Goal: Task Accomplishment & Management: Complete application form

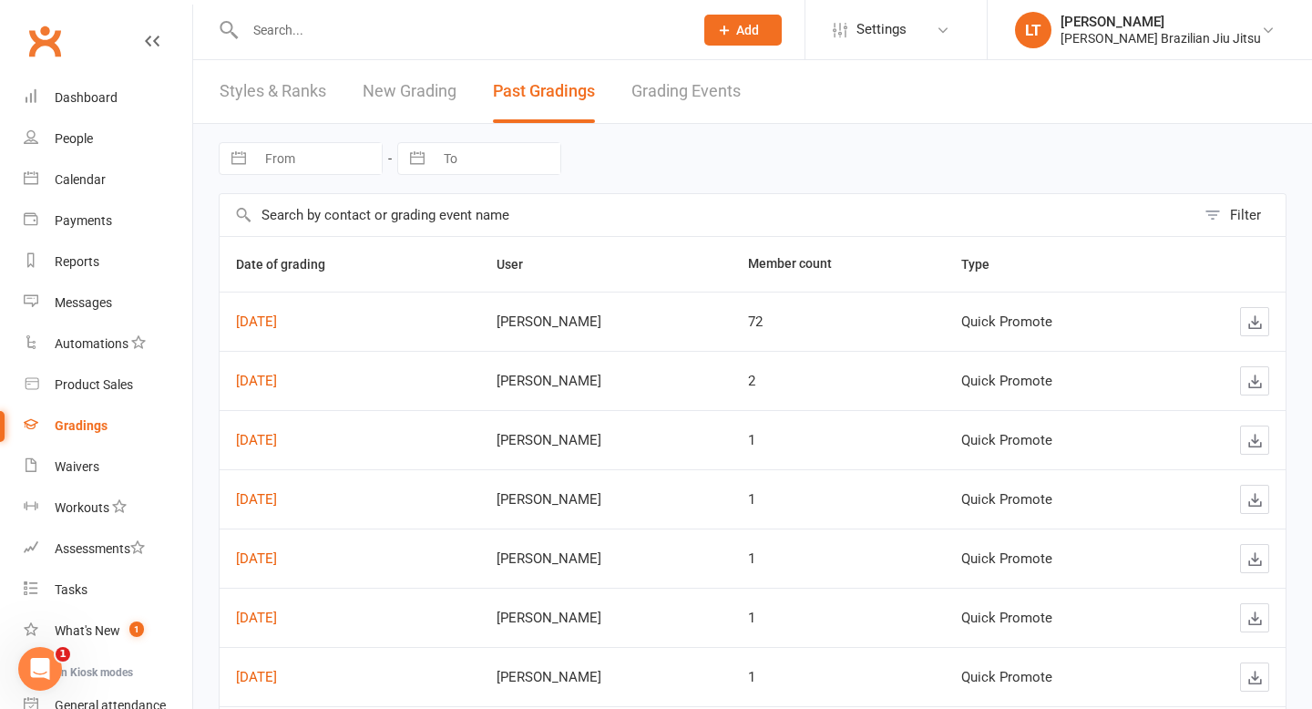
click at [84, 425] on div "Gradings" at bounding box center [81, 425] width 53 height 15
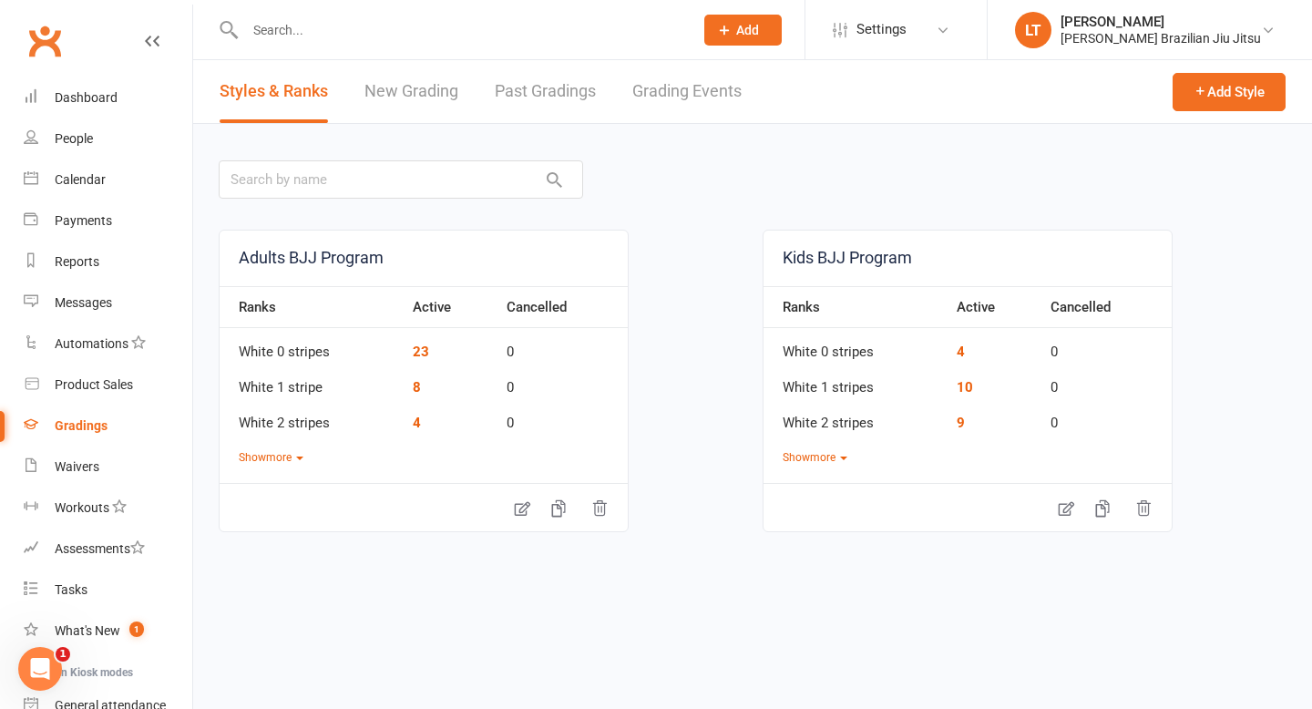
click at [414, 87] on link "New Grading" at bounding box center [411, 91] width 94 height 63
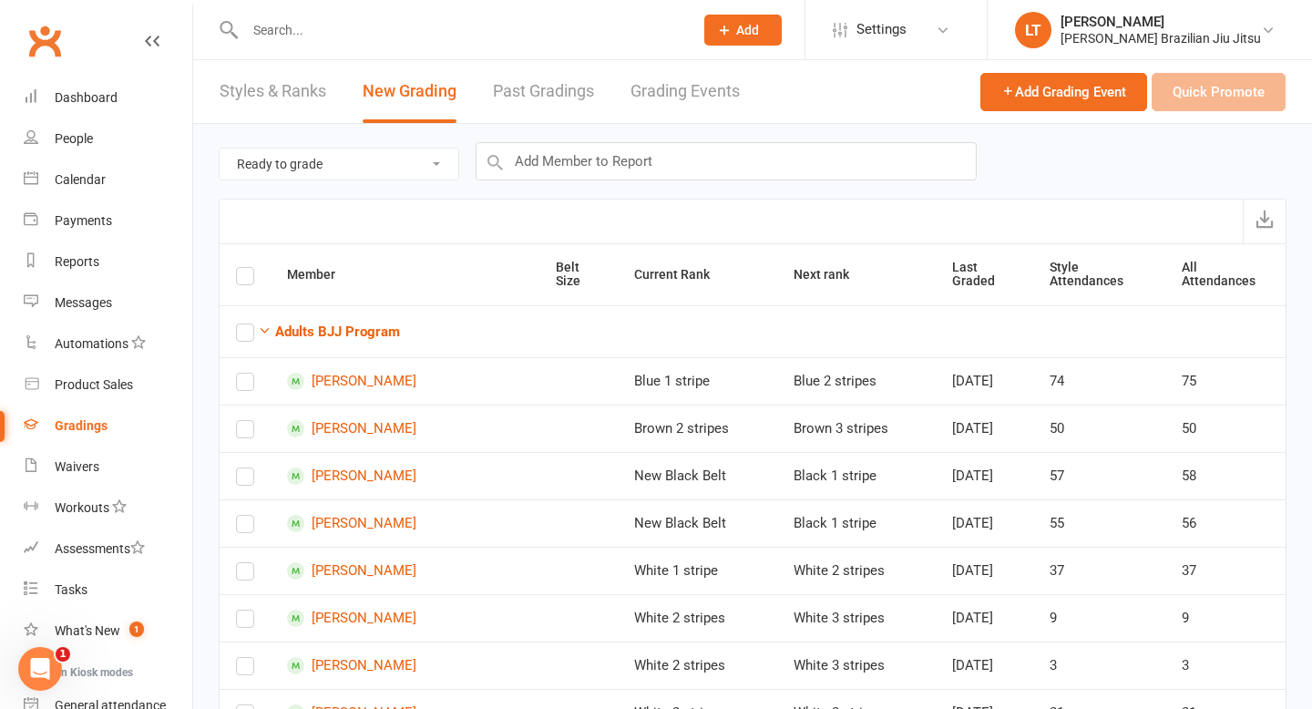
click at [373, 162] on select "Ready to grade All members enrolled in a style Active members enrolled in a sty…" at bounding box center [339, 164] width 239 height 31
click at [339, 163] on select "Ready to grade All members enrolled in a style Active members enrolled in a sty…" at bounding box center [339, 164] width 239 height 31
select select "all_members_in_style"
click at [363, 34] on input "text" at bounding box center [460, 30] width 441 height 26
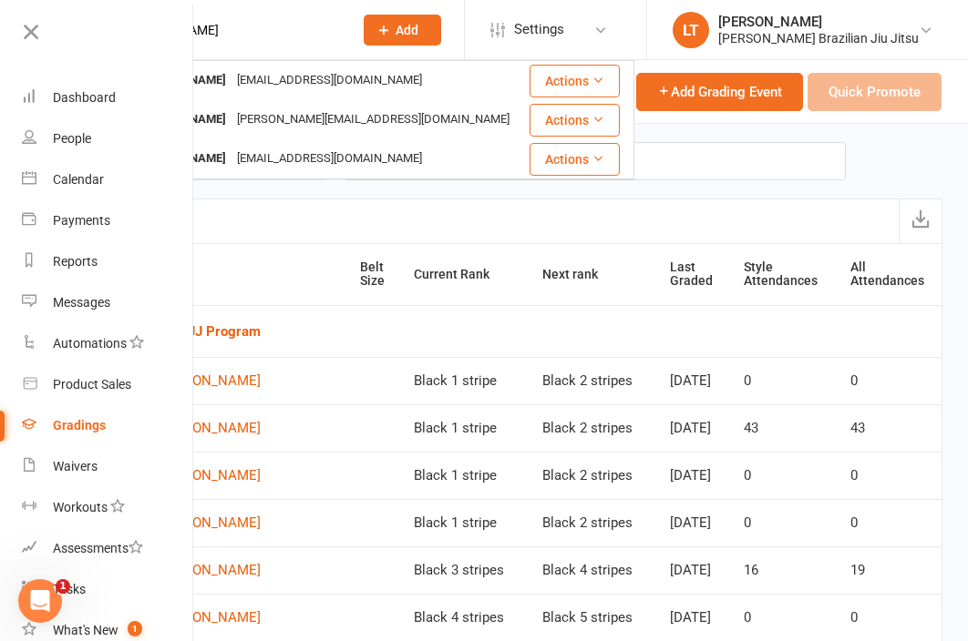
type input "[PERSON_NAME]"
click at [85, 178] on div "Calendar" at bounding box center [78, 179] width 51 height 15
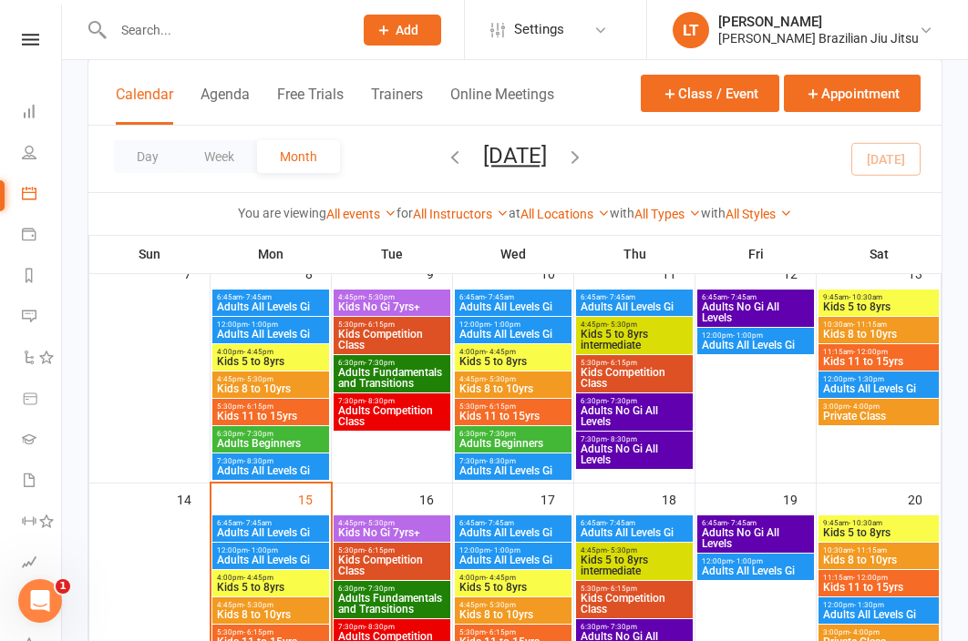
scroll to position [362, 0]
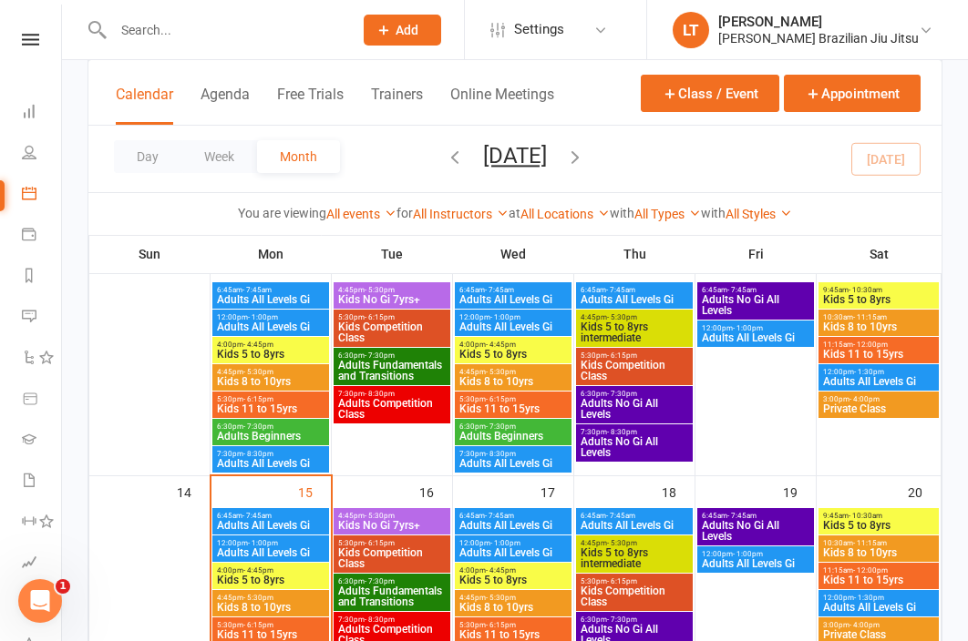
click at [884, 353] on span "Kids 11 to 15yrs" at bounding box center [878, 354] width 113 height 11
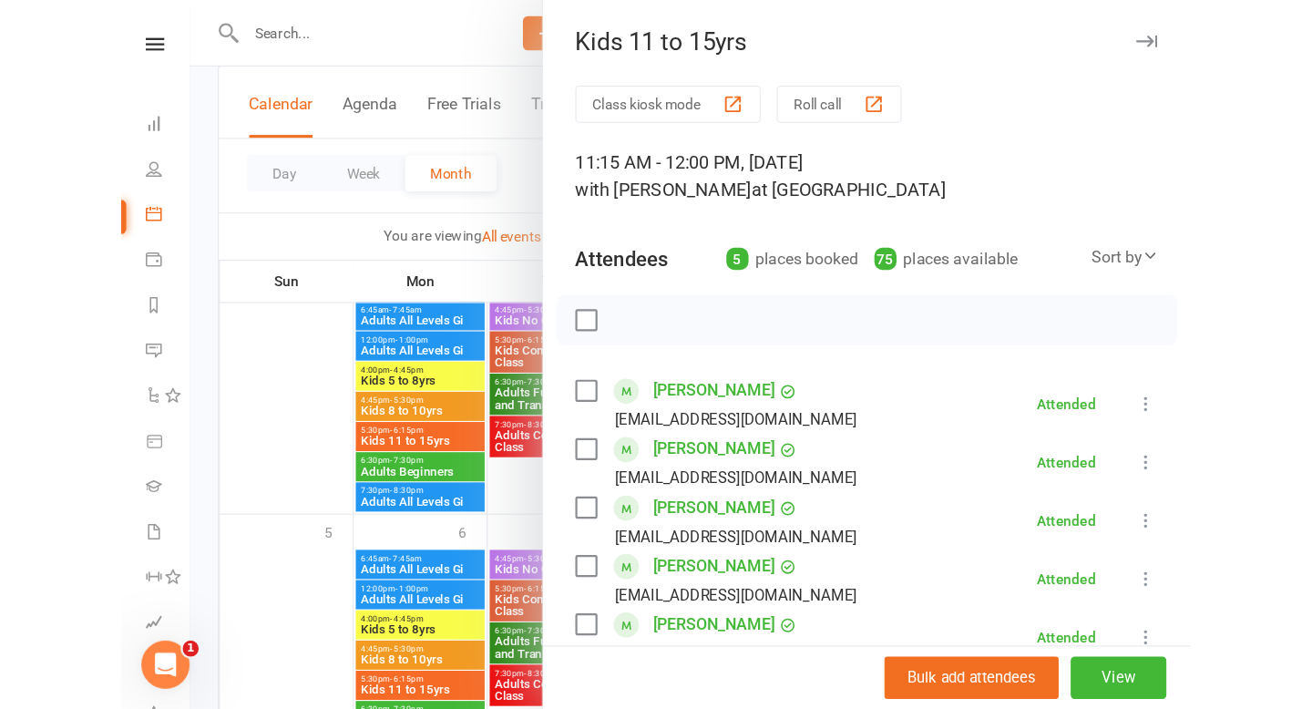
scroll to position [0, 0]
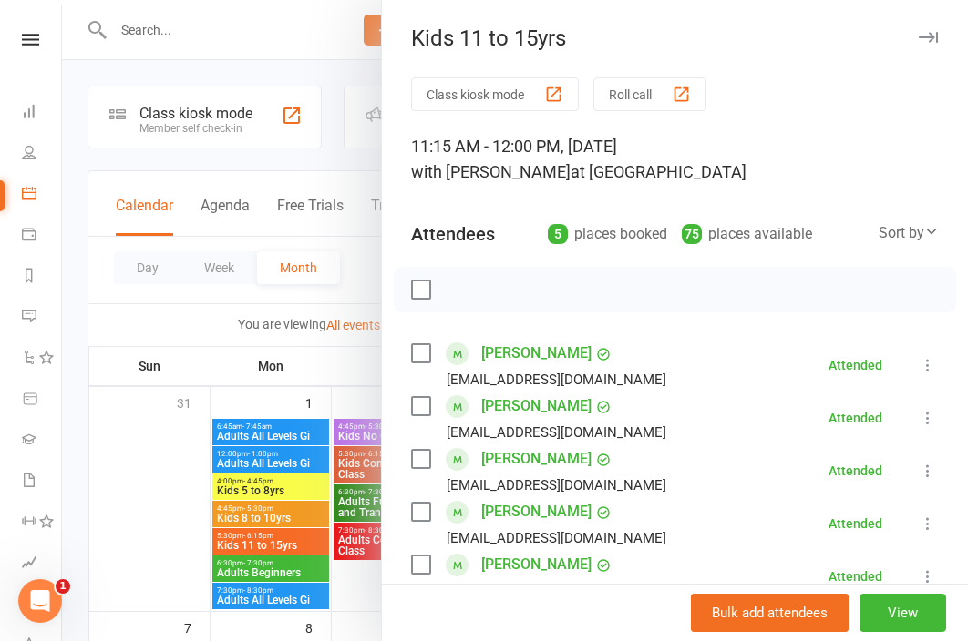
click at [302, 47] on div at bounding box center [515, 320] width 906 height 641
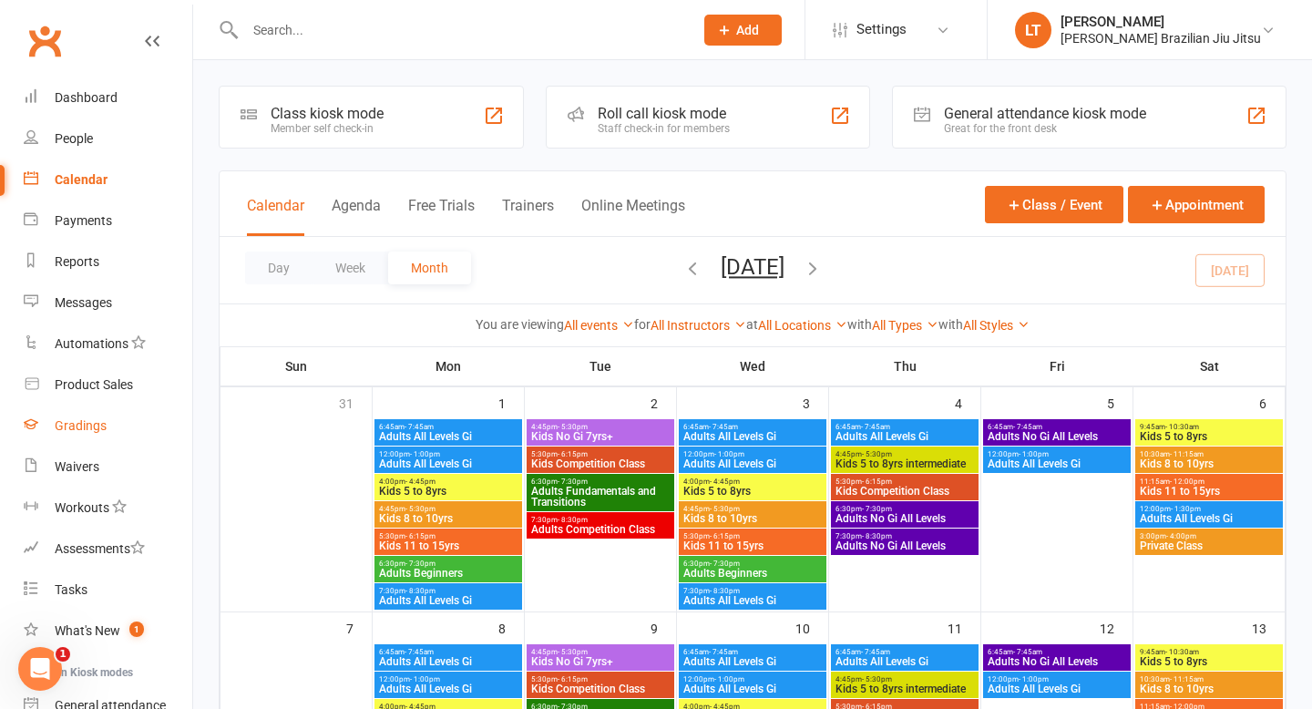
click at [85, 429] on div "Gradings" at bounding box center [81, 425] width 52 height 15
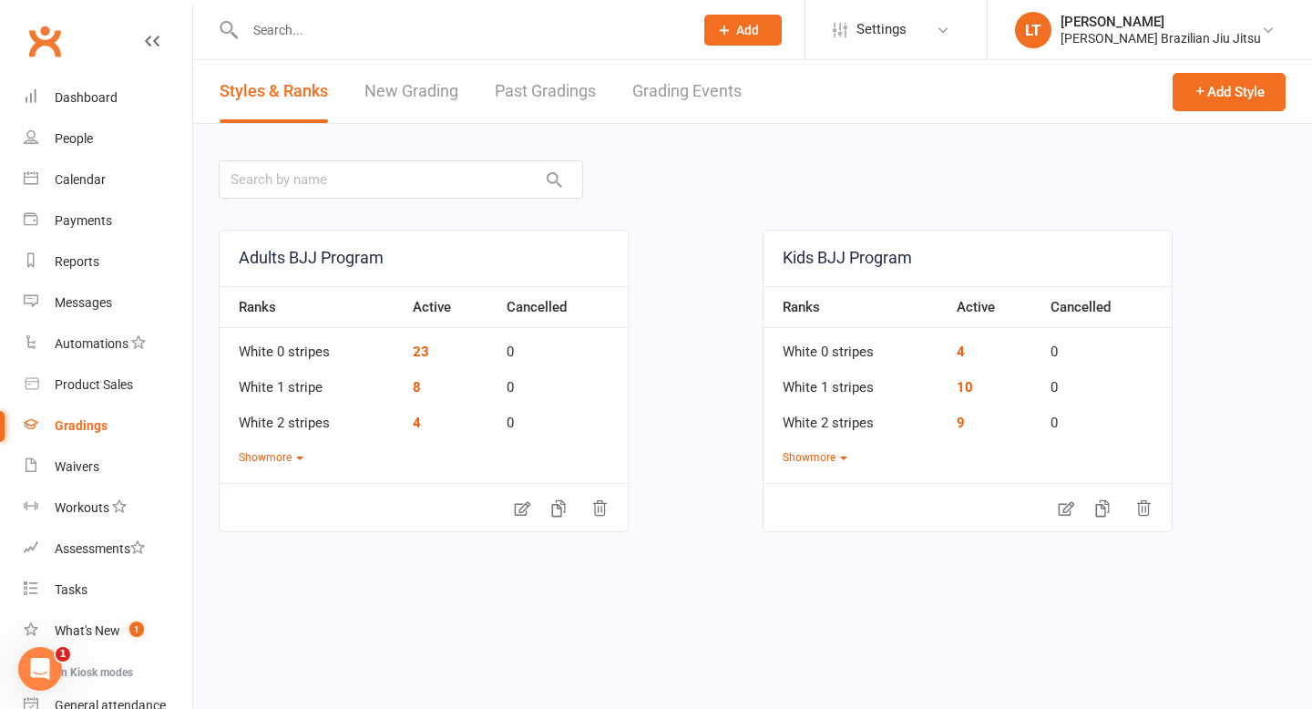
drag, startPoint x: 85, startPoint y: 429, endPoint x: 422, endPoint y: 89, distance: 478.7
click at [422, 89] on link "New Grading" at bounding box center [411, 91] width 94 height 63
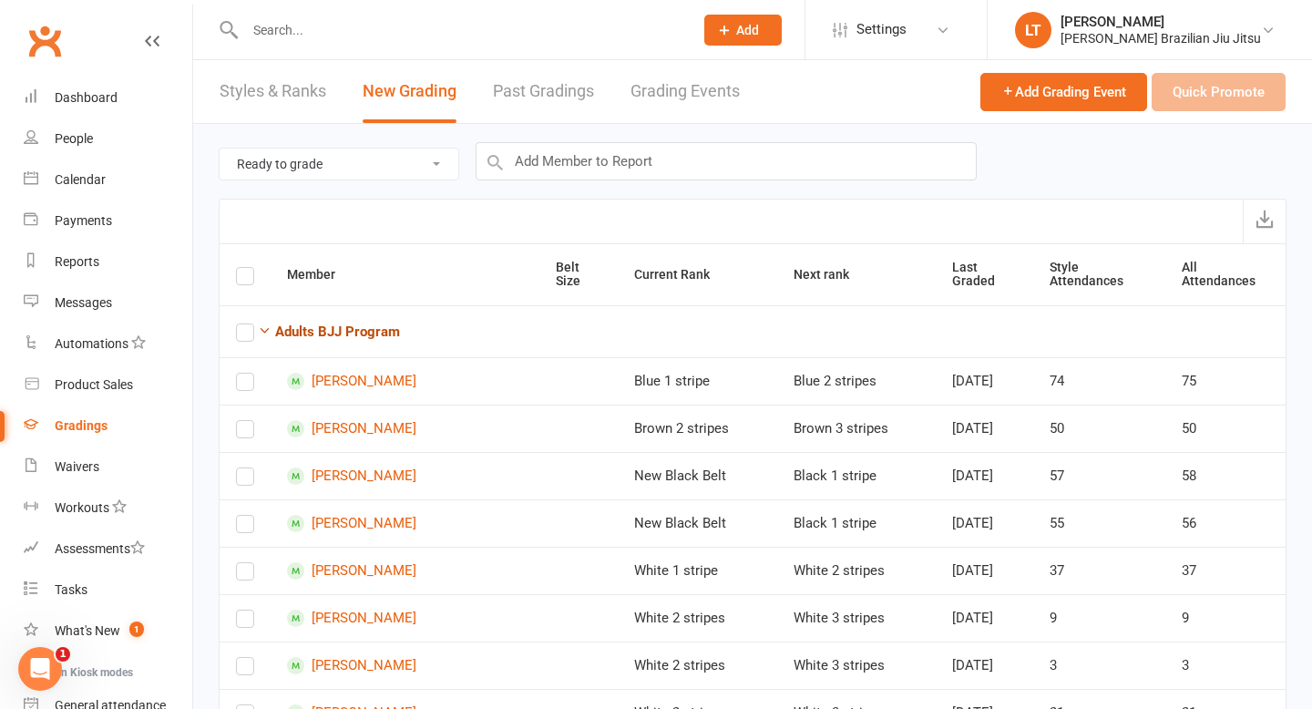
click at [333, 323] on strong "Adults BJJ Program" at bounding box center [337, 331] width 125 height 16
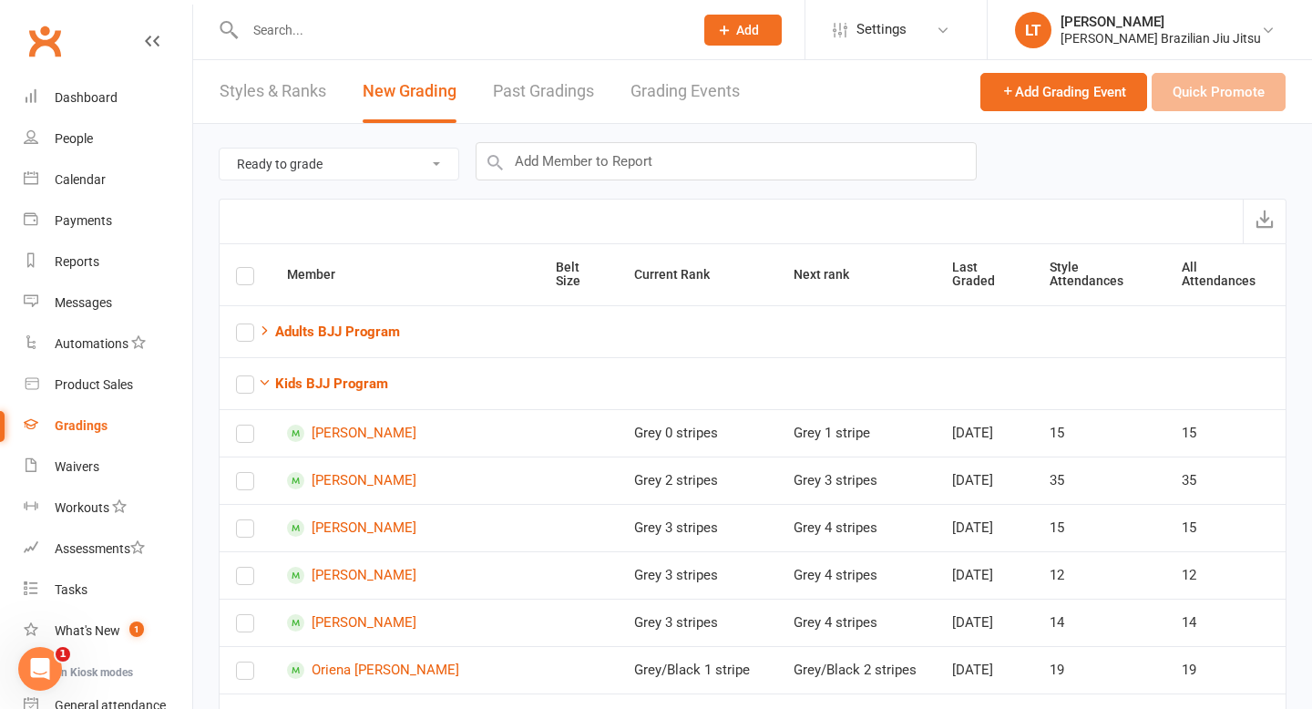
click at [388, 164] on select "Ready to grade All members enrolled in a style Active members enrolled in a sty…" at bounding box center [339, 164] width 239 height 31
select select "all_members_in_style"
click at [528, 167] on input "text" at bounding box center [726, 161] width 501 height 38
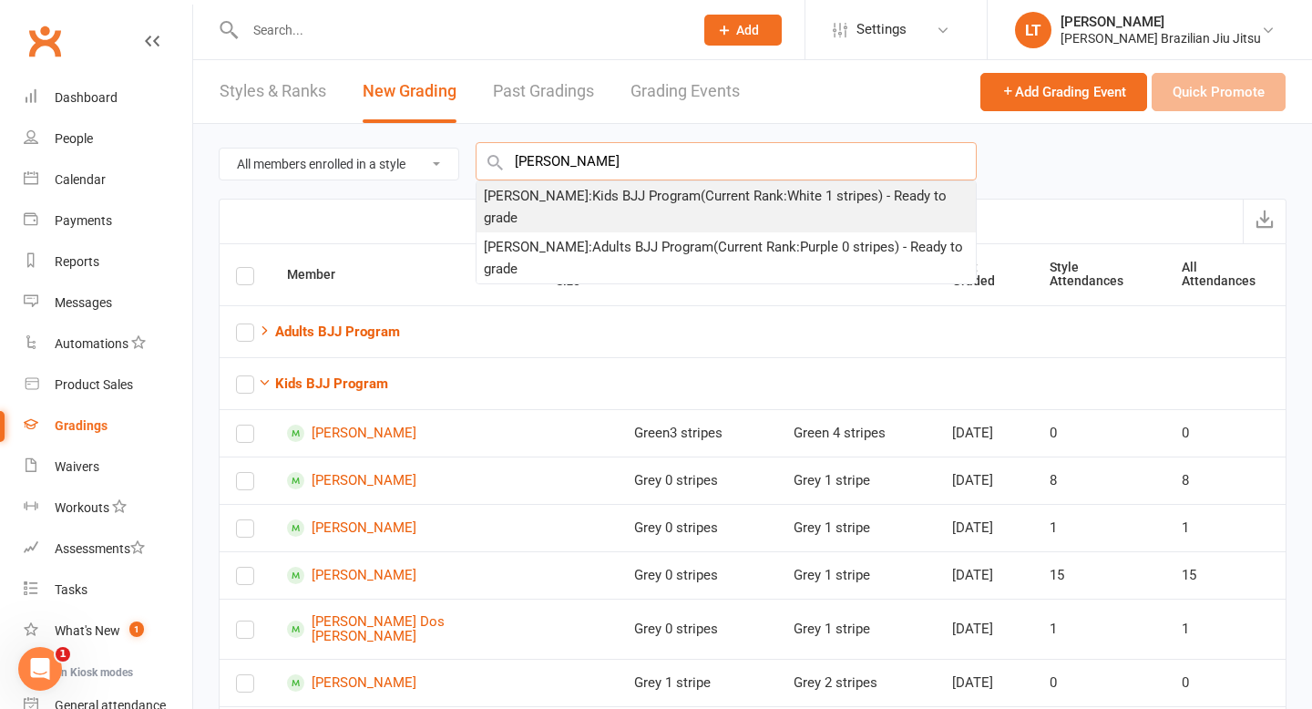
type input "hugo blight"
click at [580, 198] on div "Hugo Blight : Kids BJJ Program (Current Rank: White 1 stripes ) - Ready to grade" at bounding box center [726, 207] width 485 height 44
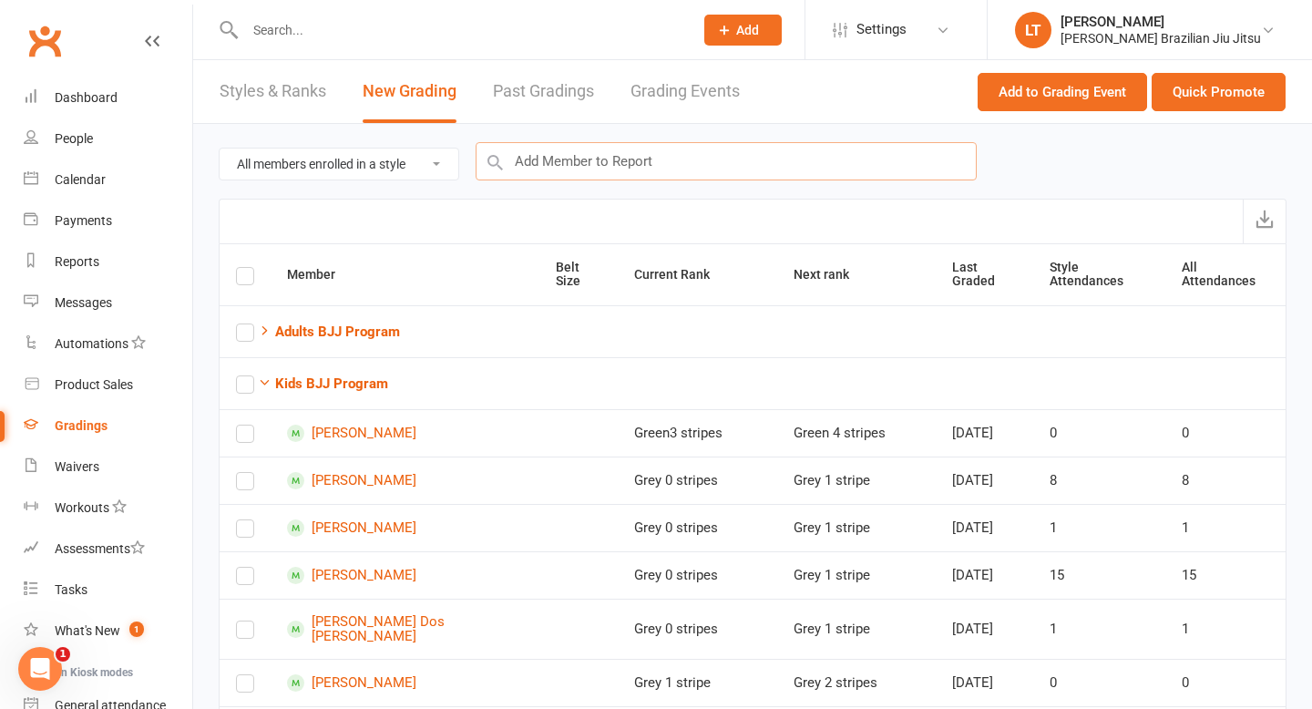
click at [582, 160] on input "text" at bounding box center [726, 161] width 501 height 38
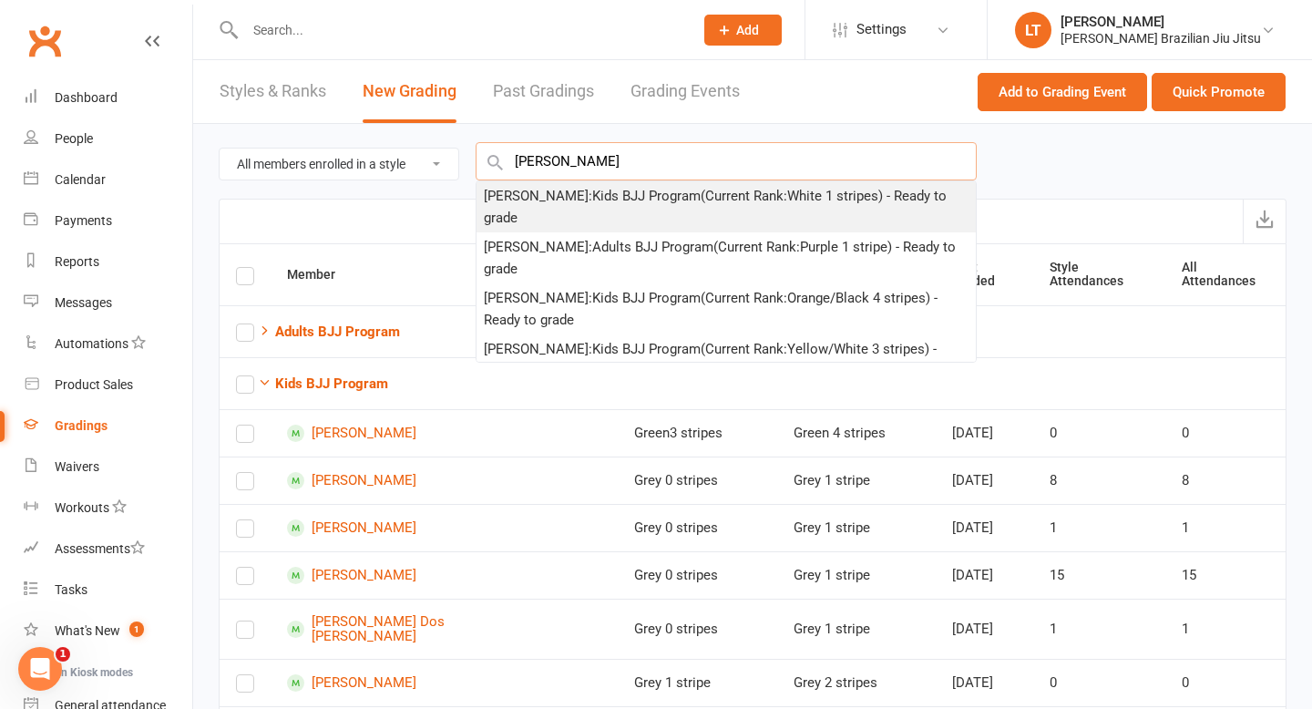
type input "lucas kha"
click at [640, 201] on div "Lucas Kha : Kids BJJ Program (Current Rank: White 1 stripes ) - Ready to grade" at bounding box center [726, 207] width 485 height 44
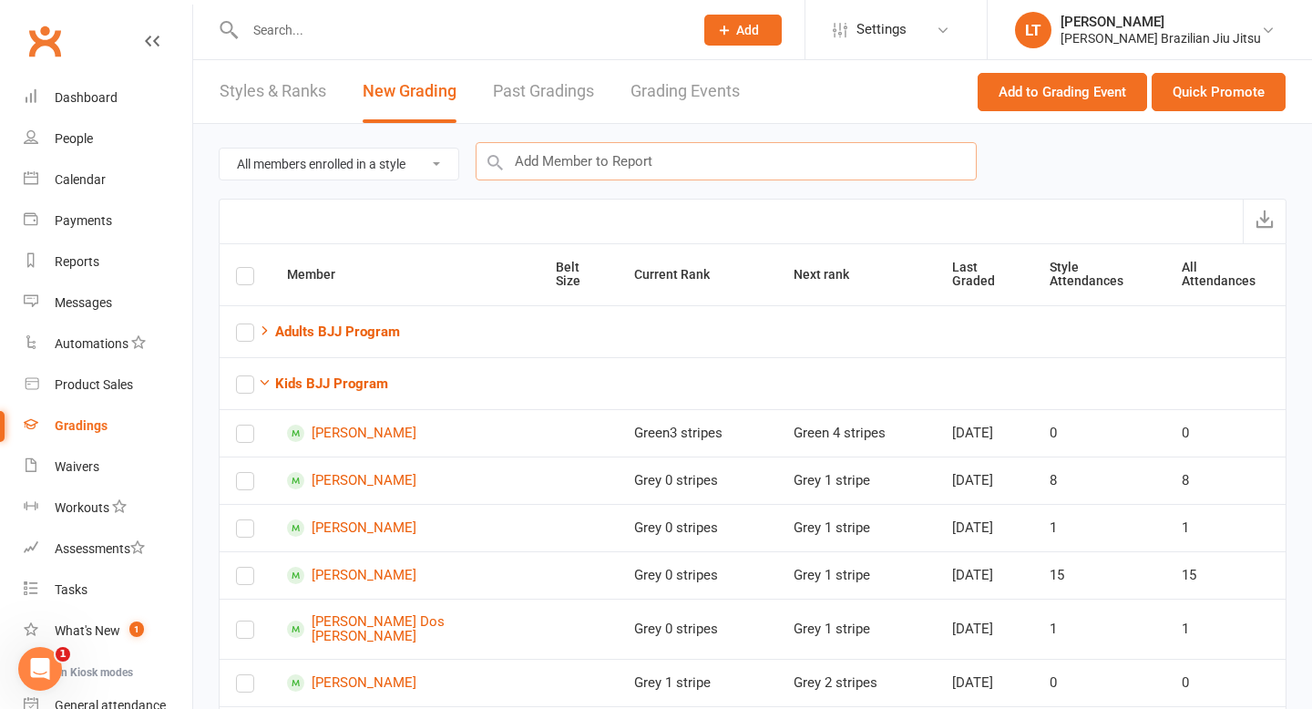
click at [675, 163] on input "text" at bounding box center [726, 161] width 501 height 38
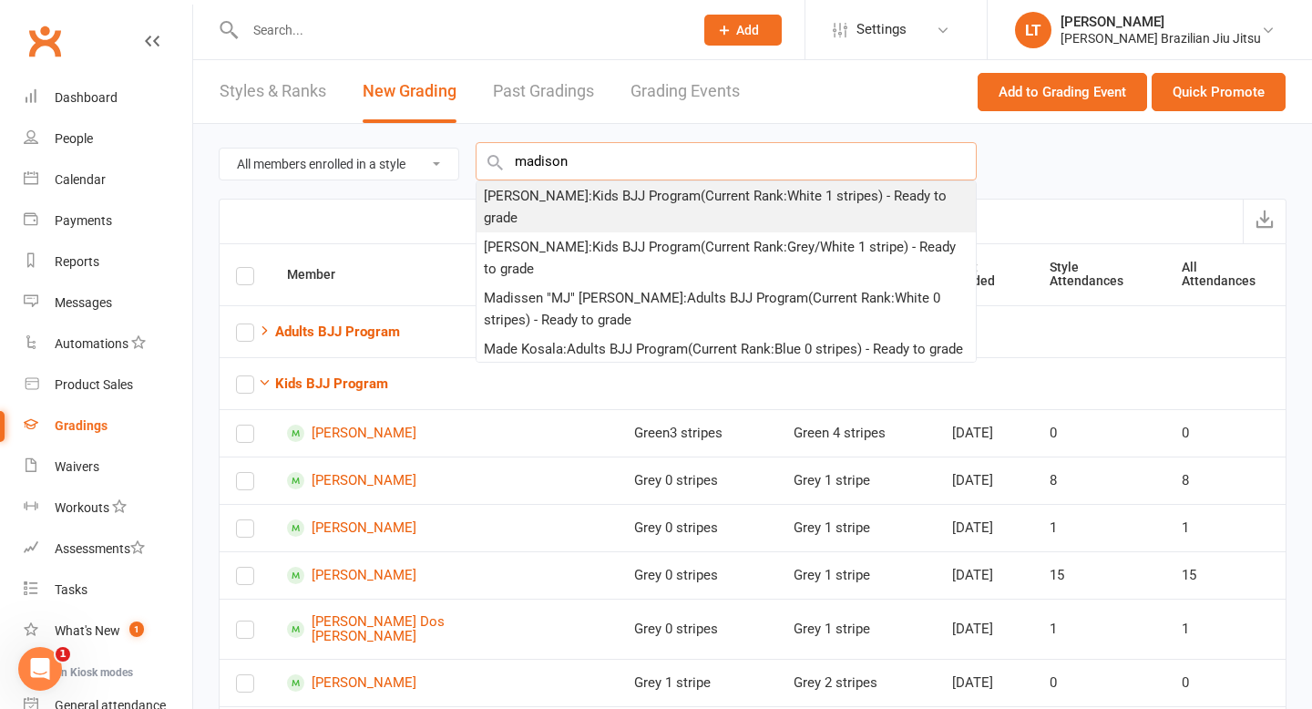
type input "madison"
click at [643, 200] on div "Madison Padilla-Macuare : Kids BJJ Program (Current Rank: White 1 stripes ) - R…" at bounding box center [726, 207] width 485 height 44
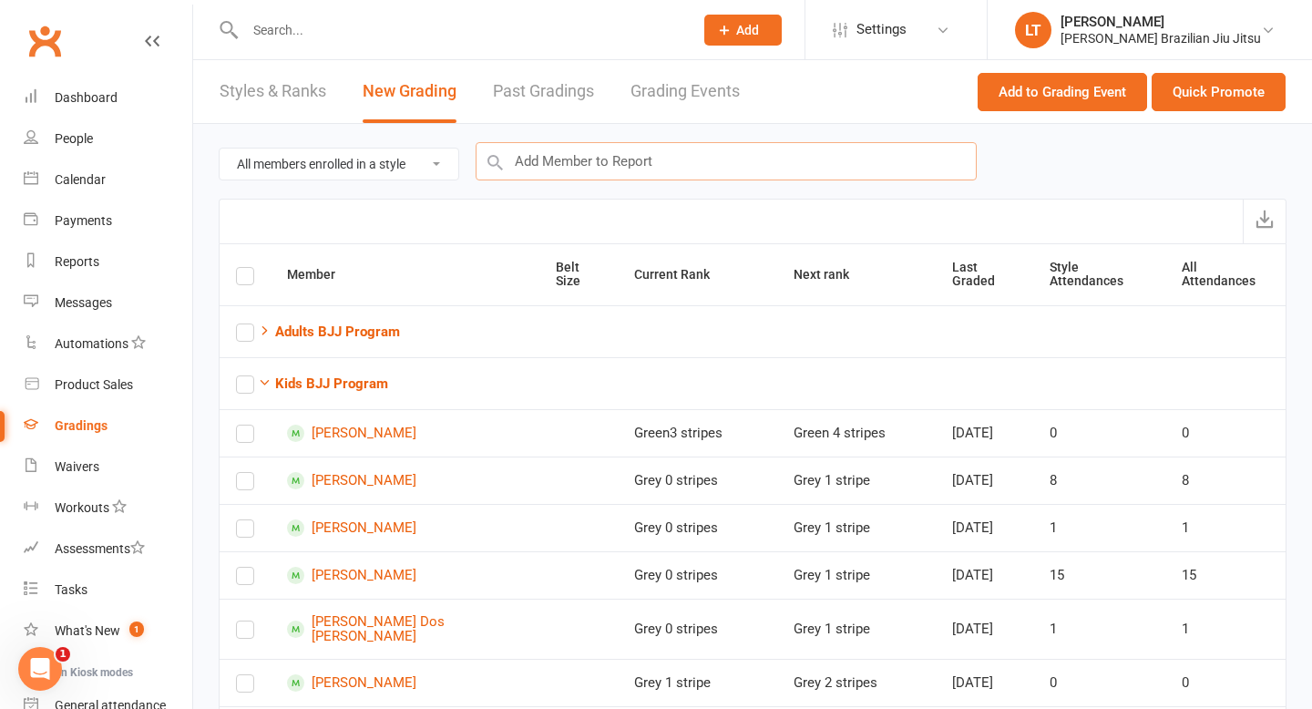
click at [563, 160] on input "text" at bounding box center [726, 161] width 501 height 38
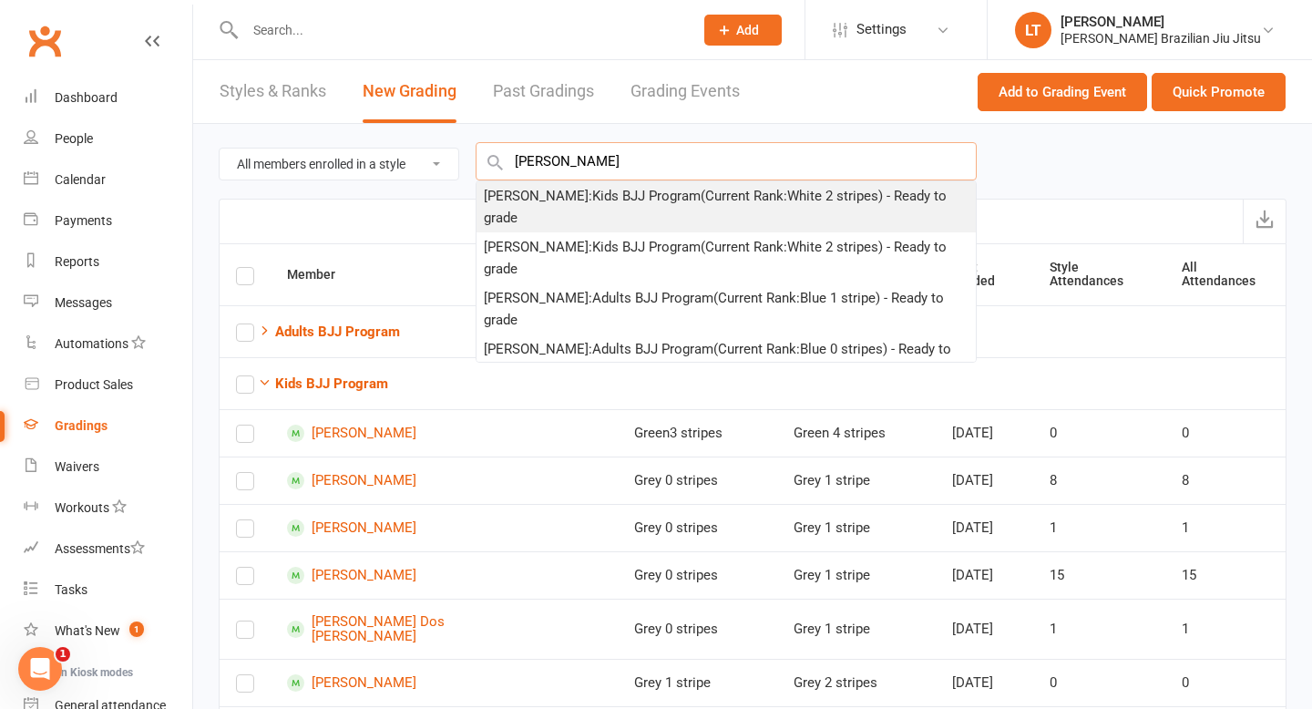
type input "bailey"
click at [566, 201] on div "Bailey Lo : Kids BJJ Program (Current Rank: White 2 stripes ) - Ready to grade" at bounding box center [726, 207] width 485 height 44
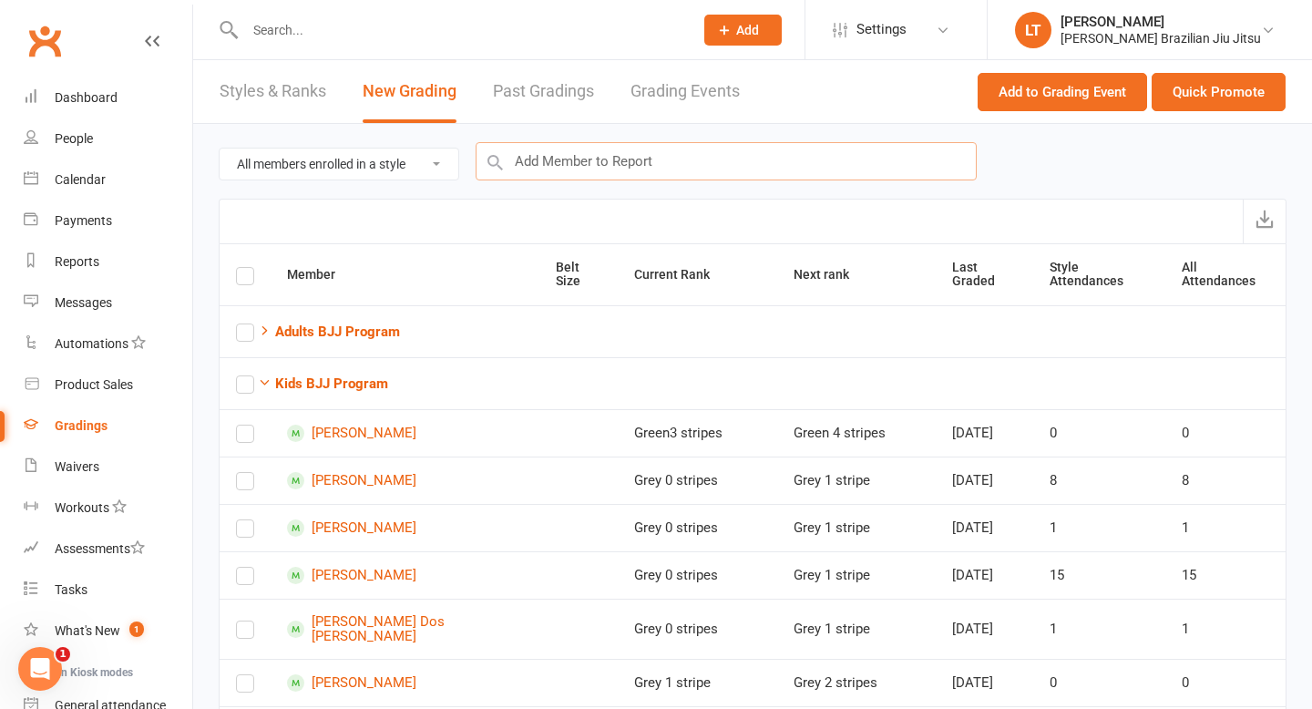
click at [559, 172] on input "text" at bounding box center [726, 161] width 501 height 38
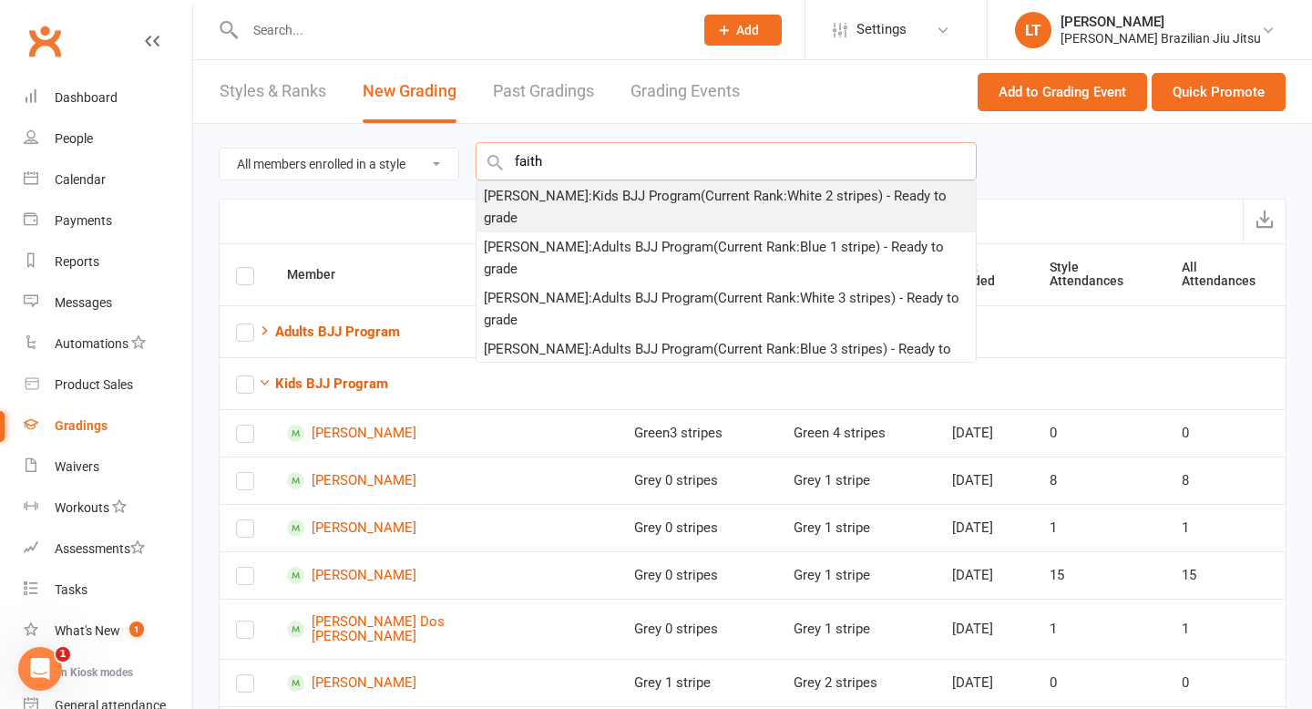
type input "faith"
click at [571, 200] on div "Faith Lin : Kids BJJ Program (Current Rank: White 2 stripes ) - Ready to grade" at bounding box center [726, 207] width 485 height 44
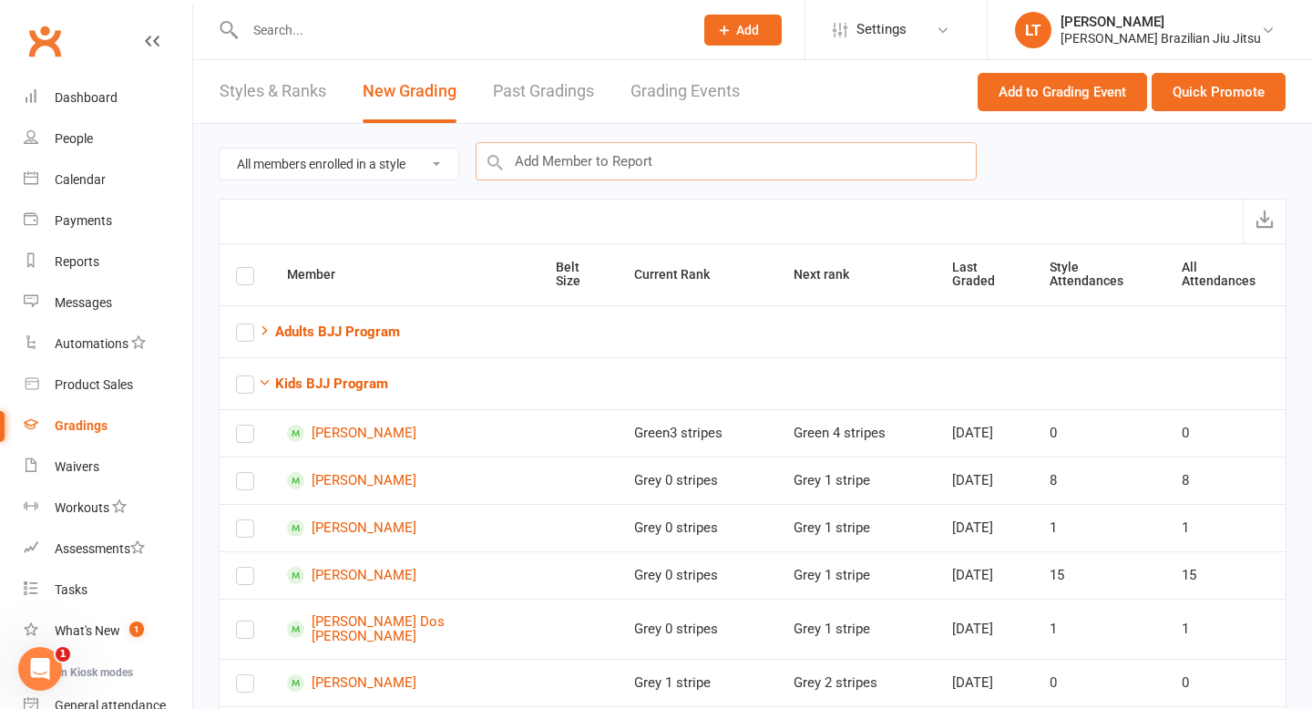
click at [575, 161] on input "text" at bounding box center [726, 161] width 501 height 38
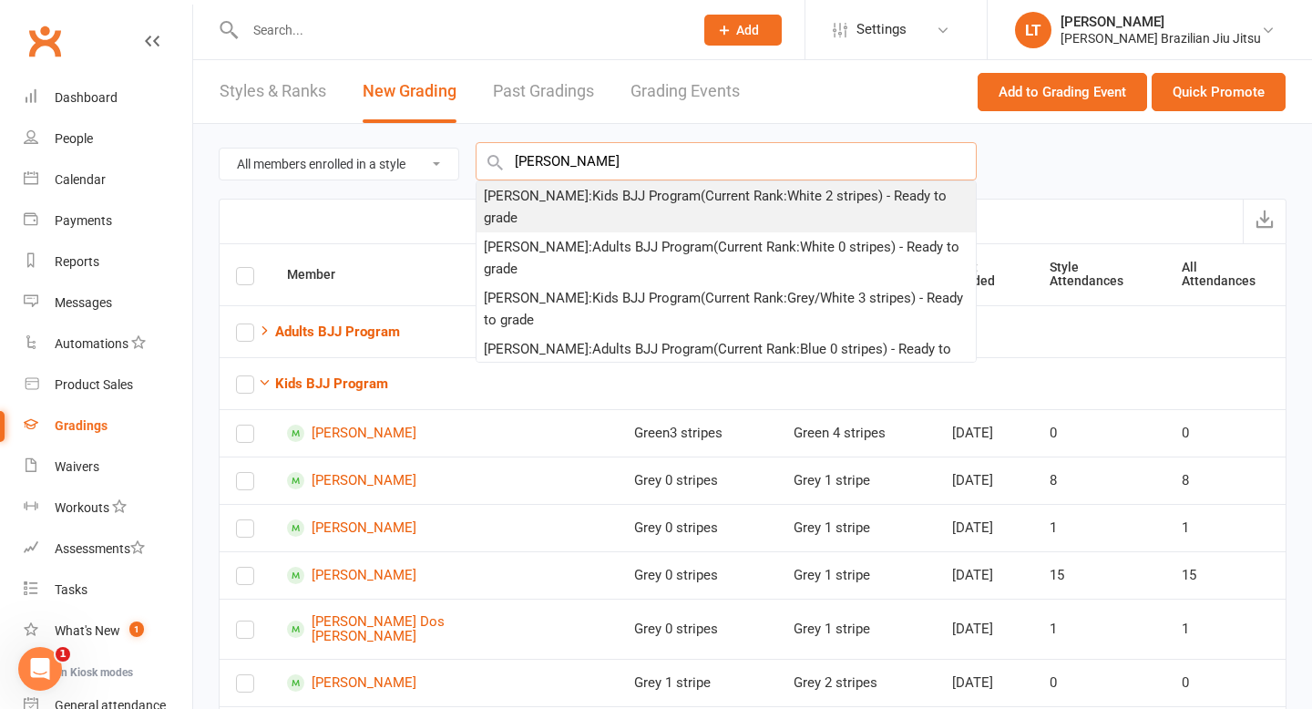
type input "ethan phu"
click at [589, 196] on div "Ethan Phun : Kids BJJ Program (Current Rank: White 2 stripes ) - Ready to grade" at bounding box center [726, 207] width 485 height 44
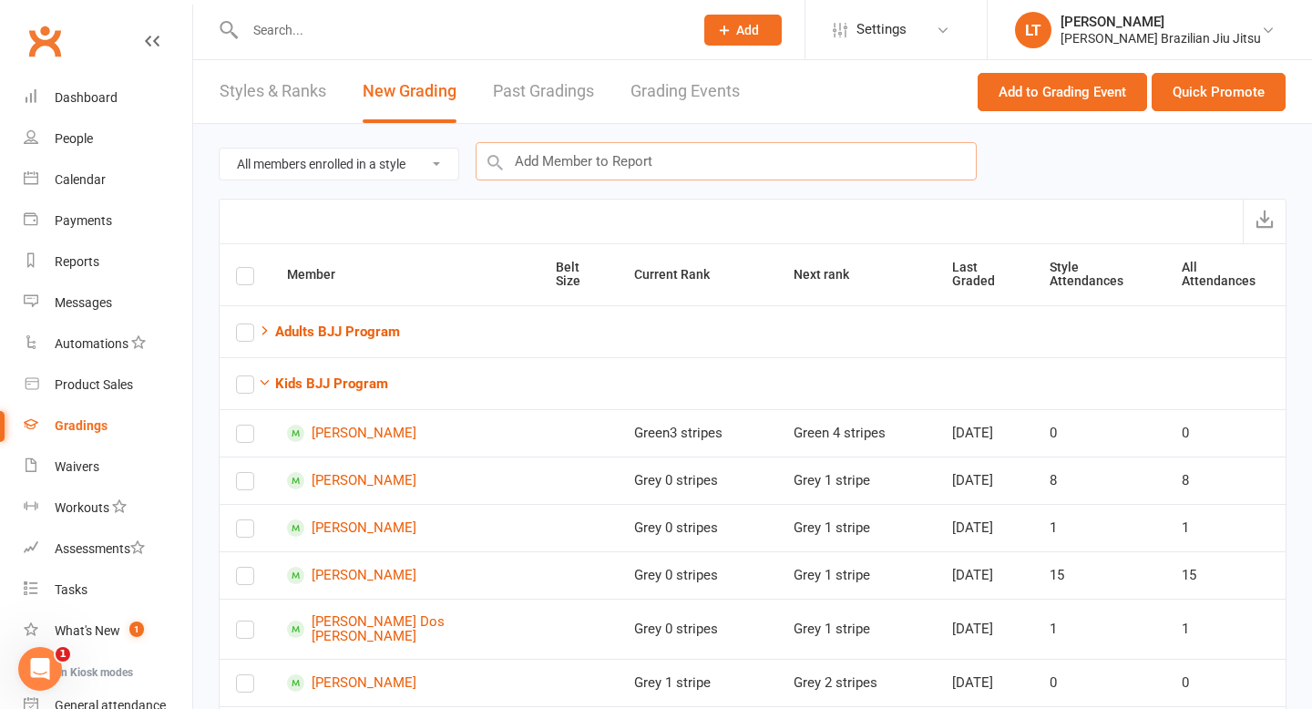
click at [586, 165] on input "text" at bounding box center [726, 161] width 501 height 38
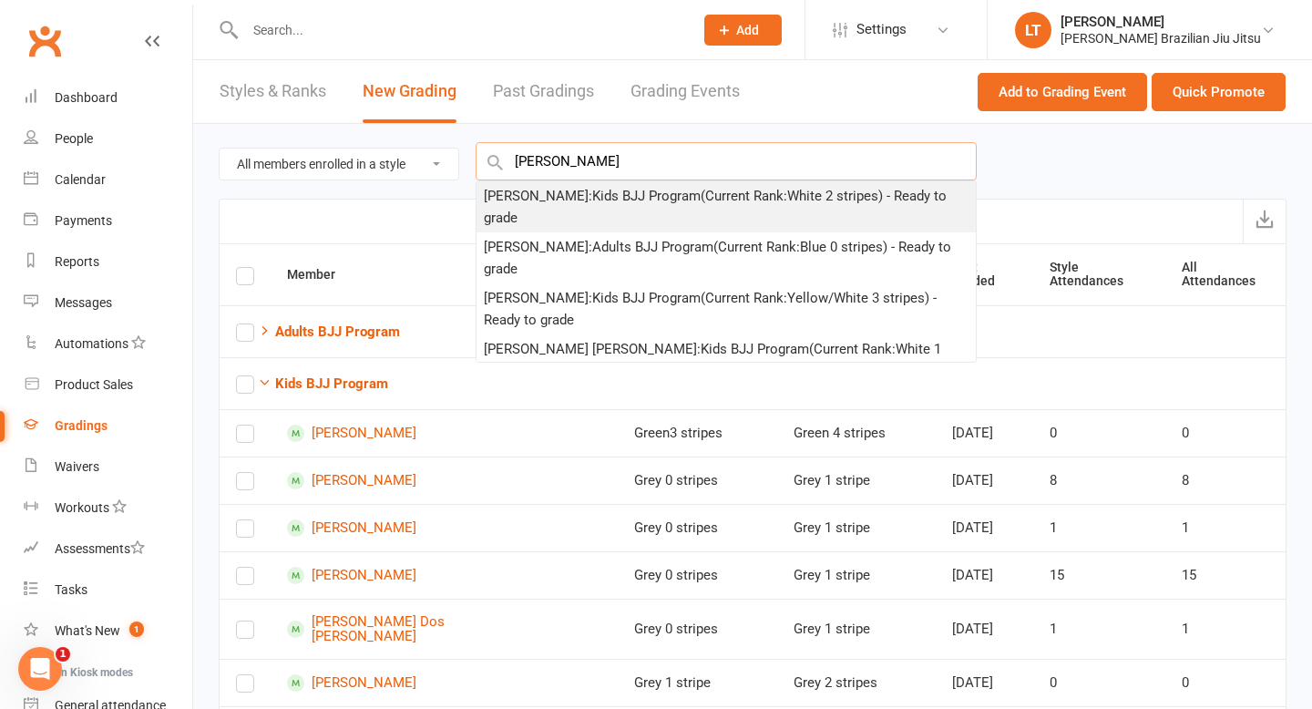
type input "luke wi"
click at [622, 203] on div "Luke Wilkinson : Kids BJJ Program (Current Rank: White 2 stripes ) - Ready to g…" at bounding box center [726, 207] width 485 height 44
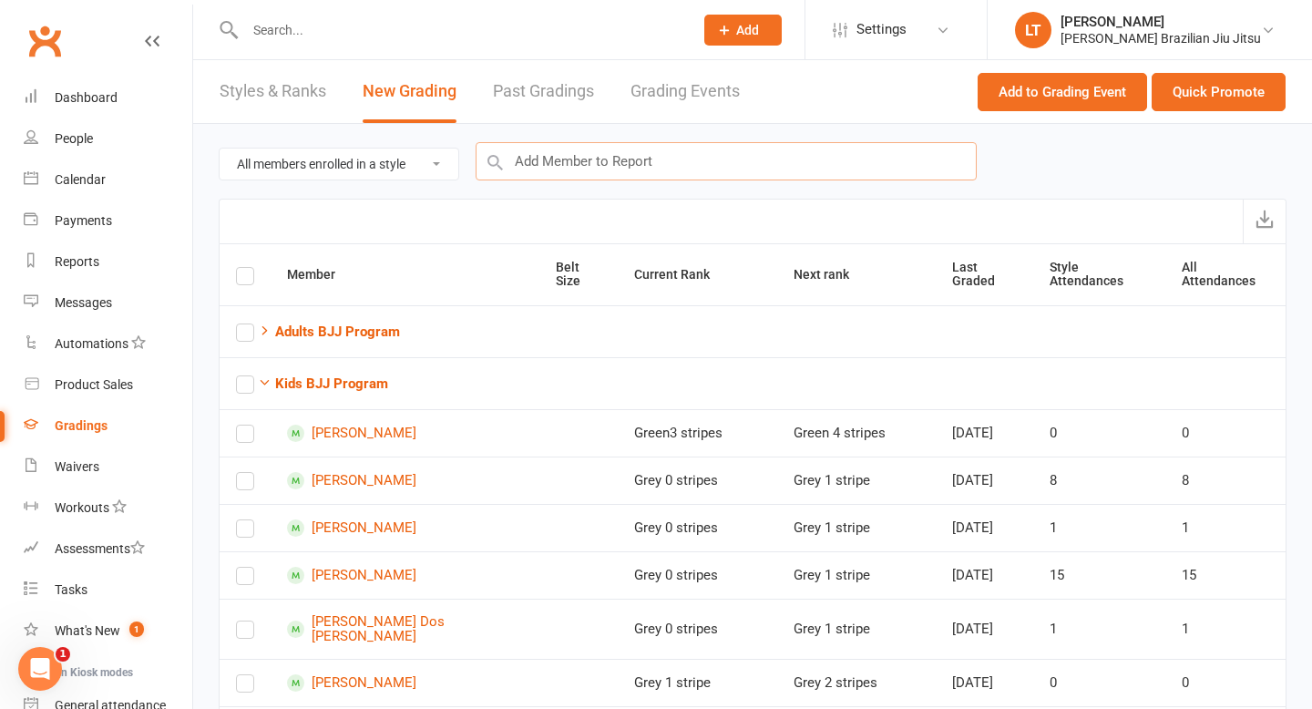
click at [625, 161] on input "text" at bounding box center [726, 161] width 501 height 38
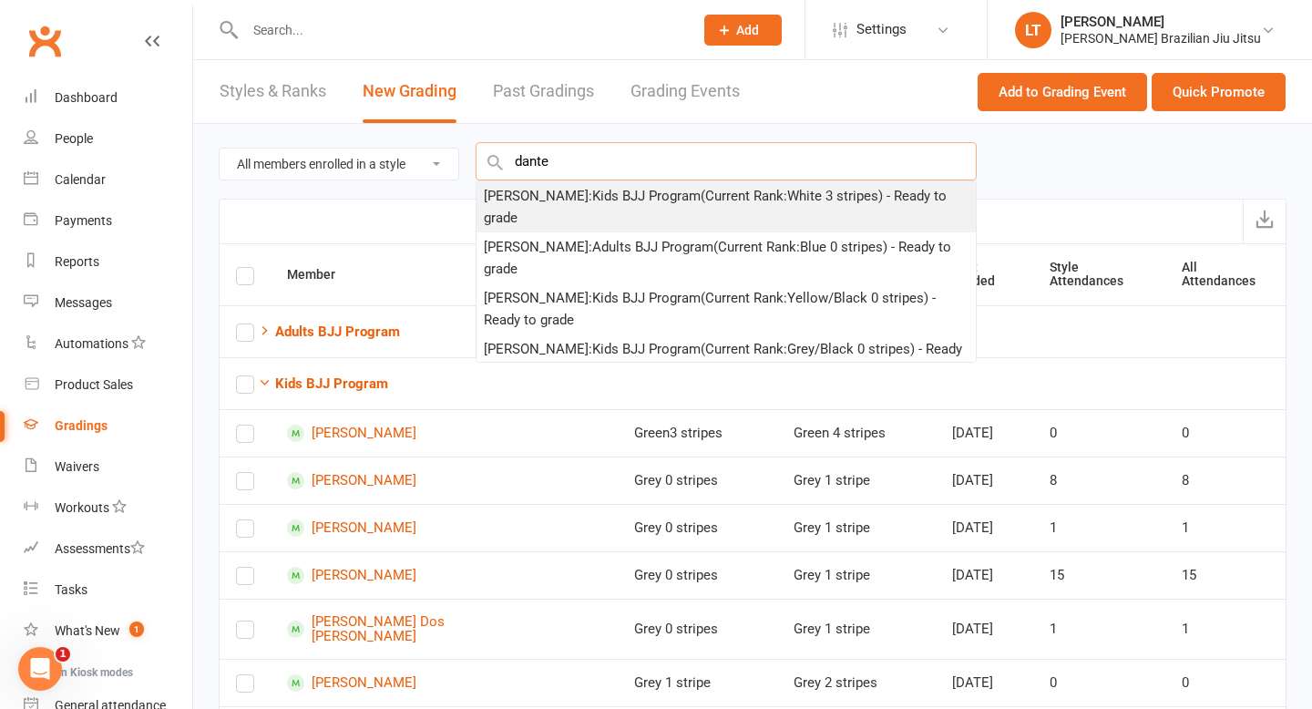
type input "dante"
click at [653, 204] on div "Dante Ho : Kids BJJ Program (Current Rank: White 3 stripes ) - Ready to grade" at bounding box center [726, 207] width 485 height 44
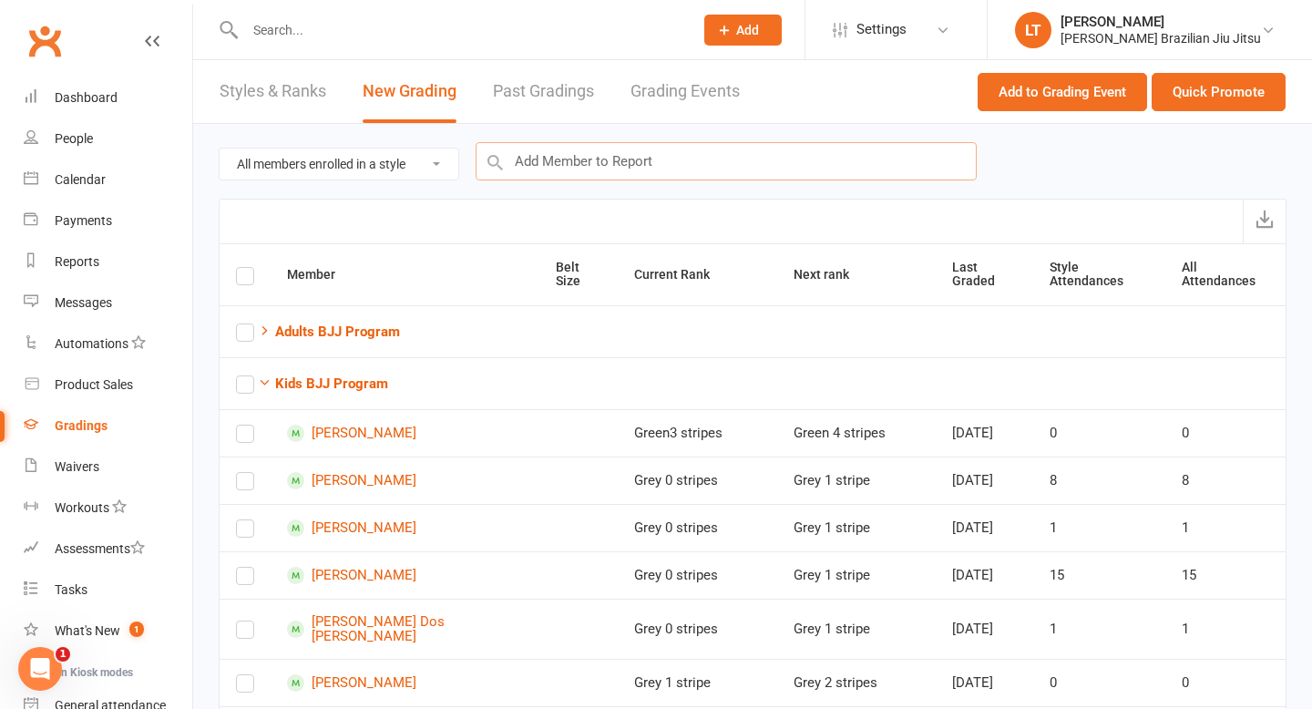
click at [664, 165] on input "text" at bounding box center [726, 161] width 501 height 38
type input "j"
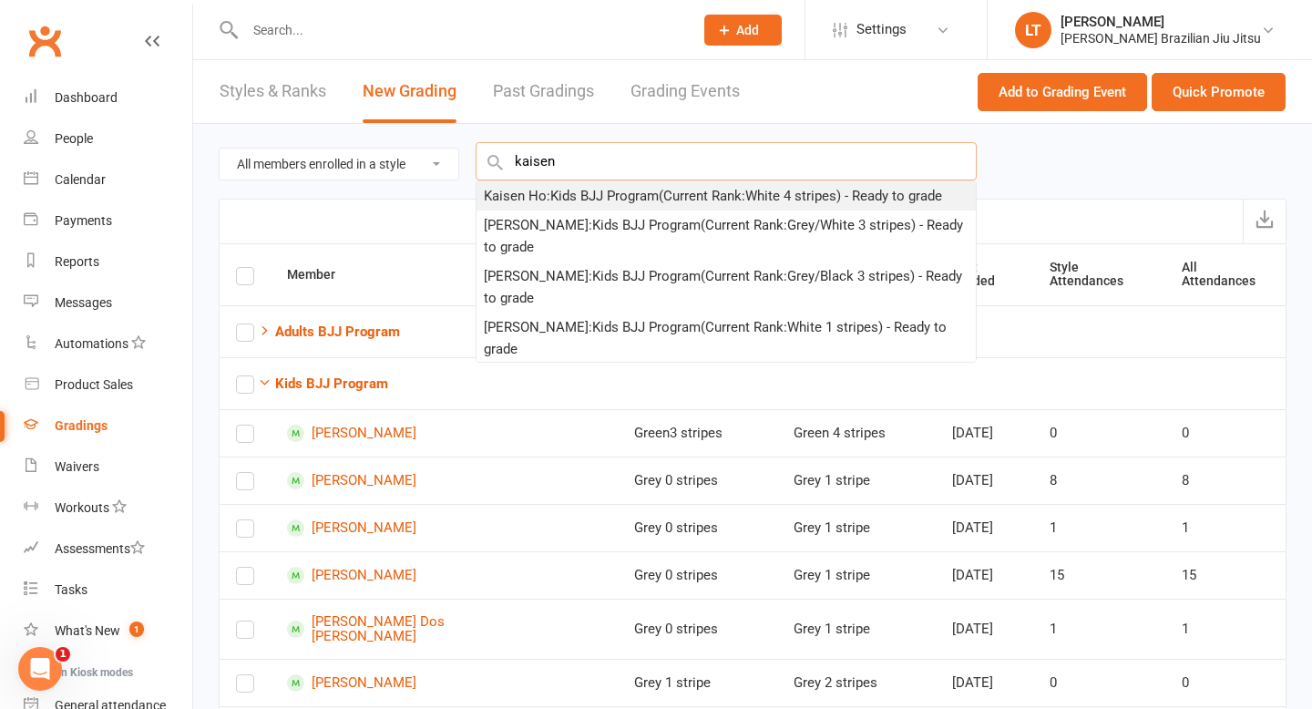
type input "kaisen"
click at [614, 195] on div "Kaisen Ho : Kids BJJ Program (Current Rank: White 4 stripes ) - Ready to grade" at bounding box center [713, 196] width 458 height 22
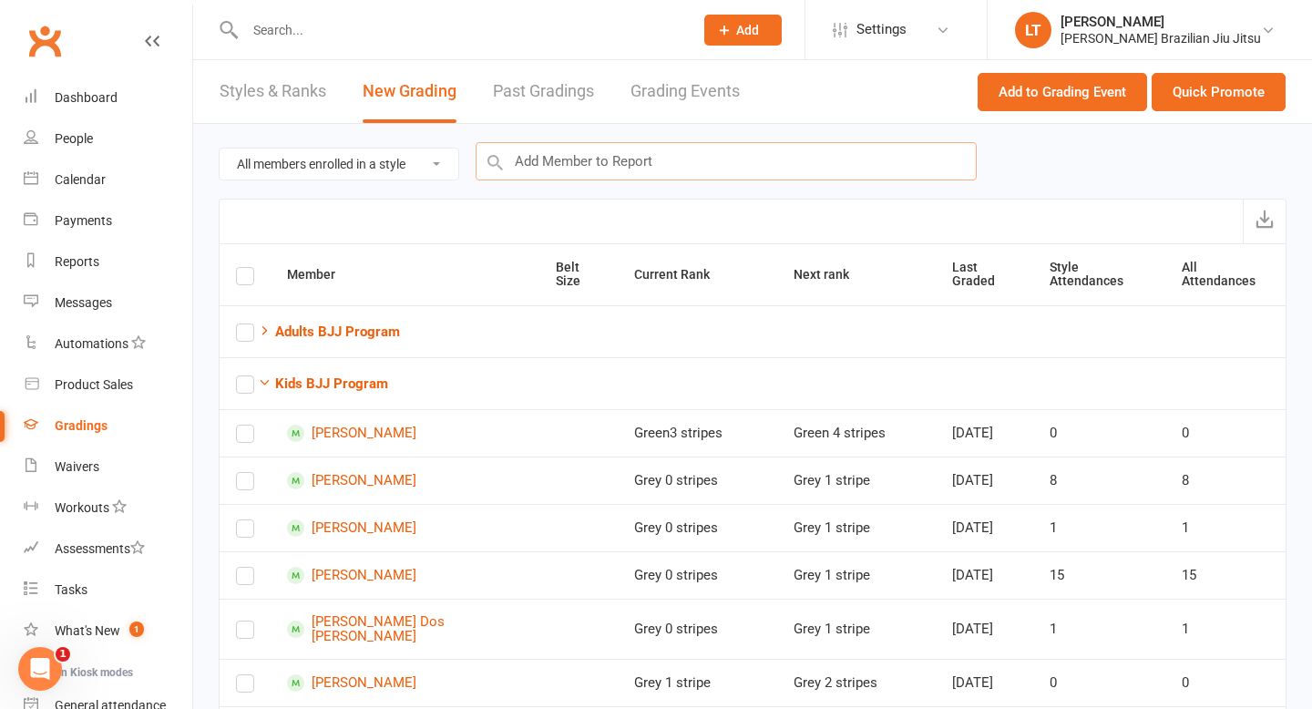
click at [588, 160] on input "text" at bounding box center [726, 161] width 501 height 38
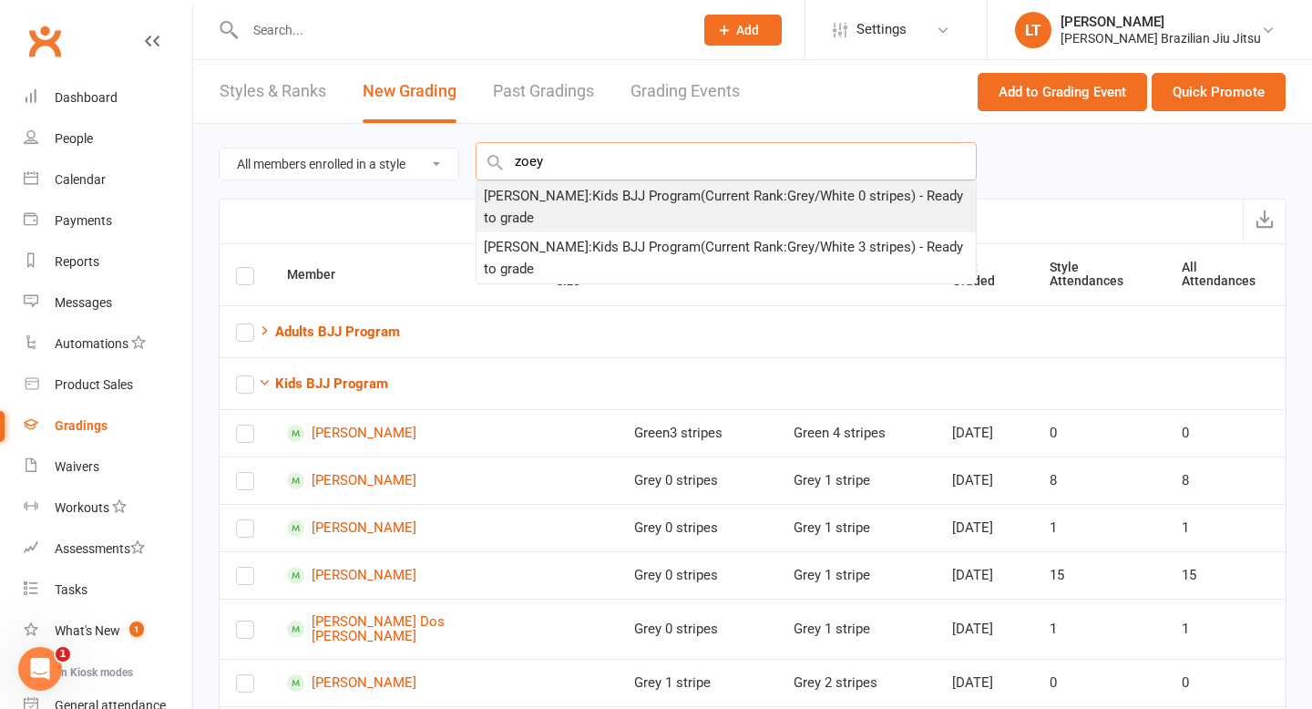
type input "zoey"
click at [624, 198] on div "Zoey Lo : Kids BJJ Program (Current Rank: Grey/White 0 stripes ) - Ready to gra…" at bounding box center [726, 207] width 485 height 44
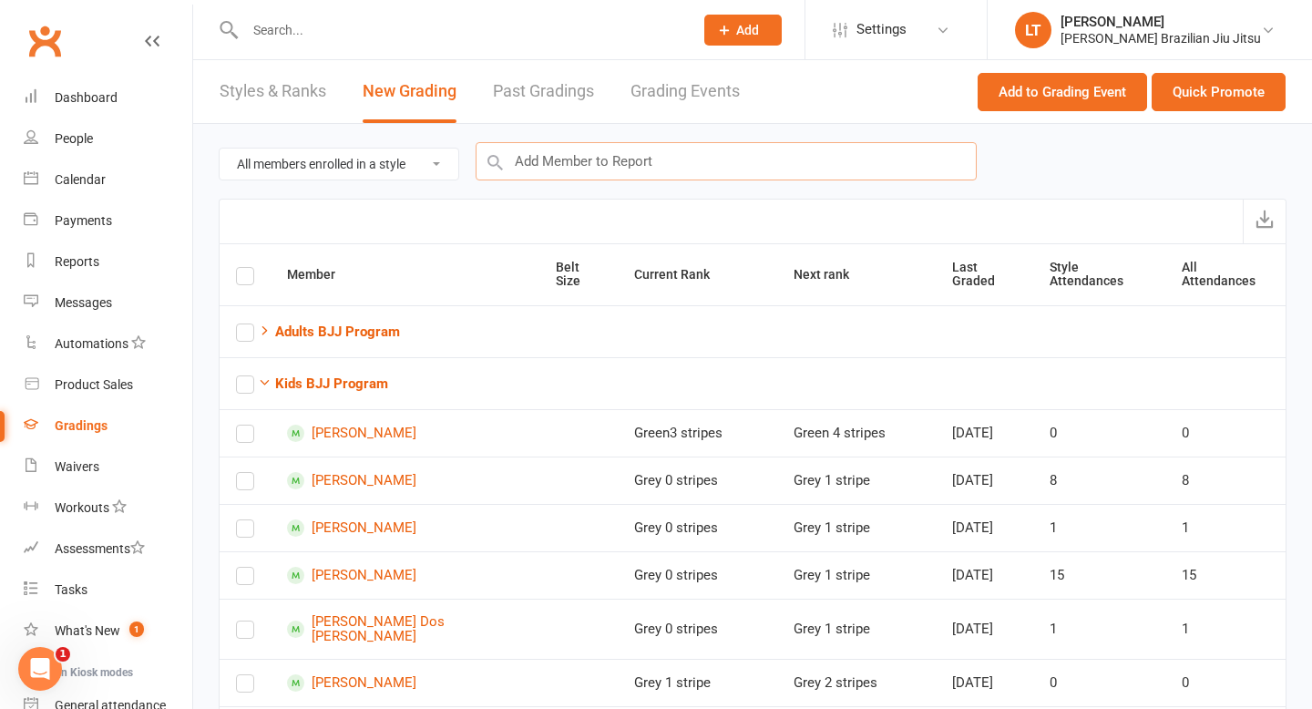
click at [618, 172] on input "text" at bounding box center [726, 161] width 501 height 38
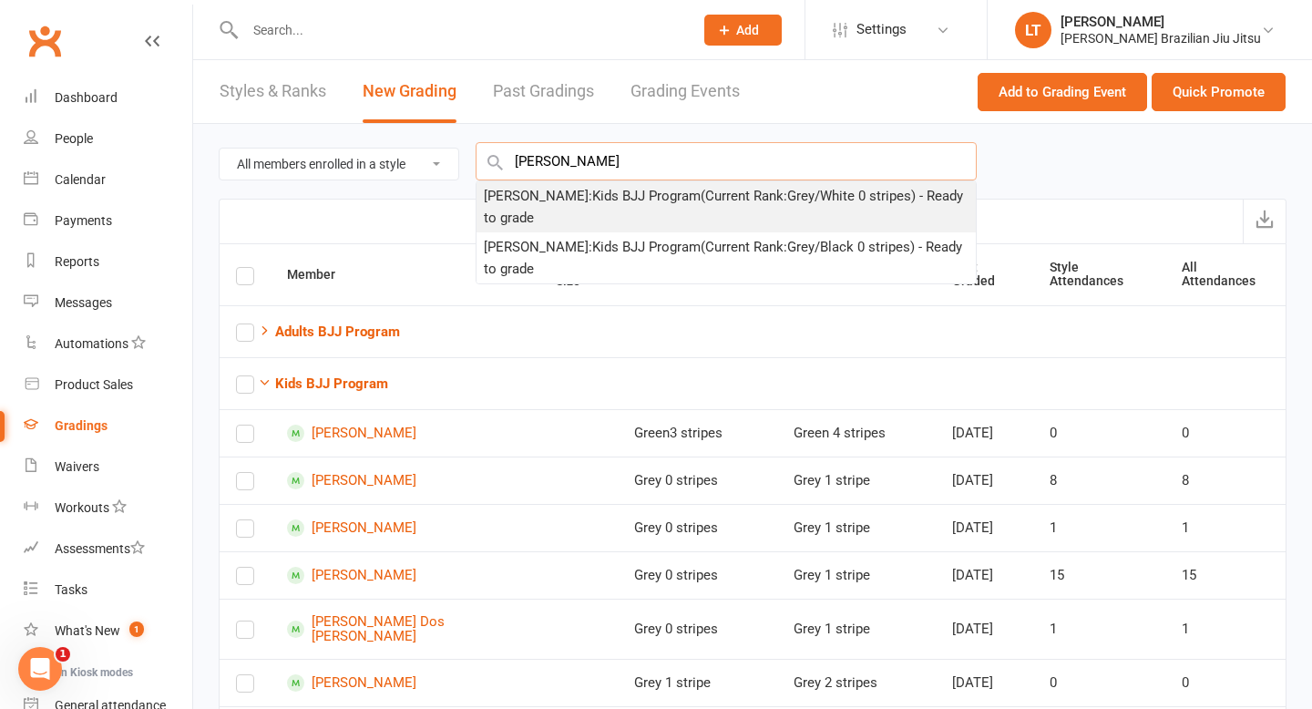
type input "sophia"
click at [631, 195] on div "Sophia Hanna : Kids BJJ Program (Current Rank: Grey/White 0 stripes ) - Ready t…" at bounding box center [726, 207] width 485 height 44
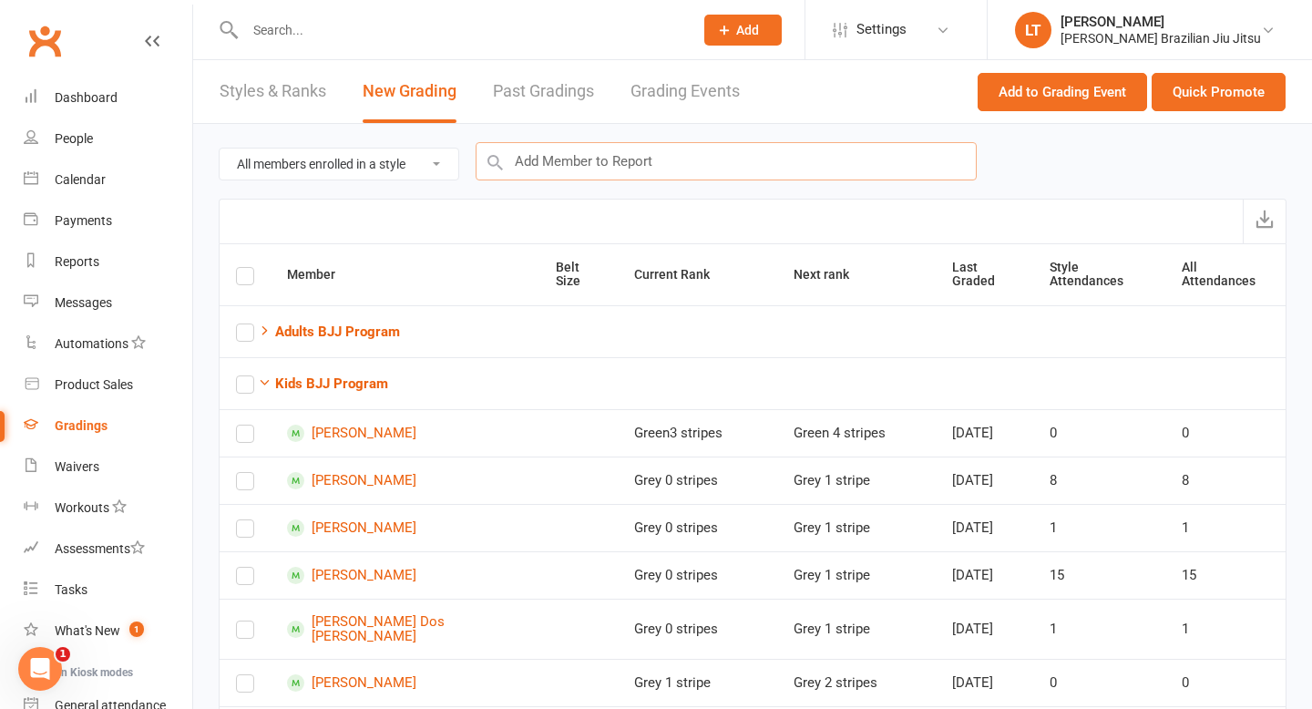
click at [549, 165] on input "text" at bounding box center [726, 161] width 501 height 38
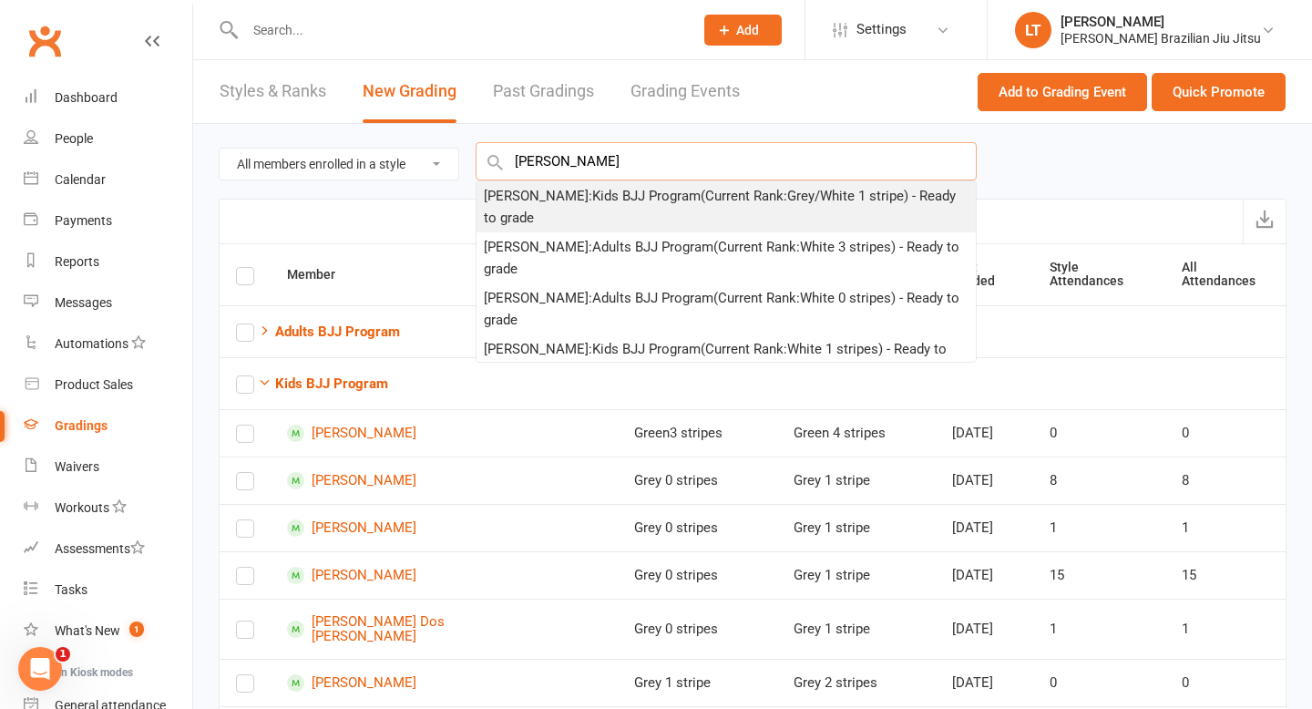
type input "mason"
click at [566, 191] on div "Mason Boyce : Kids BJJ Program (Current Rank: Grey/White 1 stripe ) - Ready to …" at bounding box center [726, 207] width 485 height 44
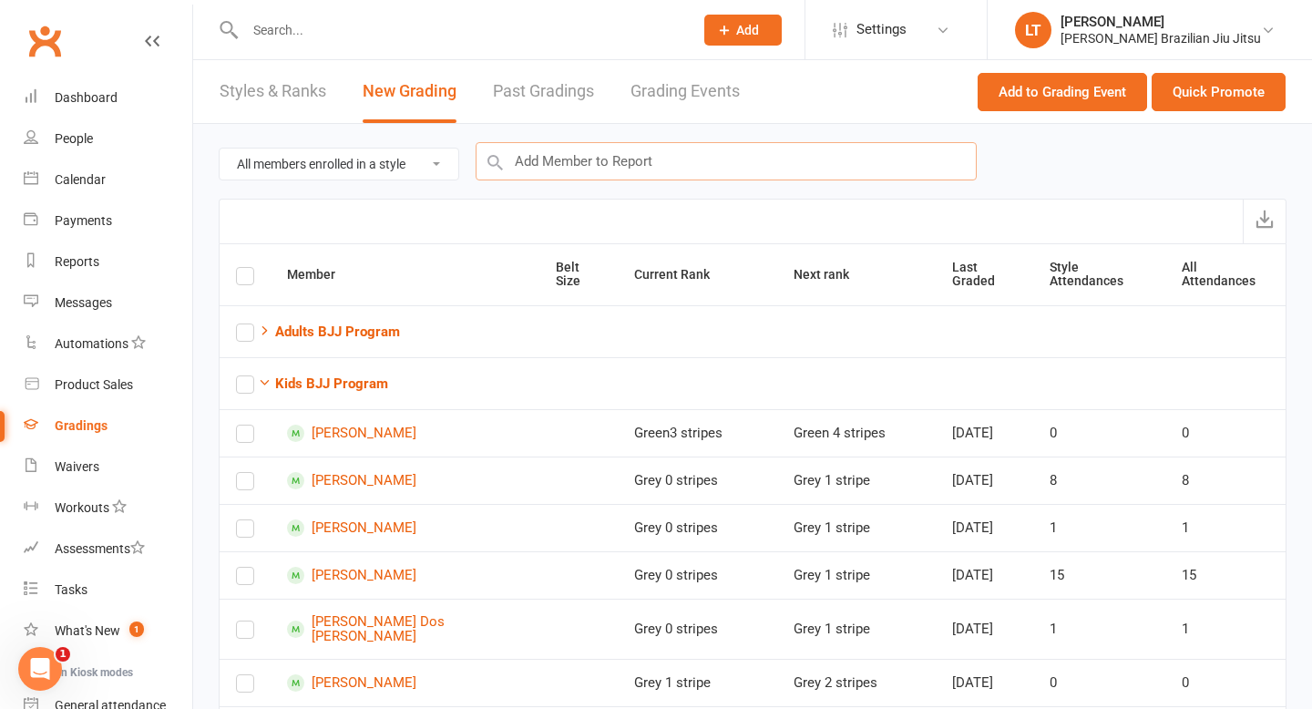
click at [558, 170] on input "text" at bounding box center [726, 161] width 501 height 38
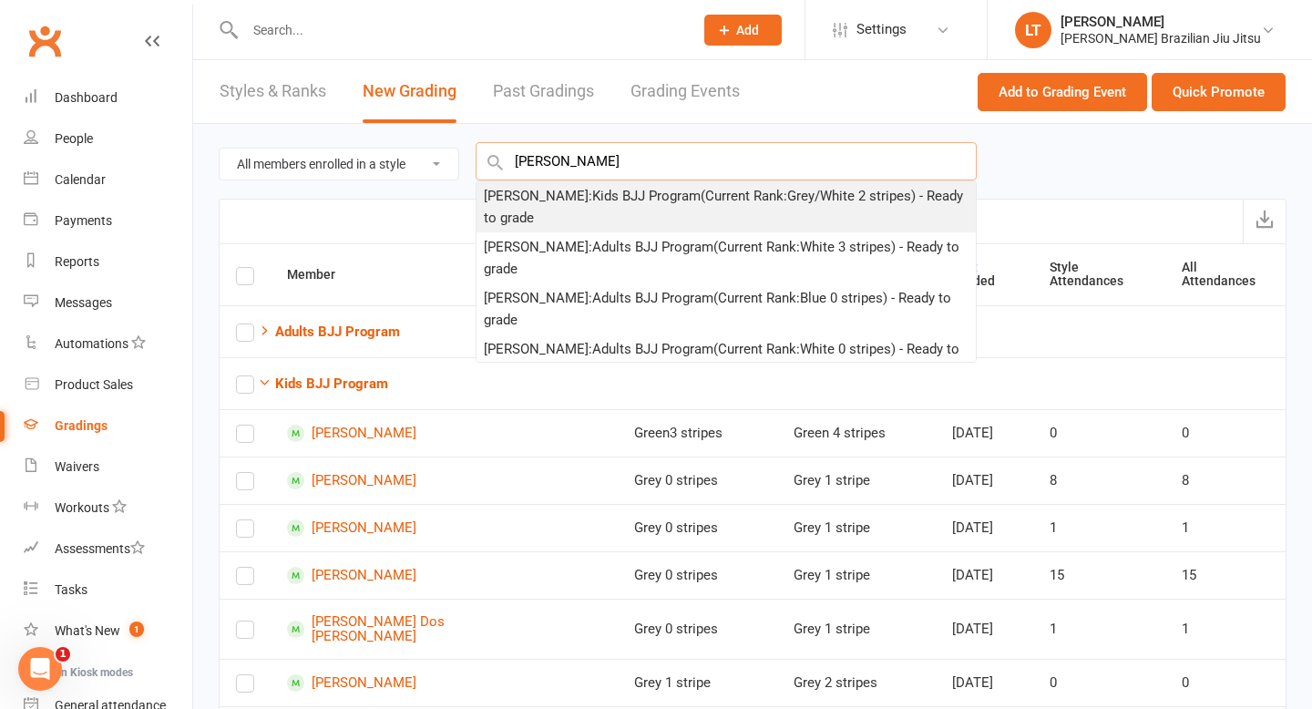
type input "xavier c"
click at [560, 190] on div "Xavier Calingasan : Kids BJJ Program (Current Rank: Grey/White 2 stripes ) - Re…" at bounding box center [726, 207] width 485 height 44
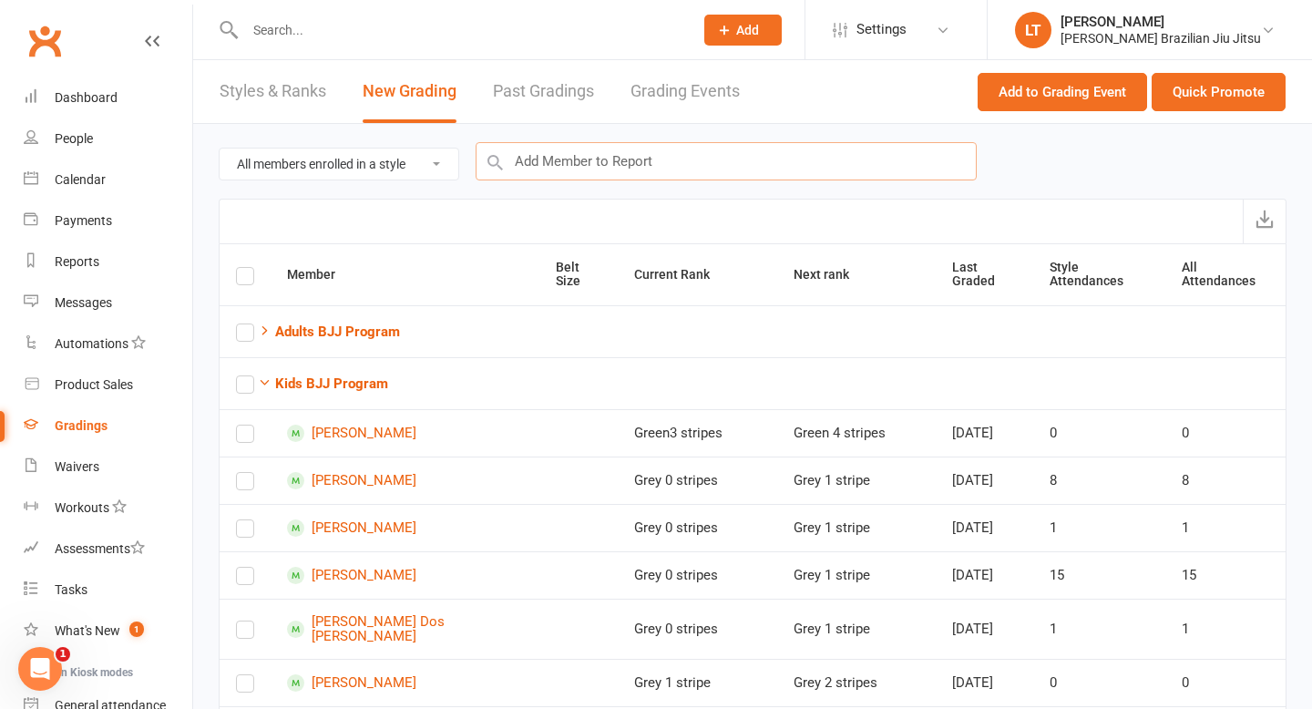
click at [579, 170] on input "text" at bounding box center [726, 161] width 501 height 38
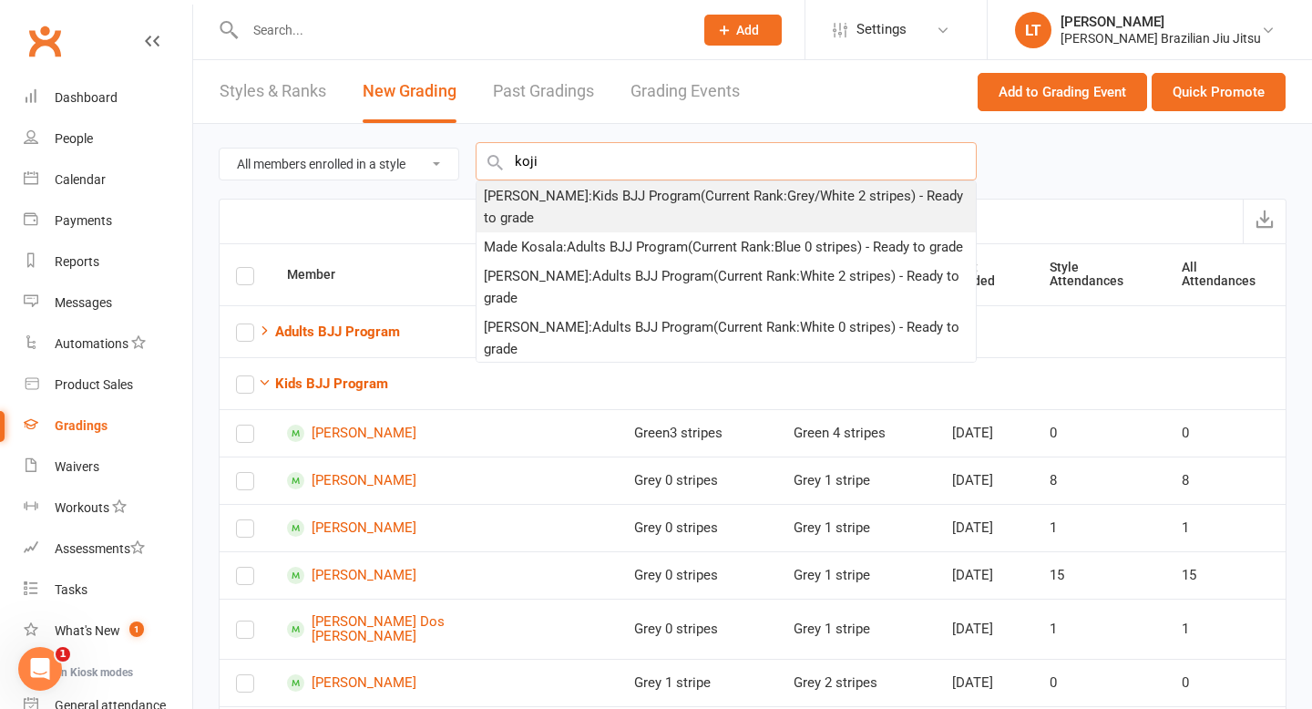
type input "koji"
click at [583, 194] on div "Kojin Wong : Kids BJJ Program (Current Rank: Grey/White 2 stripes ) - Ready to …" at bounding box center [726, 207] width 485 height 44
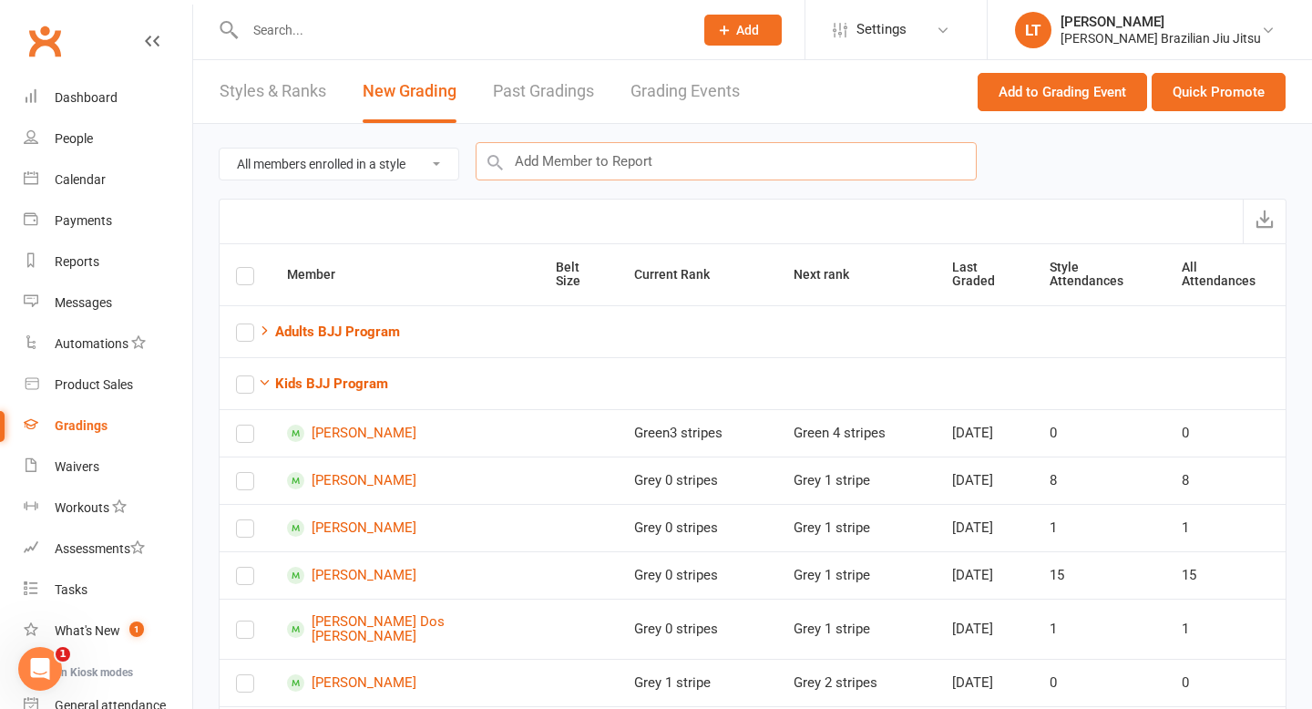
click at [580, 155] on input "text" at bounding box center [726, 161] width 501 height 38
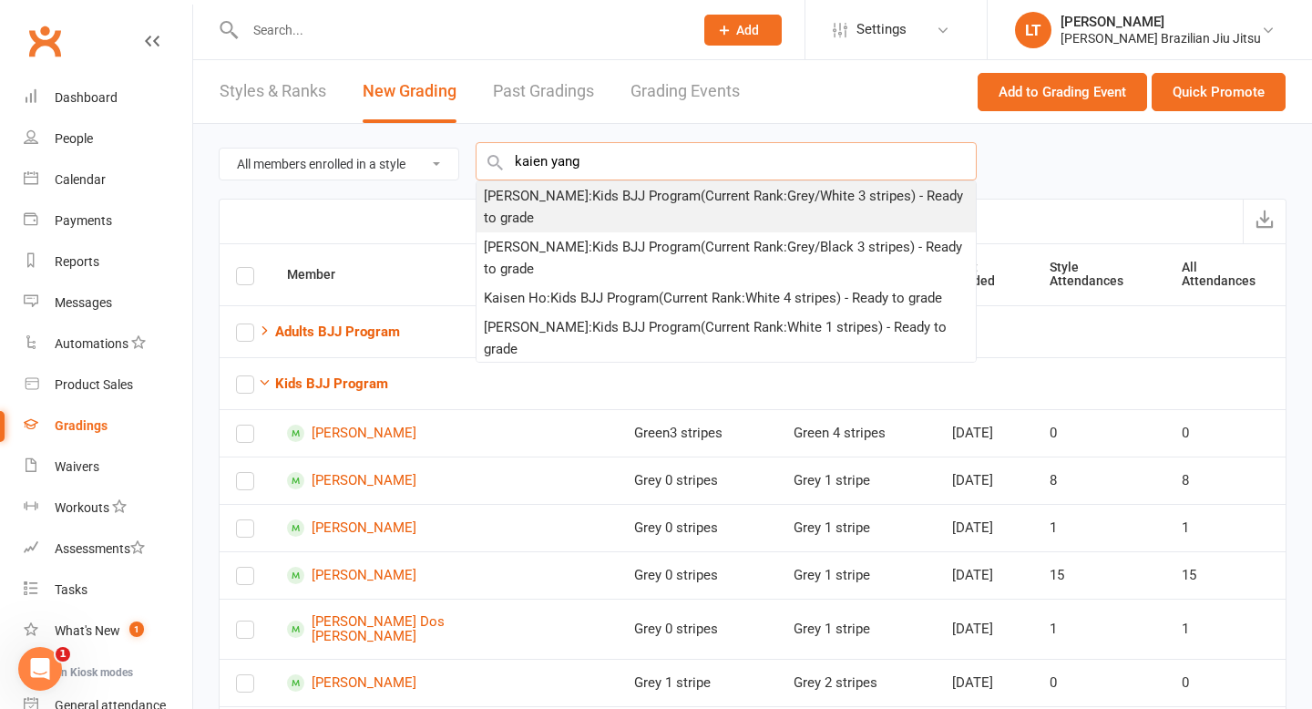
type input "kaien yang"
click at [596, 202] on div "Kaien Yang : Kids BJJ Program (Current Rank: Grey/White 3 stripes ) - Ready to …" at bounding box center [726, 207] width 485 height 44
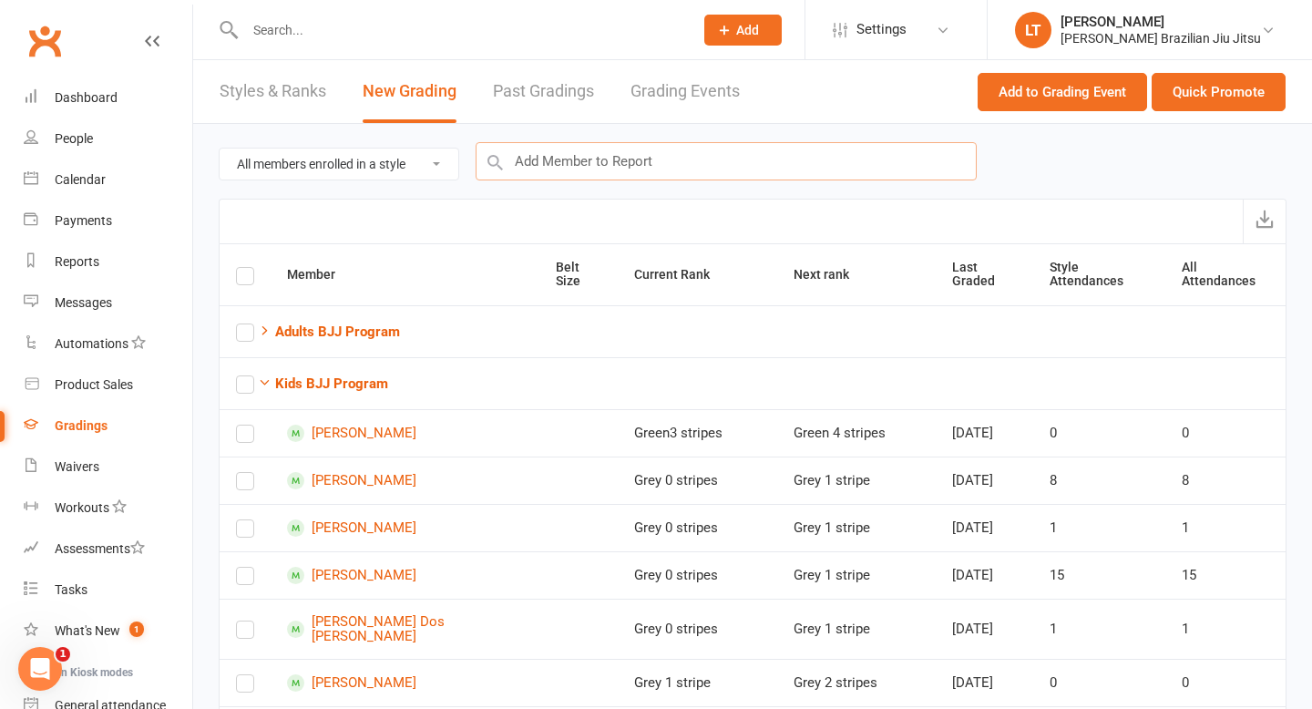
click at [610, 158] on input "text" at bounding box center [726, 161] width 501 height 38
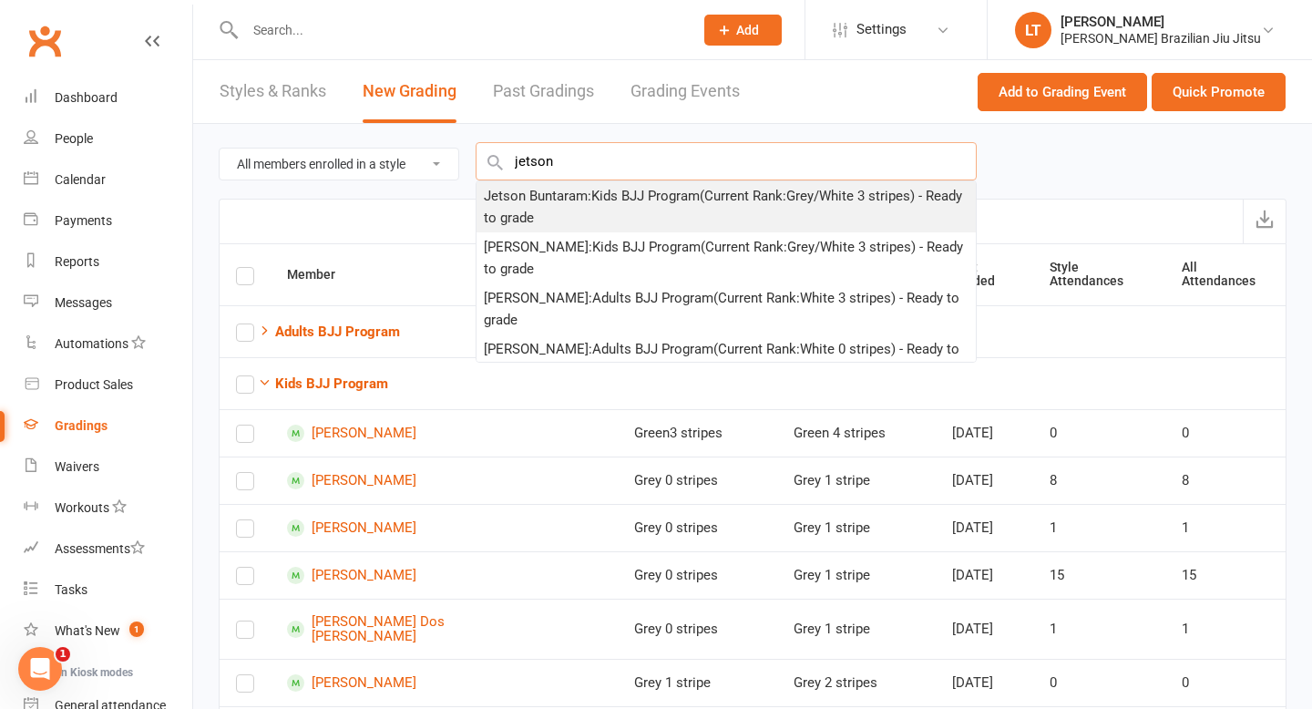
type input "jetson"
click at [607, 202] on div "Jetson Buntaram : Kids BJJ Program (Current Rank: Grey/White 3 stripes ) - Read…" at bounding box center [726, 207] width 485 height 44
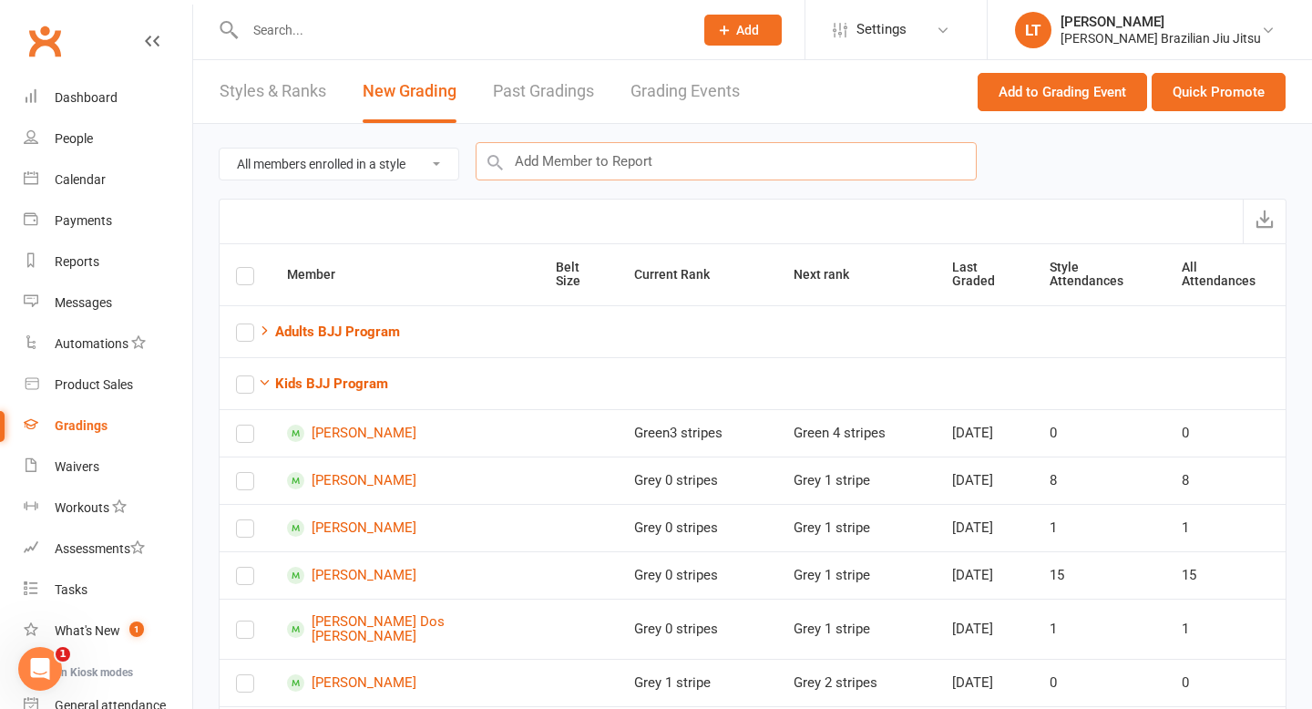
click at [618, 162] on input "text" at bounding box center [726, 161] width 501 height 38
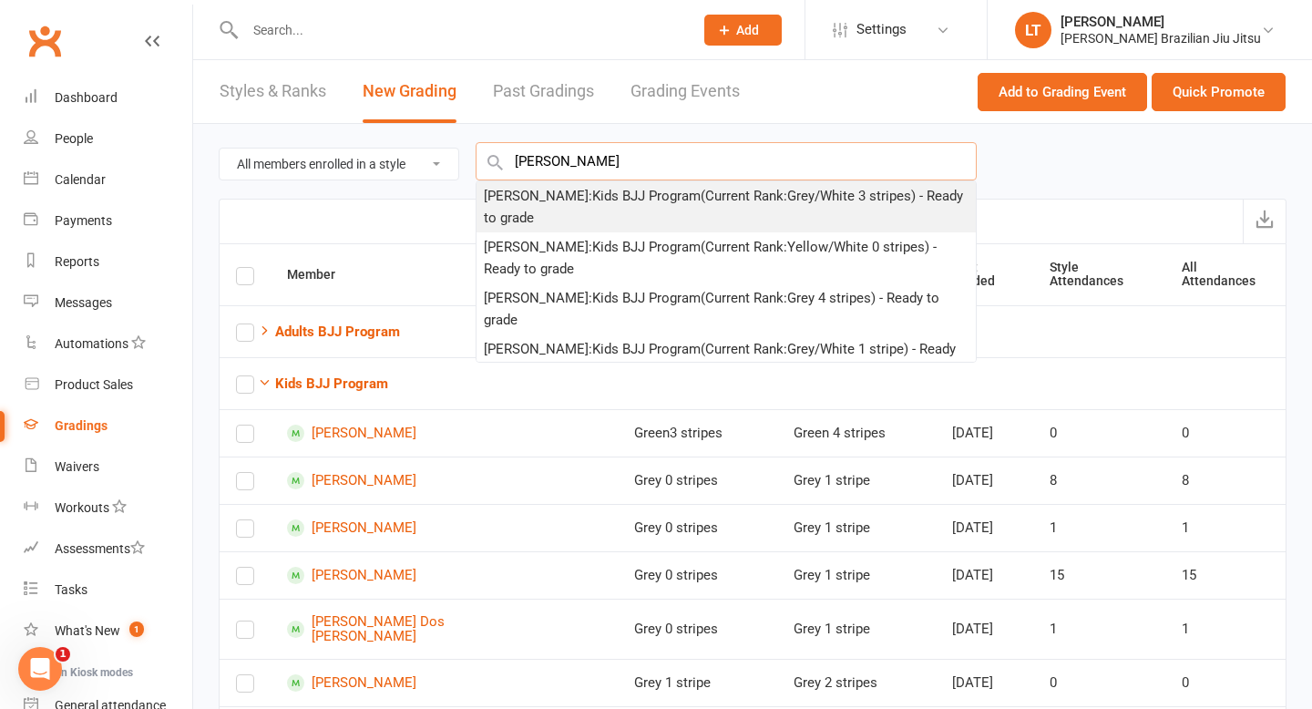
type input "bruce"
click at [611, 198] on div "Bruce Wang : Kids BJJ Program (Current Rank: Grey/White 3 stripes ) - Ready to …" at bounding box center [726, 207] width 485 height 44
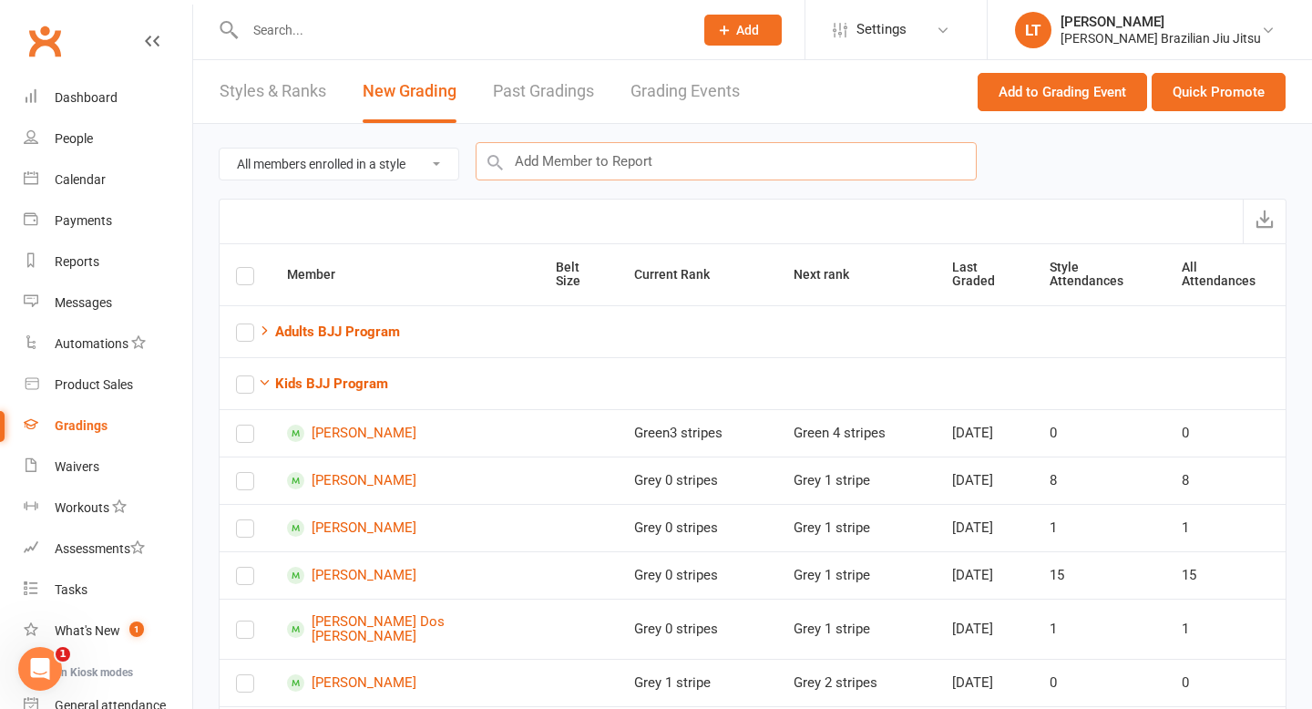
click at [627, 167] on input "text" at bounding box center [726, 161] width 501 height 38
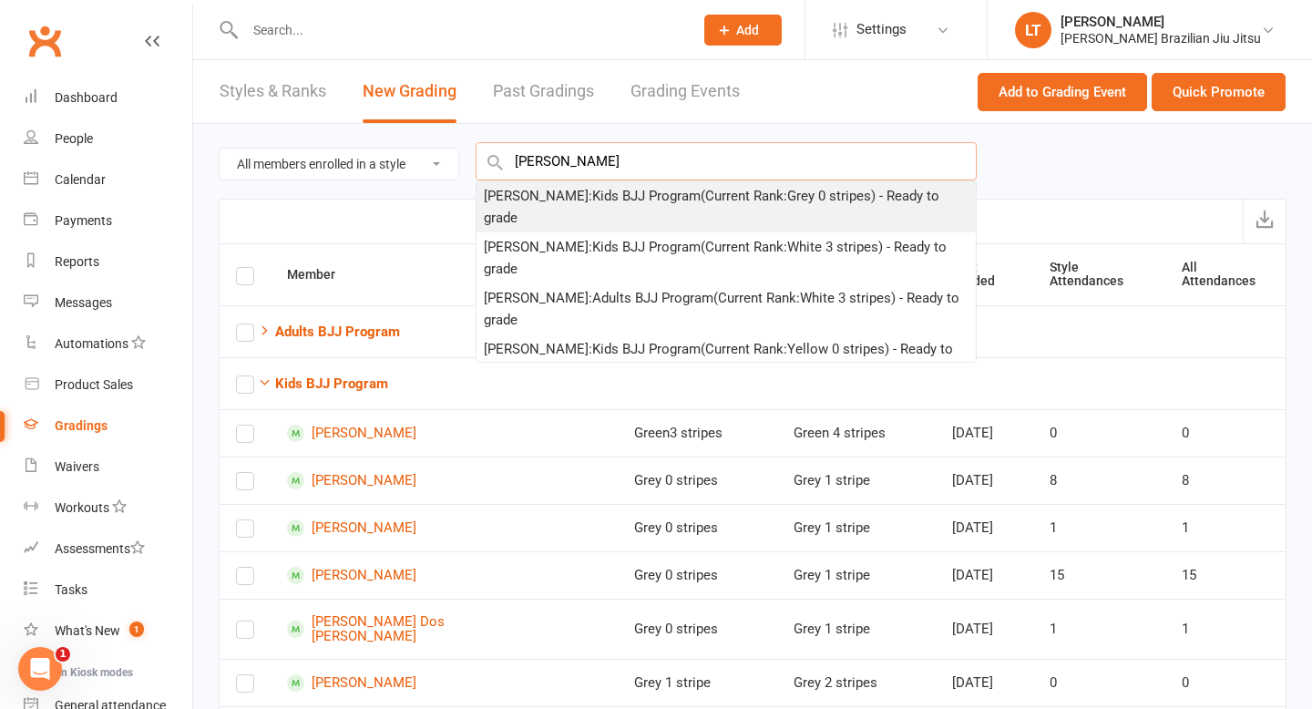
type input "jessica sek"
click at [628, 192] on div "Jessica Sek : Kids BJJ Program (Current Rank: Grey 0 stripes ) - Ready to grade" at bounding box center [726, 207] width 485 height 44
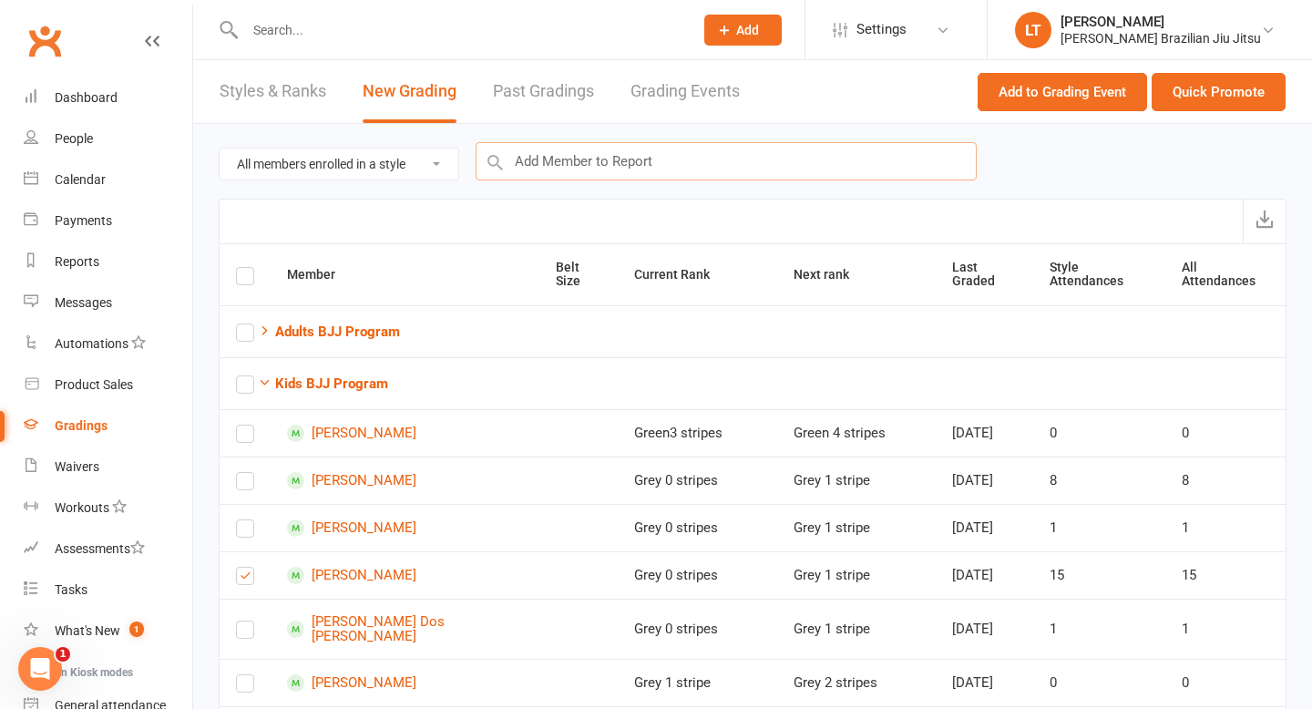
click at [631, 172] on input "text" at bounding box center [726, 161] width 501 height 38
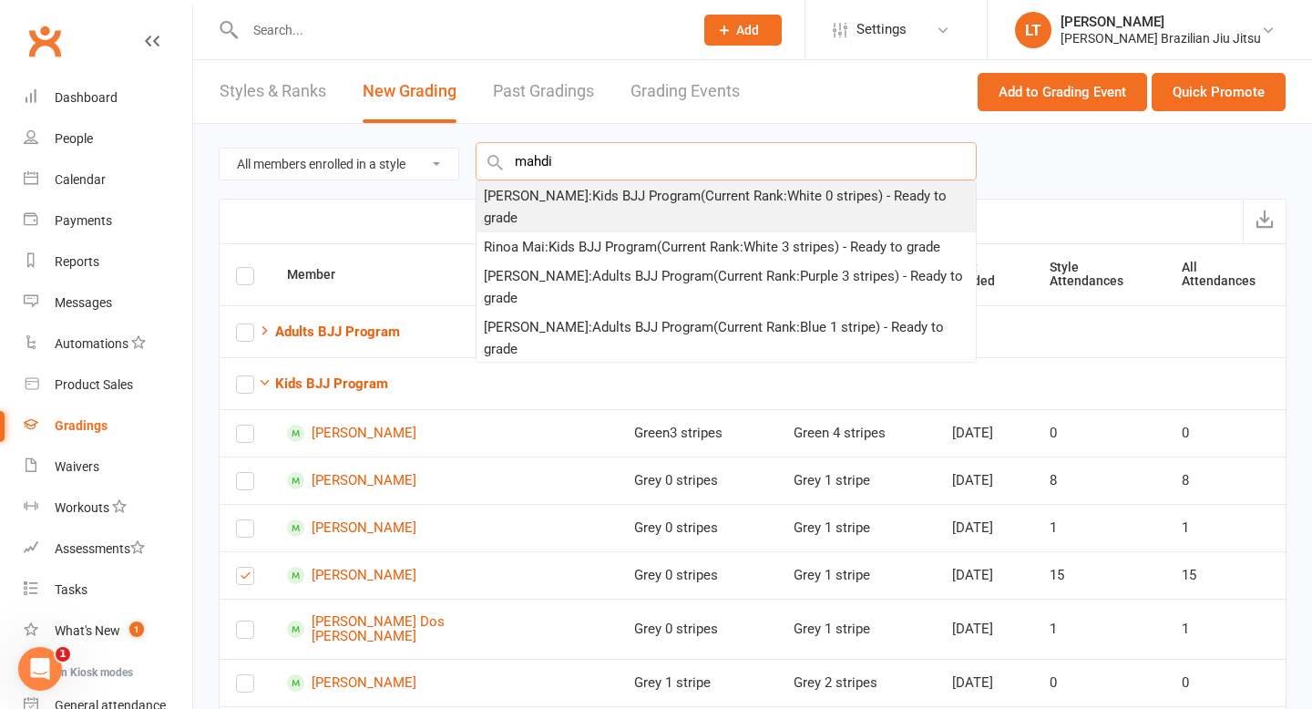
type input "mahdi"
click at [639, 190] on div "Mahdi Mavaji : Kids BJJ Program (Current Rank: White 0 stripes ) - Ready to gra…" at bounding box center [726, 207] width 485 height 44
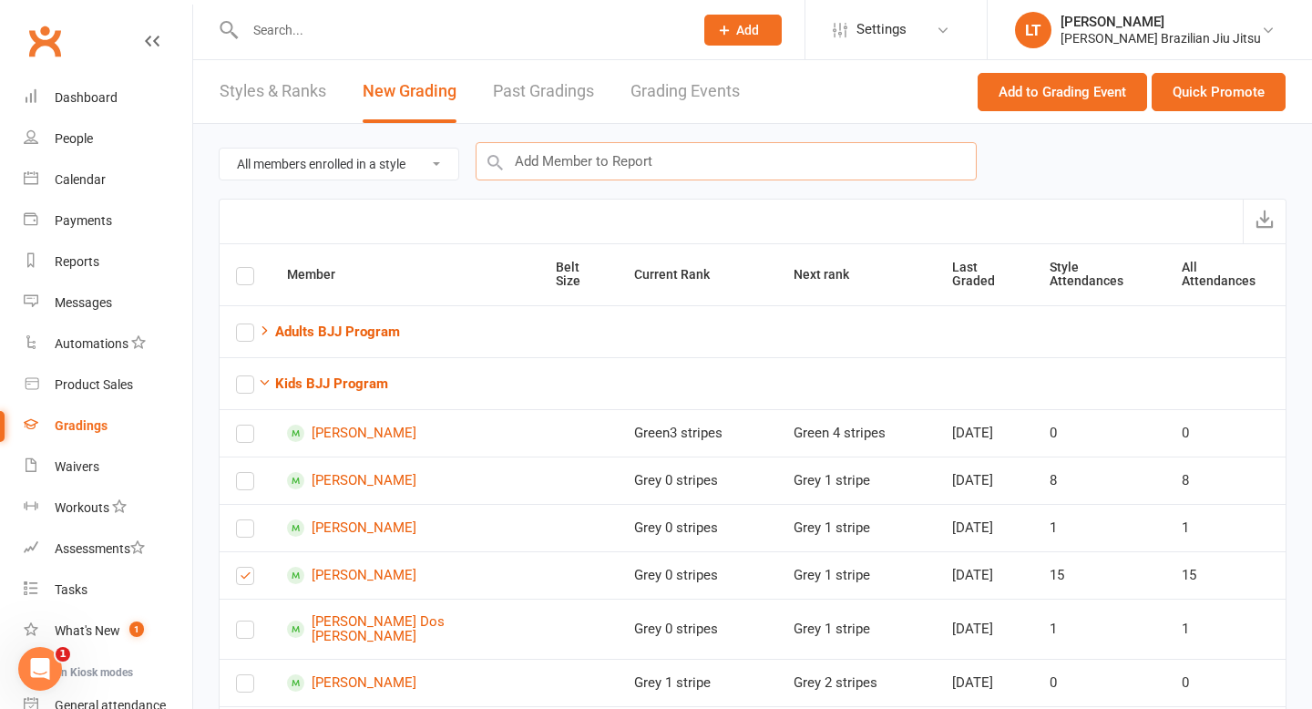
click at [646, 172] on input "text" at bounding box center [726, 161] width 501 height 38
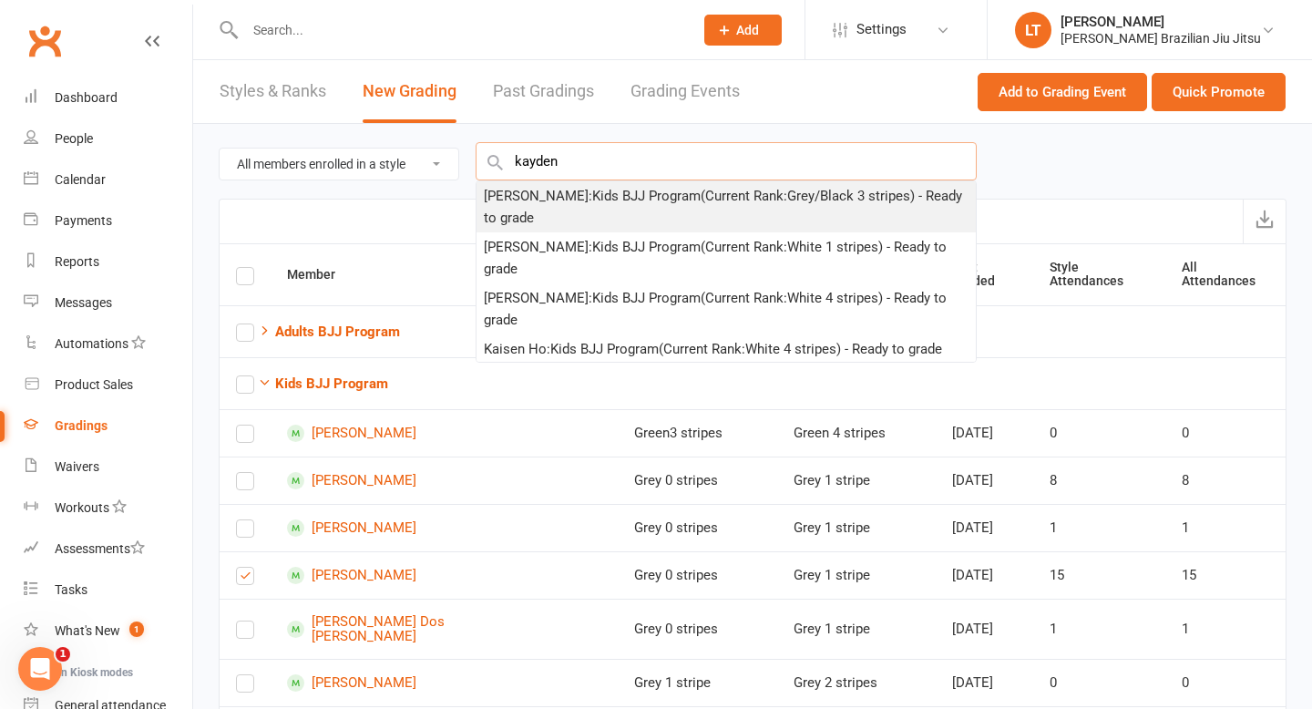
type input "kayden"
click at [605, 199] on div "Kayden Ye : Kids BJJ Program (Current Rank: Grey/Black 3 stripes ) - Ready to g…" at bounding box center [726, 207] width 485 height 44
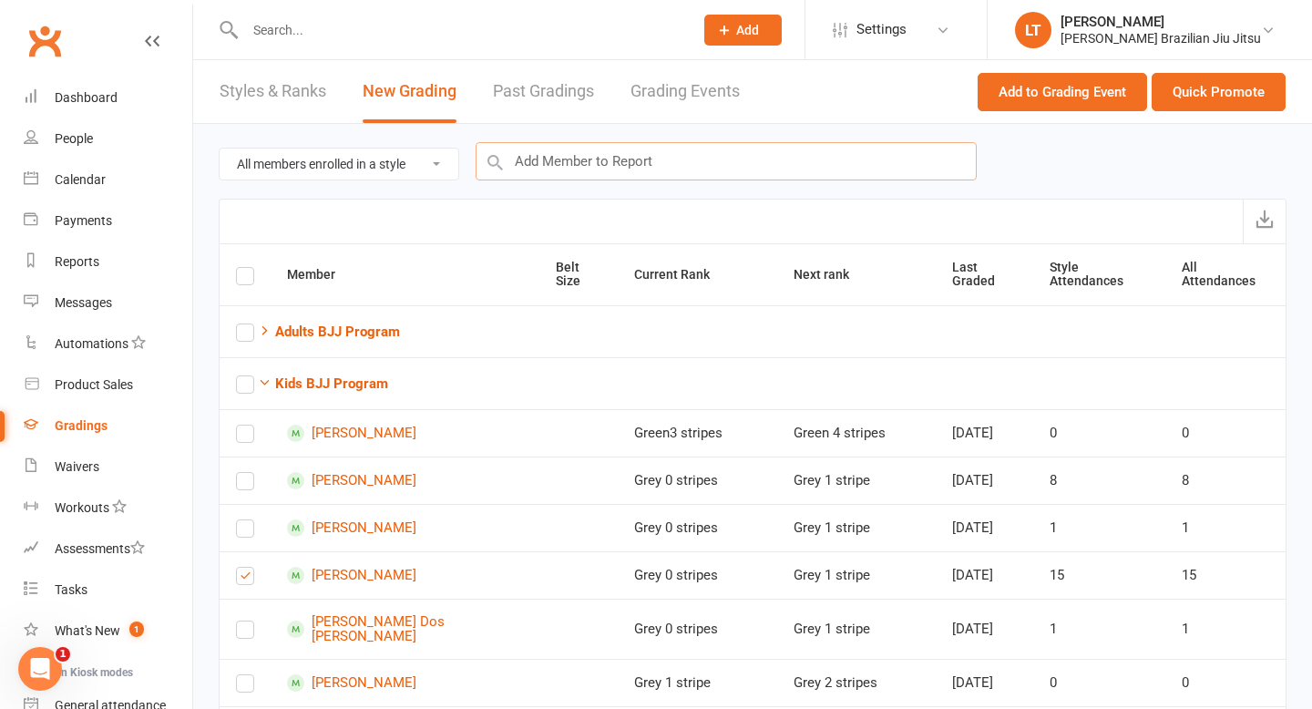
click at [613, 160] on input "text" at bounding box center [726, 161] width 501 height 38
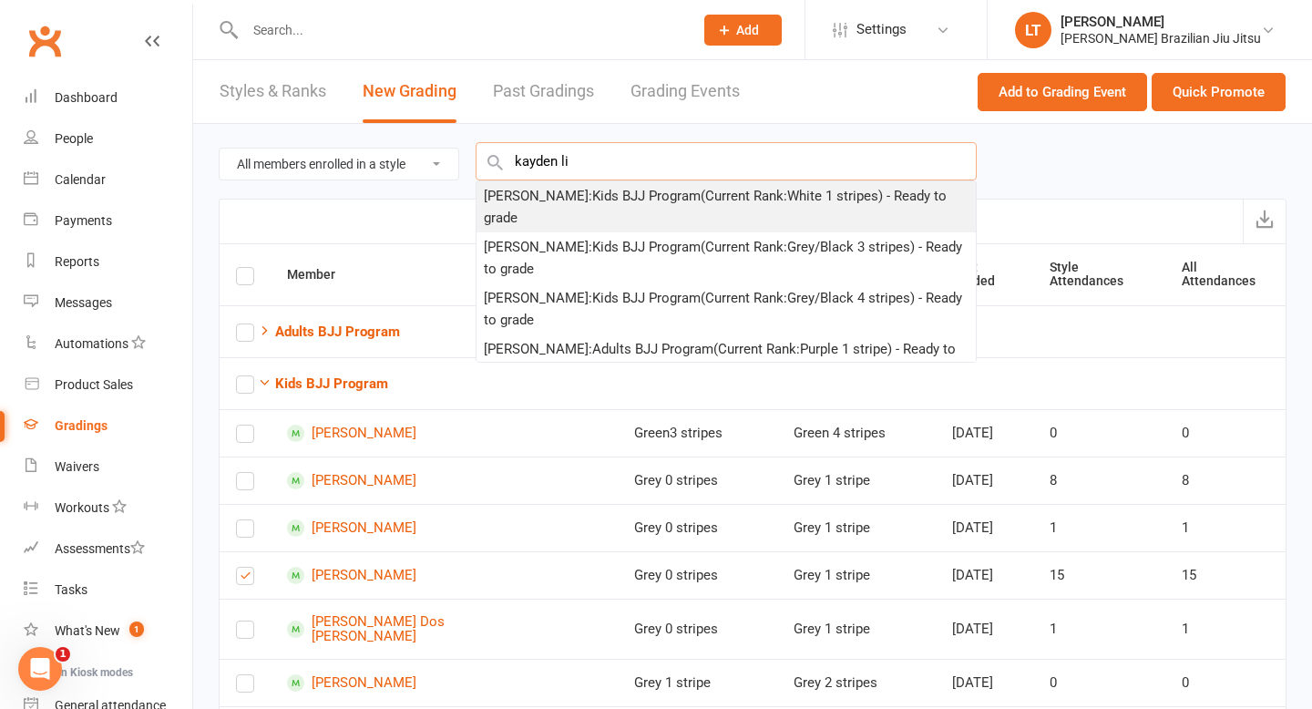
type input "kayden li"
click at [586, 188] on div "Kayden Li : Kids BJJ Program (Current Rank: White 1 stripes ) - Ready to grade" at bounding box center [726, 207] width 485 height 44
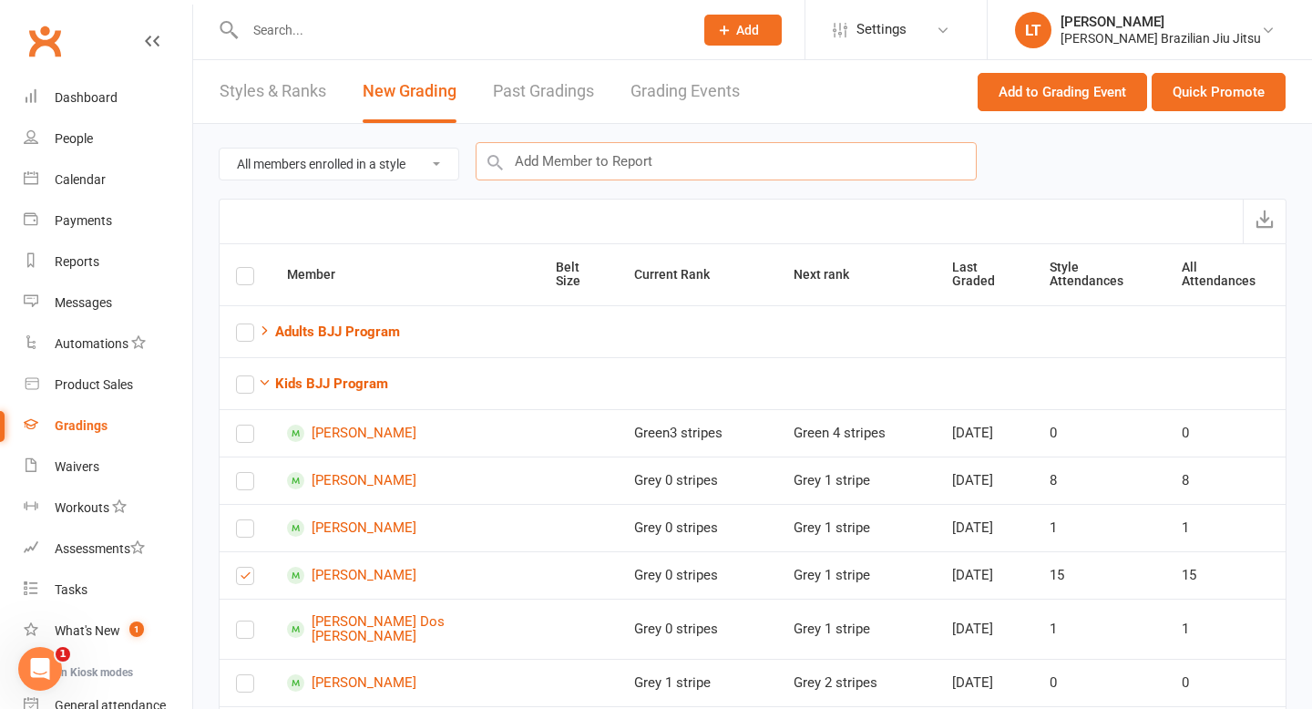
click at [592, 168] on input "text" at bounding box center [726, 161] width 501 height 38
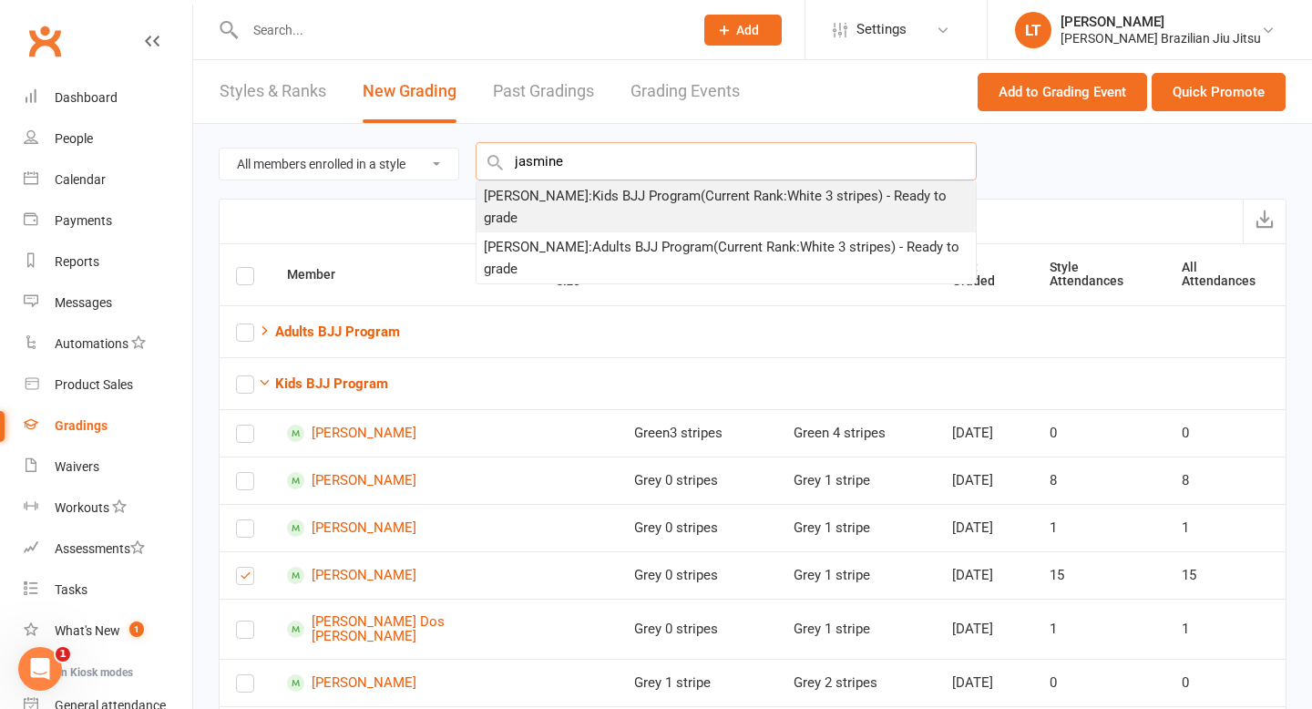
type input "jasmine"
click at [601, 200] on div "Jasmine Sellinas : Kids BJJ Program (Current Rank: White 3 stripes ) - Ready to…" at bounding box center [726, 207] width 485 height 44
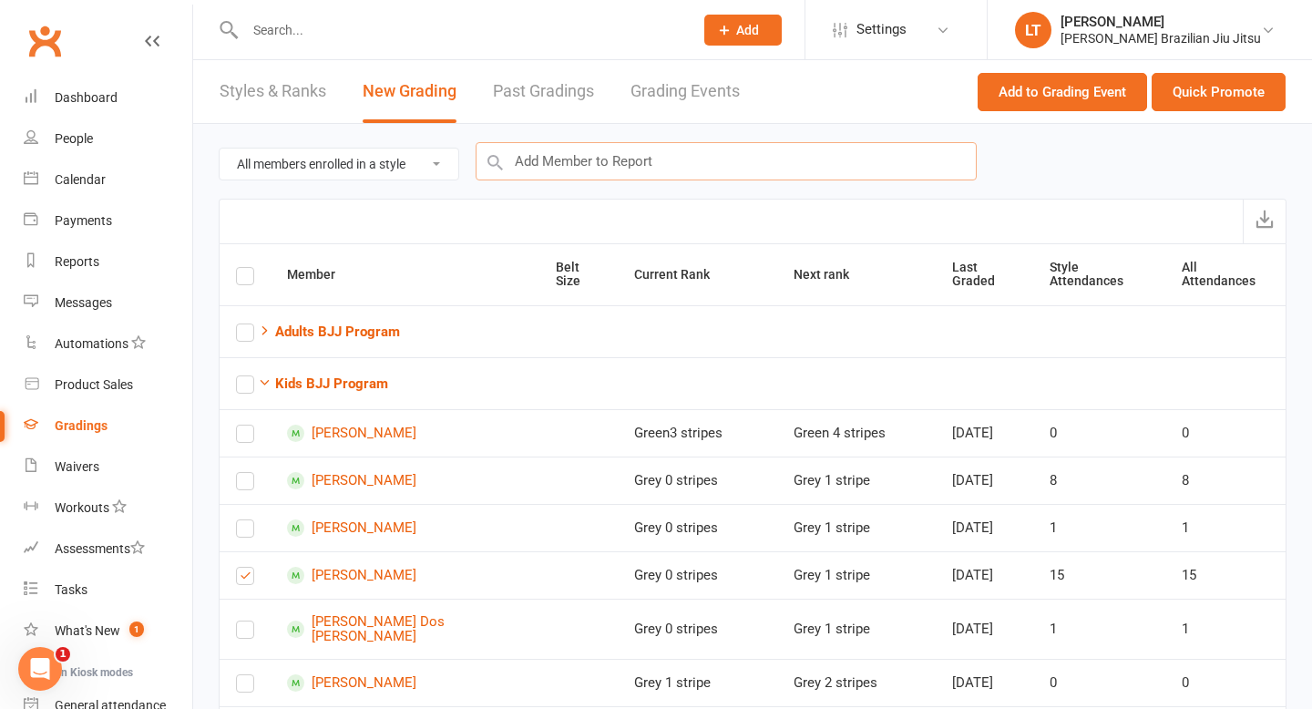
click at [540, 168] on input "text" at bounding box center [726, 161] width 501 height 38
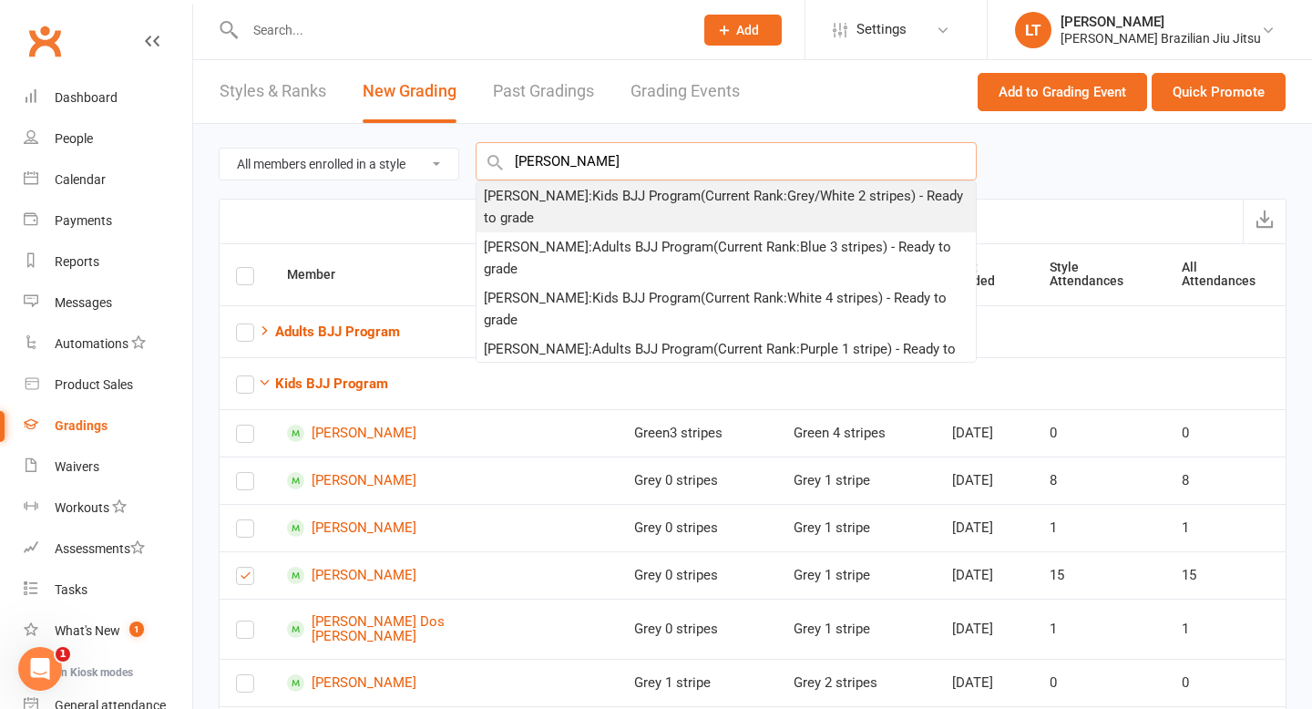
type input "william ngu"
click at [581, 196] on div "William Nguyen : Kids BJJ Program (Current Rank: Grey/White 2 stripes ) - Ready…" at bounding box center [726, 207] width 485 height 44
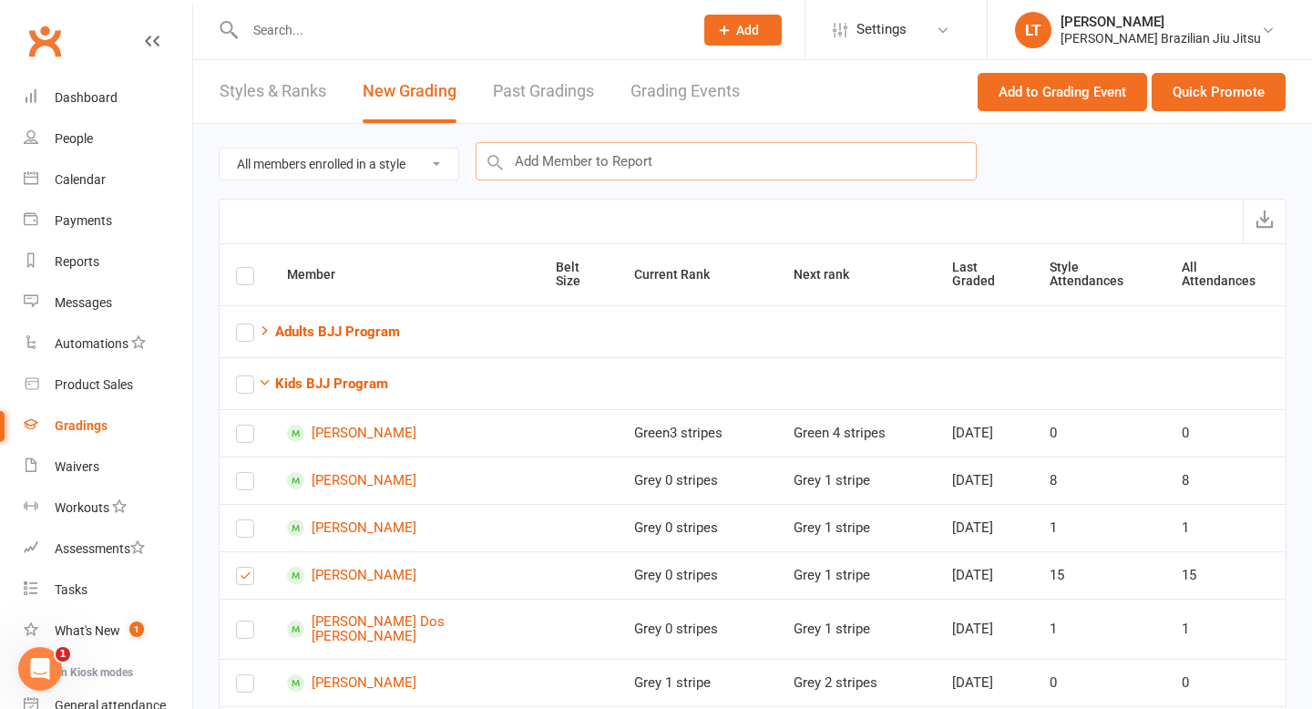
click at [585, 169] on input "text" at bounding box center [726, 161] width 501 height 38
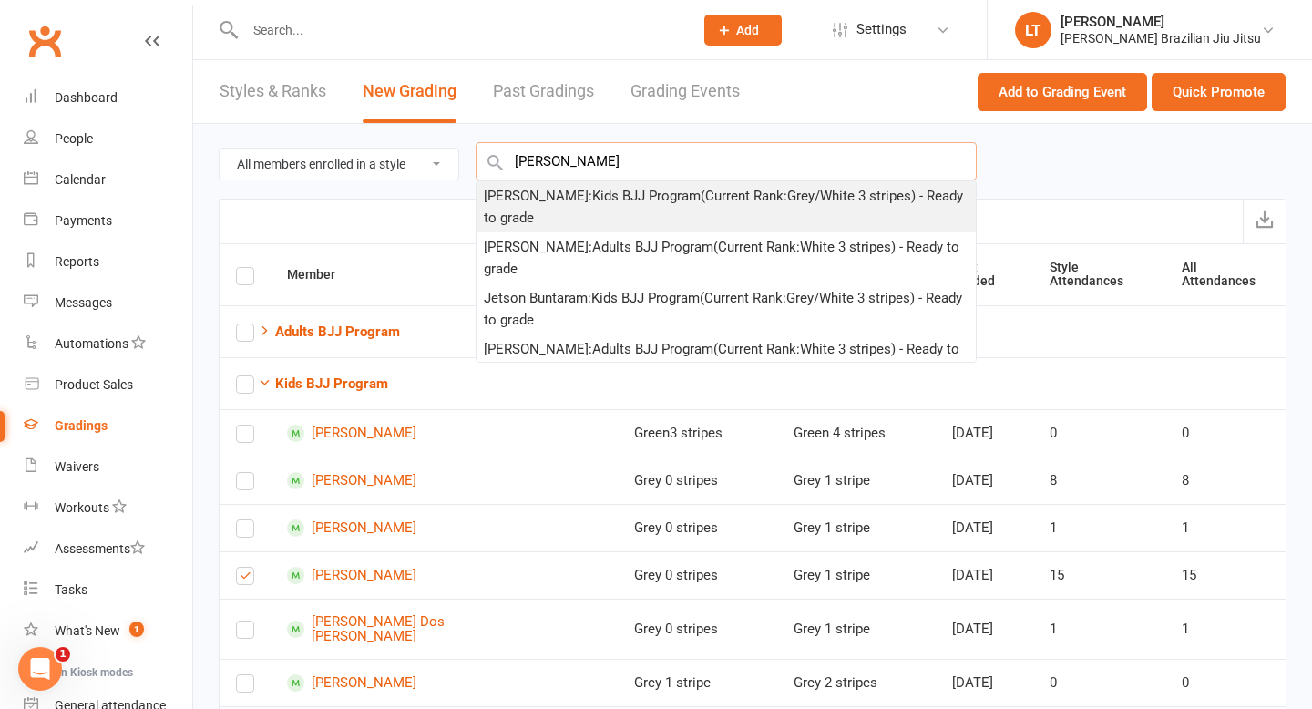
type input "jenson"
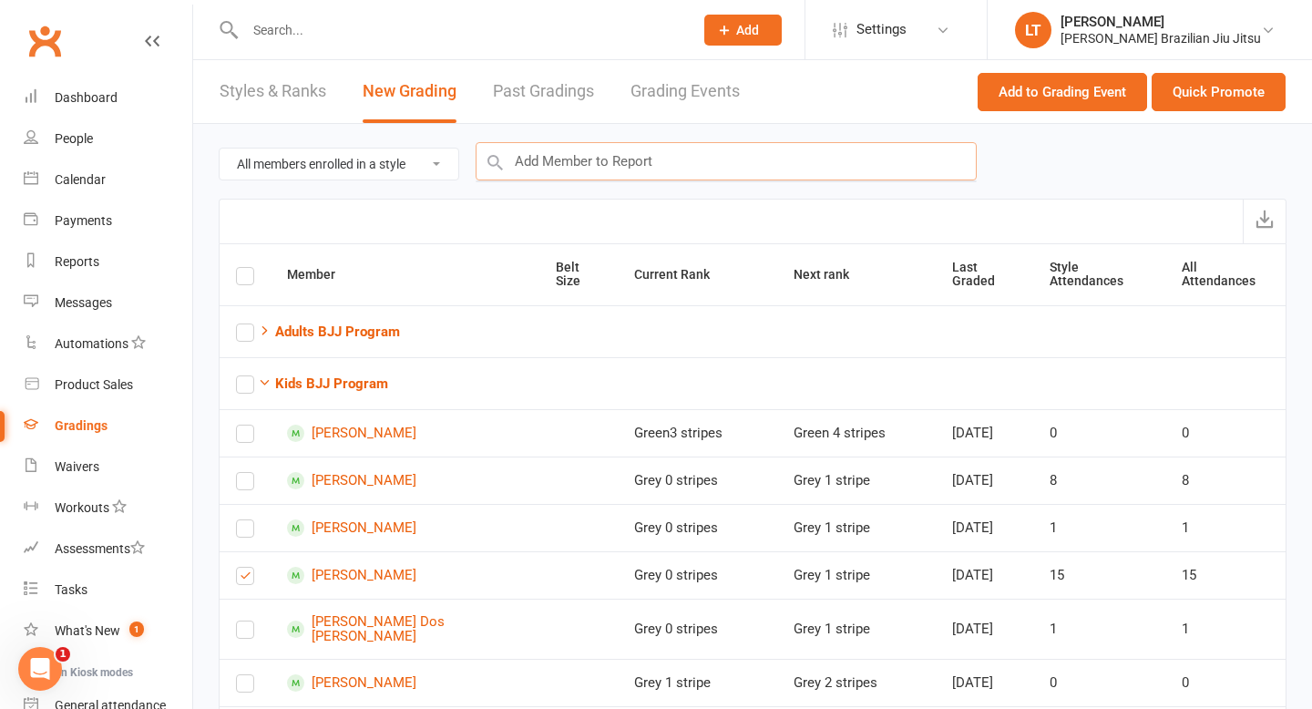
click at [578, 169] on input "text" at bounding box center [726, 161] width 501 height 38
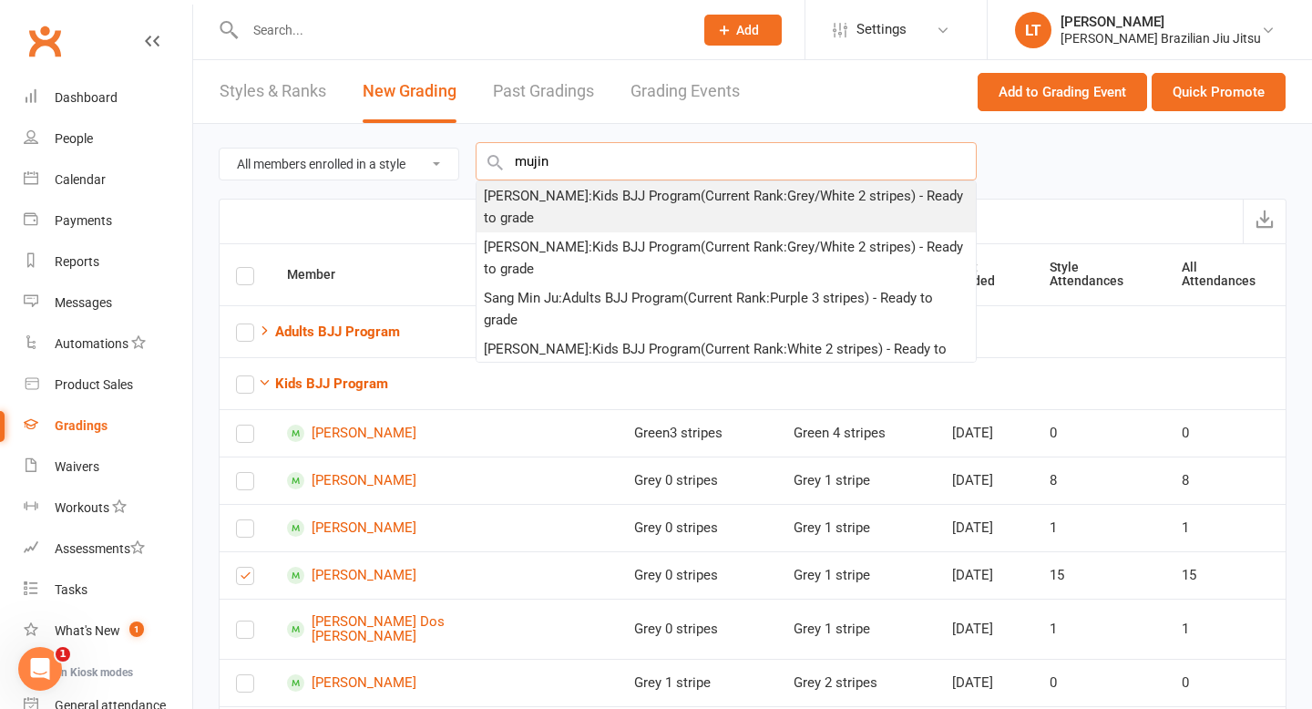
type input "mujin"
click at [554, 198] on div "Mujin Wong : Kids BJJ Program (Current Rank: Grey/White 2 stripes ) - Ready to …" at bounding box center [726, 207] width 485 height 44
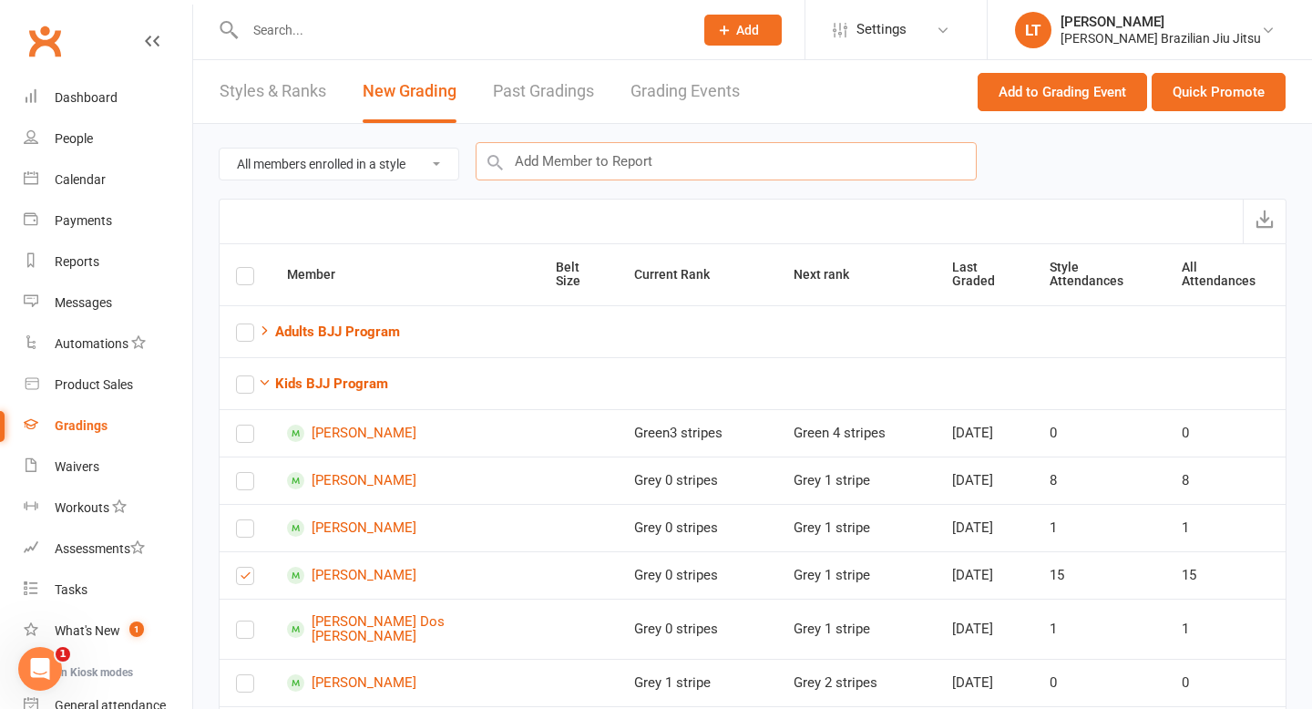
click at [567, 159] on input "text" at bounding box center [726, 161] width 501 height 38
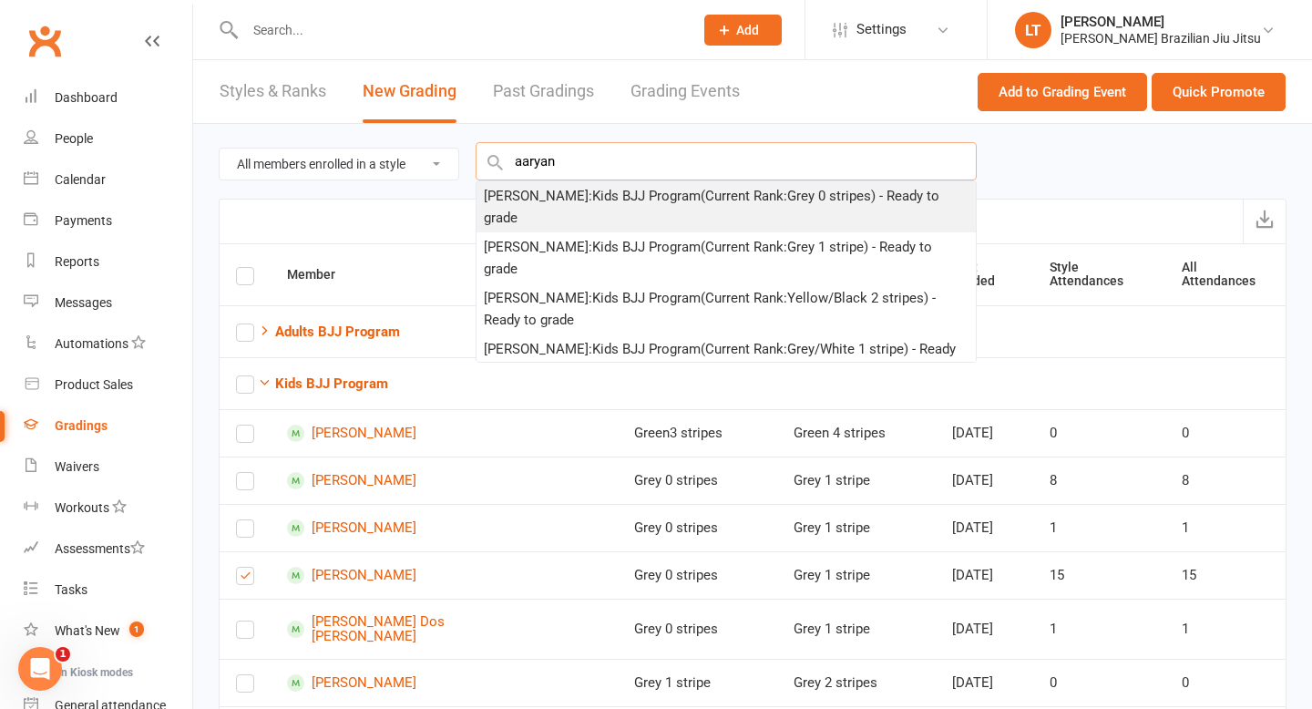
type input "aaryan"
click at [573, 191] on div "Aaryan Aswin : Kids BJJ Program (Current Rank: Grey 0 stripes ) - Ready to grade" at bounding box center [726, 207] width 485 height 44
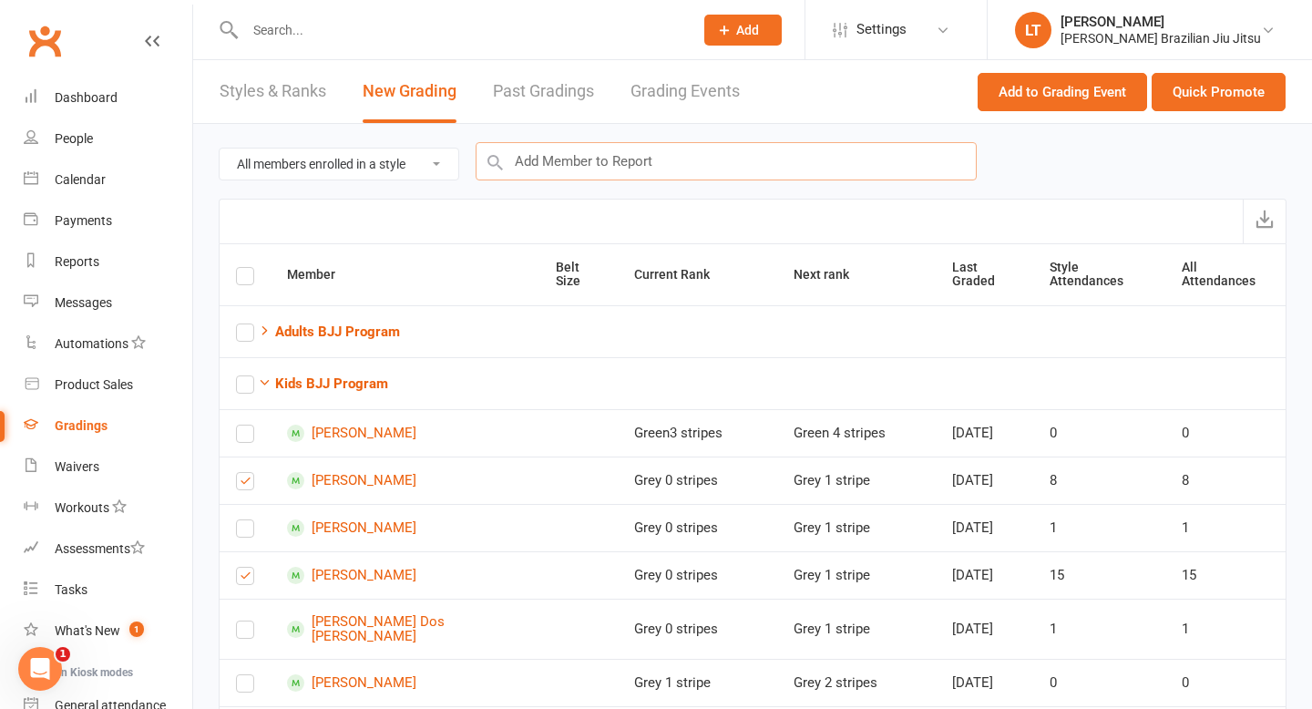
click at [578, 162] on input "text" at bounding box center [726, 161] width 501 height 38
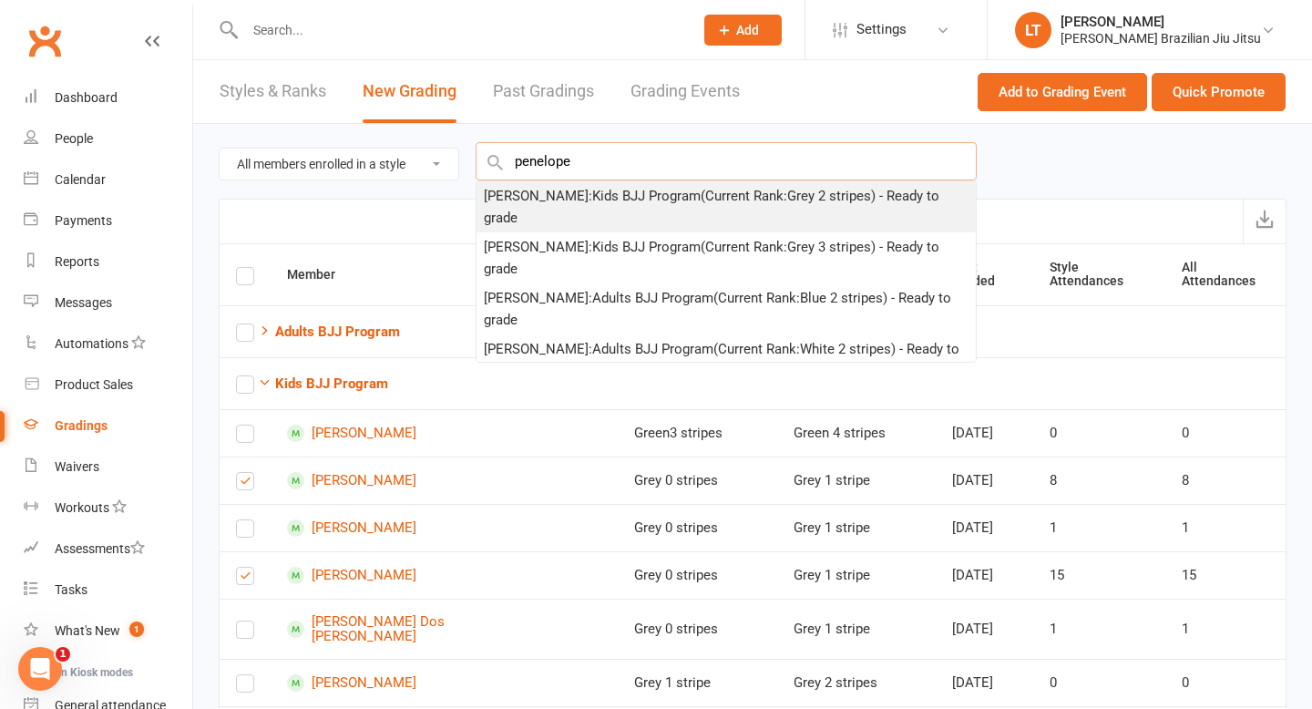
type input "penelope"
click at [580, 190] on div "Penelope Yap : Kids BJJ Program (Current Rank: Grey 2 stripes ) - Ready to grade" at bounding box center [726, 207] width 485 height 44
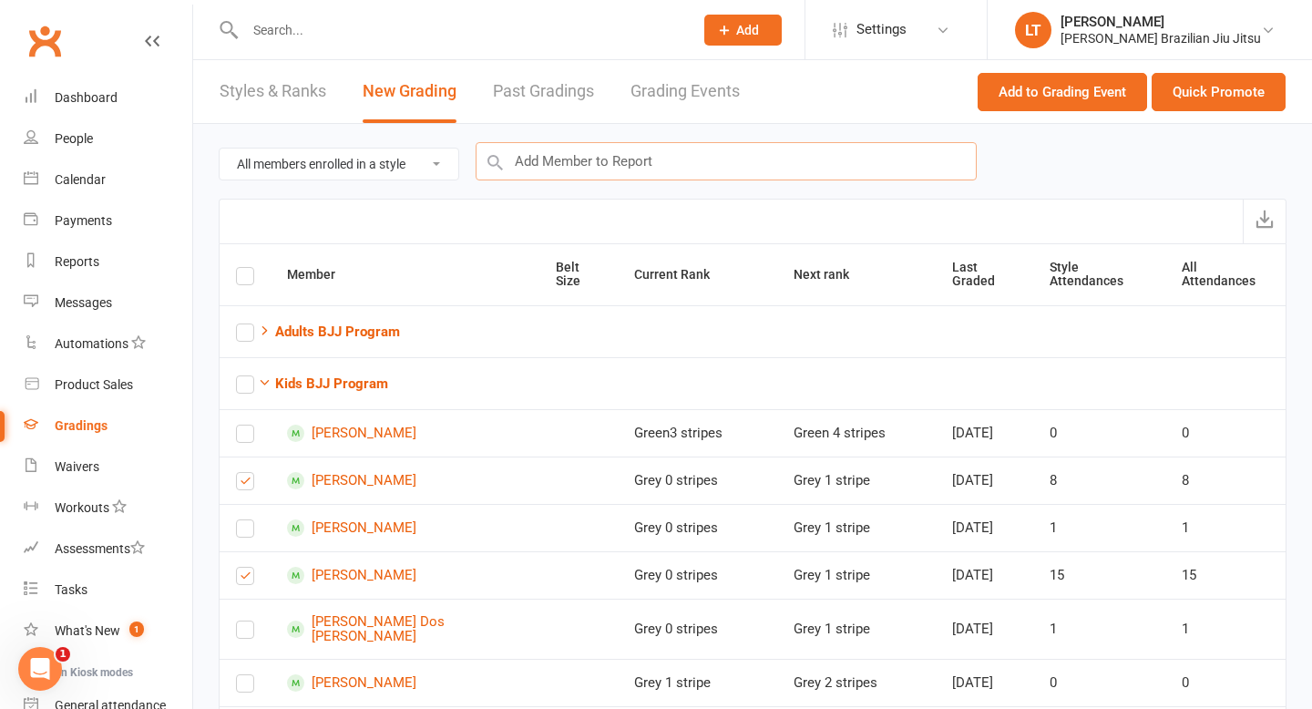
click at [576, 160] on input "text" at bounding box center [726, 161] width 501 height 38
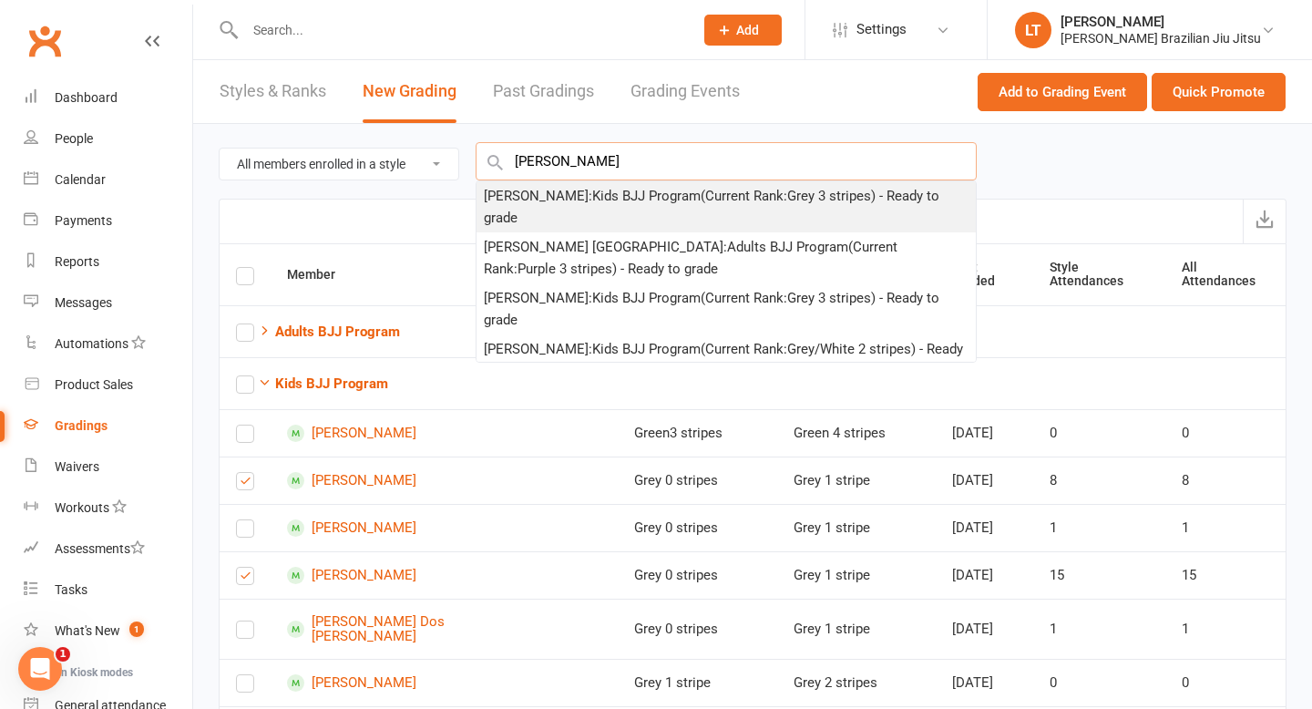
type input "francis won"
click at [586, 198] on div "Francis Wong : Kids BJJ Program (Current Rank: Grey 3 stripes ) - Ready to grade" at bounding box center [726, 207] width 485 height 44
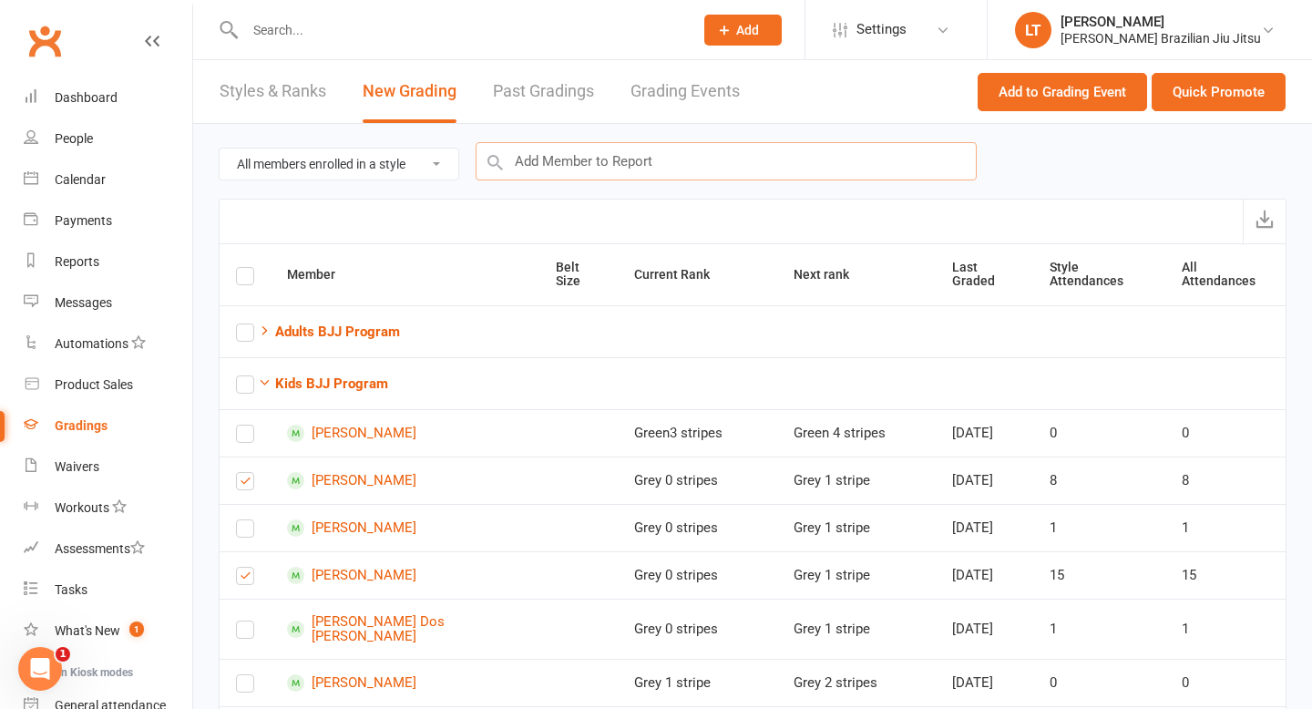
click at [579, 163] on input "text" at bounding box center [726, 161] width 501 height 38
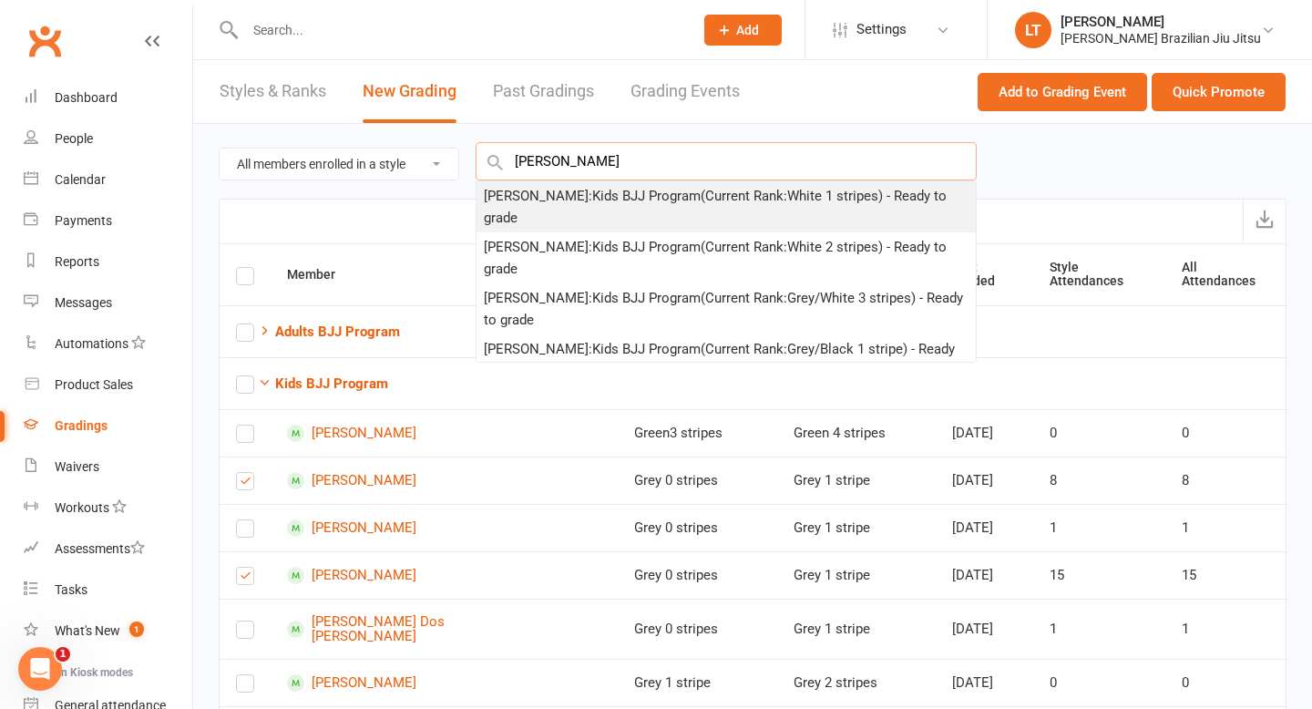
type input "amy yao"
click at [585, 189] on div "Amy Yao : Kids BJJ Program (Current Rank: White 1 stripes ) - Ready to grade" at bounding box center [726, 207] width 485 height 44
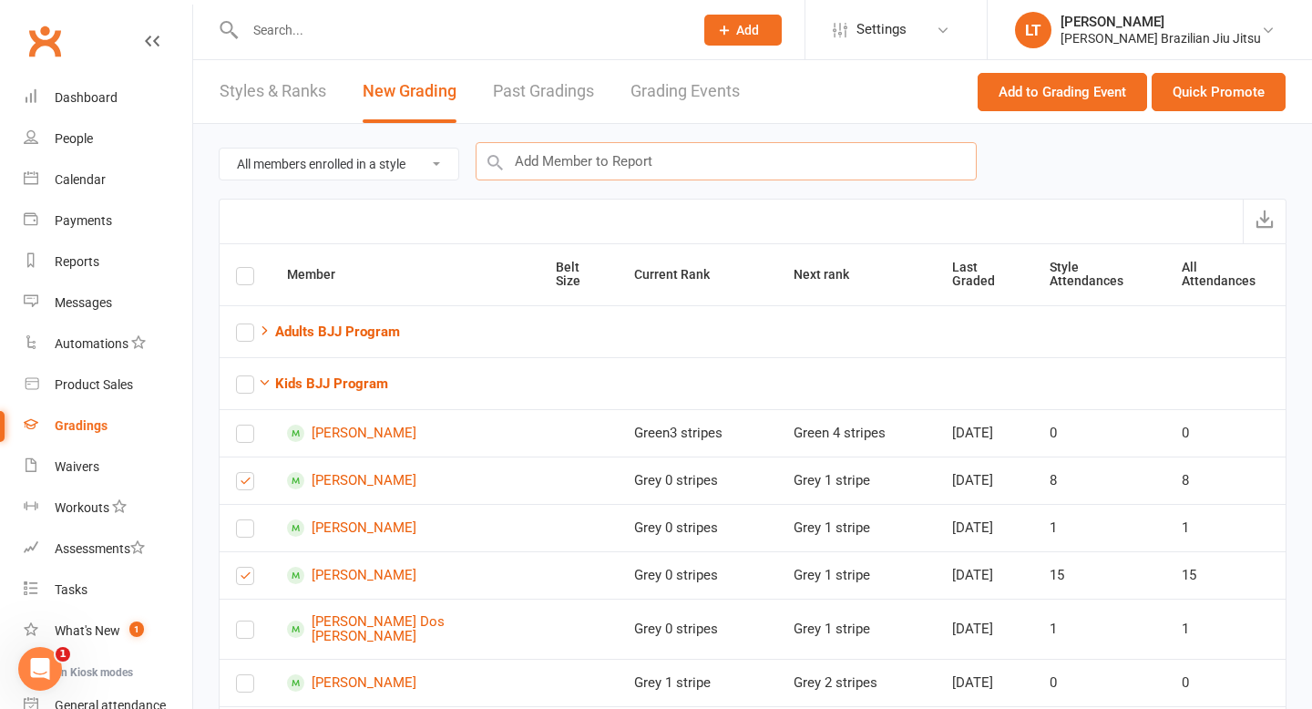
click at [583, 163] on input "text" at bounding box center [726, 161] width 501 height 38
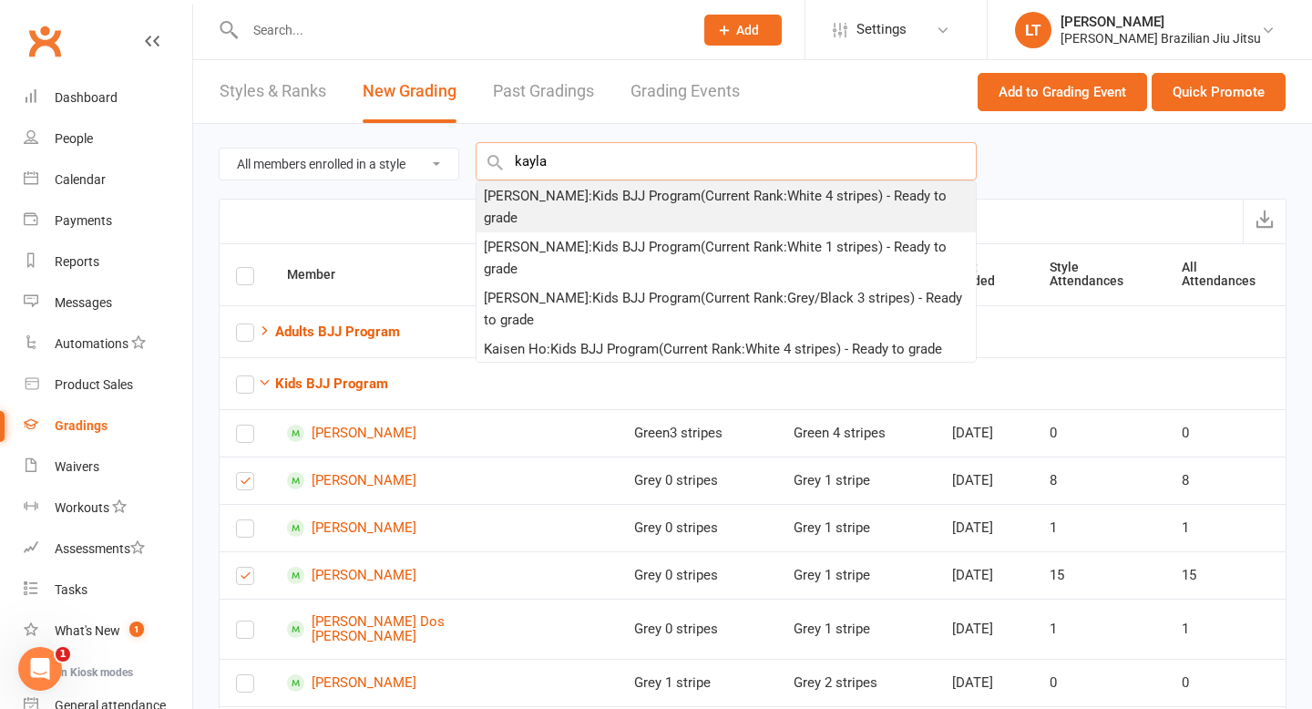
type input "kayla"
click at [598, 194] on div "Kayla Nguyen : Kids BJJ Program (Current Rank: White 4 stripes ) - Ready to gra…" at bounding box center [726, 207] width 485 height 44
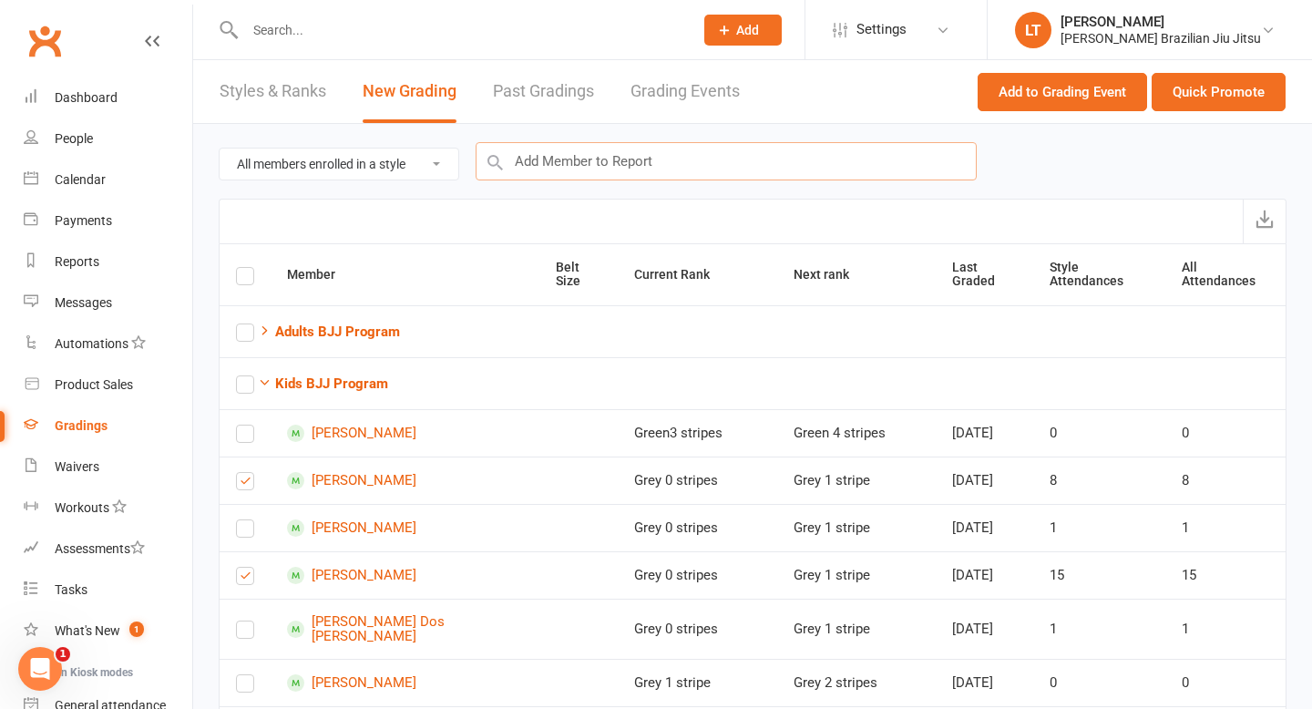
click at [593, 168] on input "text" at bounding box center [726, 161] width 501 height 38
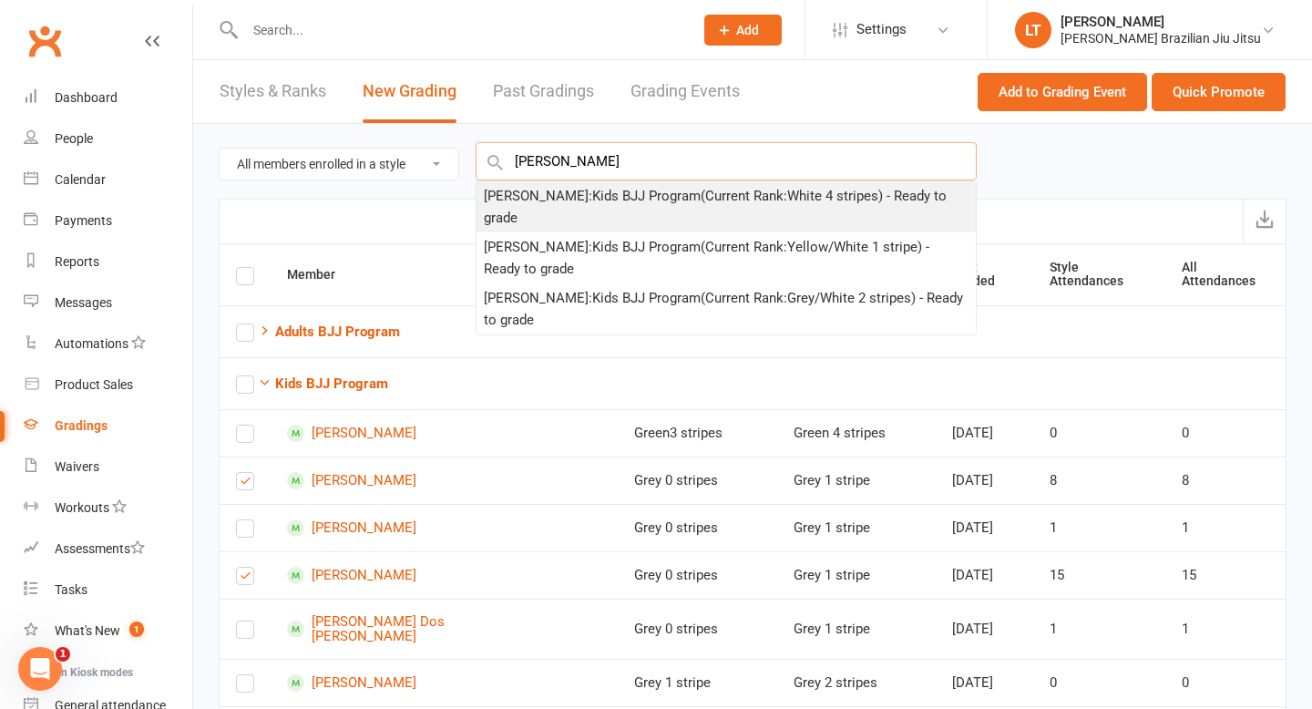
type input "levi hay"
click at [593, 193] on div "Levi Haydon-Wimmer : Kids BJJ Program (Current Rank: White 4 stripes ) - Ready …" at bounding box center [726, 207] width 485 height 44
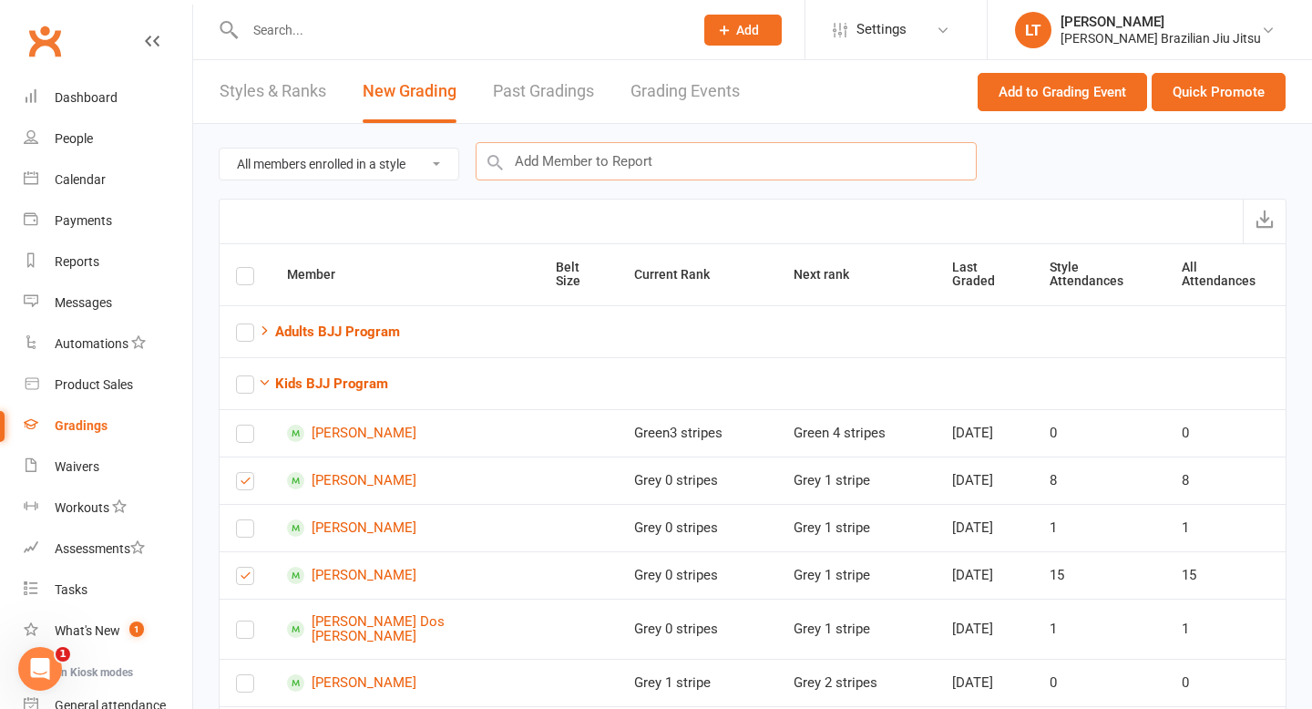
click at [592, 164] on input "text" at bounding box center [726, 161] width 501 height 38
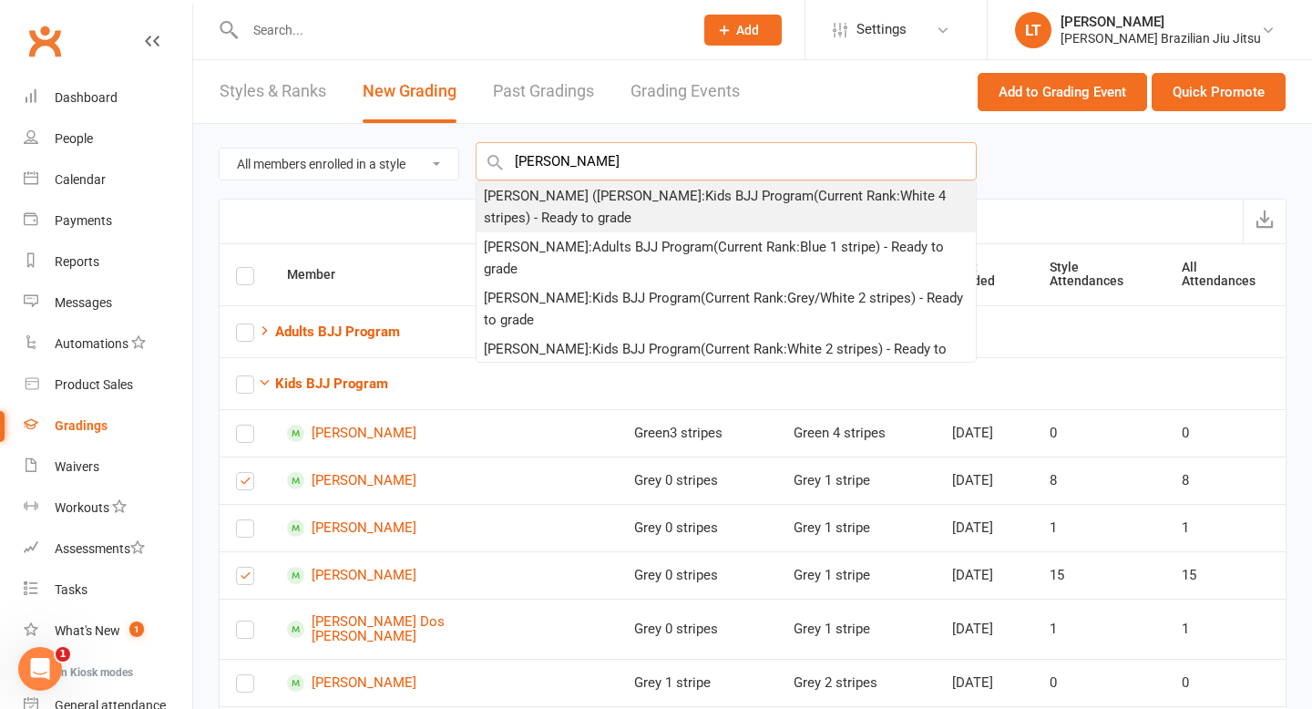
type input "harry"
click at [591, 195] on div "Harry (Yihang) Wang : Kids BJJ Program (Current Rank: White 4 stripes ) - Ready…" at bounding box center [726, 207] width 485 height 44
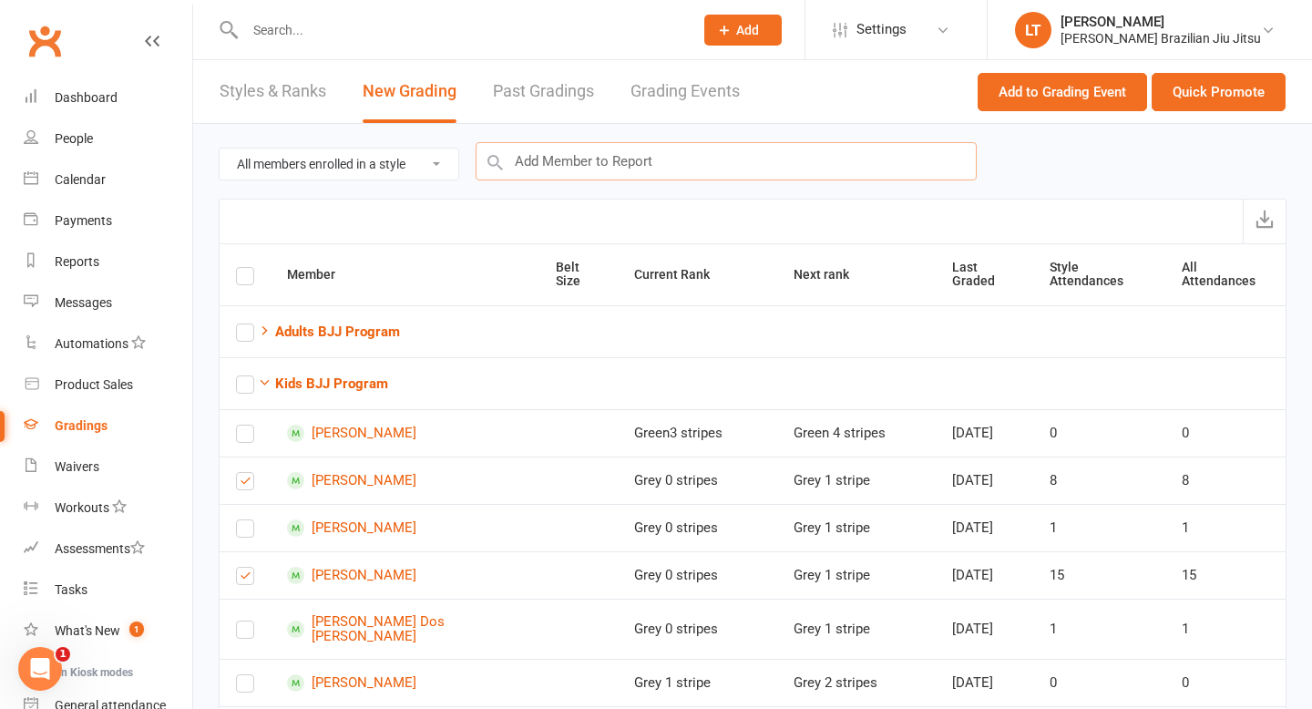
click at [553, 160] on input "text" at bounding box center [726, 161] width 501 height 38
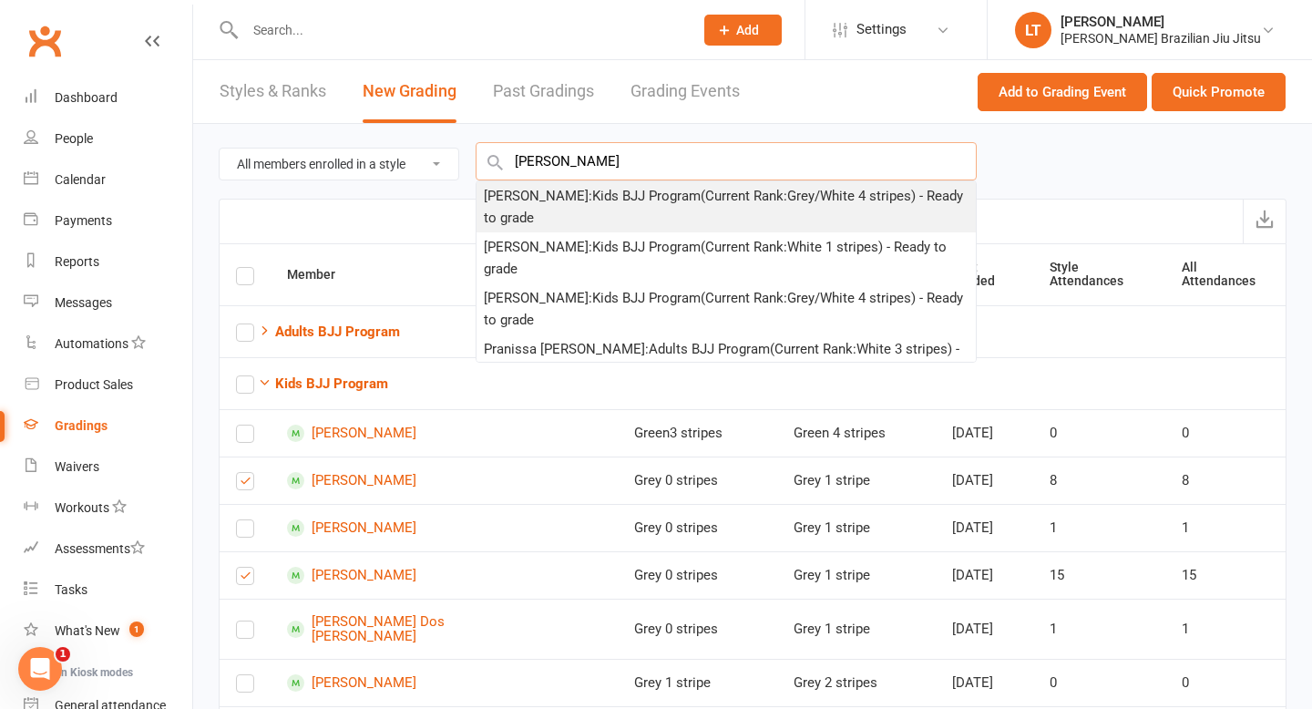
type input "Priscilla"
click at [565, 188] on div "Priscilla Hii : Kids BJJ Program (Current Rank: Grey/White 4 stripes ) - Ready …" at bounding box center [726, 207] width 485 height 44
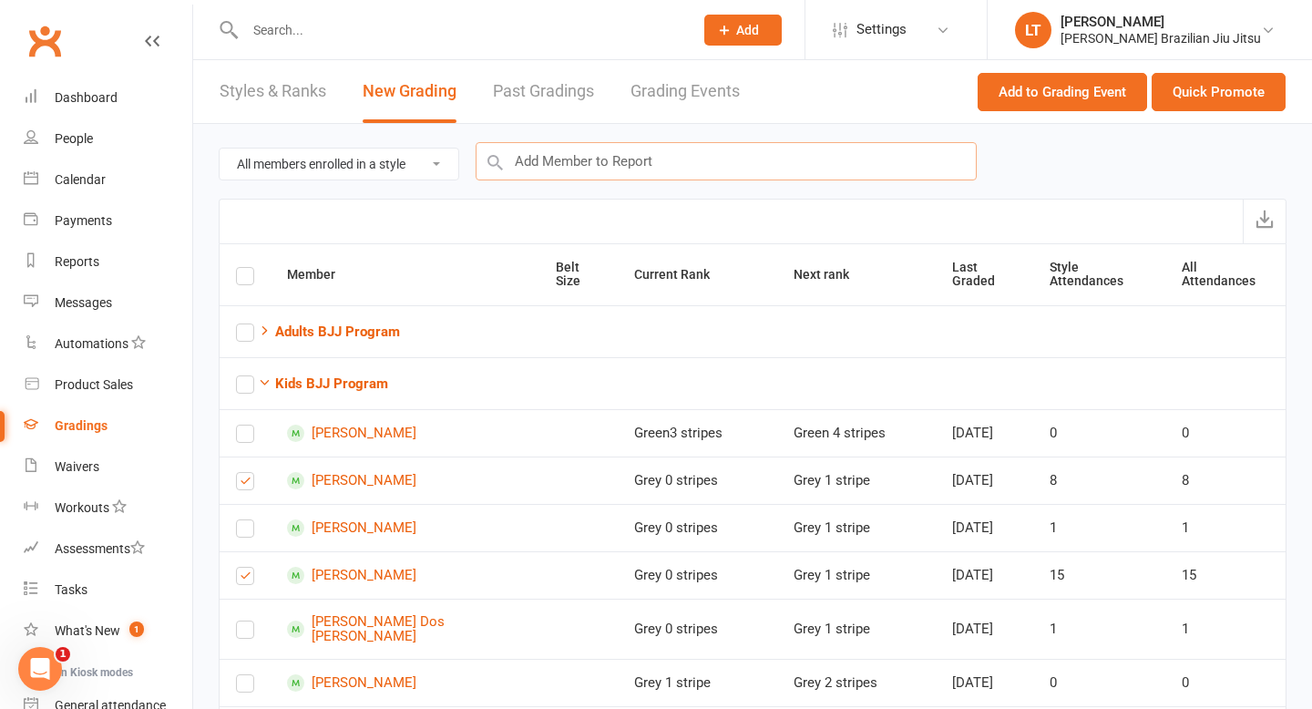
click at [555, 168] on input "text" at bounding box center [726, 161] width 501 height 38
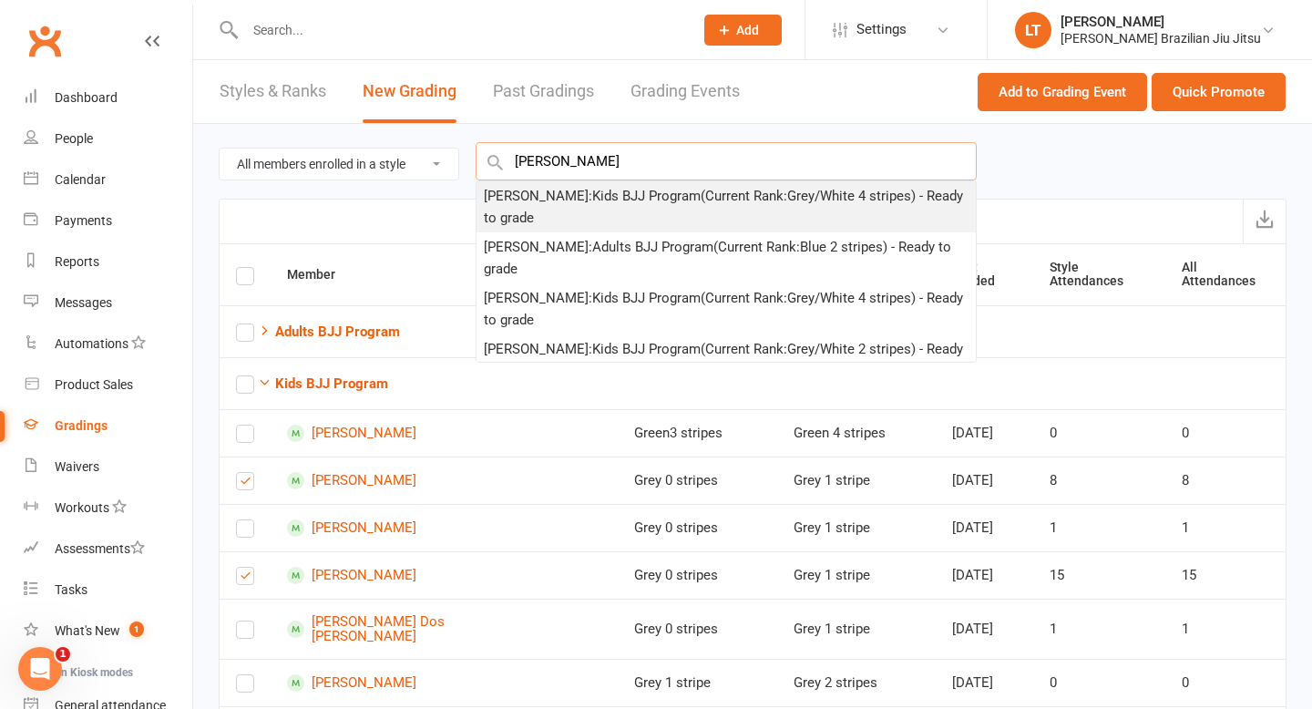
type input "hillary"
click at [567, 195] on div "Hillary Nguyen : Kids BJJ Program (Current Rank: Grey/White 4 stripes ) - Ready…" at bounding box center [726, 207] width 485 height 44
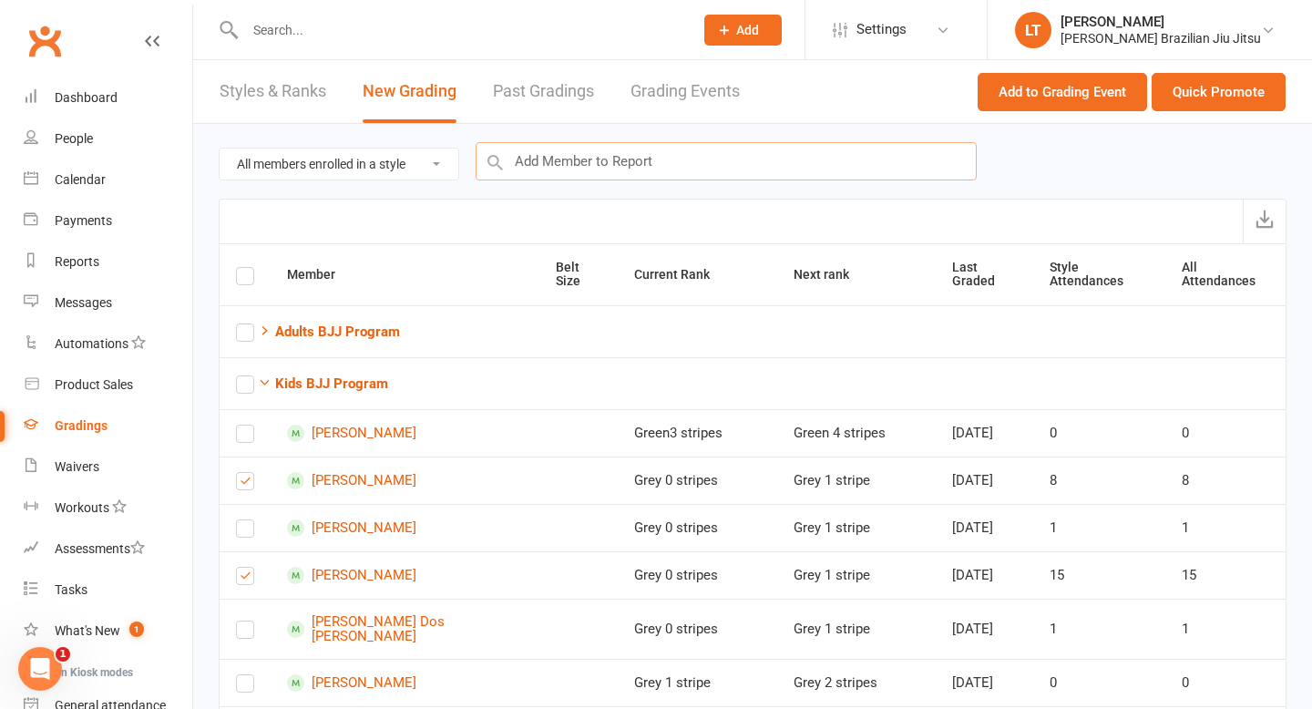
click at [558, 169] on input "text" at bounding box center [726, 161] width 501 height 38
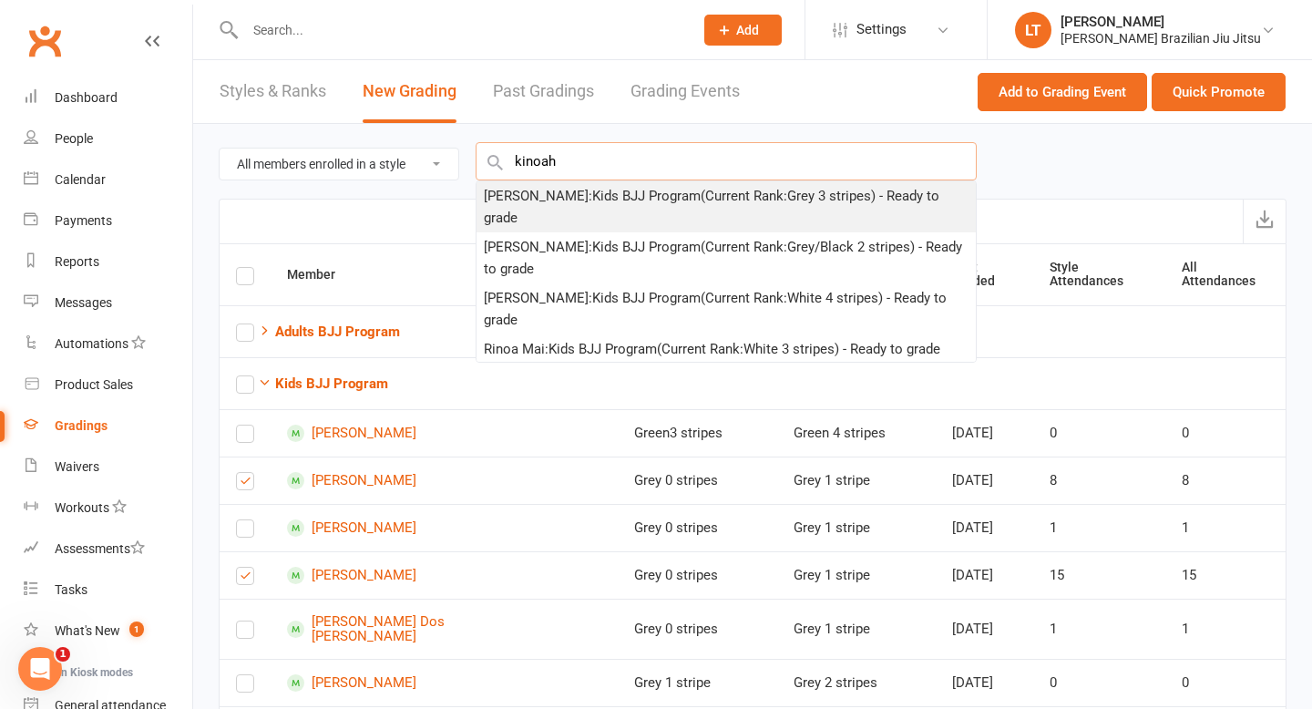
type input "kinoah"
click at [562, 196] on div "Kinoah Romero : Kids BJJ Program (Current Rank: Grey 3 stripes ) - Ready to gra…" at bounding box center [726, 207] width 485 height 44
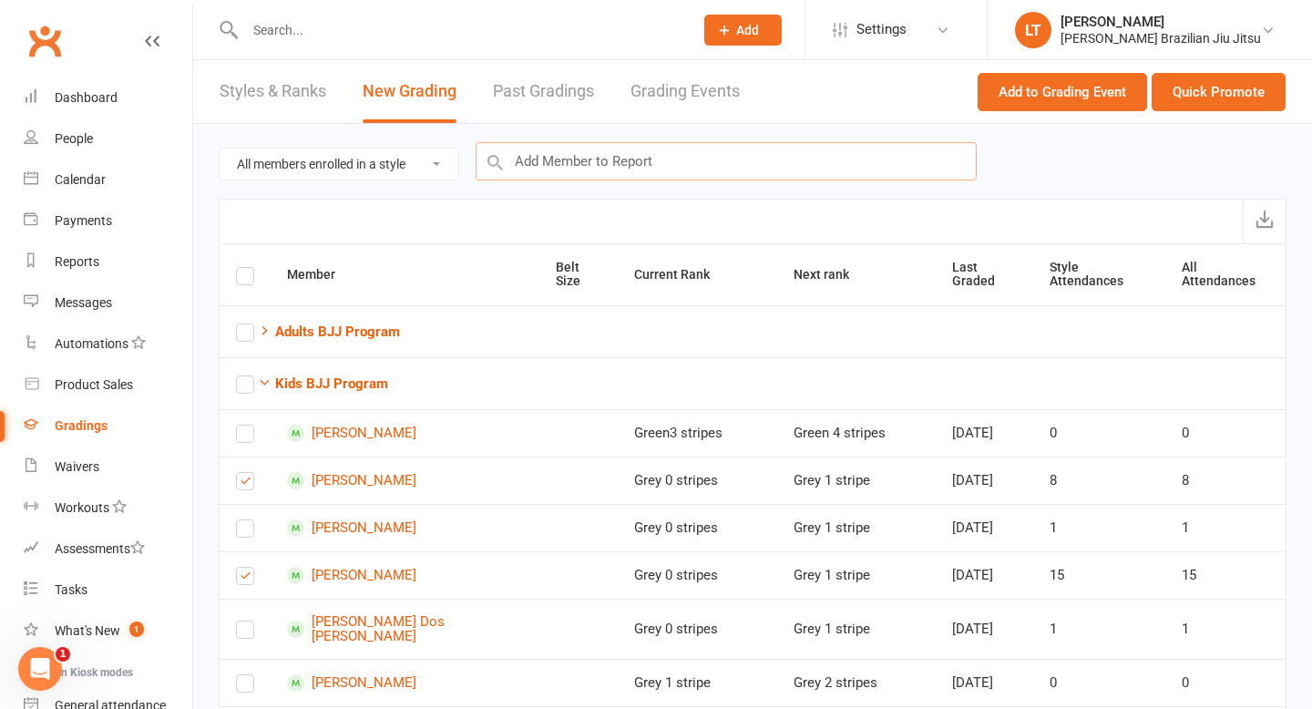
click at [558, 173] on input "text" at bounding box center [726, 161] width 501 height 38
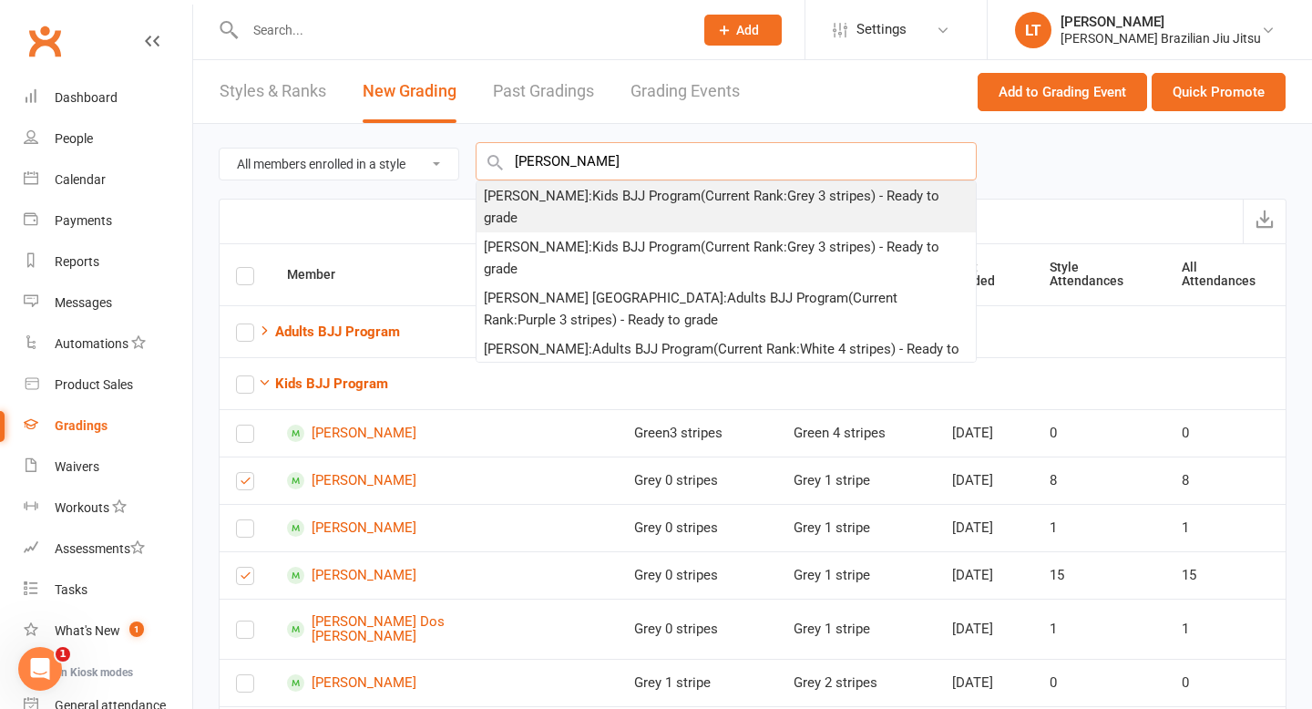
type input "frankie"
click at [558, 197] on div "Frankie Percy : Kids BJJ Program (Current Rank: Grey 3 stripes ) - Ready to gra…" at bounding box center [726, 207] width 485 height 44
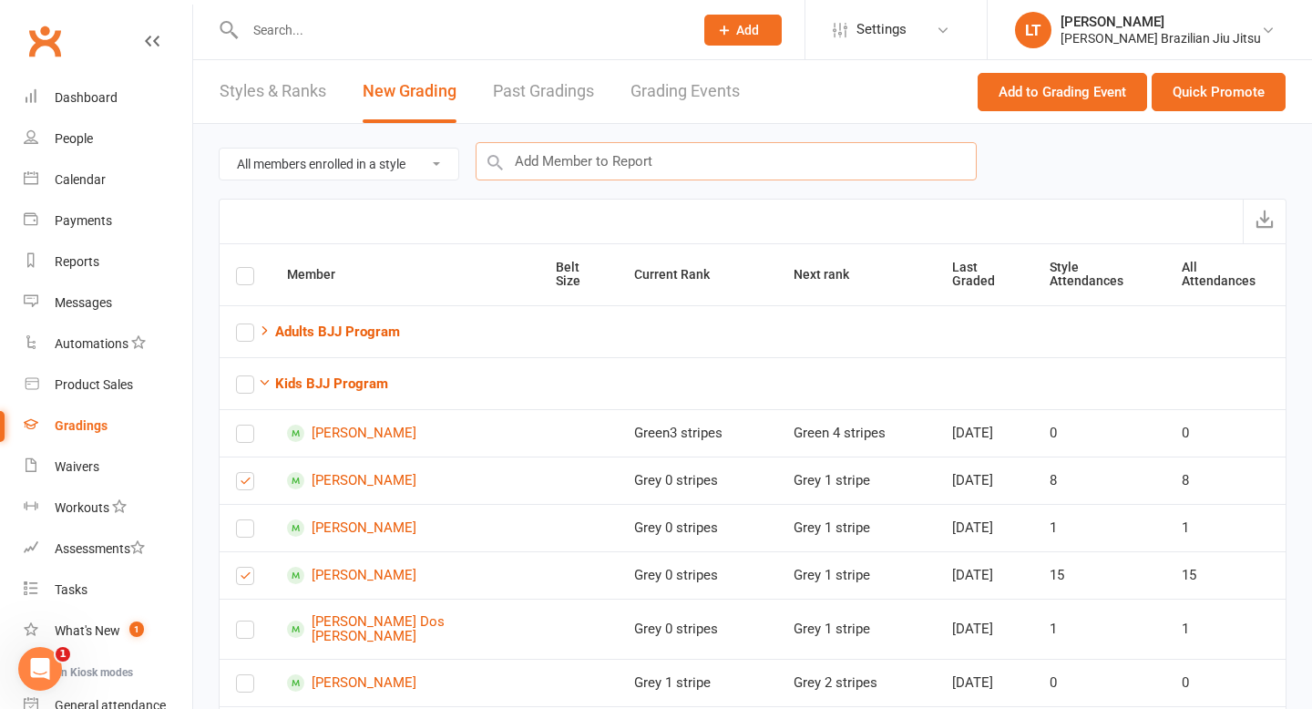
click at [568, 169] on input "text" at bounding box center [726, 161] width 501 height 38
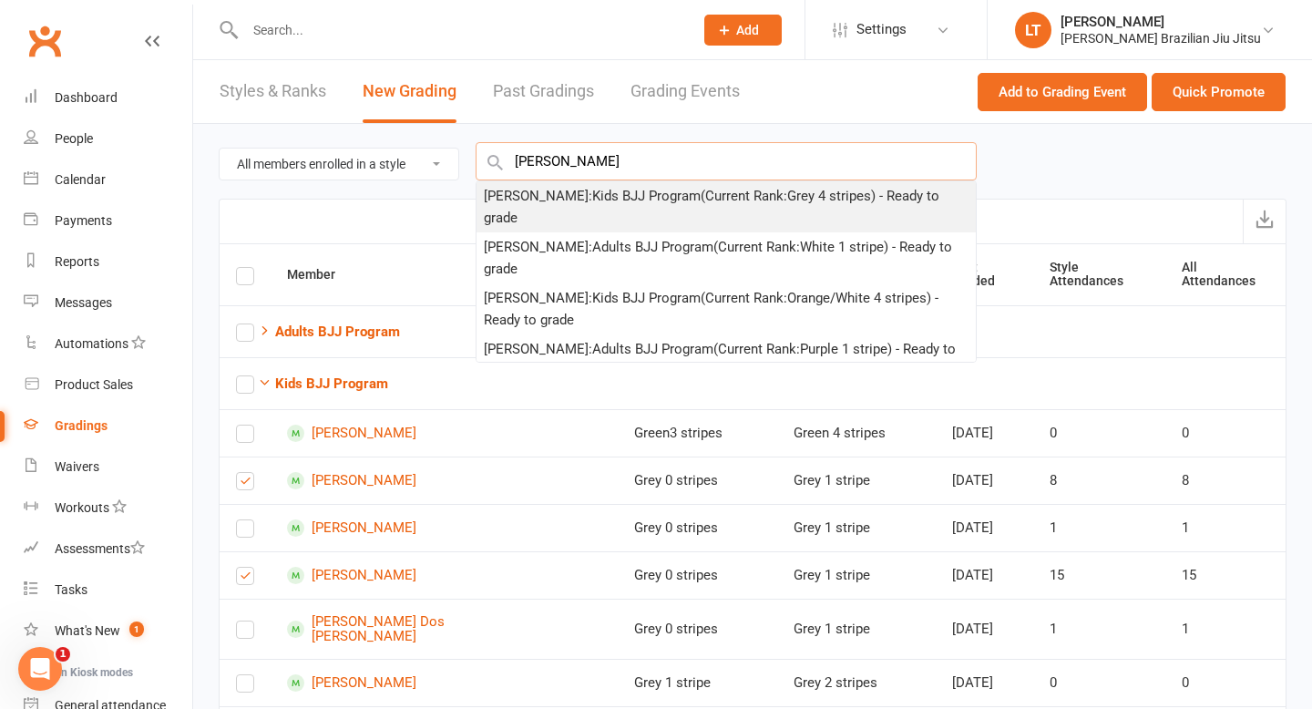
type input "ben saville"
click at [579, 196] on div "Ben Saville : Kids BJJ Program (Current Rank: Grey 4 stripes ) - Ready to grade" at bounding box center [726, 207] width 485 height 44
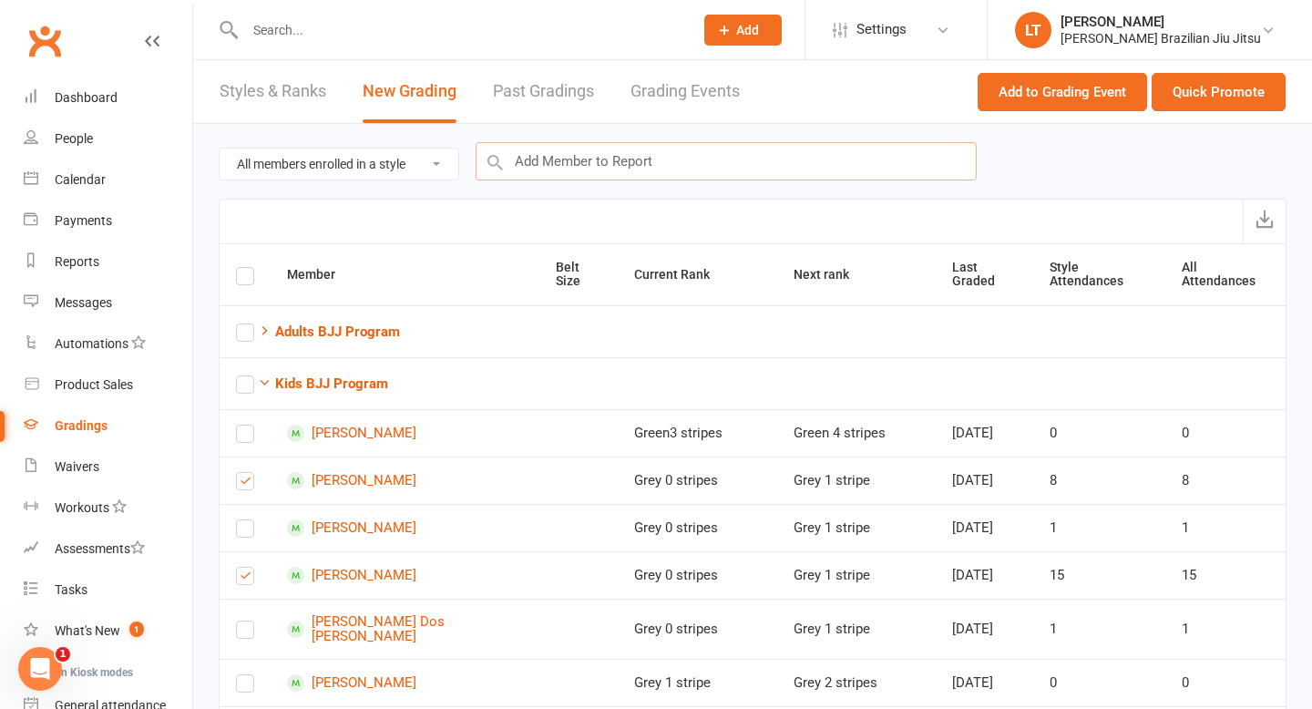
click at [597, 159] on input "text" at bounding box center [726, 161] width 501 height 38
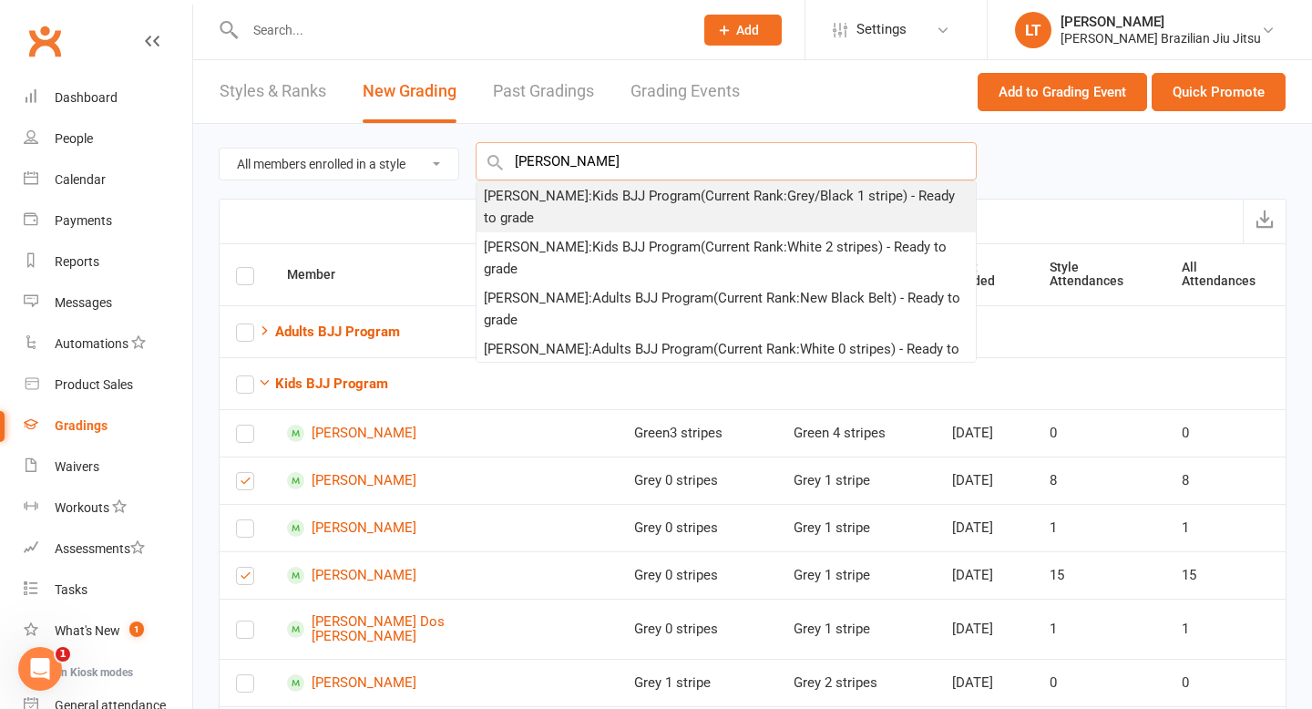
type input "oliver"
click at [574, 196] on div "Oliver Yap : Kids BJJ Program (Current Rank: Grey/Black 1 stripe ) - Ready to g…" at bounding box center [726, 207] width 485 height 44
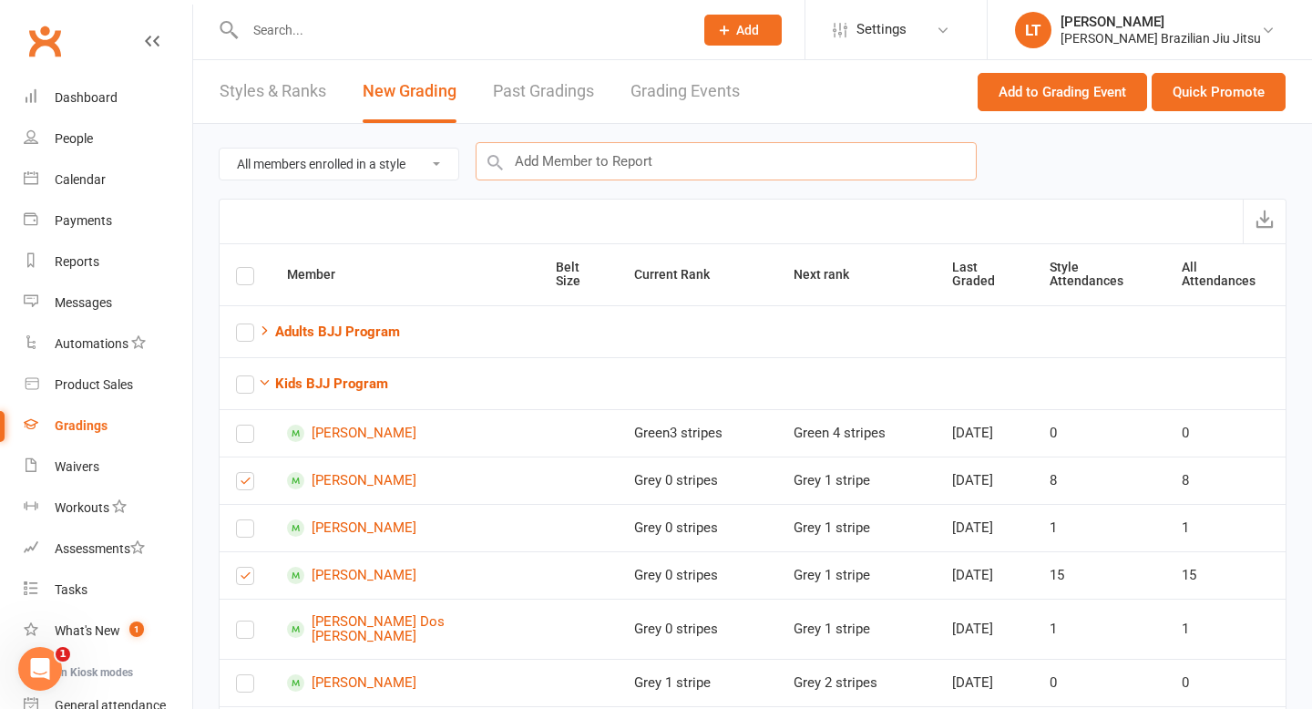
click at [588, 153] on input "text" at bounding box center [726, 161] width 501 height 38
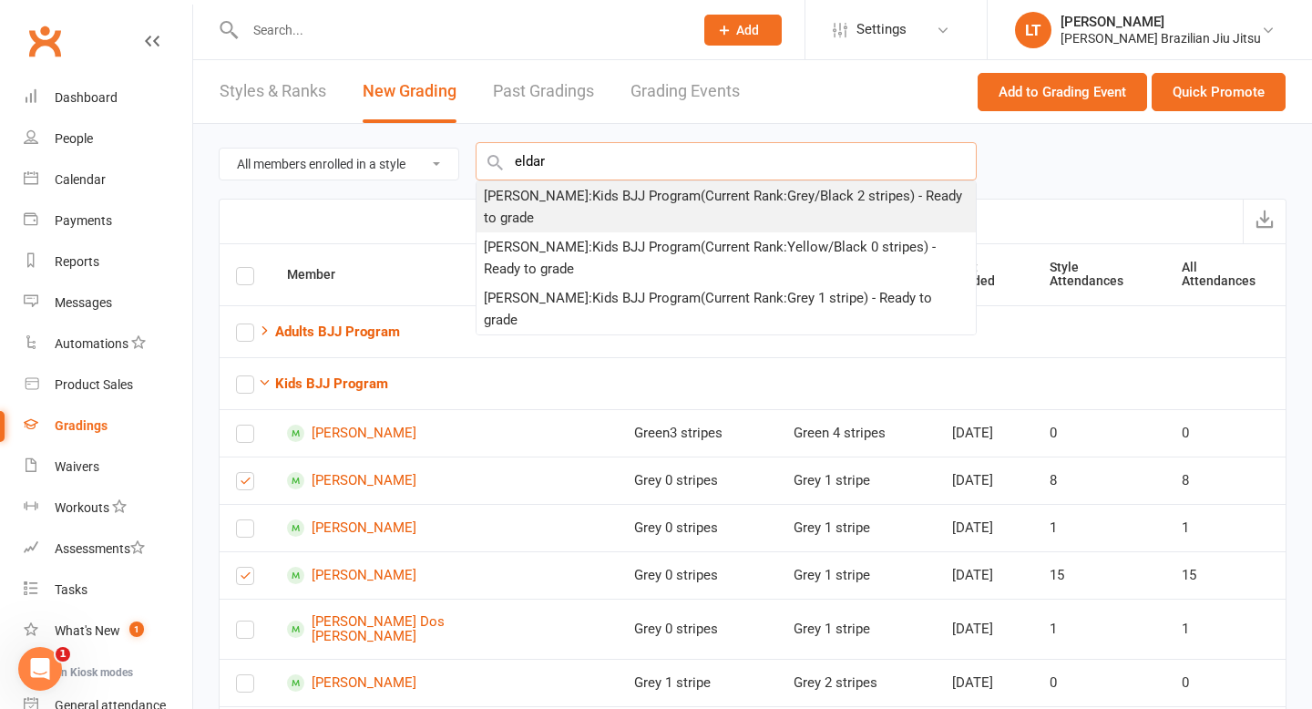
type input "eldar"
click at [576, 205] on div "Eldar Hrekov : Kids BJJ Program (Current Rank: Grey/Black 2 stripes ) - Ready t…" at bounding box center [726, 207] width 485 height 44
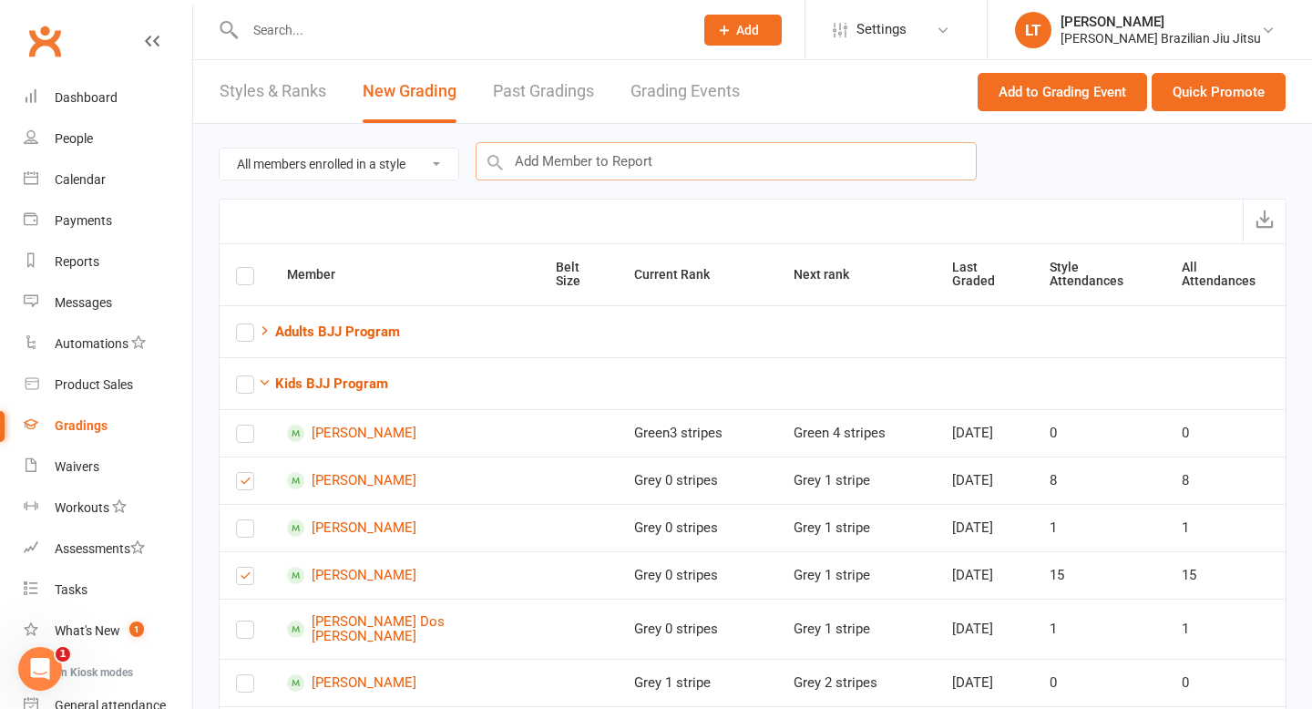
click at [571, 164] on input "text" at bounding box center [726, 161] width 501 height 38
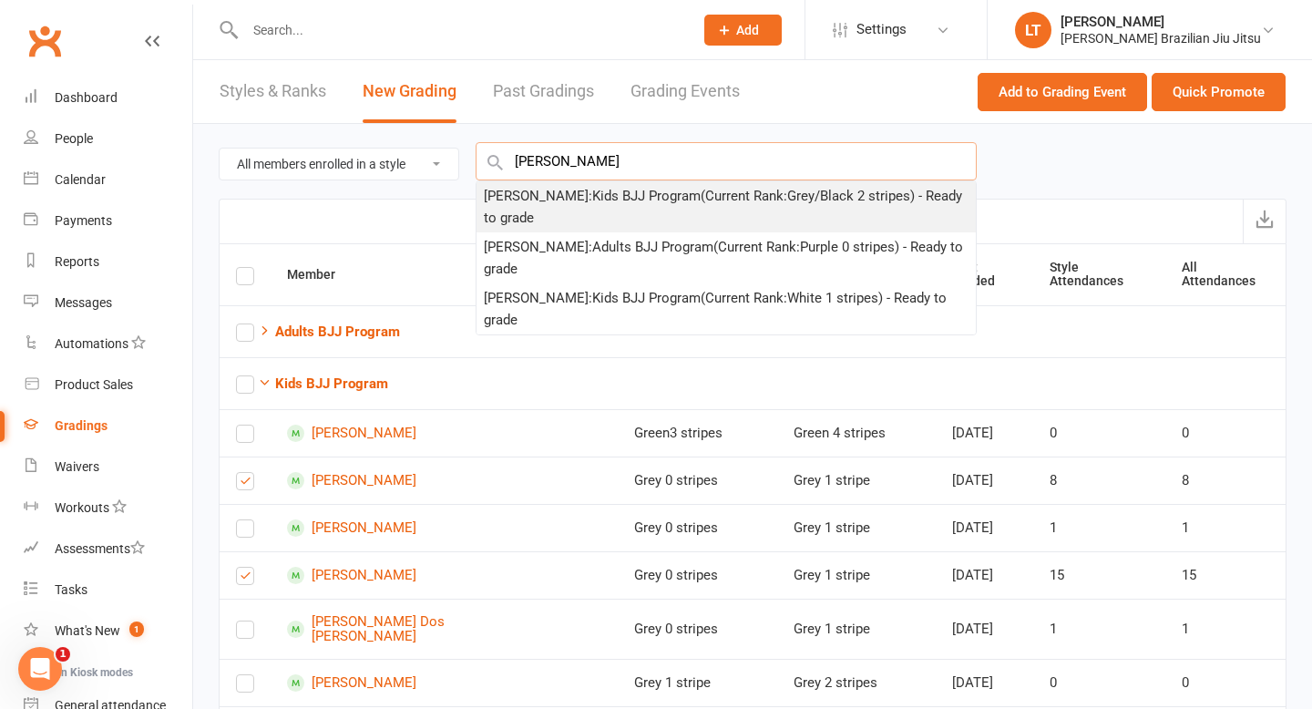
type input "zane hugg"
click at [573, 190] on div "Zane Huggard : Kids BJJ Program (Current Rank: Grey/Black 2 stripes ) - Ready t…" at bounding box center [726, 207] width 485 height 44
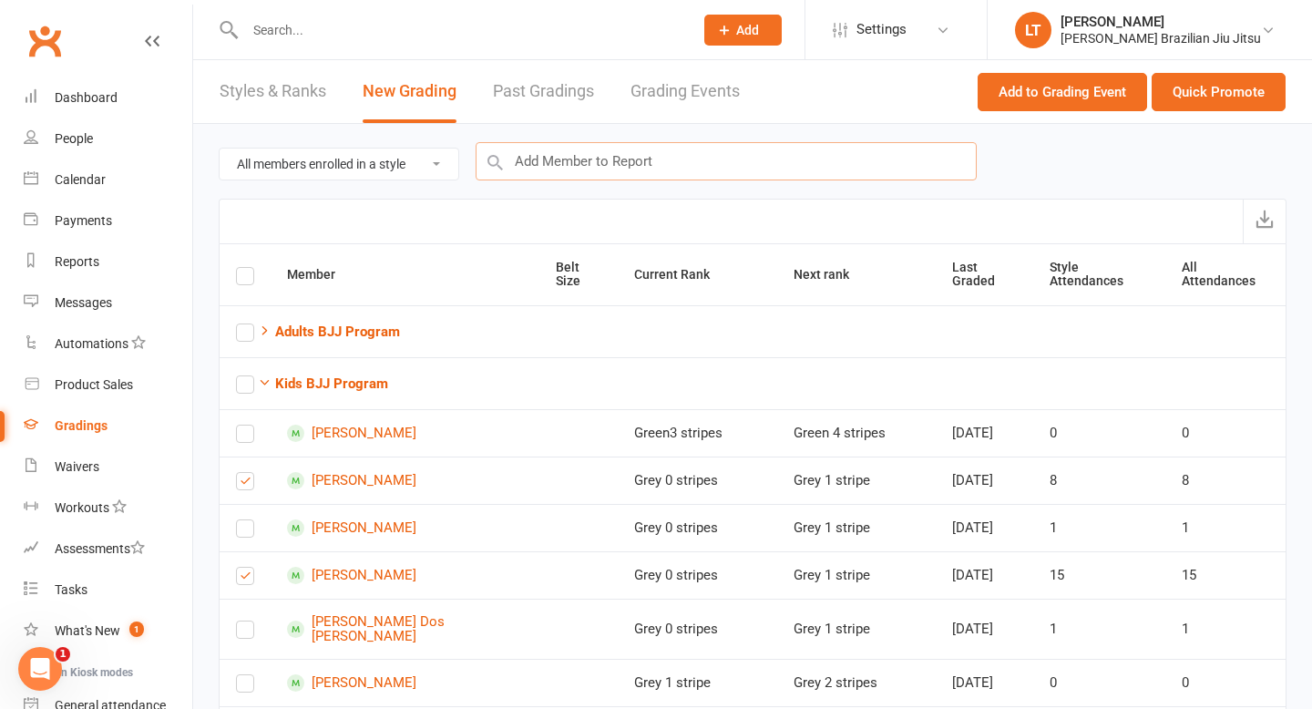
click at [558, 169] on input "text" at bounding box center [726, 161] width 501 height 38
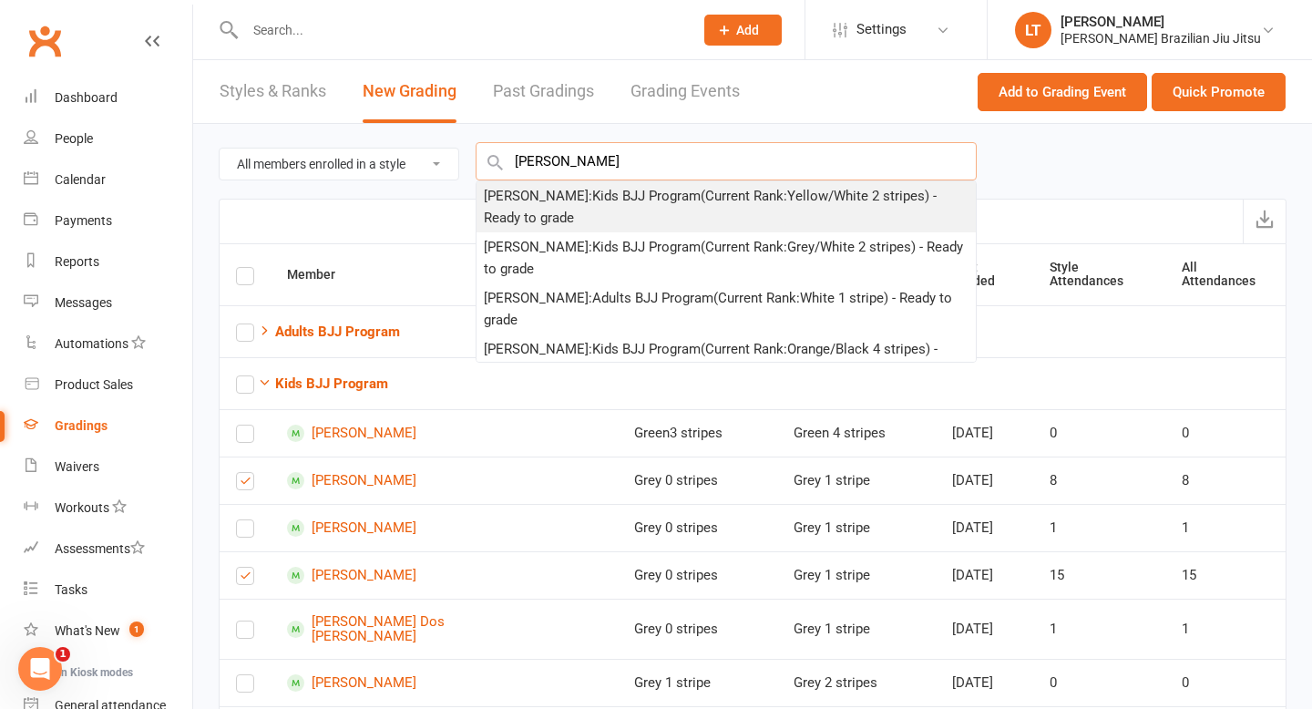
type input "leo caling"
click at [567, 194] on div "Leo Calingasan : Kids BJJ Program (Current Rank: Yellow/White 2 stripes ) - Rea…" at bounding box center [726, 207] width 485 height 44
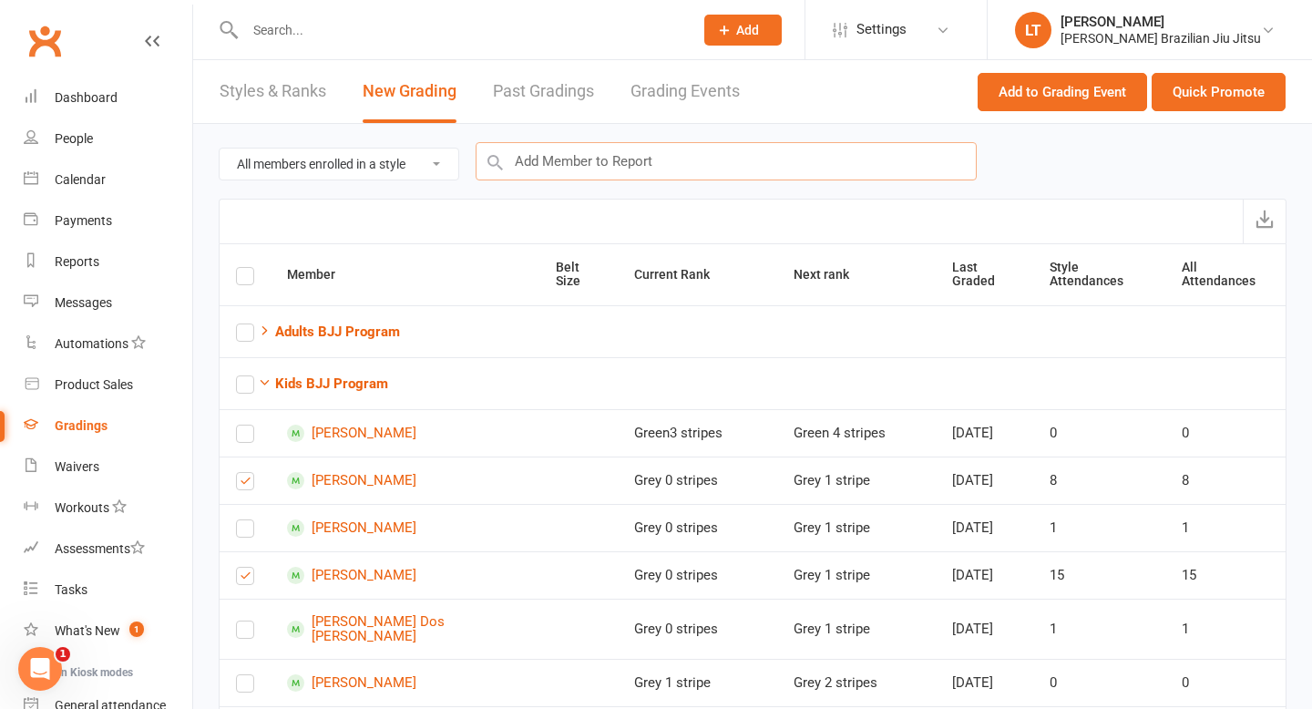
click at [538, 161] on input "text" at bounding box center [726, 161] width 501 height 38
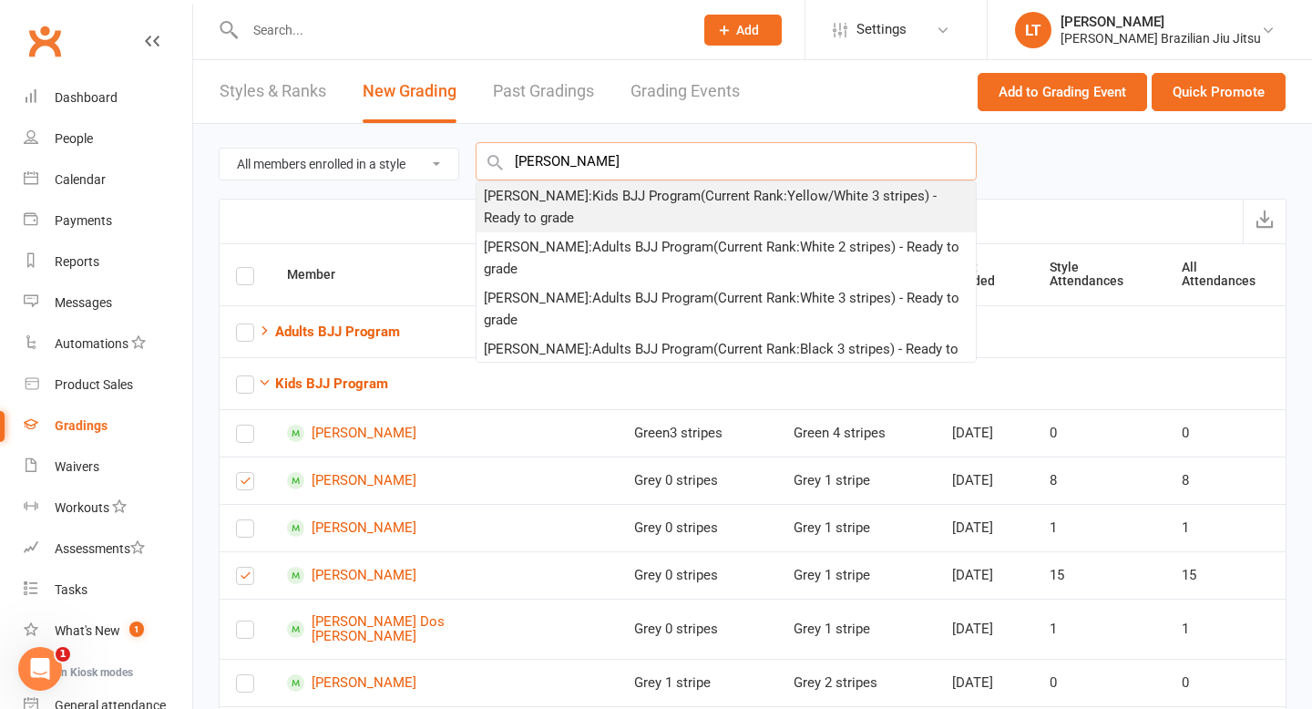
type input "jim liu"
click at [537, 202] on div "Jim Liu : Kids BJJ Program (Current Rank: Yellow/White 3 stripes ) - Ready to g…" at bounding box center [726, 207] width 485 height 44
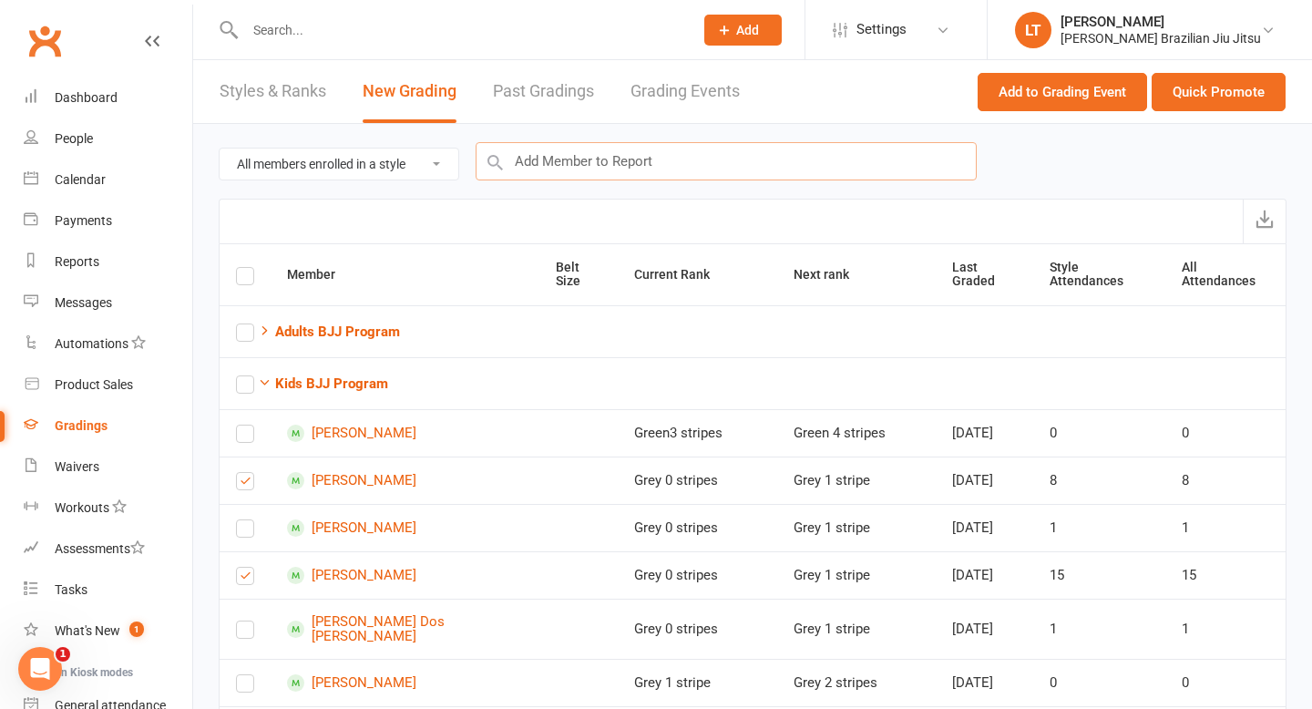
click at [546, 171] on input "text" at bounding box center [726, 161] width 501 height 38
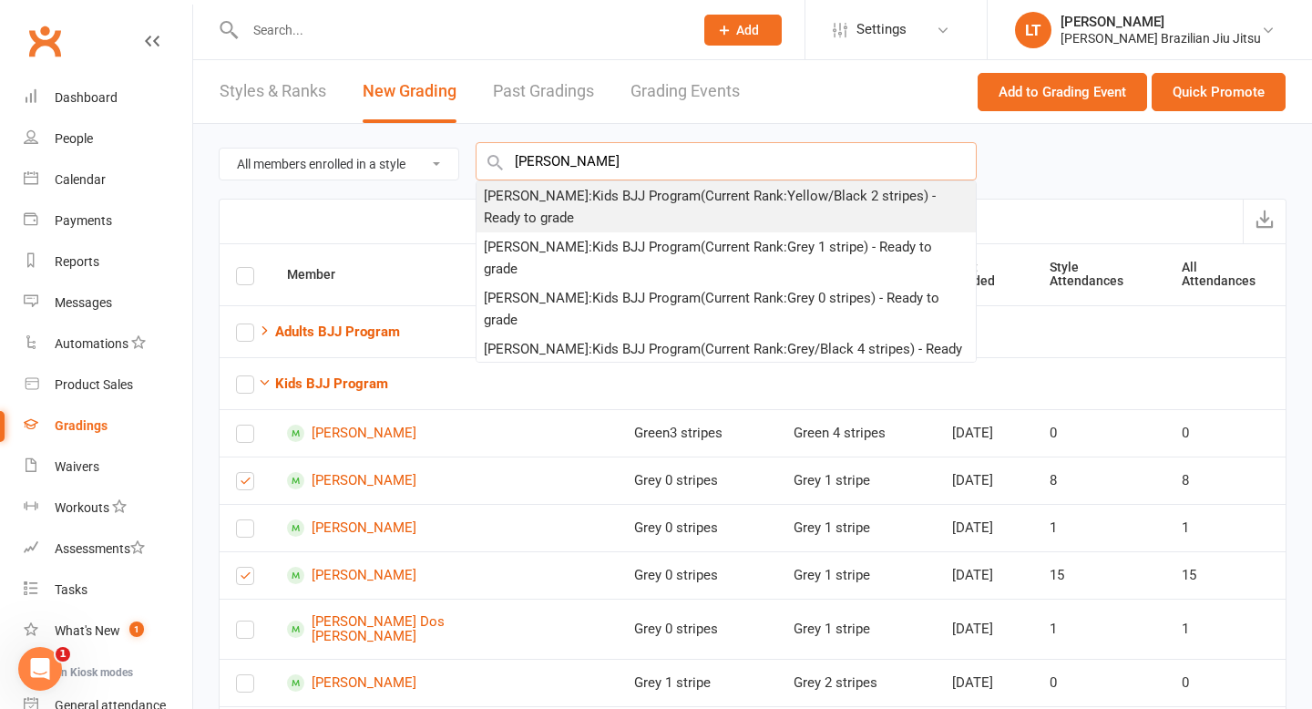
type input "aariya"
click at [553, 201] on div "Aariyah Rai : Kids BJJ Program (Current Rank: Yellow/Black 2 stripes ) - Ready …" at bounding box center [726, 207] width 485 height 44
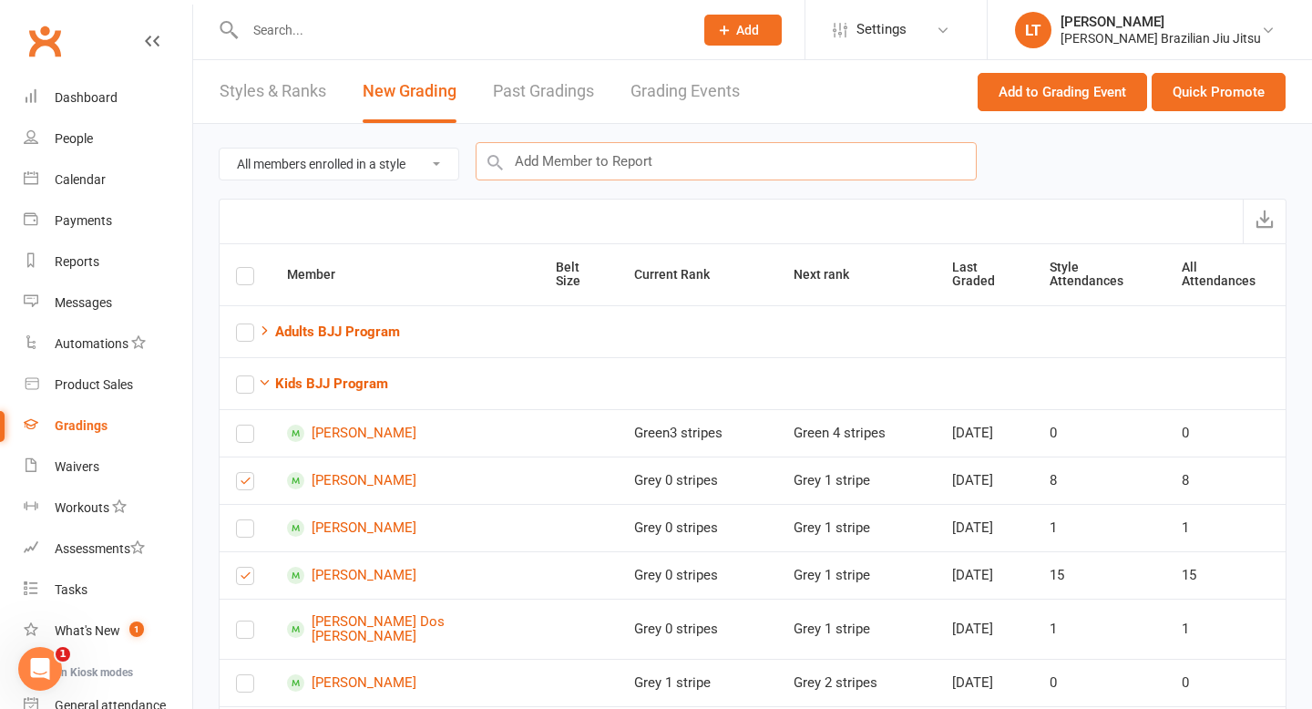
click at [520, 158] on input "text" at bounding box center [726, 161] width 501 height 38
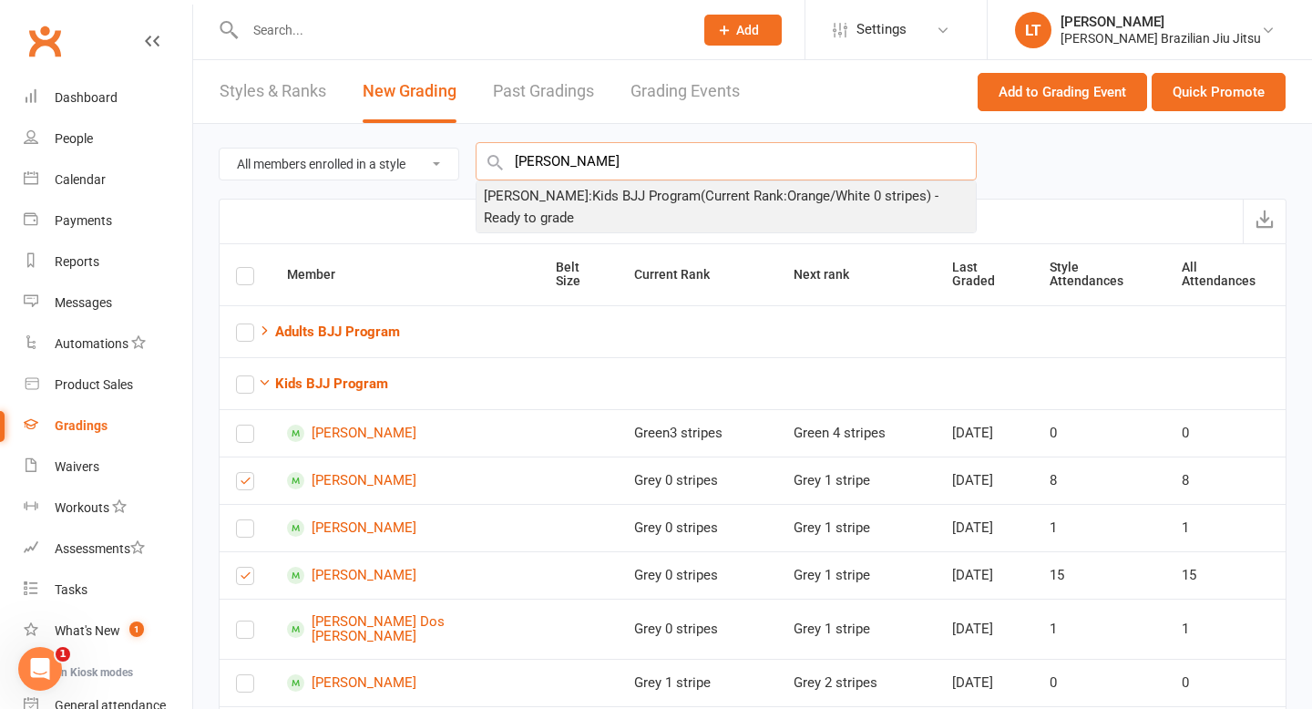
type input "yusuke"
click at [555, 196] on div "Yusuke Collins : Kids BJJ Program (Current Rank: Orange/White 0 stripes ) - Rea…" at bounding box center [726, 207] width 485 height 44
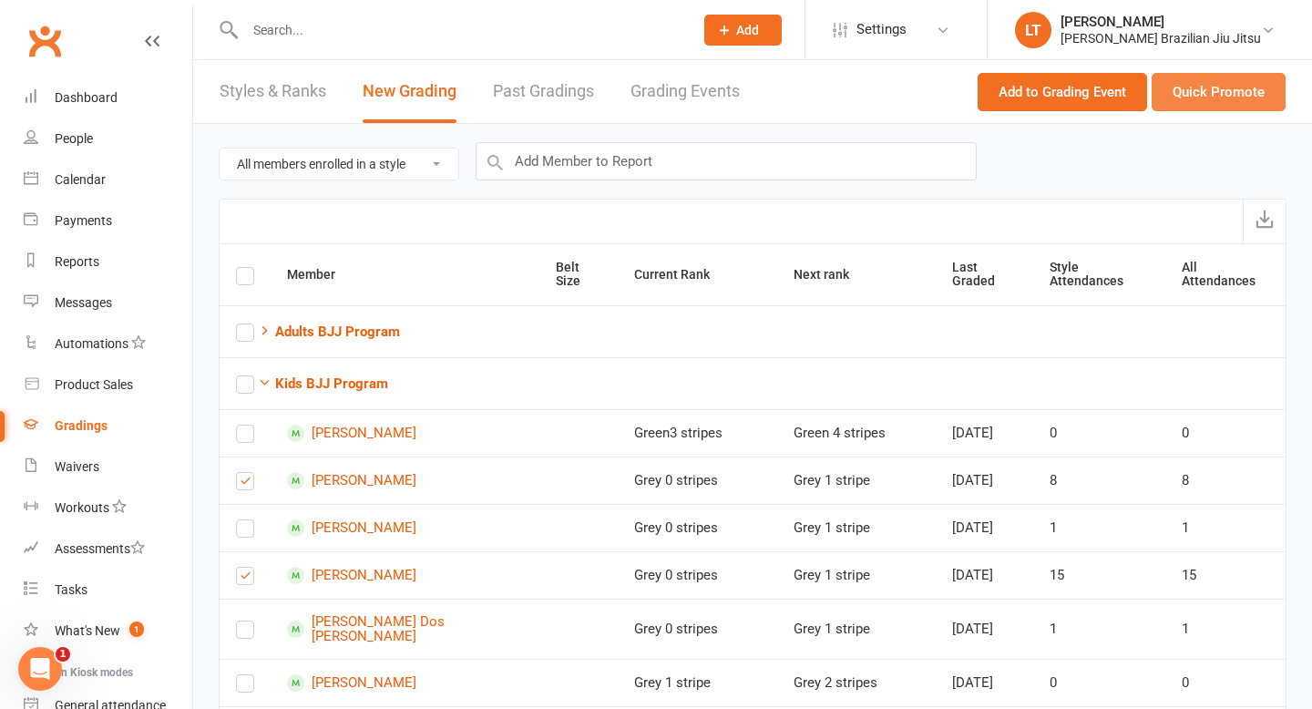
click at [1212, 94] on button "Quick Promote" at bounding box center [1219, 92] width 134 height 38
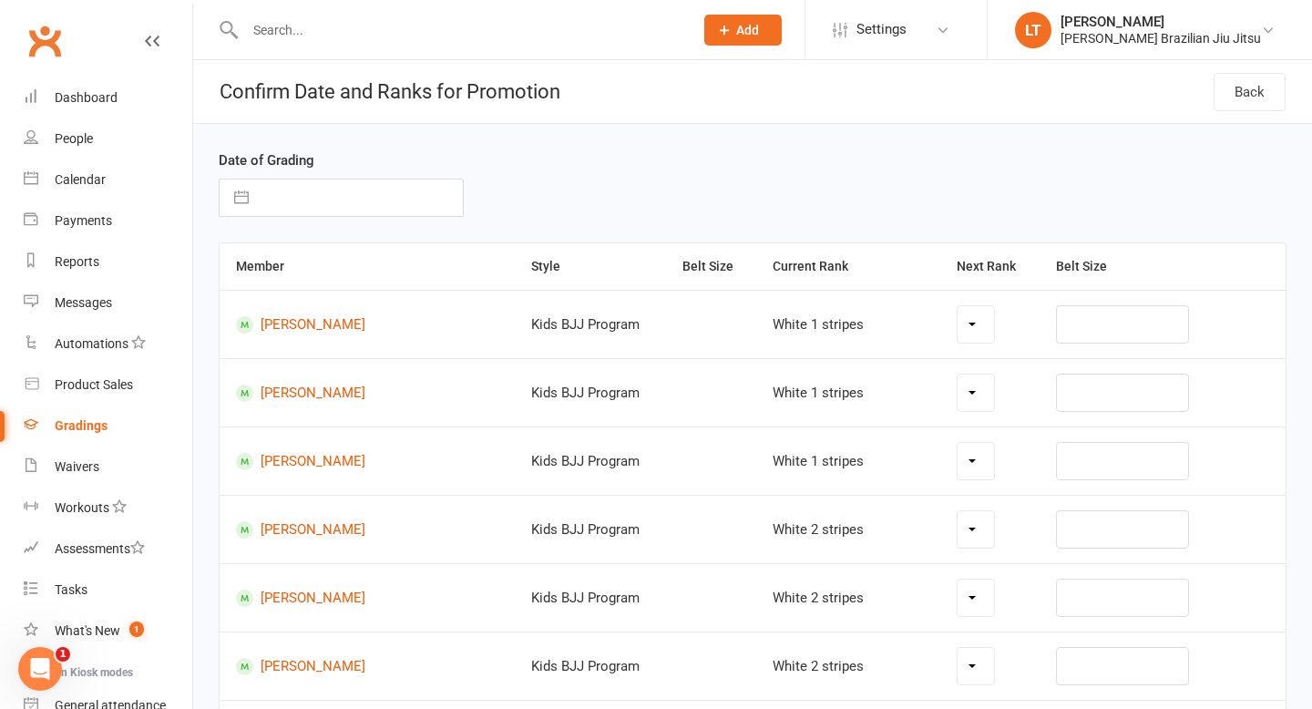
select select "42354"
select select "42355"
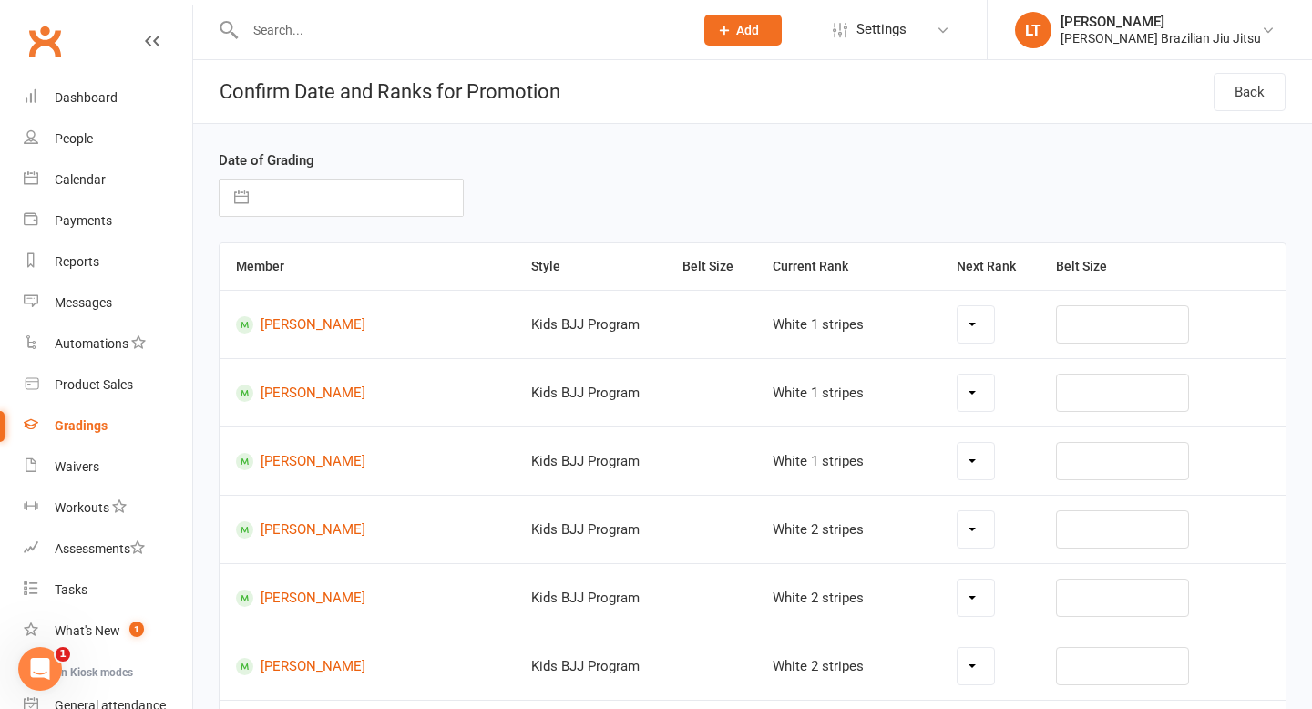
select select "42355"
select select "42356"
select select "42293"
select select "42294"
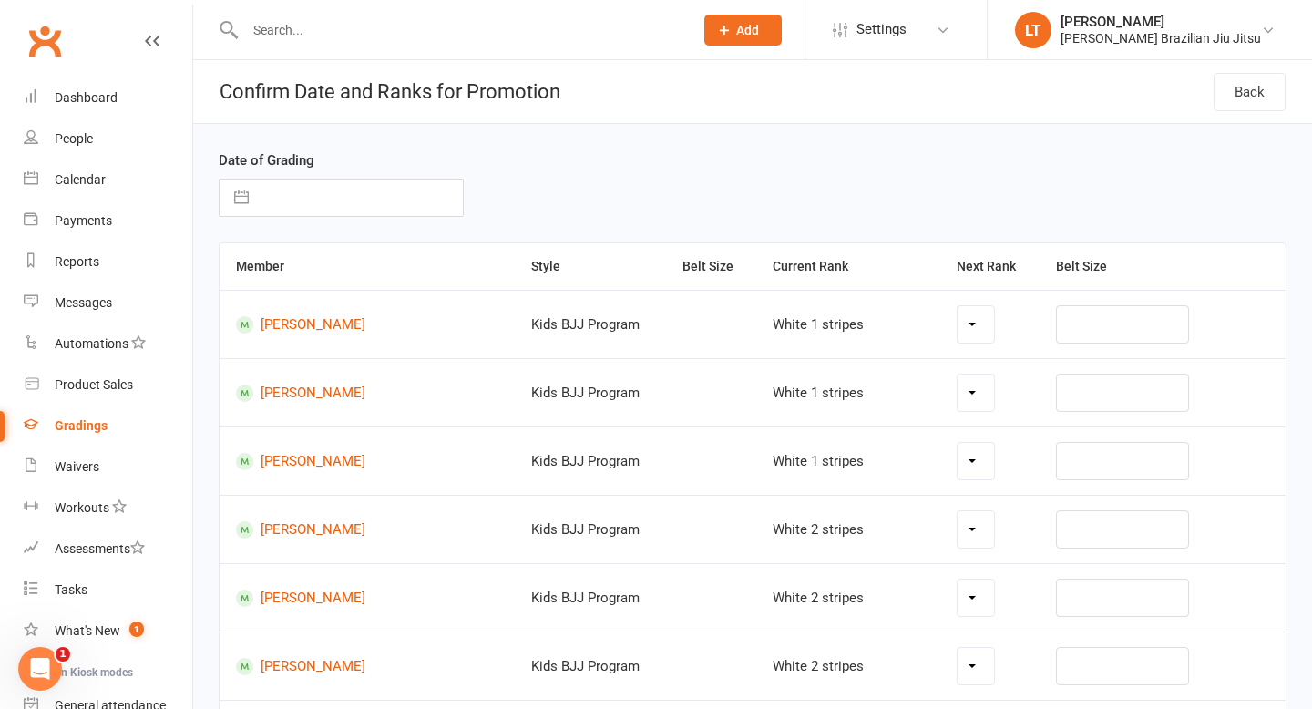
select select "42294"
select select "42295"
select select "42296"
select select "42297"
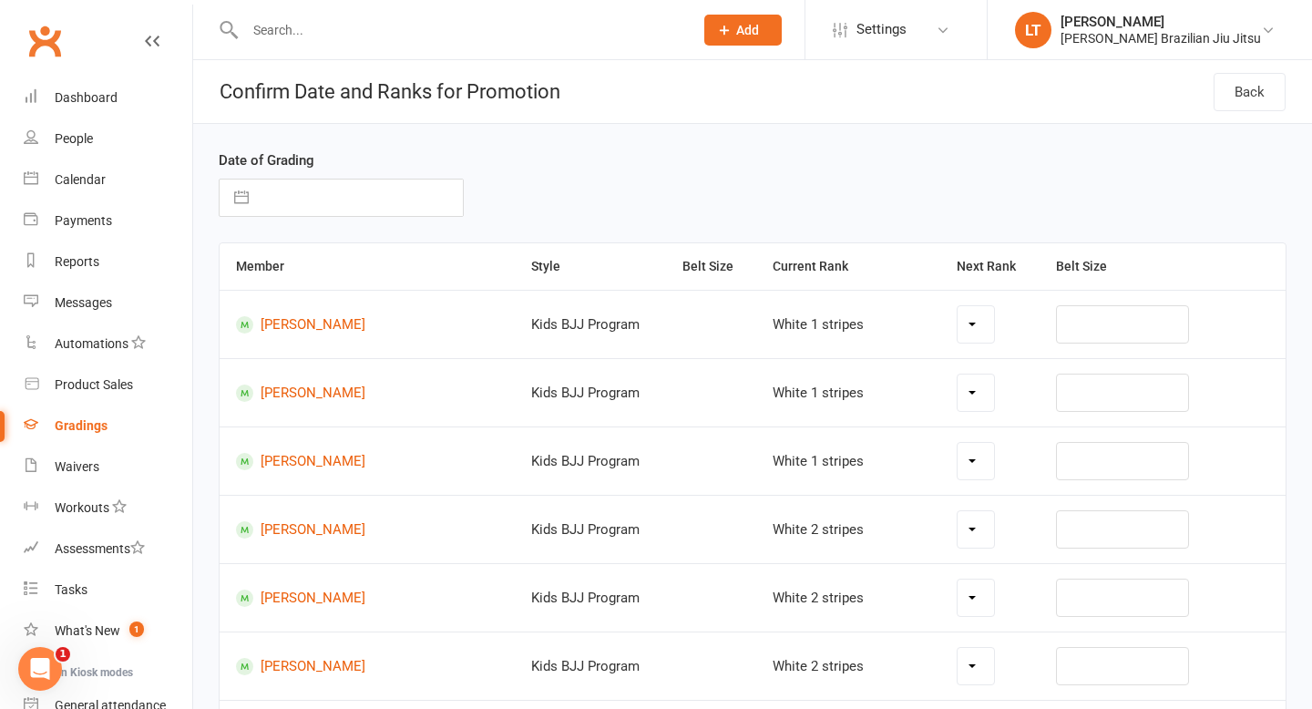
select select "42297"
select select "42299"
select select "42353"
select select "42307"
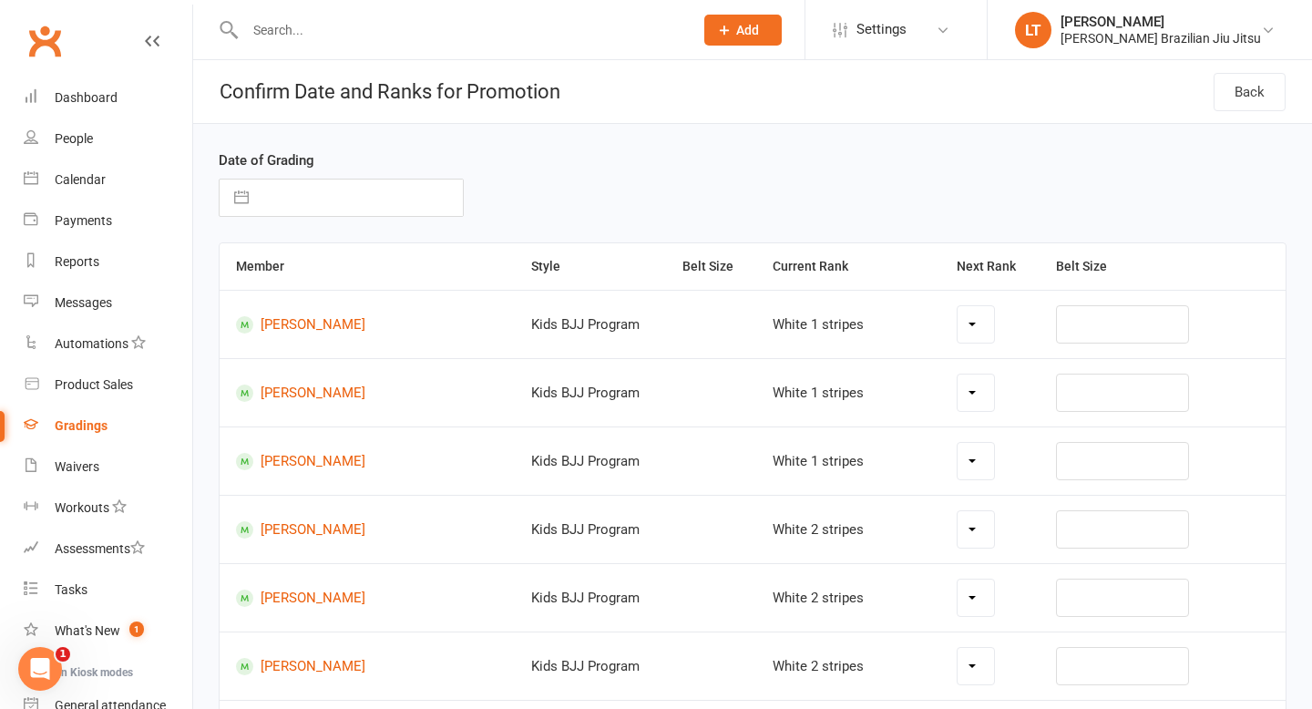
select select "42354"
select select "42356"
select select "42296"
select select "42299"
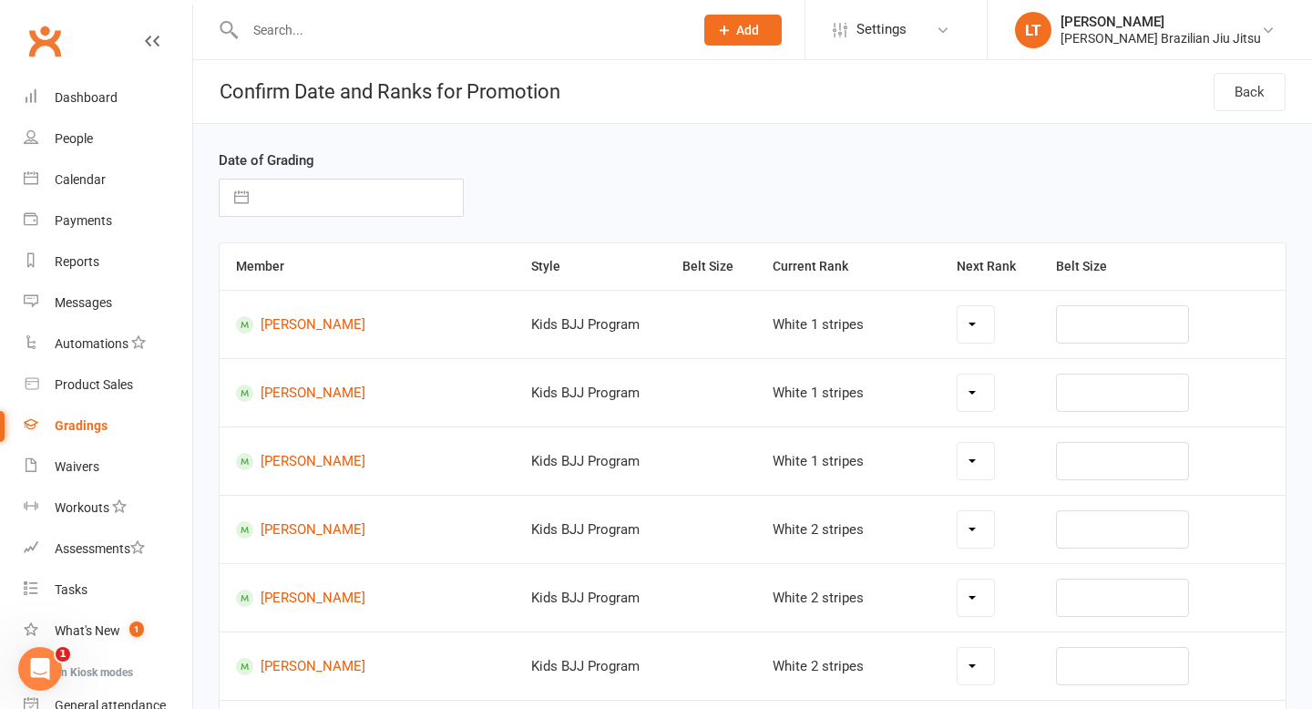
select select "42301"
select select "42302"
select select "42354"
select select "42293"
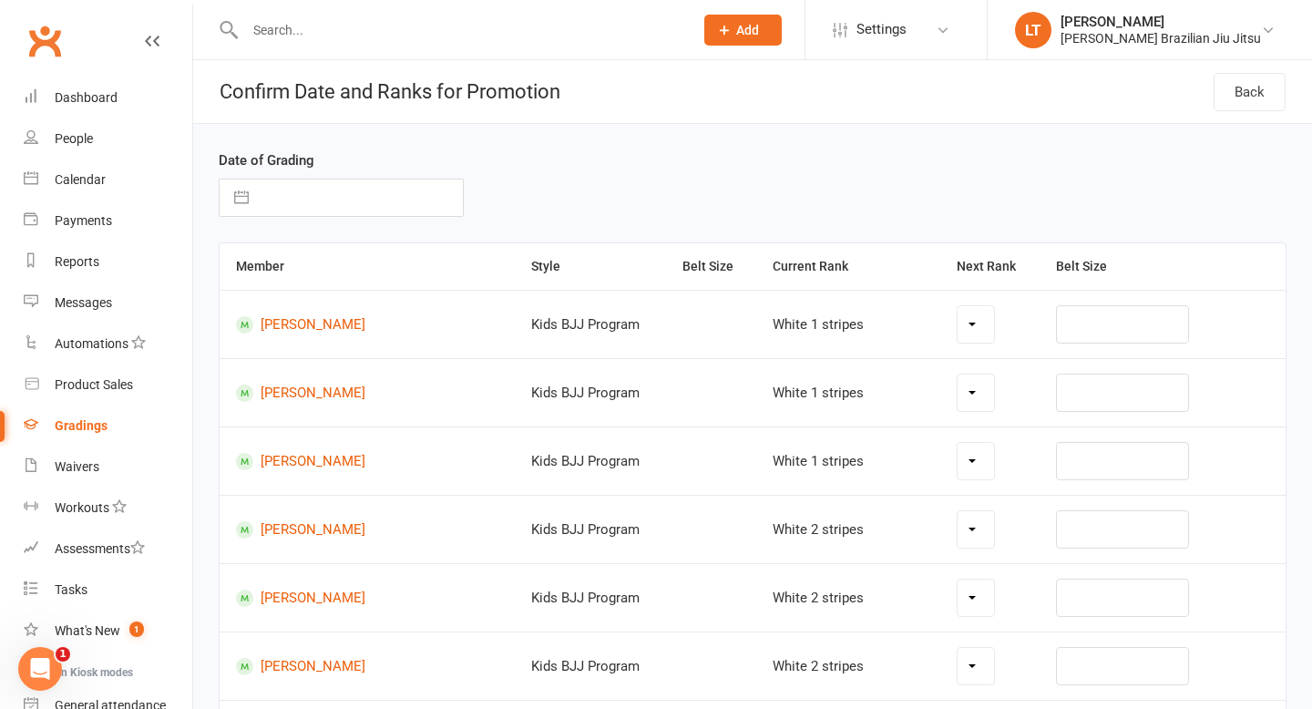
select select "42293"
select select "42298"
select select "42302"
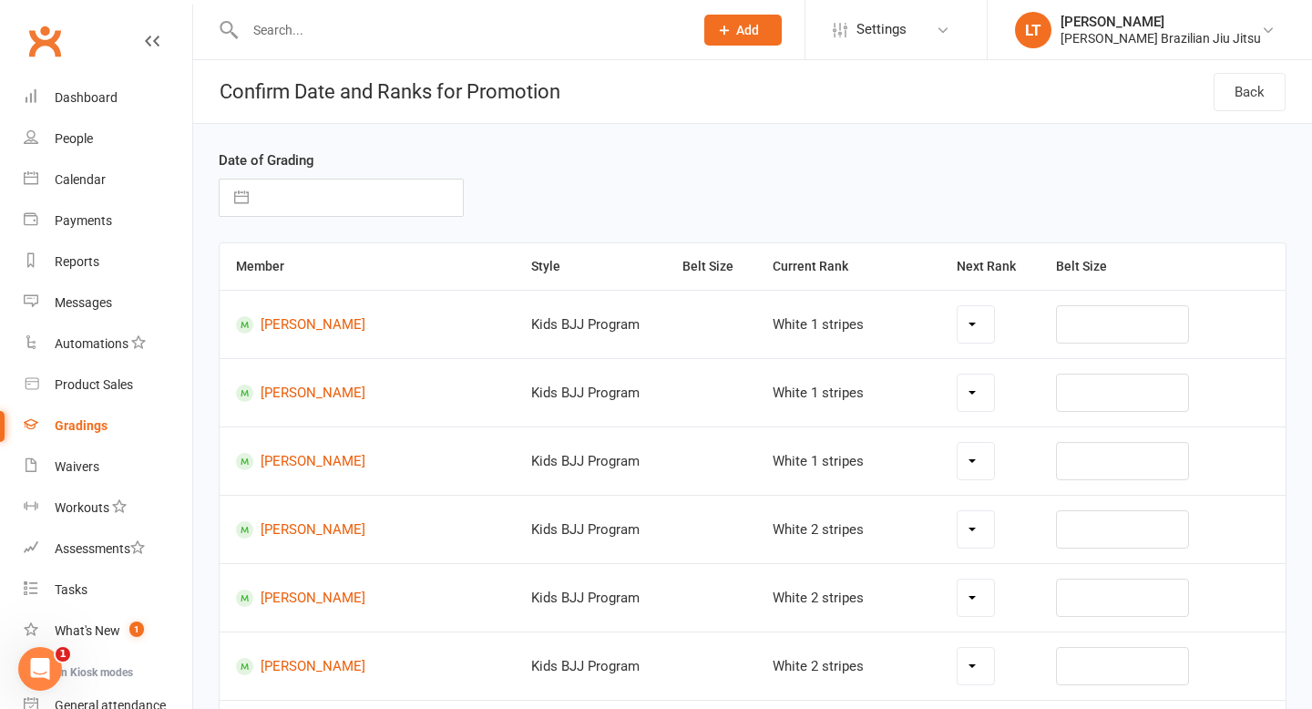
select select "42303"
select select "42305"
select select "42306"
select select "42311"
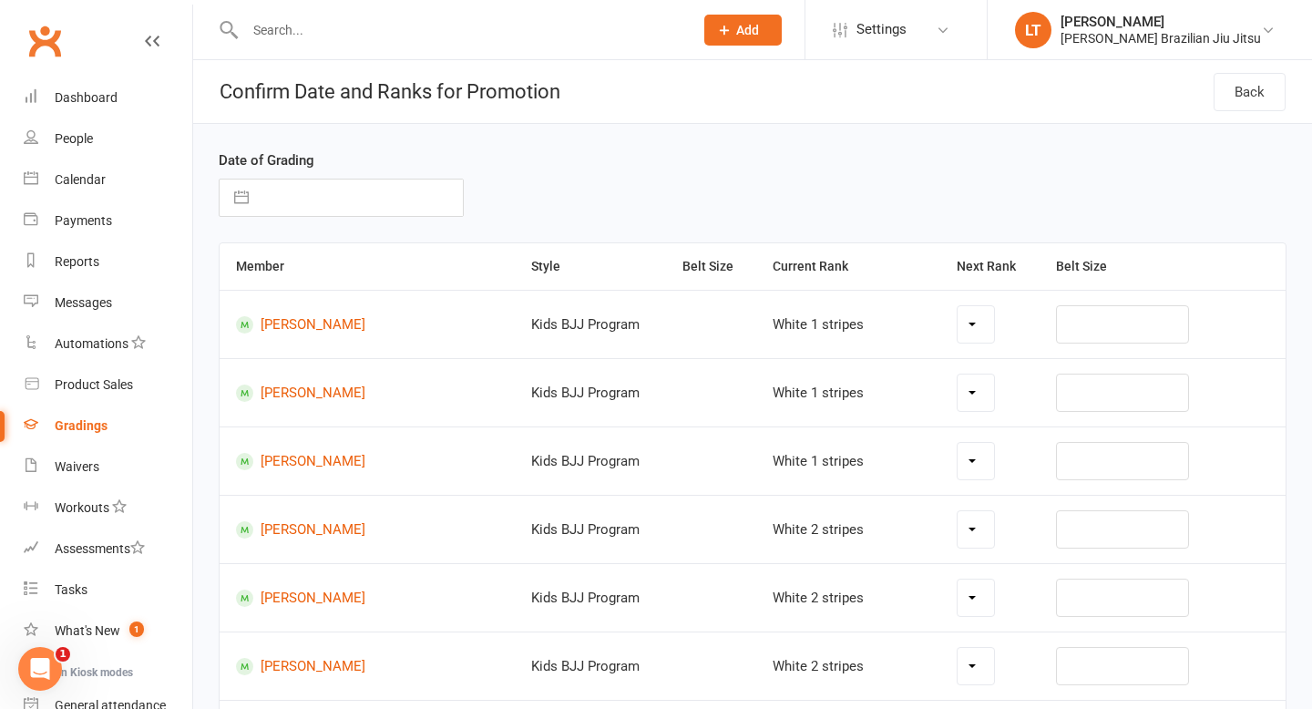
select select "42312"
select select "42321"
select select "42324"
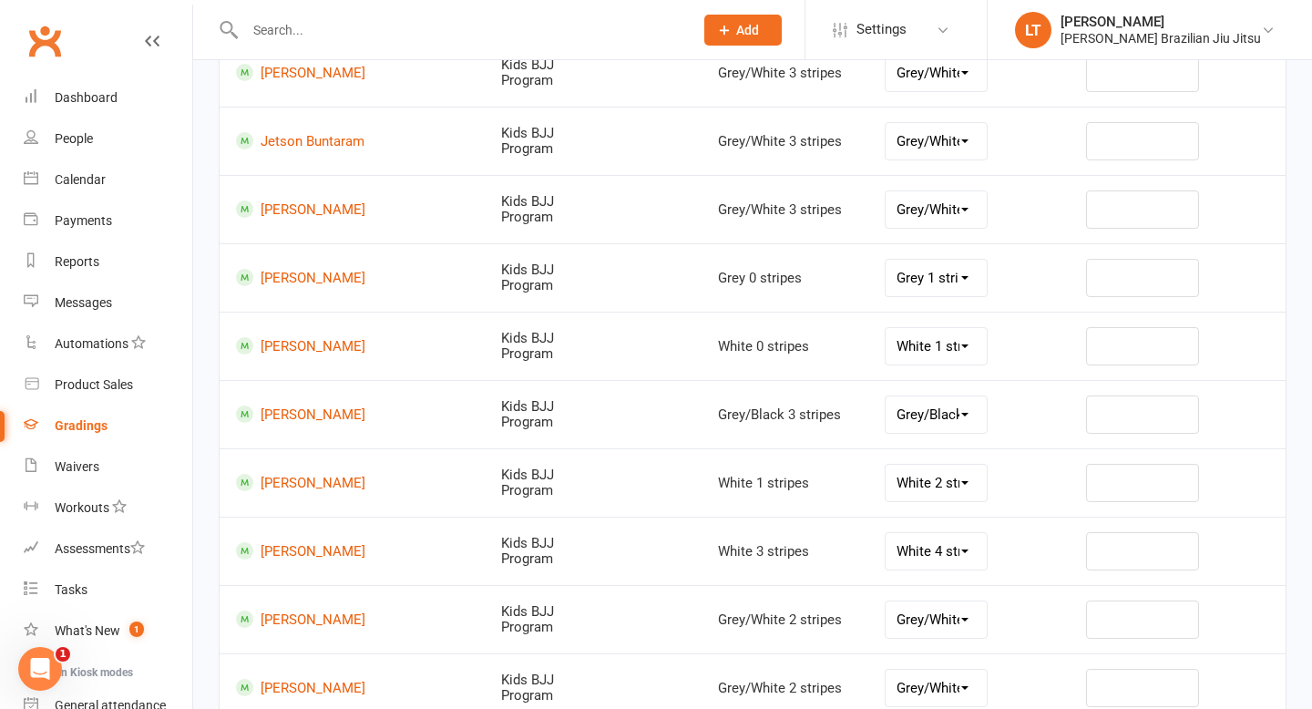
scroll to position [1219, 0]
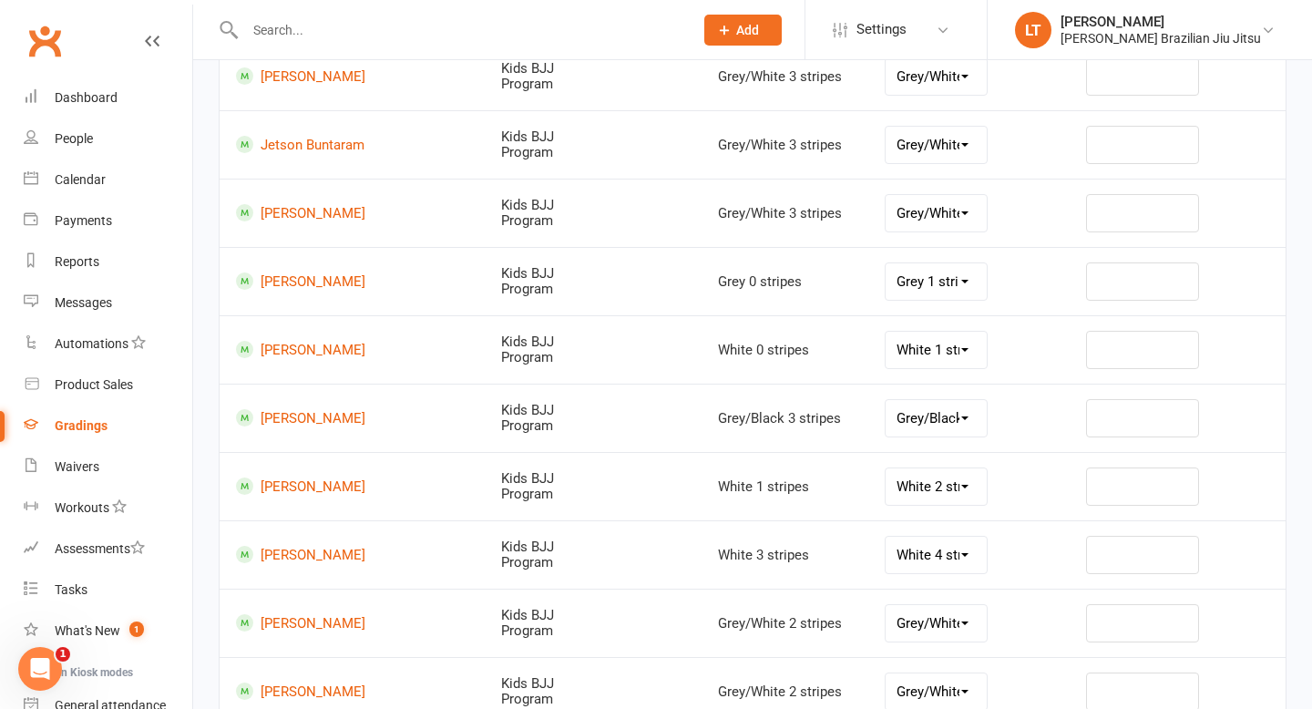
click at [966, 403] on select "Grey/Black 4 stripes Yellow/White 0 stripes Yellow/White 1 stripe Yellow/White …" at bounding box center [936, 418] width 101 height 36
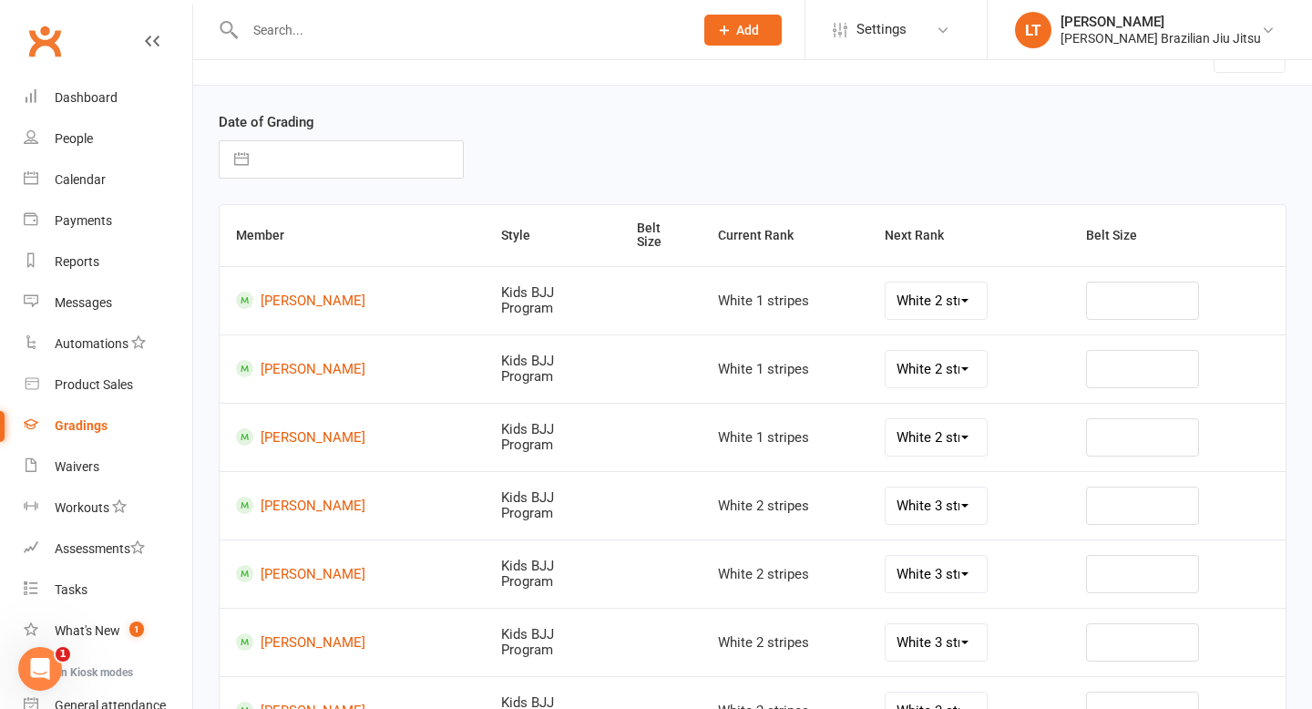
scroll to position [41, 0]
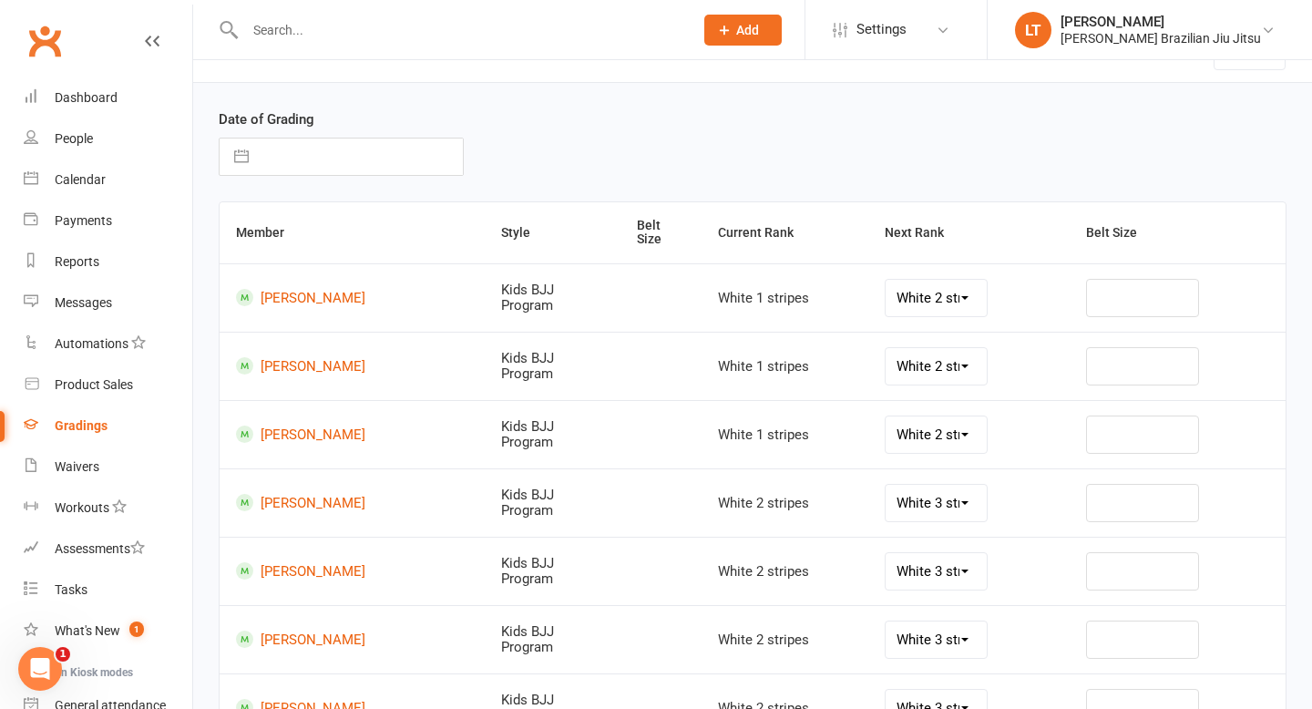
click at [244, 150] on button "button" at bounding box center [241, 156] width 33 height 36
select select "7"
select select "2025"
select select "8"
select select "2025"
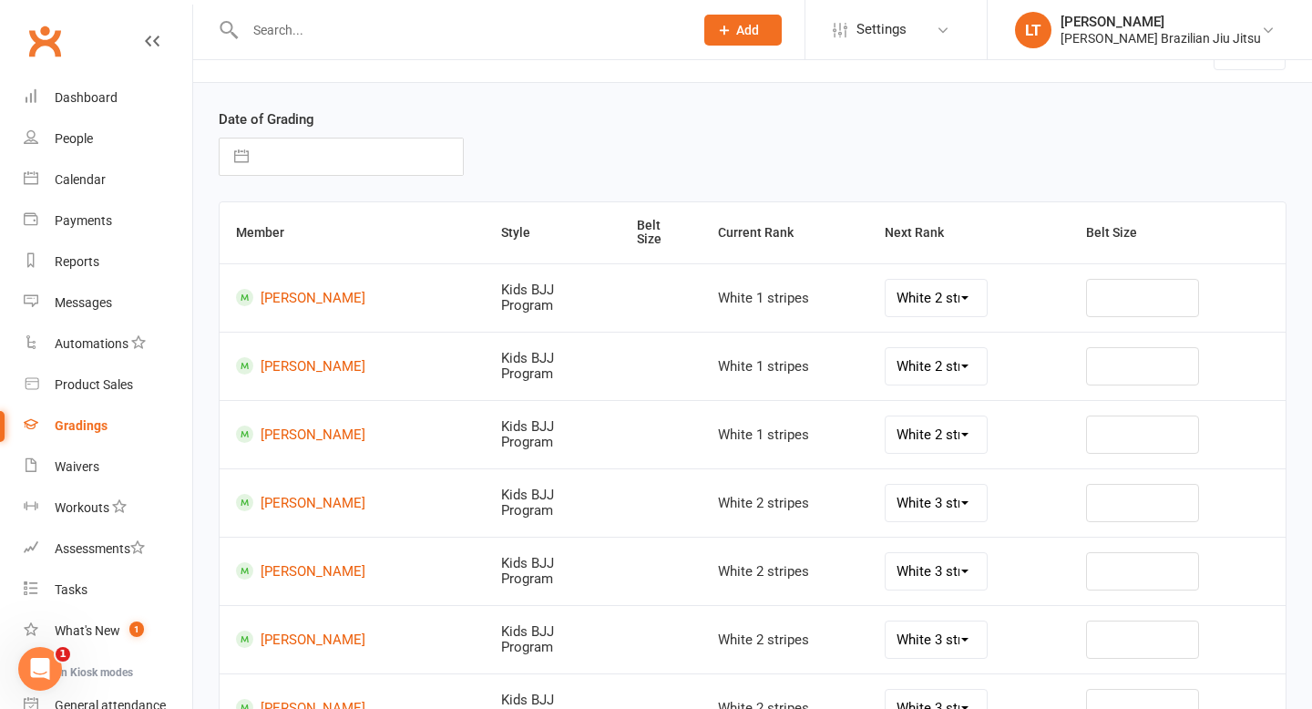
select select "9"
select select "2025"
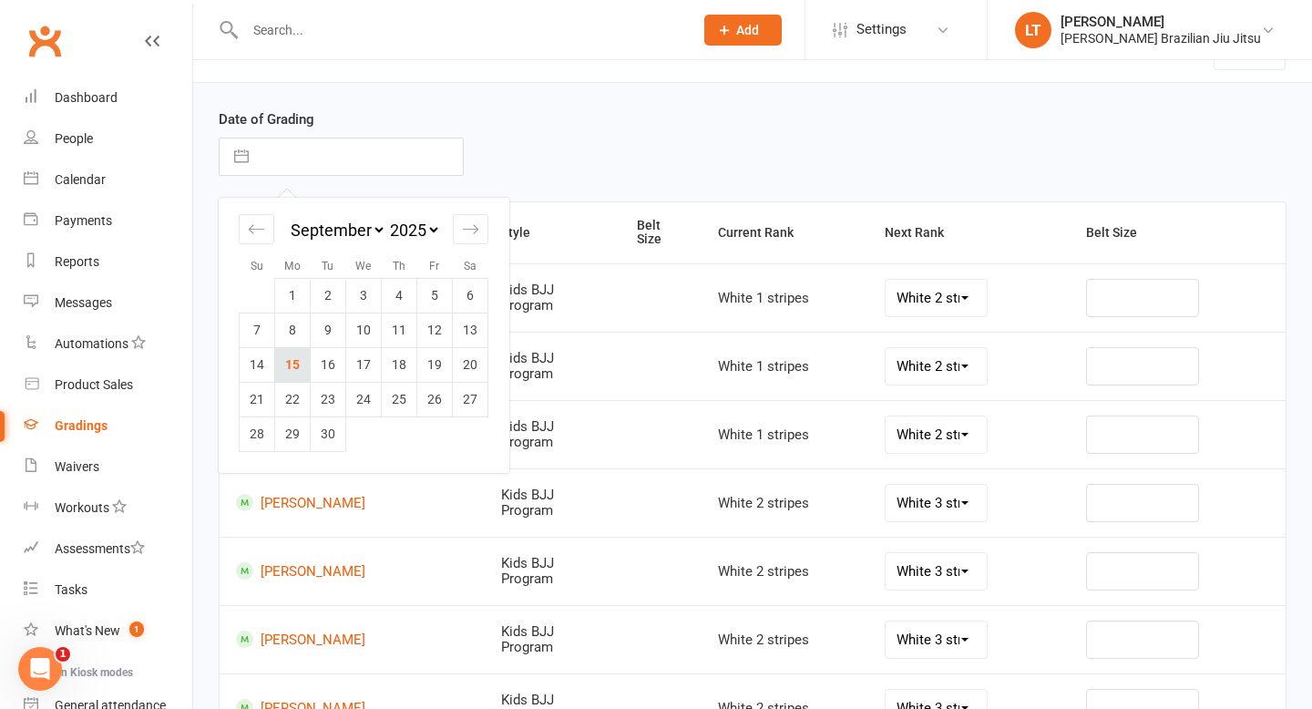
click at [299, 356] on td "15" at bounding box center [293, 364] width 36 height 35
type input "15 Sep 2025"
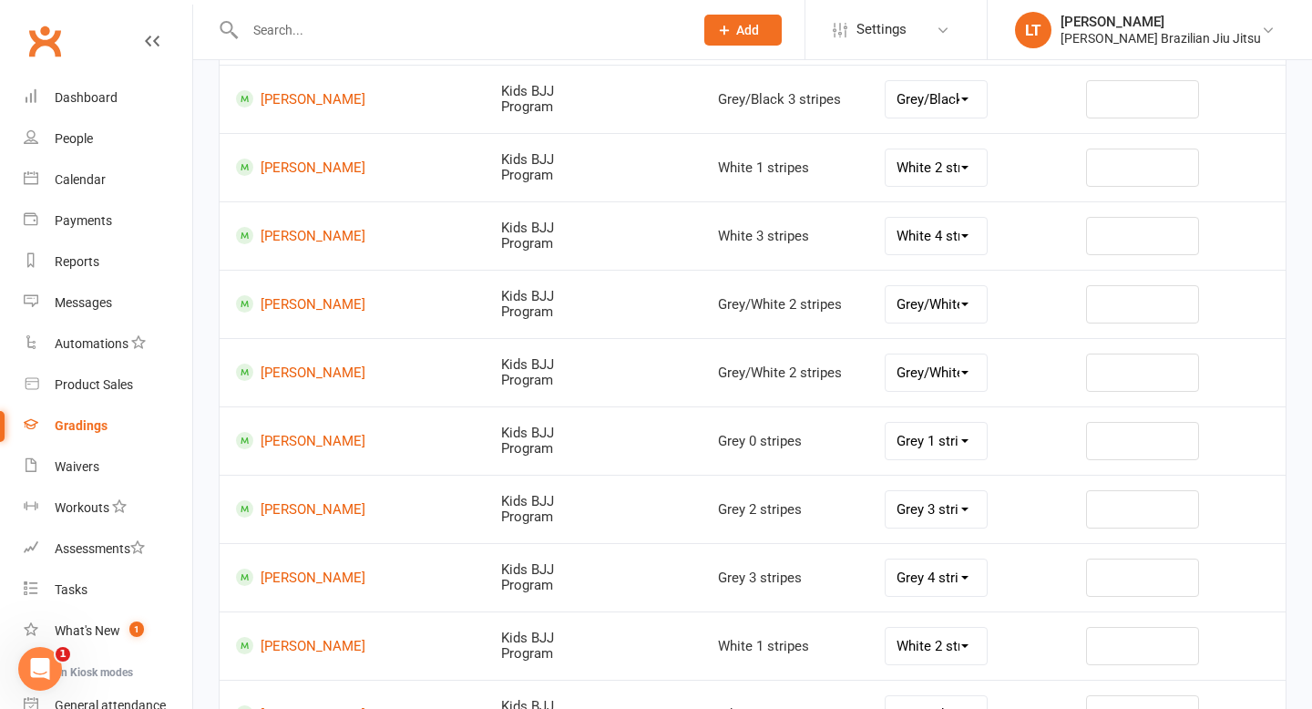
scroll to position [1541, 0]
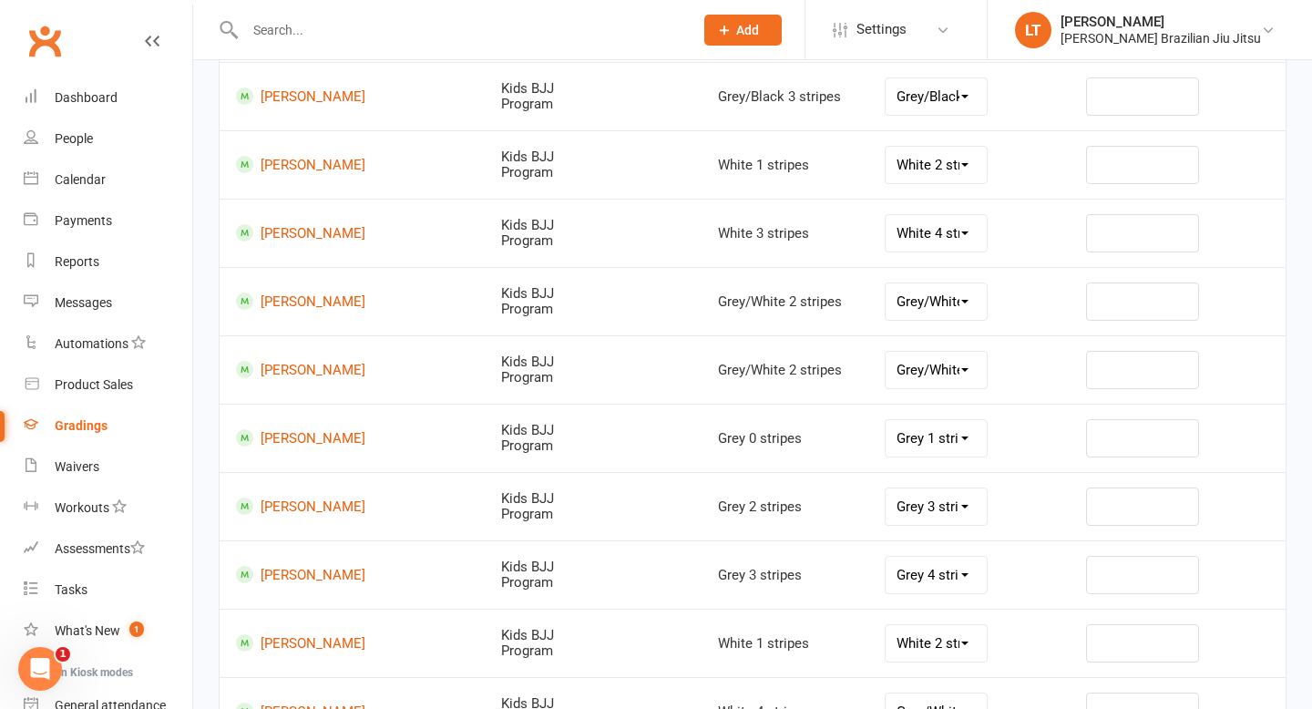
click at [958, 353] on select "Grey/White 3 stripes Grey/White 4 stripes Grey 0 stripes Grey 1 stripe Grey 2 s…" at bounding box center [936, 370] width 101 height 36
select select "42297"
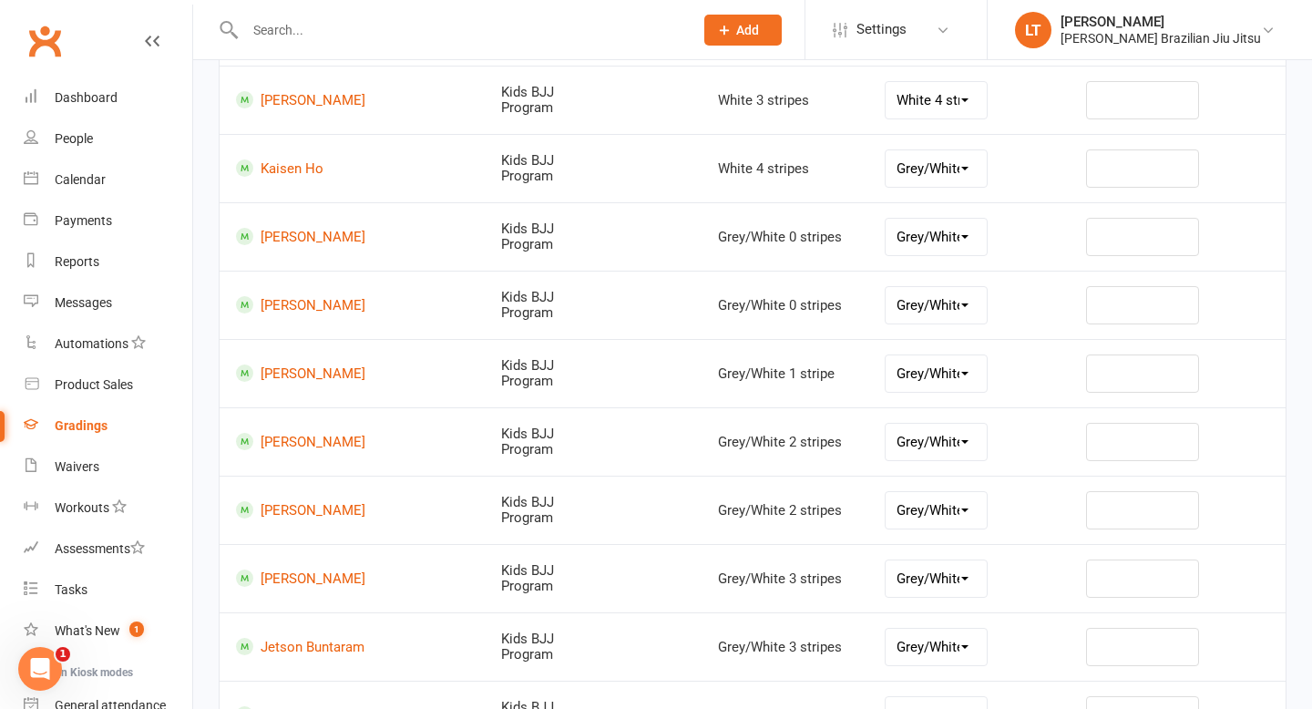
scroll to position [0, 0]
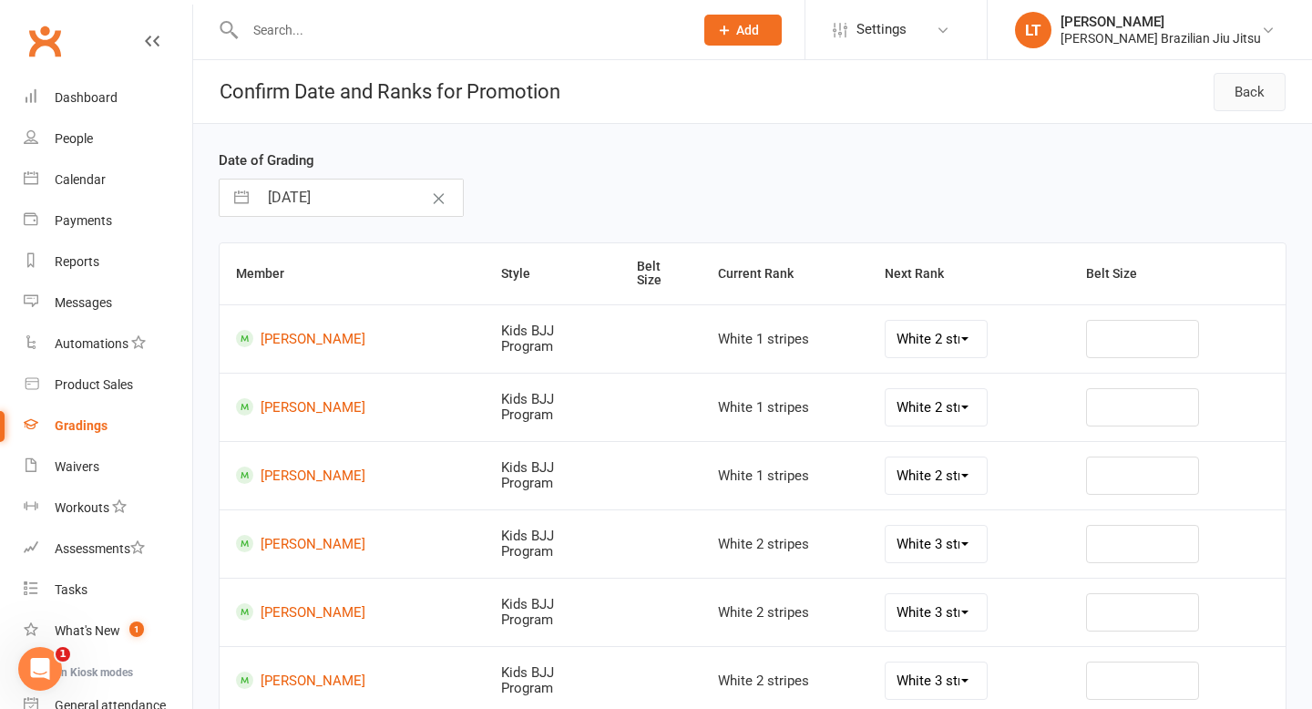
click at [1264, 90] on button "Back" at bounding box center [1250, 92] width 72 height 38
select select "all_members_in_style"
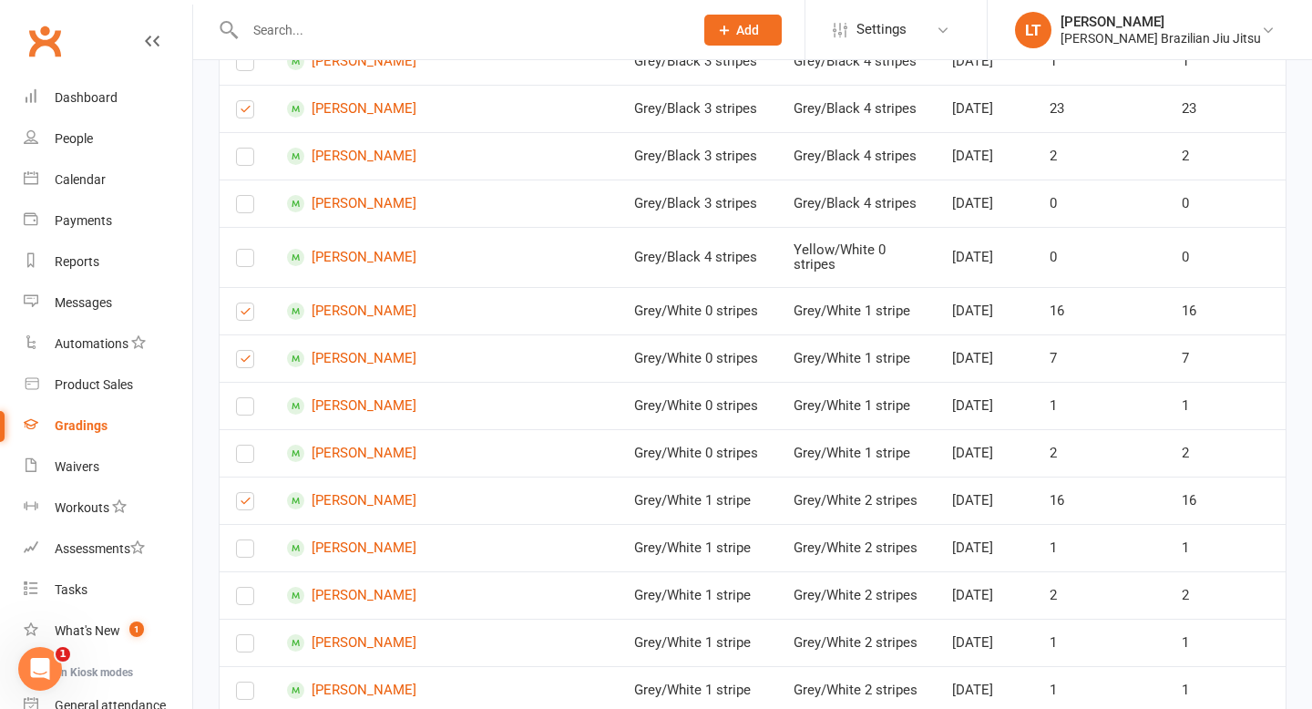
scroll to position [2492, 0]
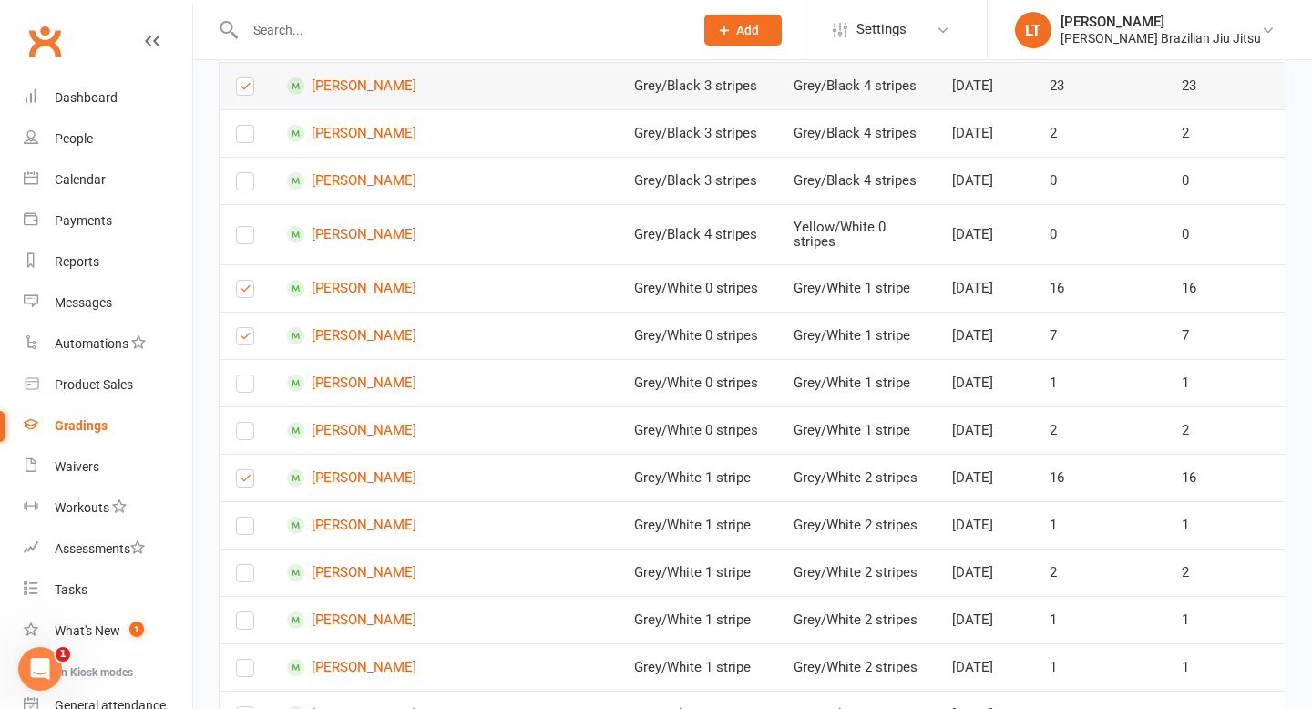
click at [245, 90] on label at bounding box center [245, 90] width 18 height 0
click at [245, 78] on input "checkbox" at bounding box center [245, 78] width 18 height 0
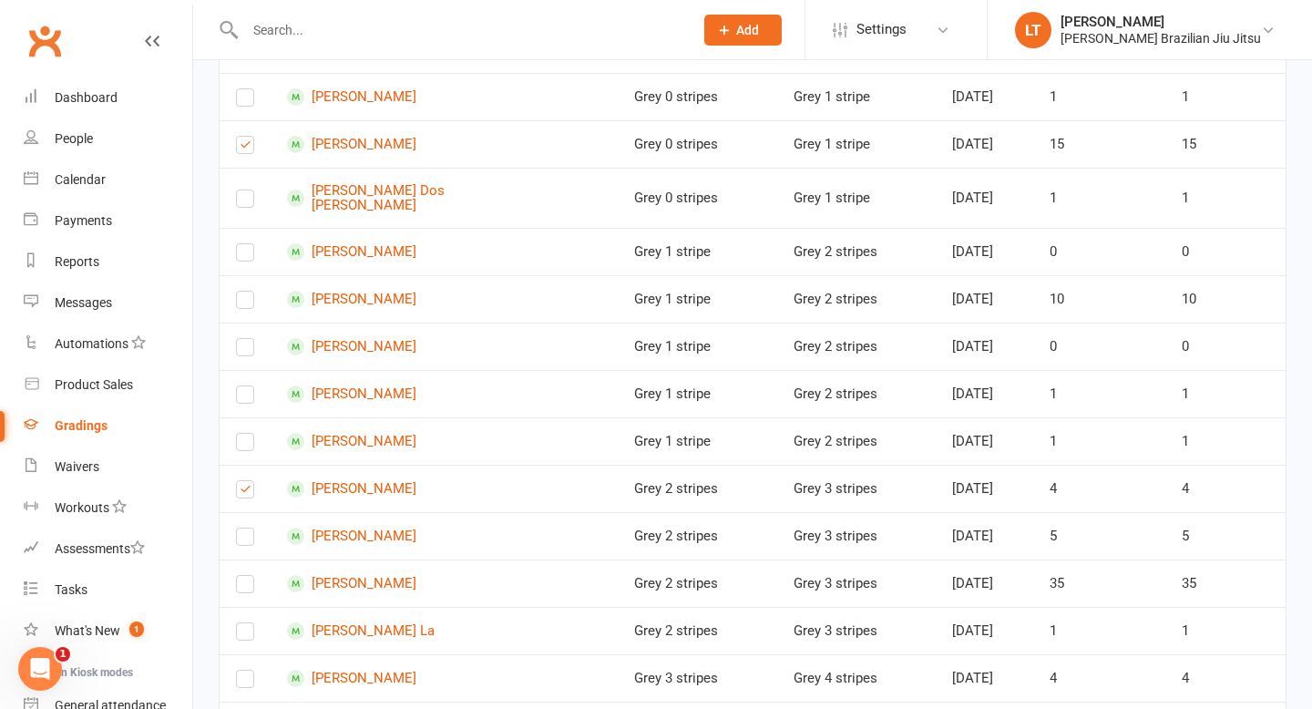
scroll to position [0, 0]
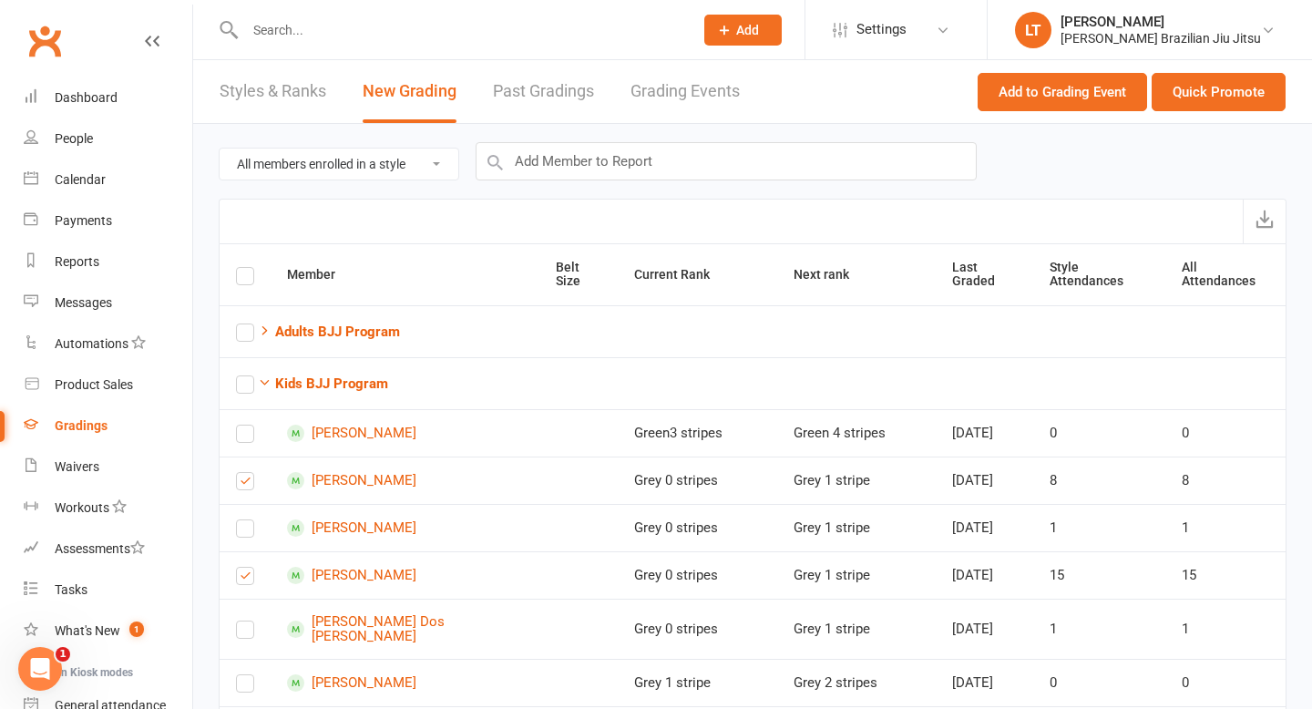
click at [337, 37] on input "text" at bounding box center [460, 30] width 441 height 26
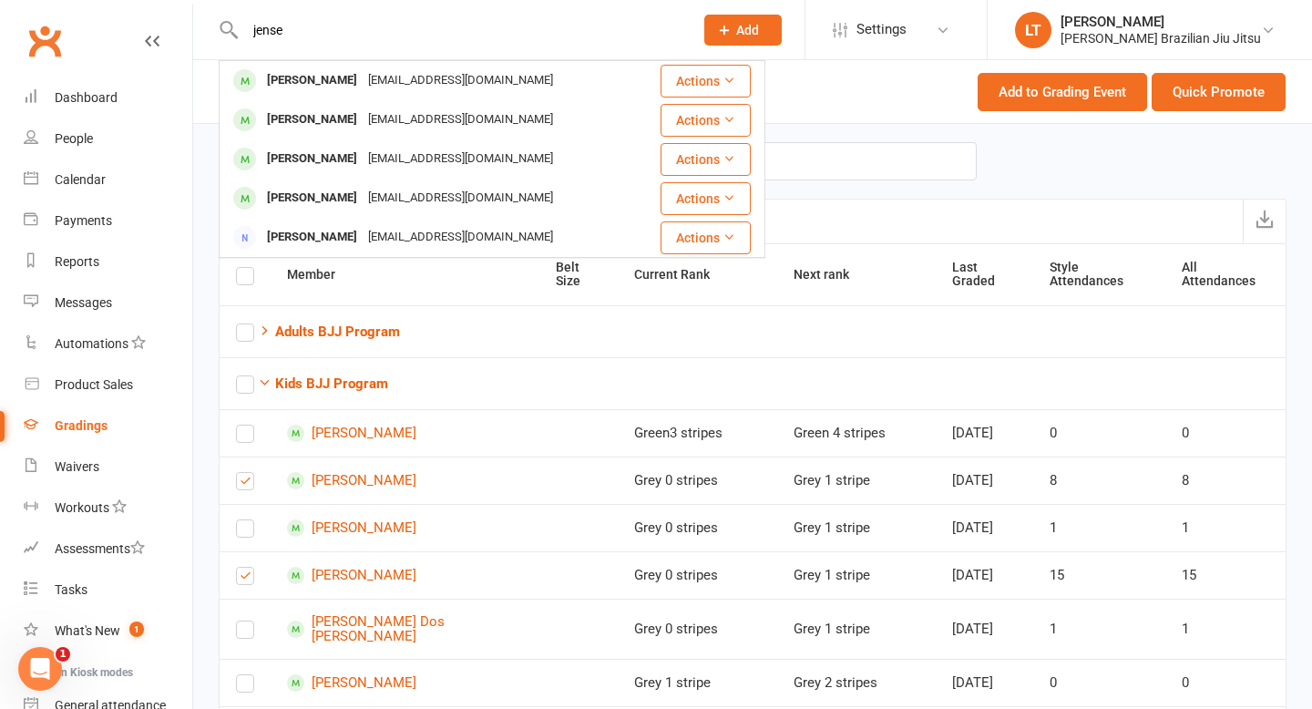
type input "jense"
click at [825, 155] on input "text" at bounding box center [726, 161] width 501 height 38
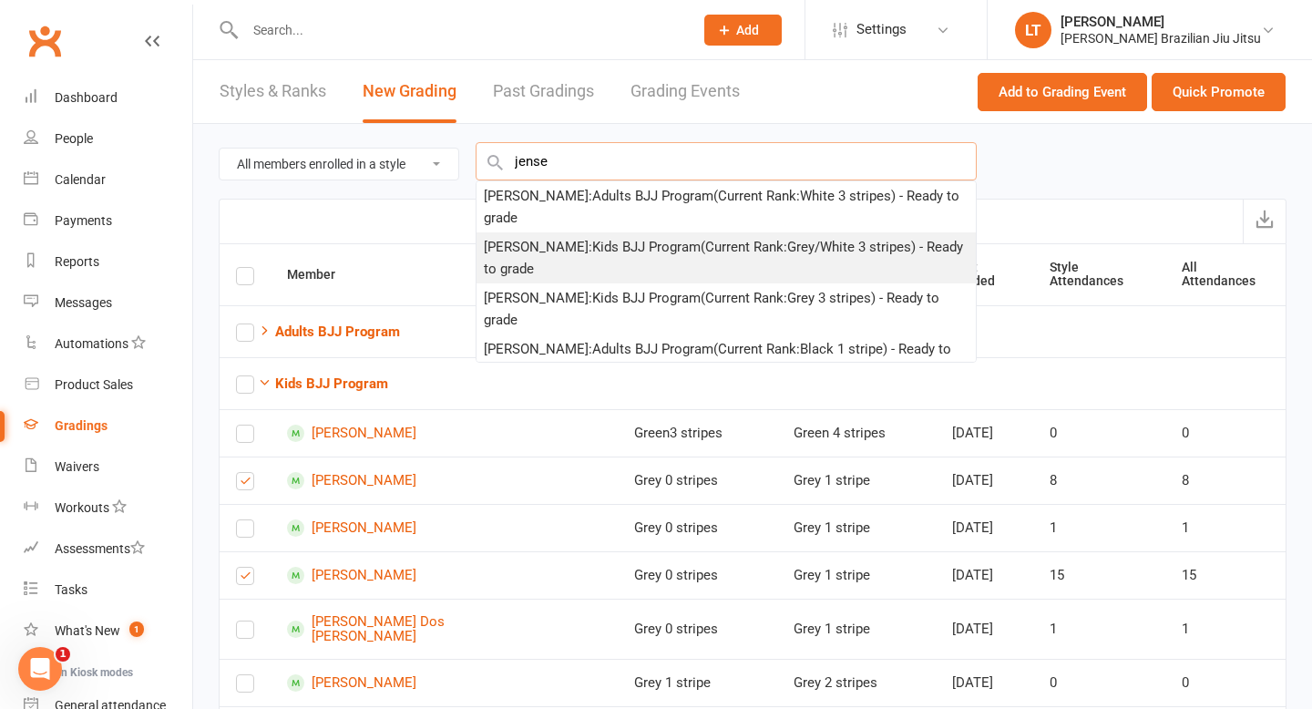
type input "jense"
click at [635, 236] on div "Jenson Buntaram : Kids BJJ Program (Current Rank: Grey/White 3 stripes ) - Read…" at bounding box center [726, 258] width 485 height 44
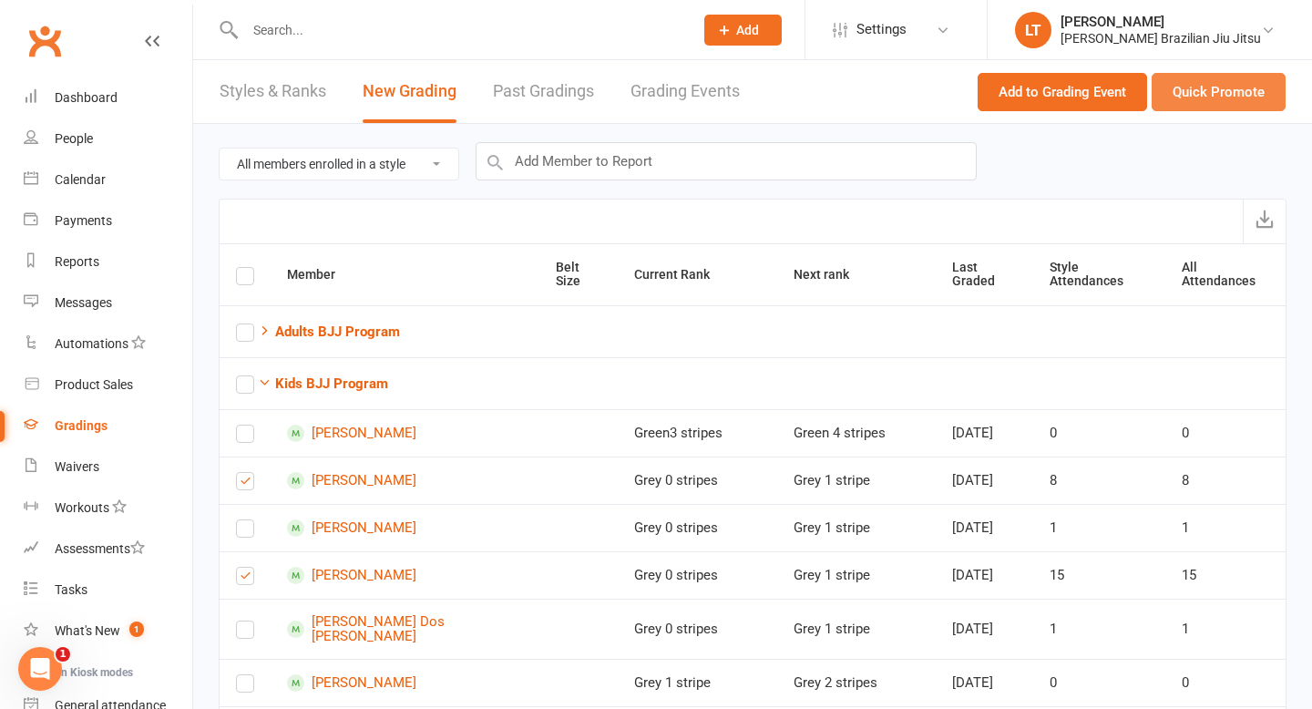
click at [1255, 91] on button "Quick Promote" at bounding box center [1219, 92] width 134 height 38
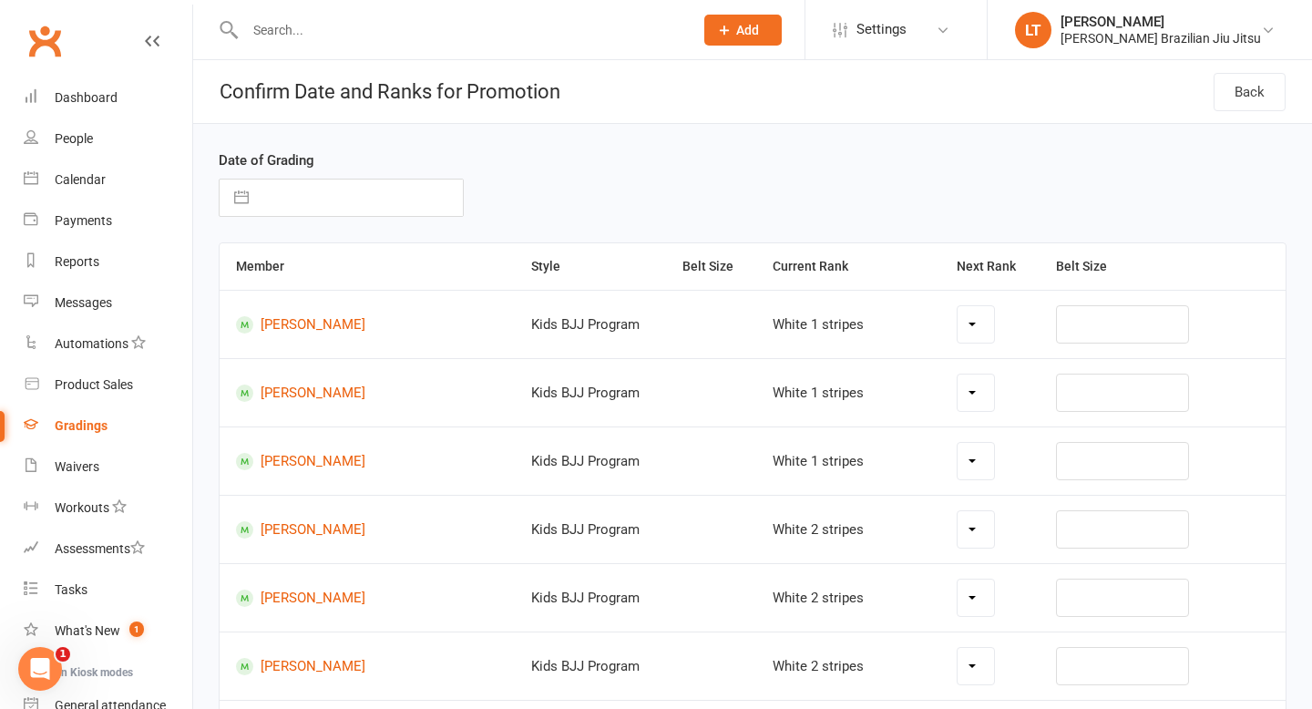
select select "42354"
select select "42355"
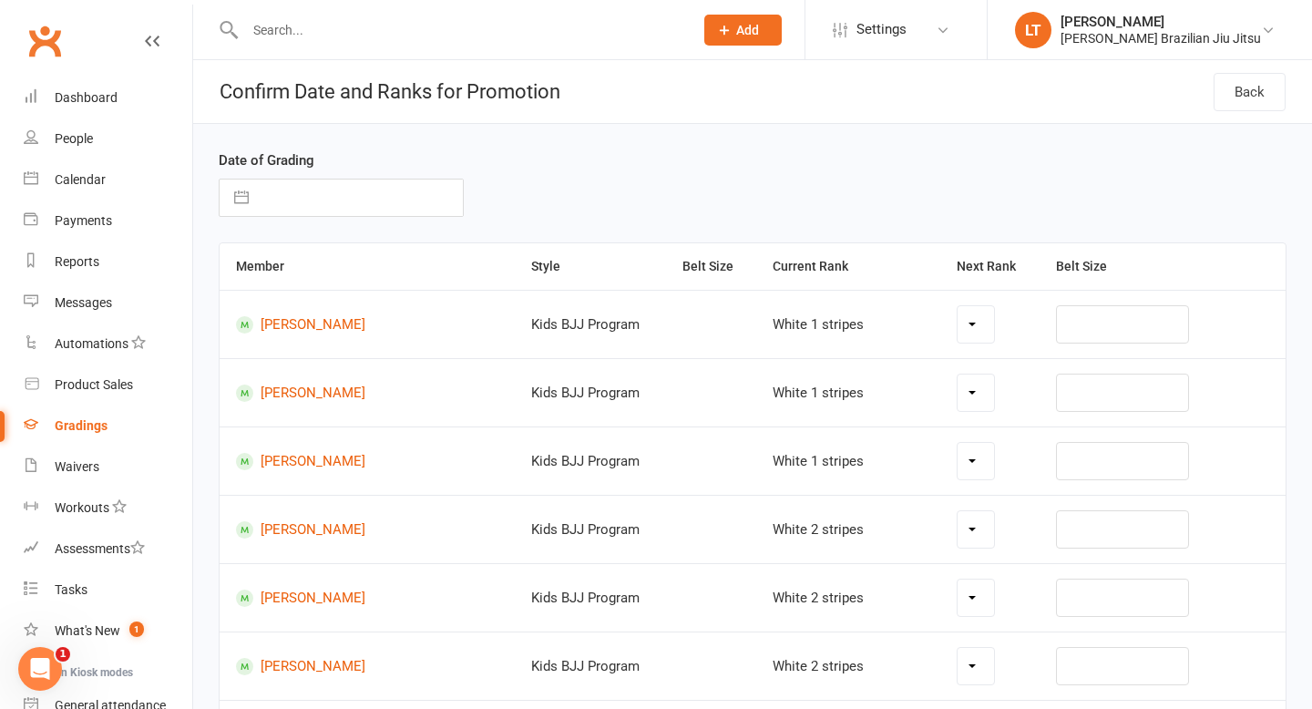
select select "42355"
select select "42356"
select select "42293"
select select "42294"
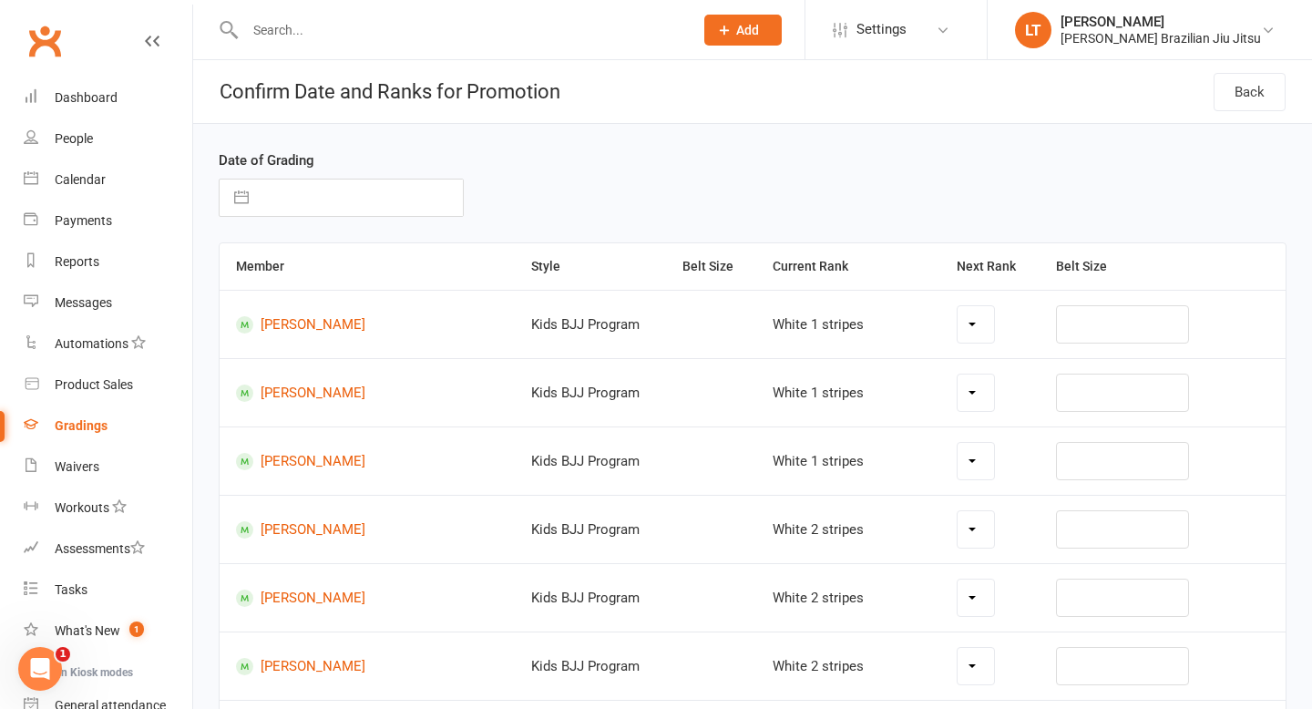
select select "42294"
select select "42295"
select select "42296"
select select "42297"
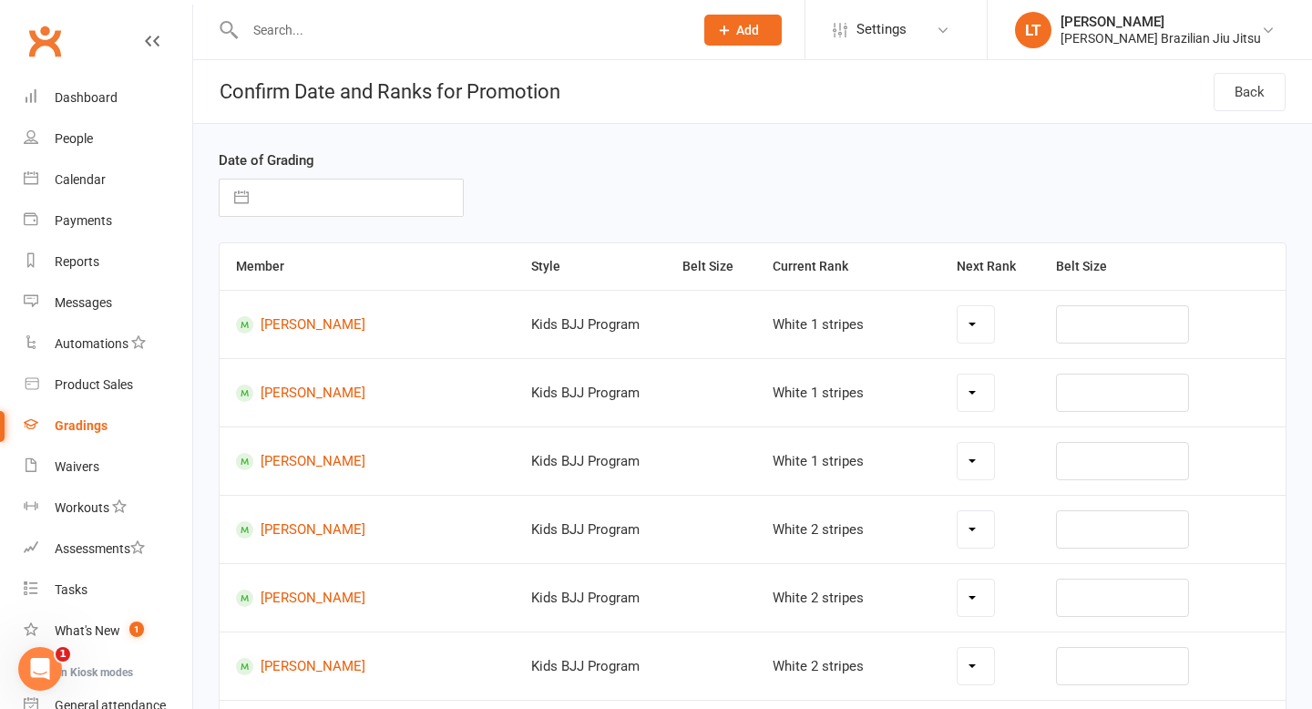
select select "42297"
select select "42299"
select select "42353"
select select "42354"
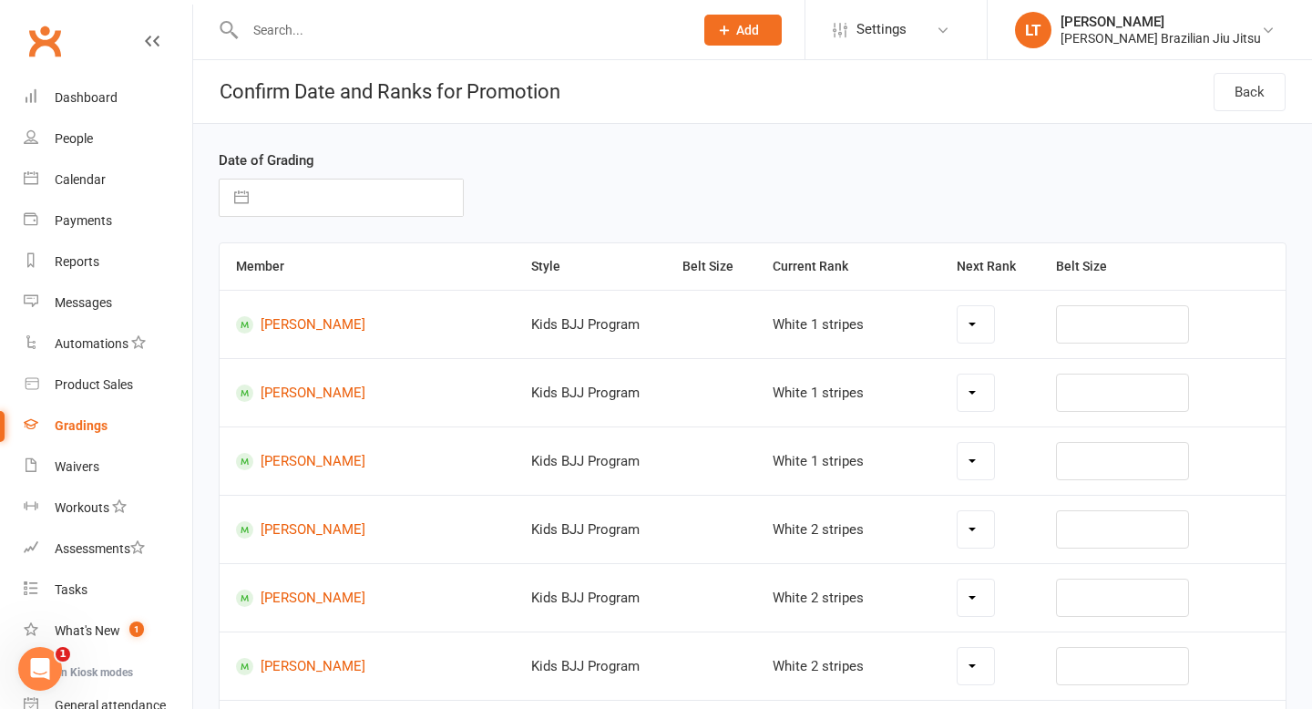
select select "42356"
select select "42296"
select select "42299"
select select "42301"
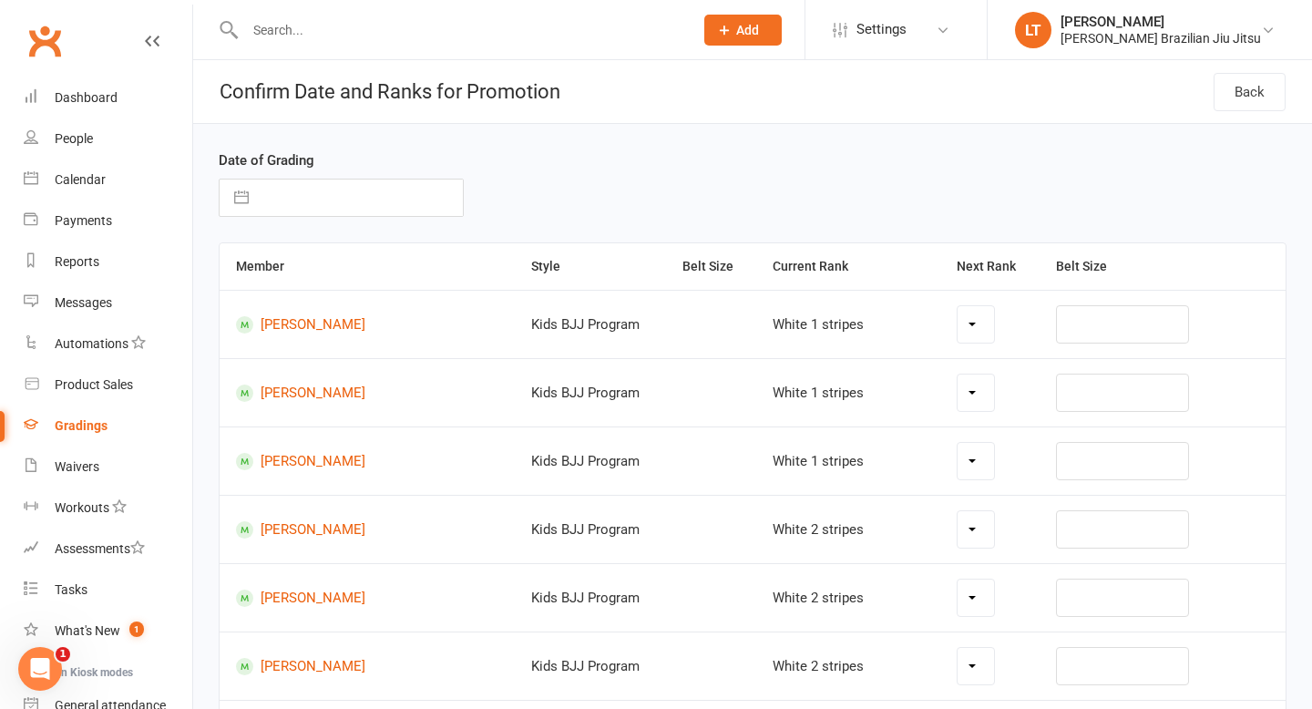
select select "42302"
select select "42354"
select select "42293"
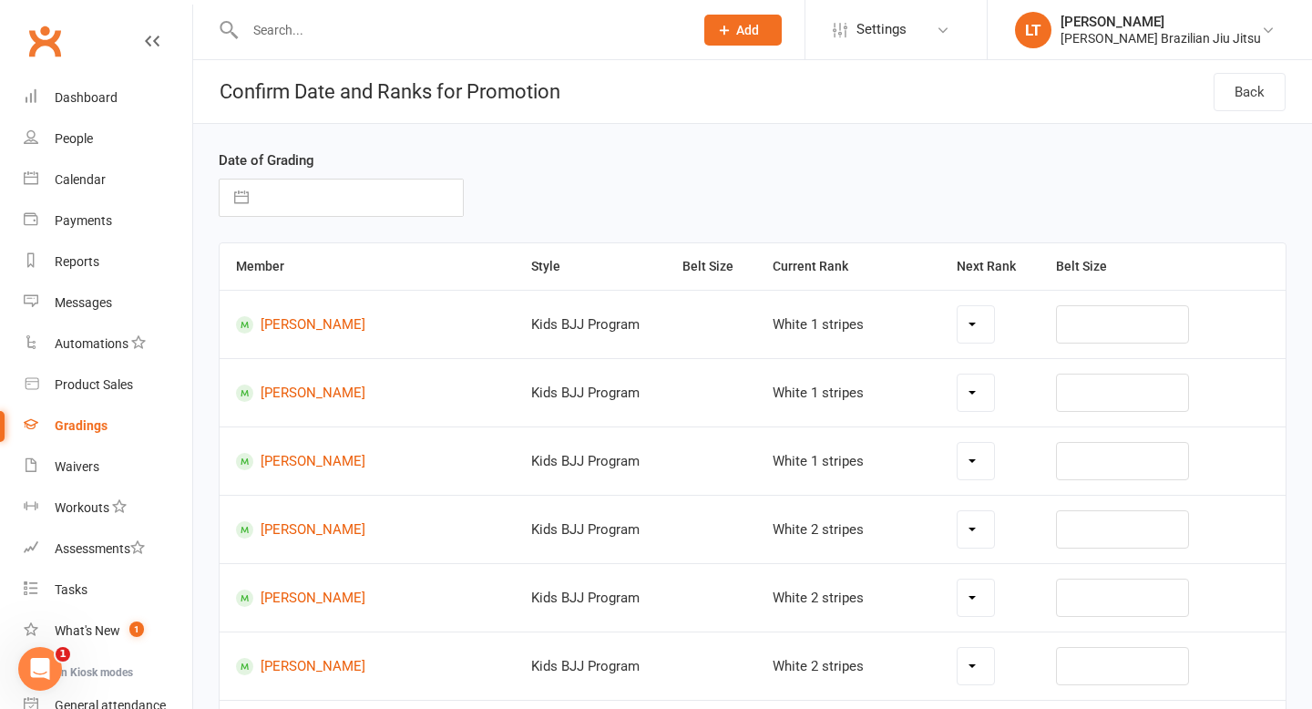
select select "42298"
select select "42302"
select select "42303"
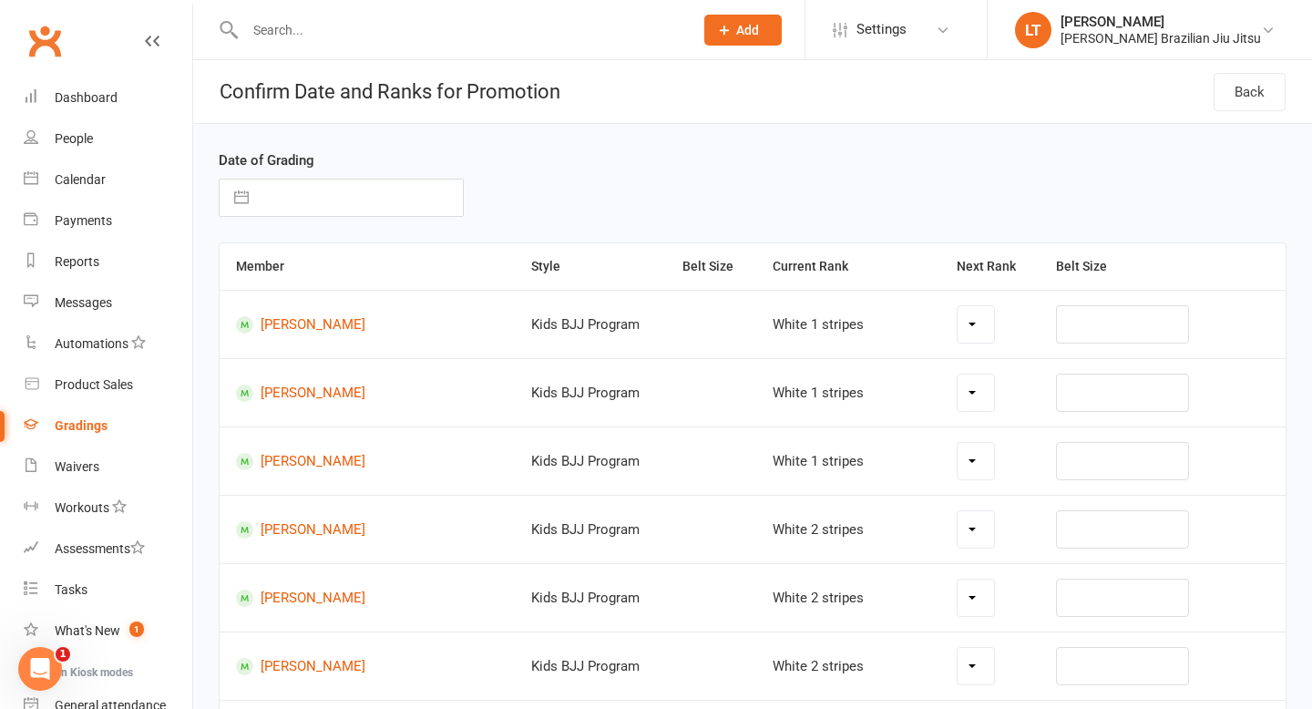
select select "42305"
select select "42306"
select select "42311"
select select "42312"
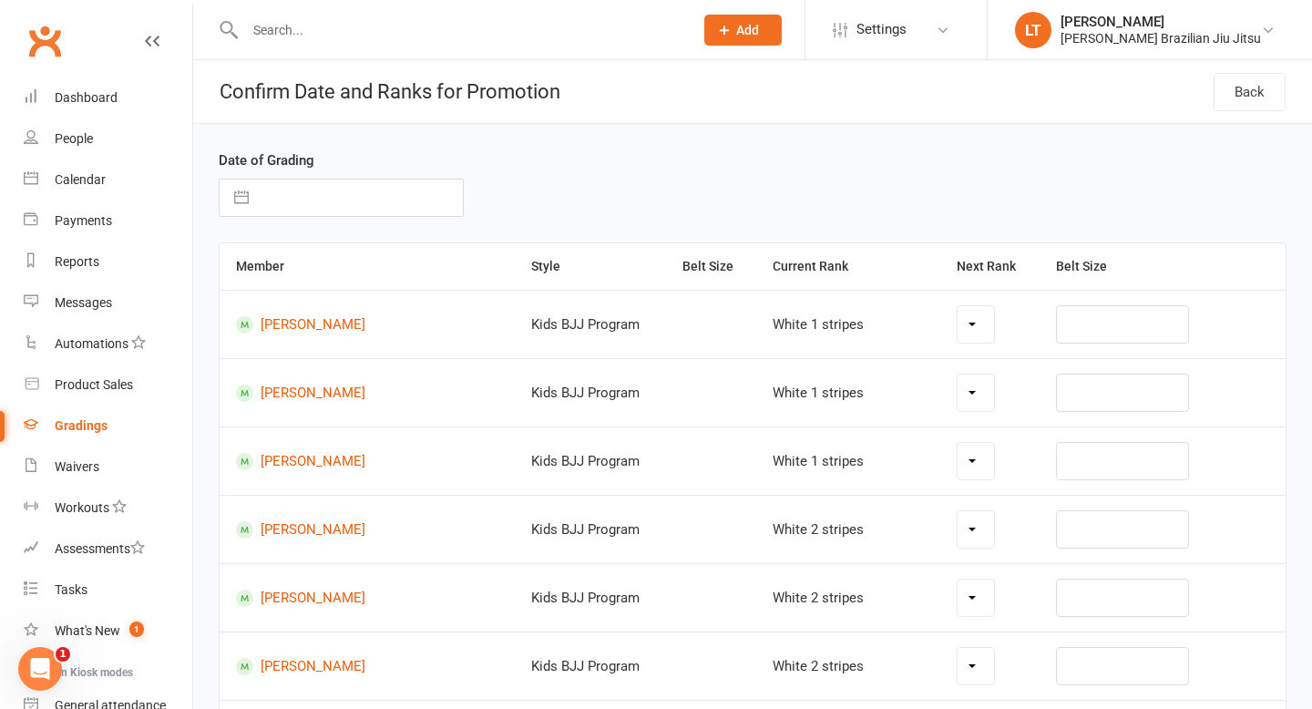
select select "42321"
select select "42324"
select select "42297"
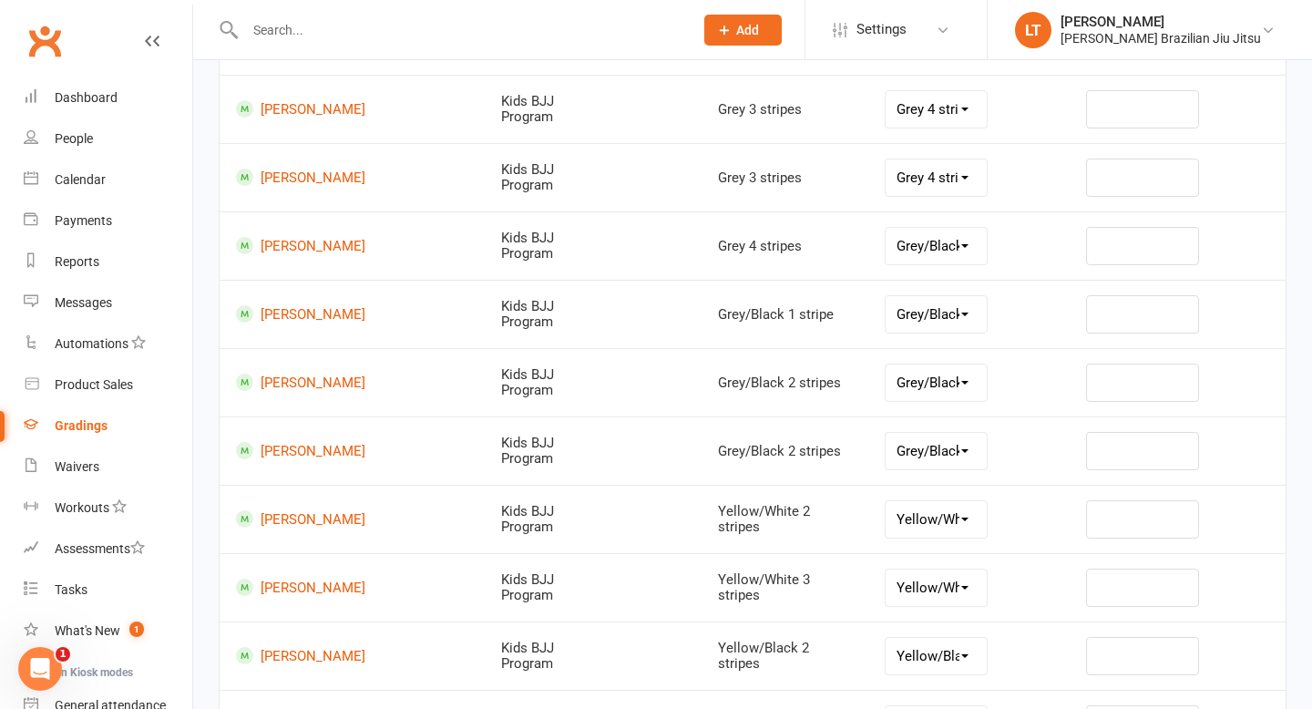
scroll to position [2421, 0]
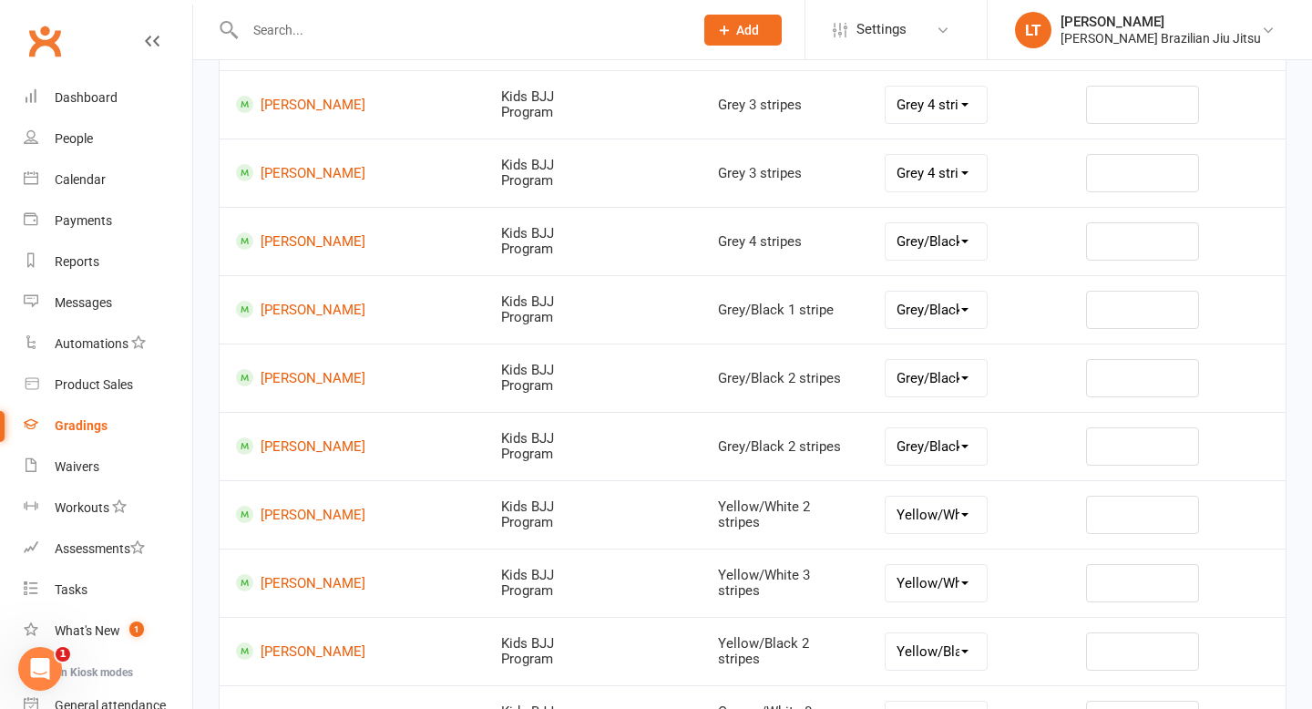
click at [918, 565] on select "Yellow/White 4 stripes Yellow 0 stripes Yellow 1 stripe Yellow 2 stripes Yellow…" at bounding box center [936, 583] width 101 height 36
select select "42313"
click at [939, 565] on select "Yellow/White 4 stripes Yellow 0 stripes Yellow 1 stripe Yellow 2 stripes Yellow…" at bounding box center [936, 583] width 101 height 36
select select "42318"
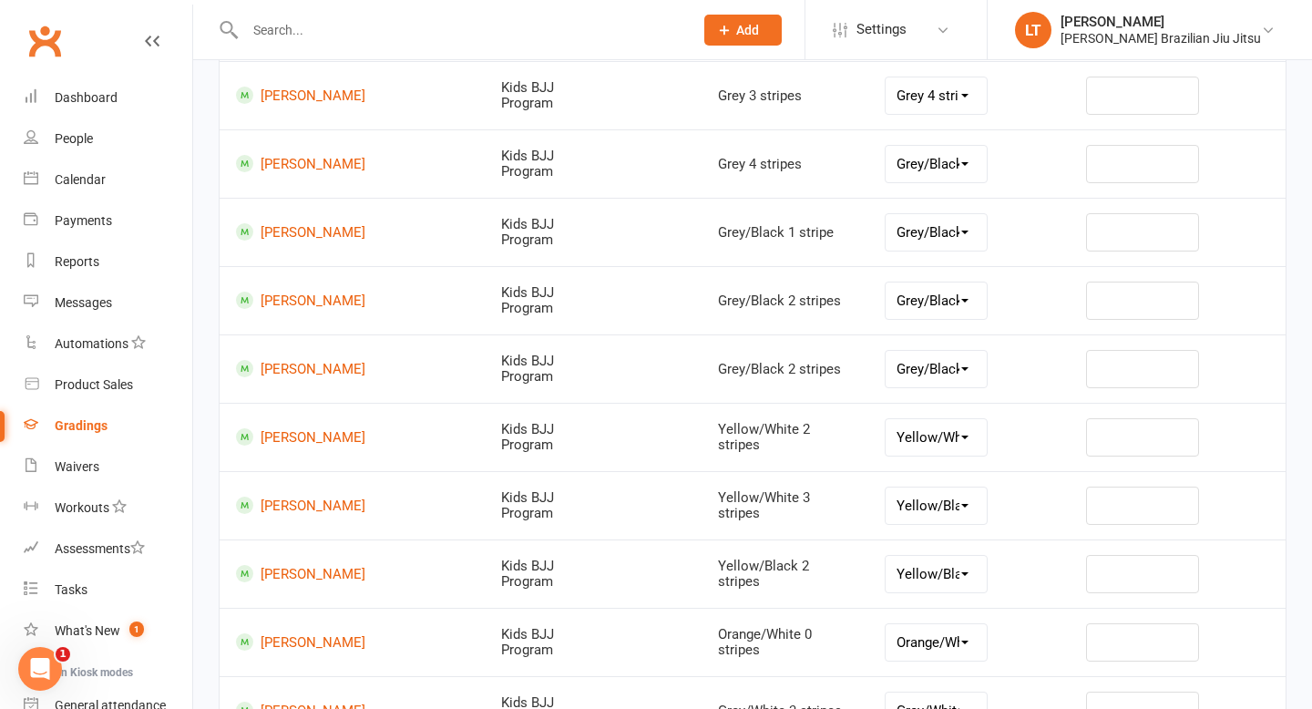
scroll to position [2540, 0]
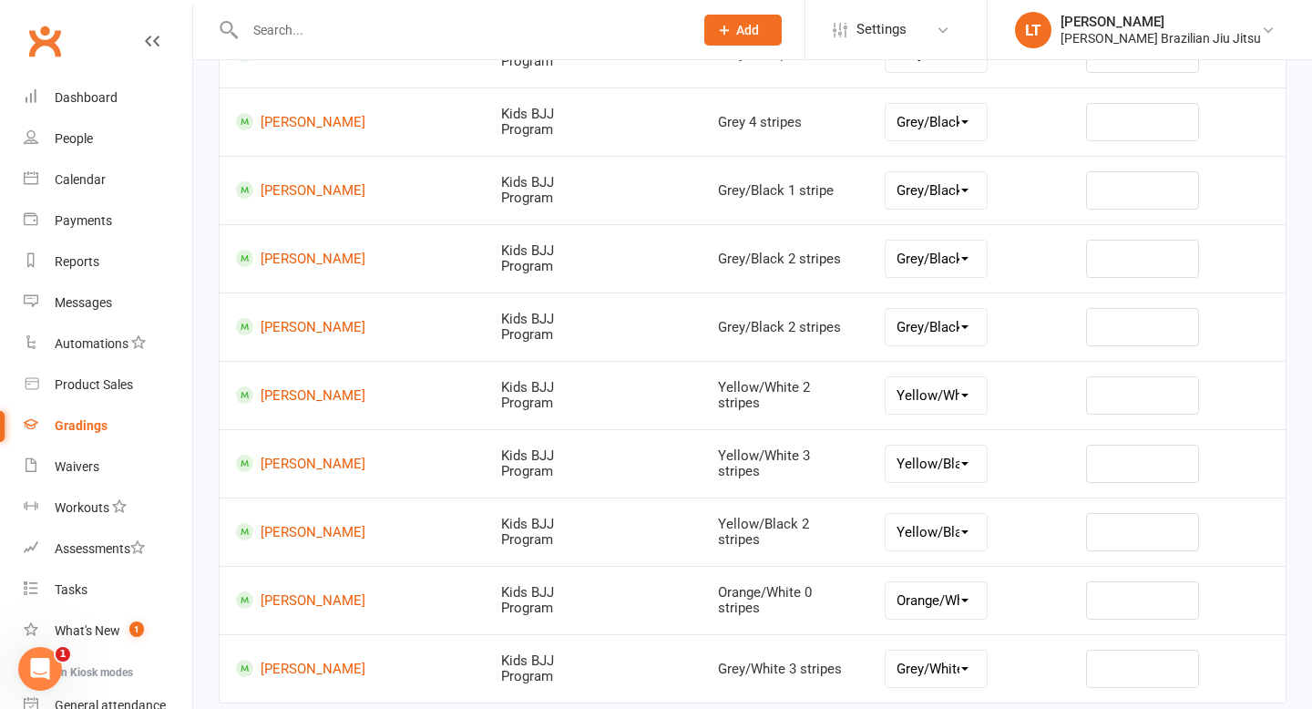
click at [927, 518] on select "Yellow/Black 3 stripes Yellow/Black 4 stripes Orange/White 0 stripes Orange/Whi…" at bounding box center [936, 532] width 101 height 36
select select "42322"
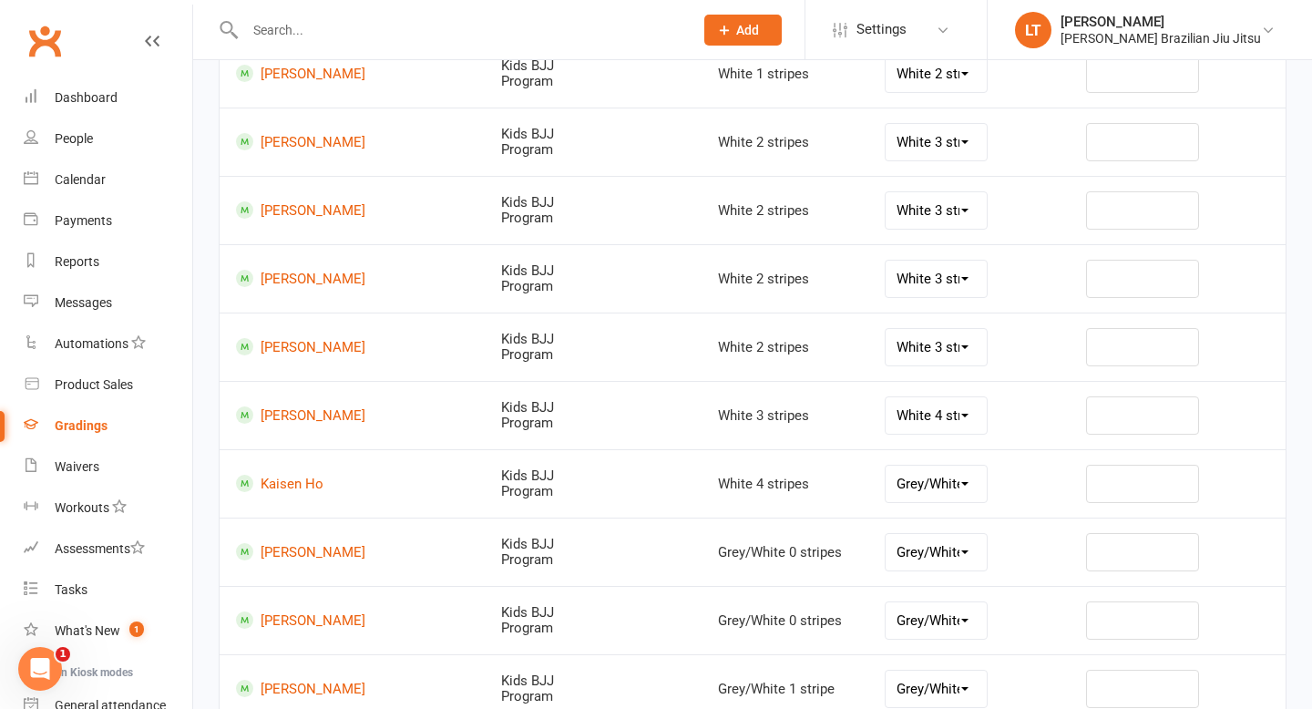
scroll to position [0, 0]
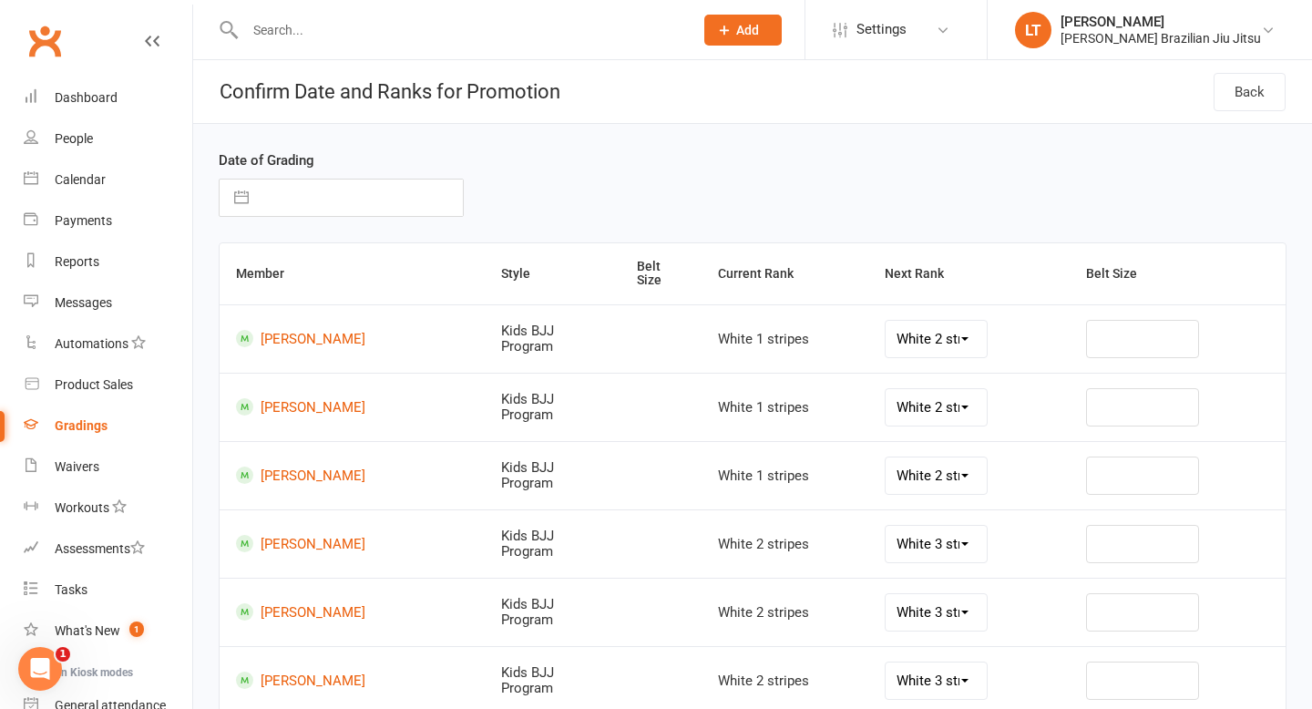
click at [240, 200] on button "button" at bounding box center [241, 197] width 33 height 36
select select "7"
select select "2025"
select select "8"
select select "2025"
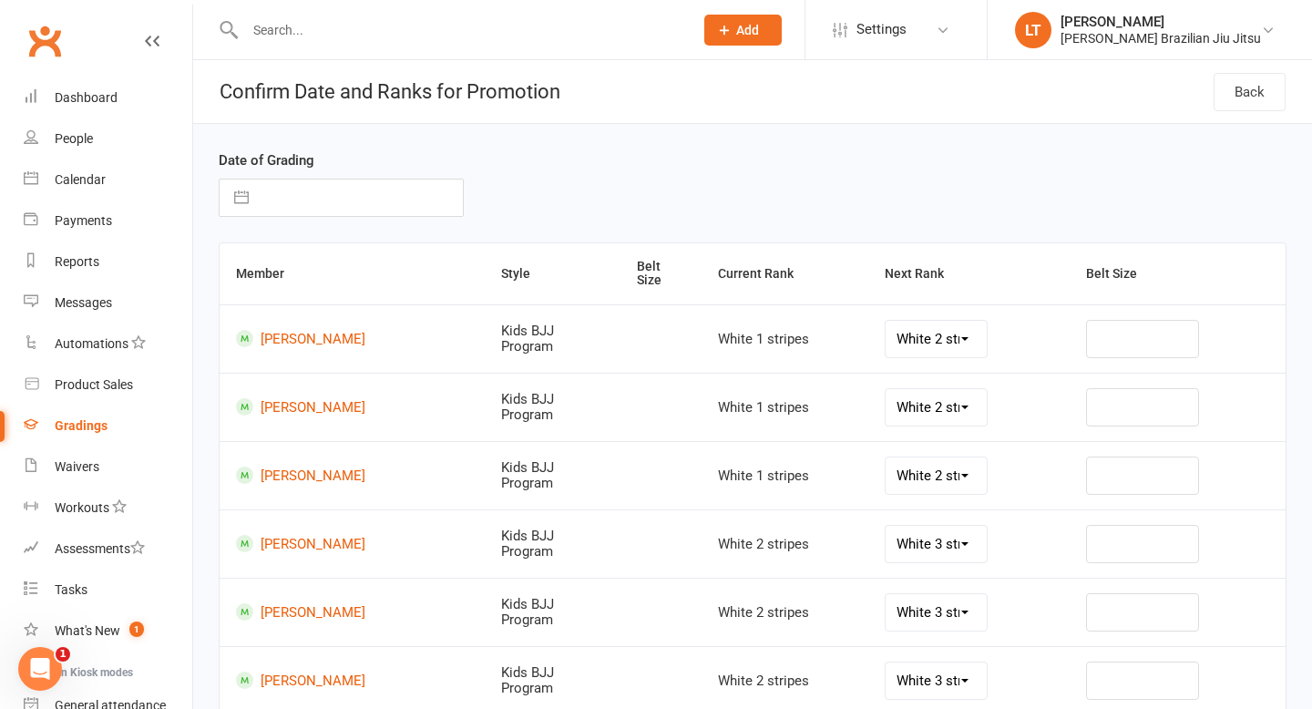
select select "9"
select select "2025"
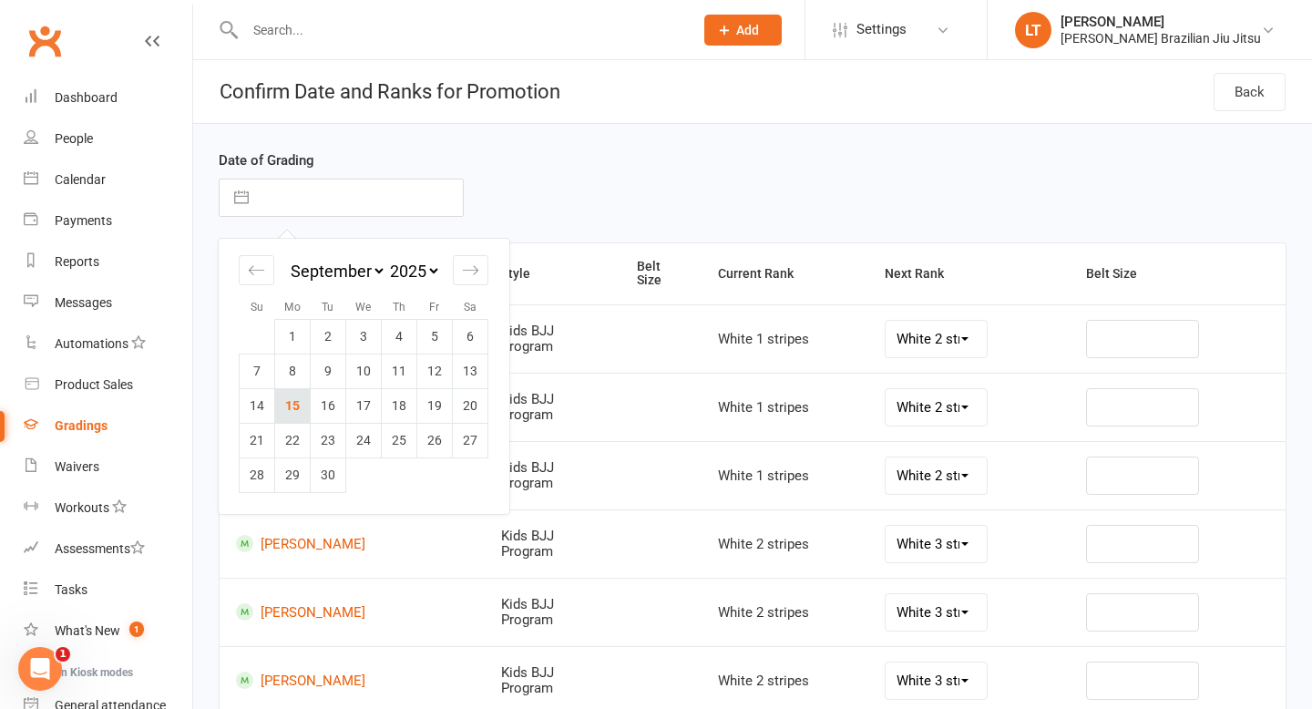
click at [296, 404] on td "15" at bounding box center [293, 405] width 36 height 35
type input "15 Sep 2025"
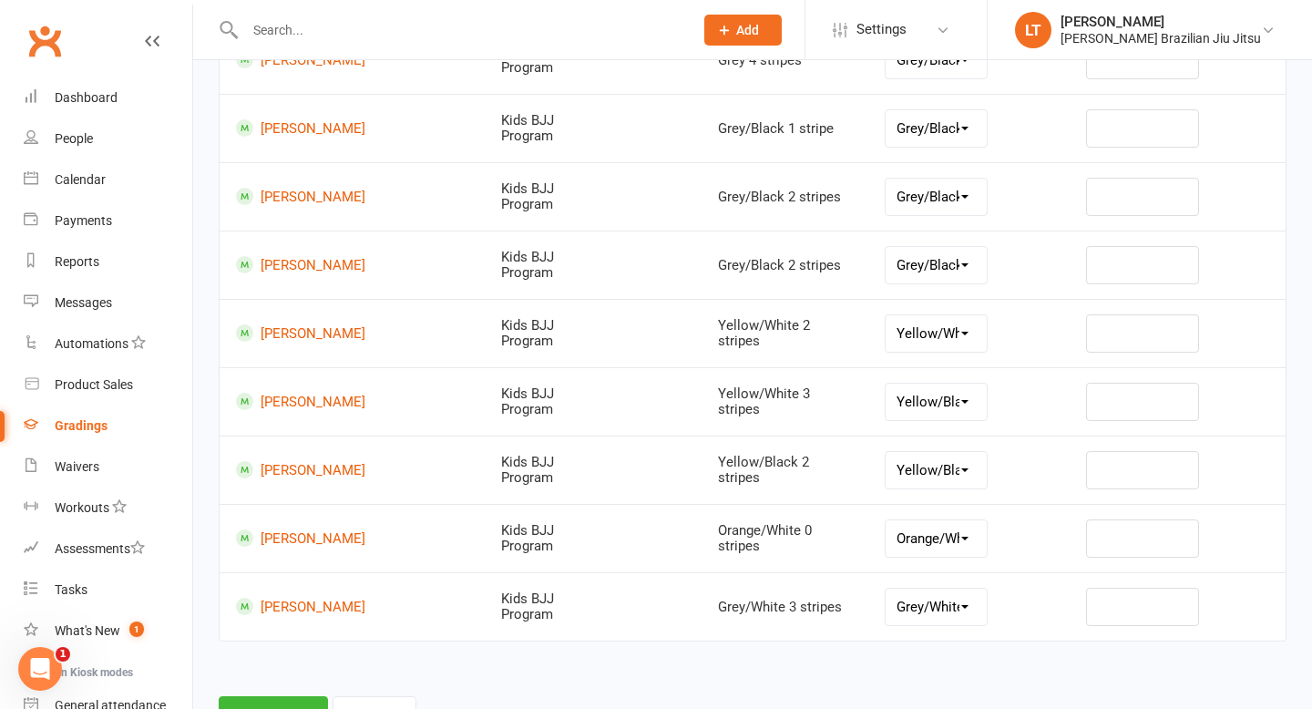
scroll to position [2669, 0]
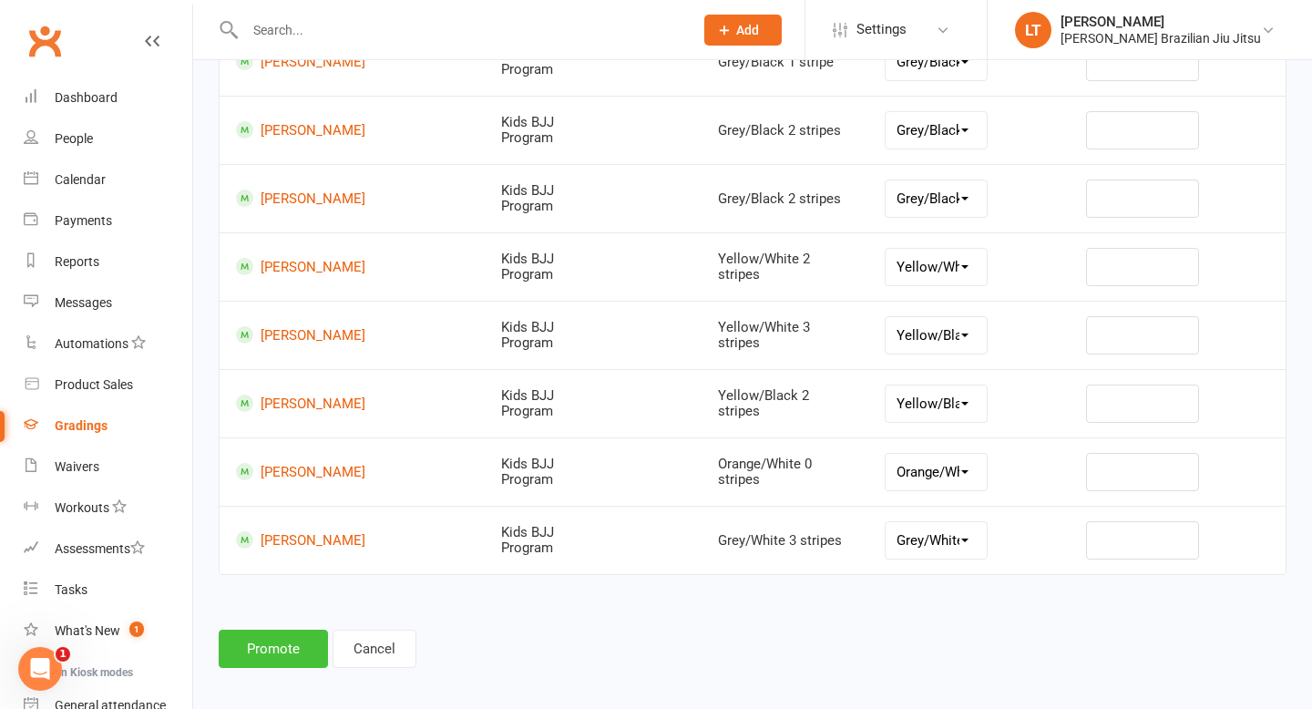
click at [268, 638] on button "Promote" at bounding box center [273, 649] width 109 height 38
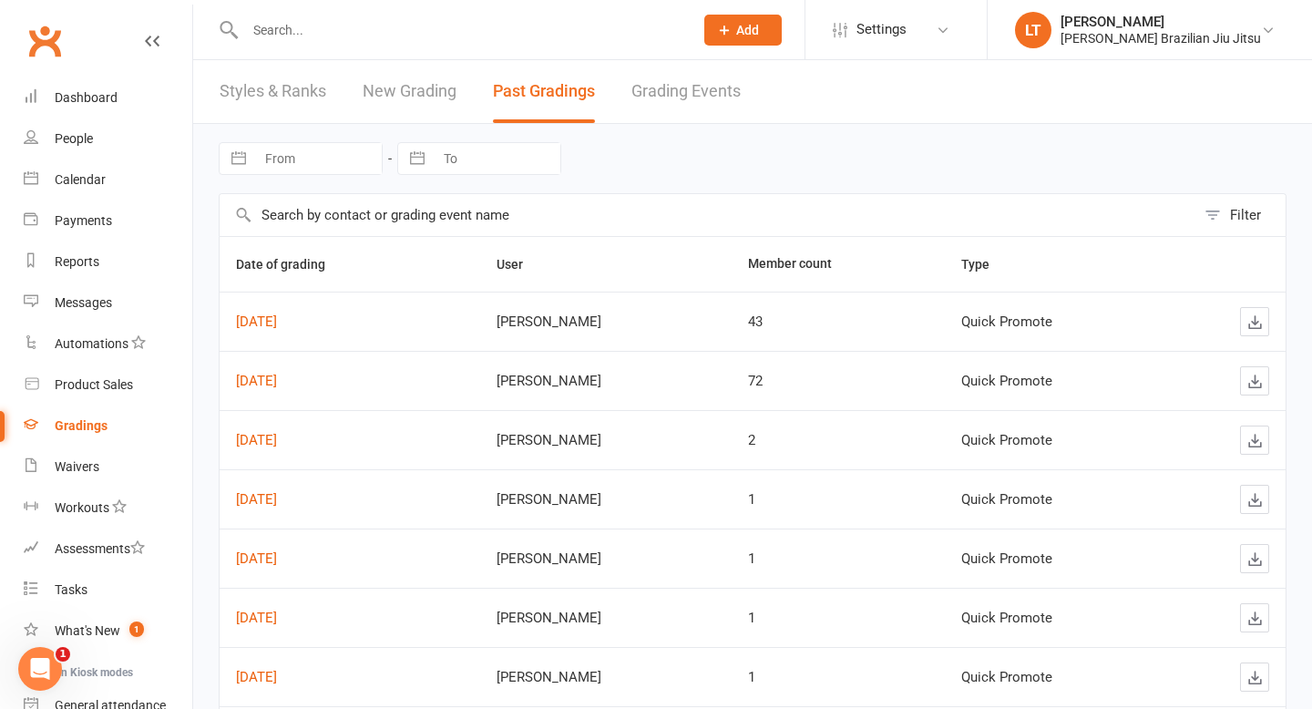
click at [343, 25] on input "text" at bounding box center [460, 30] width 441 height 26
click at [305, 36] on input "text" at bounding box center [460, 30] width 441 height 26
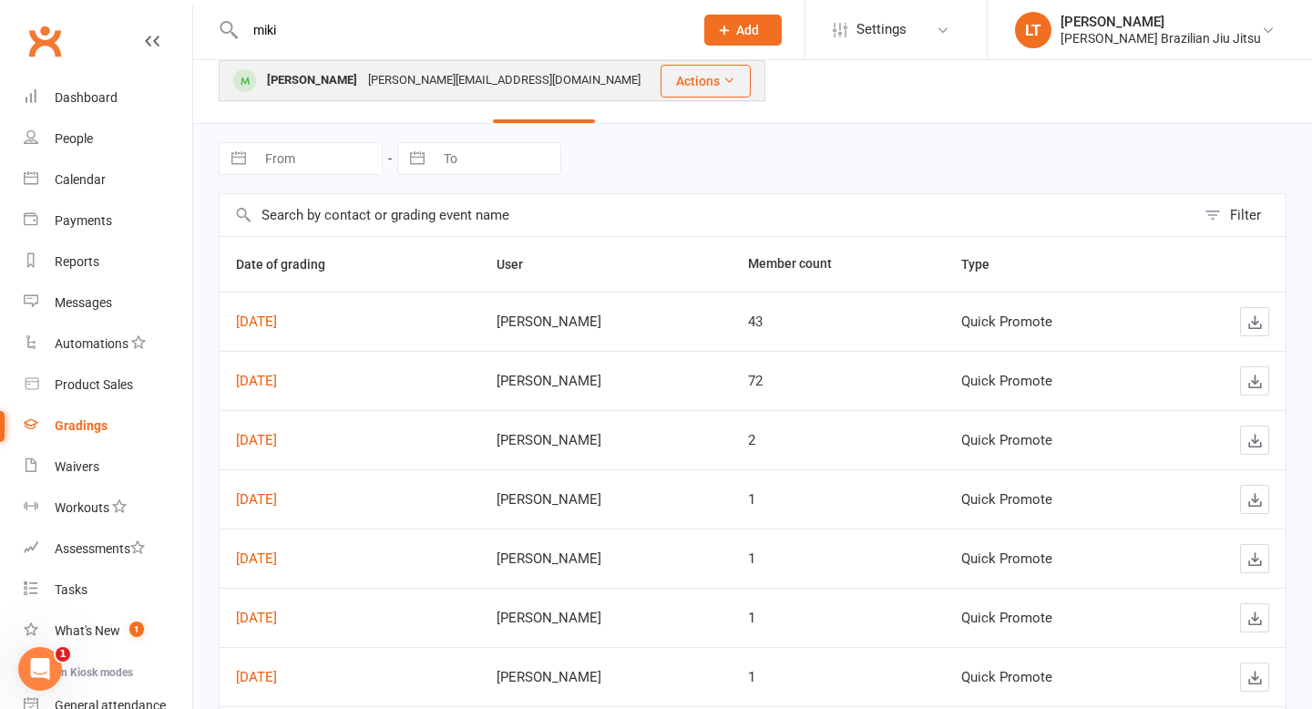
type input "miki"
click at [736, 80] on button "Actions" at bounding box center [706, 81] width 90 height 33
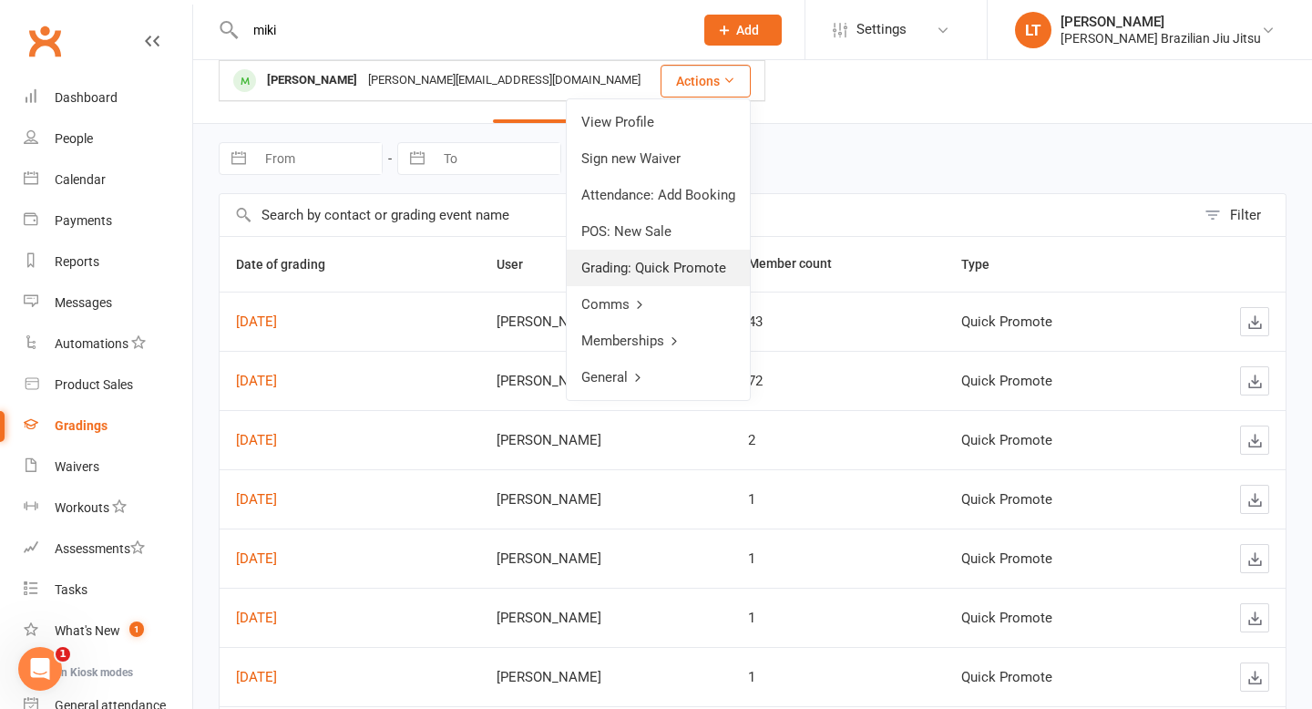
click at [683, 266] on link "Grading: Quick Promote" at bounding box center [658, 268] width 183 height 36
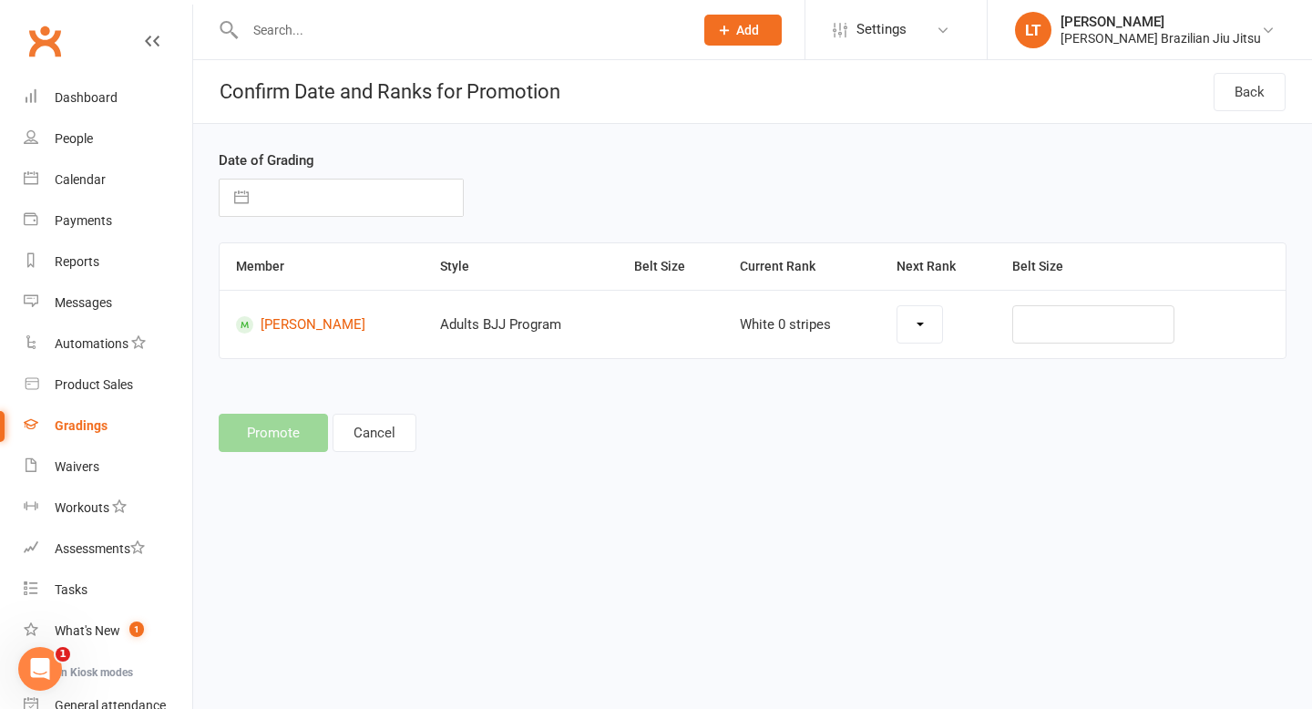
select select "42357"
click at [242, 191] on button "button" at bounding box center [241, 197] width 33 height 36
select select "7"
select select "2025"
select select "8"
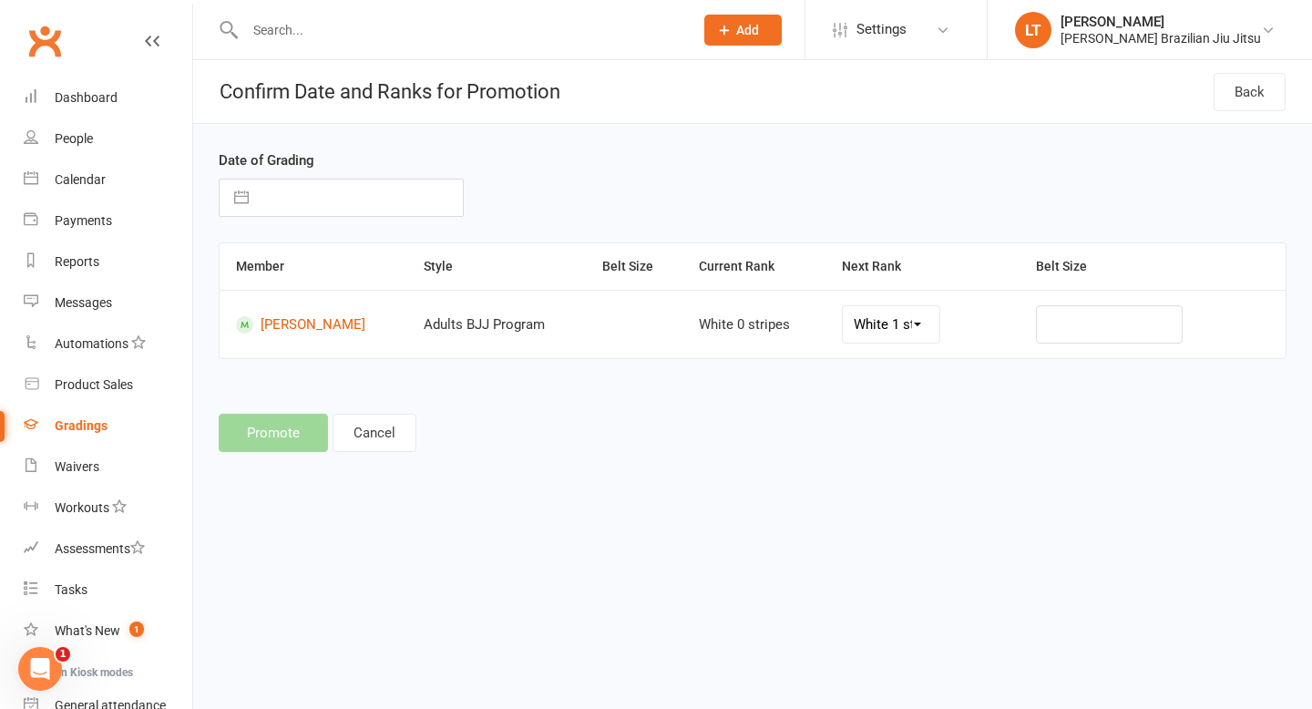
select select "2025"
select select "9"
select select "2025"
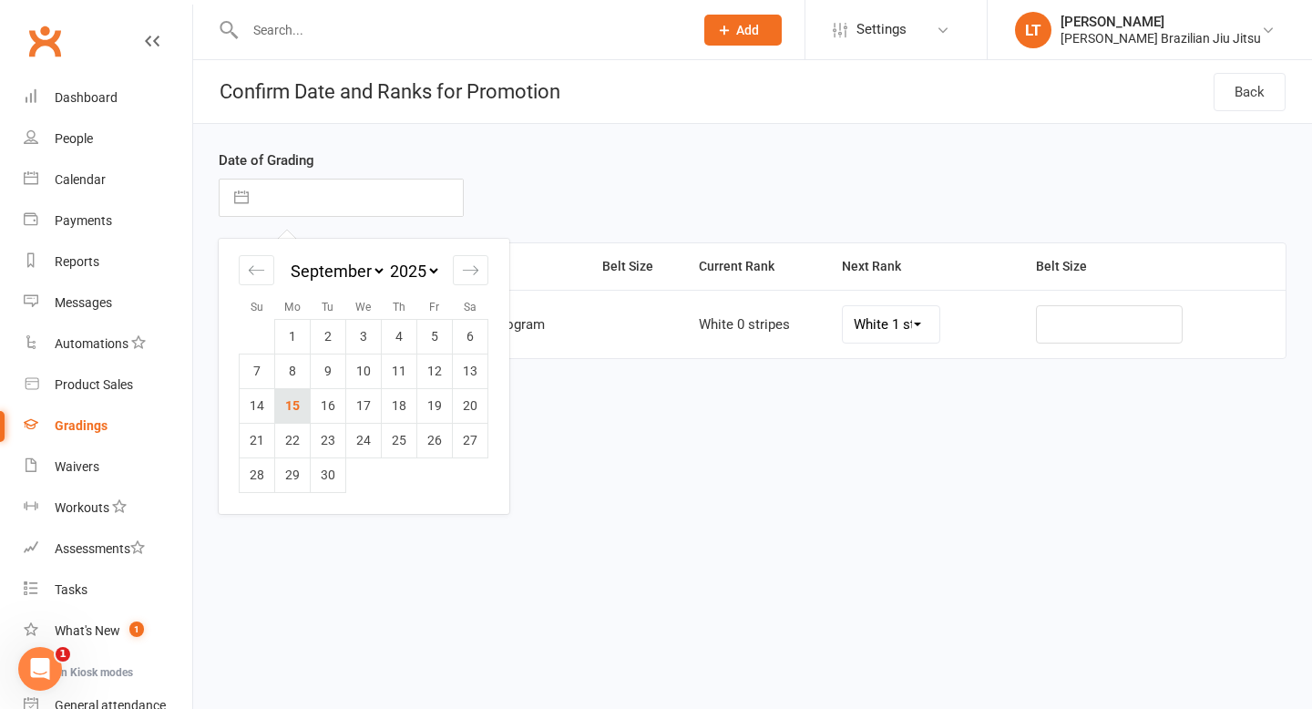
click at [297, 406] on td "15" at bounding box center [293, 405] width 36 height 35
type input "15 Sep 2025"
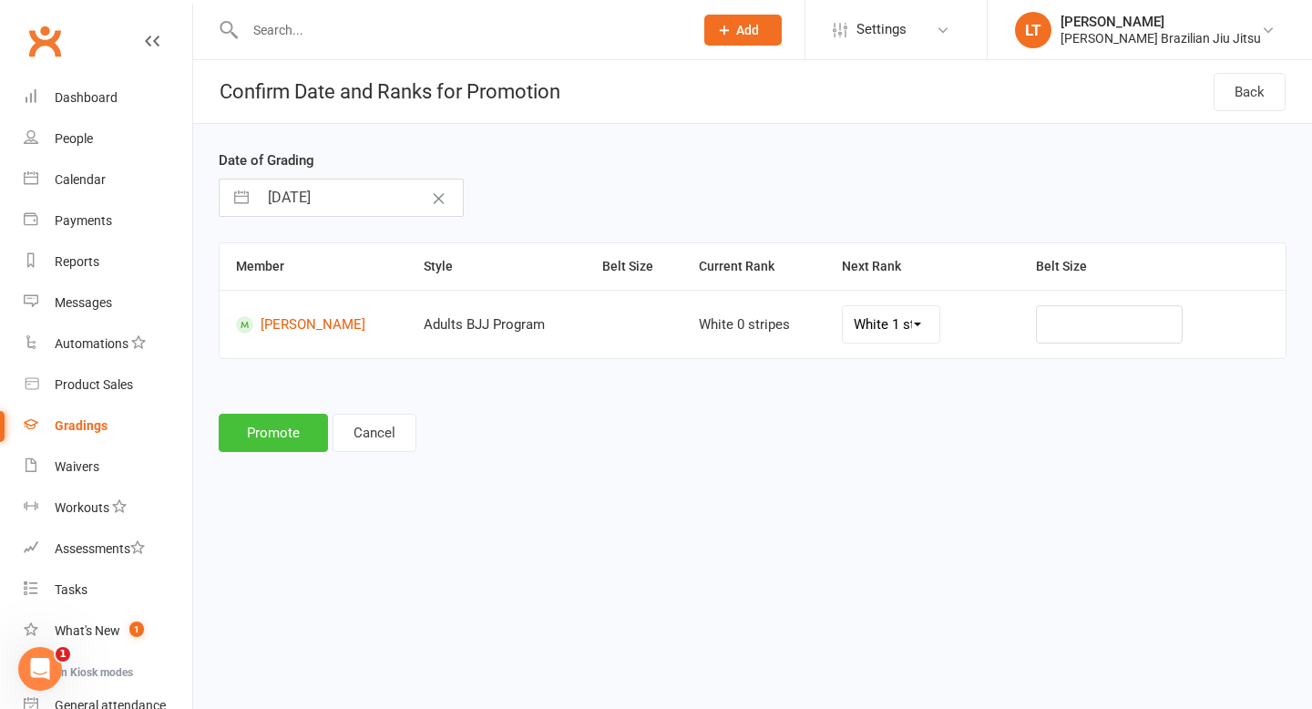
click at [302, 428] on button "Promote" at bounding box center [273, 433] width 109 height 38
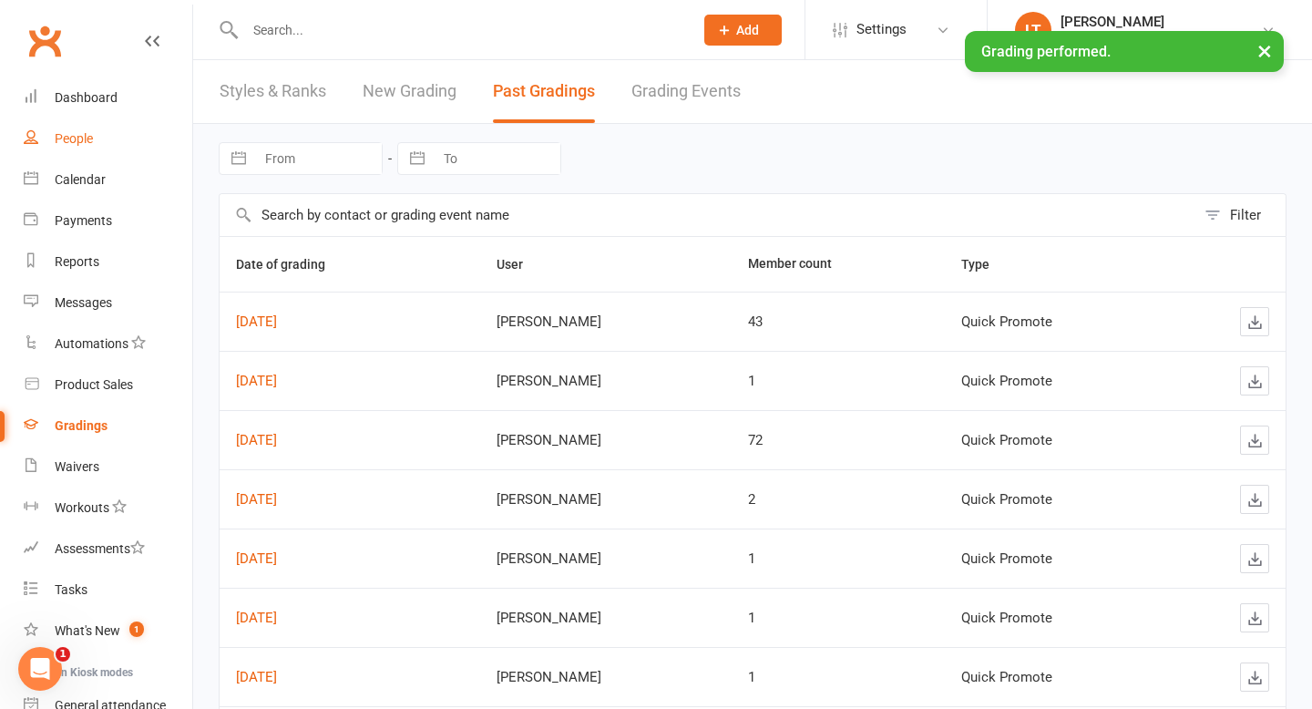
click at [85, 138] on div "People" at bounding box center [74, 138] width 38 height 15
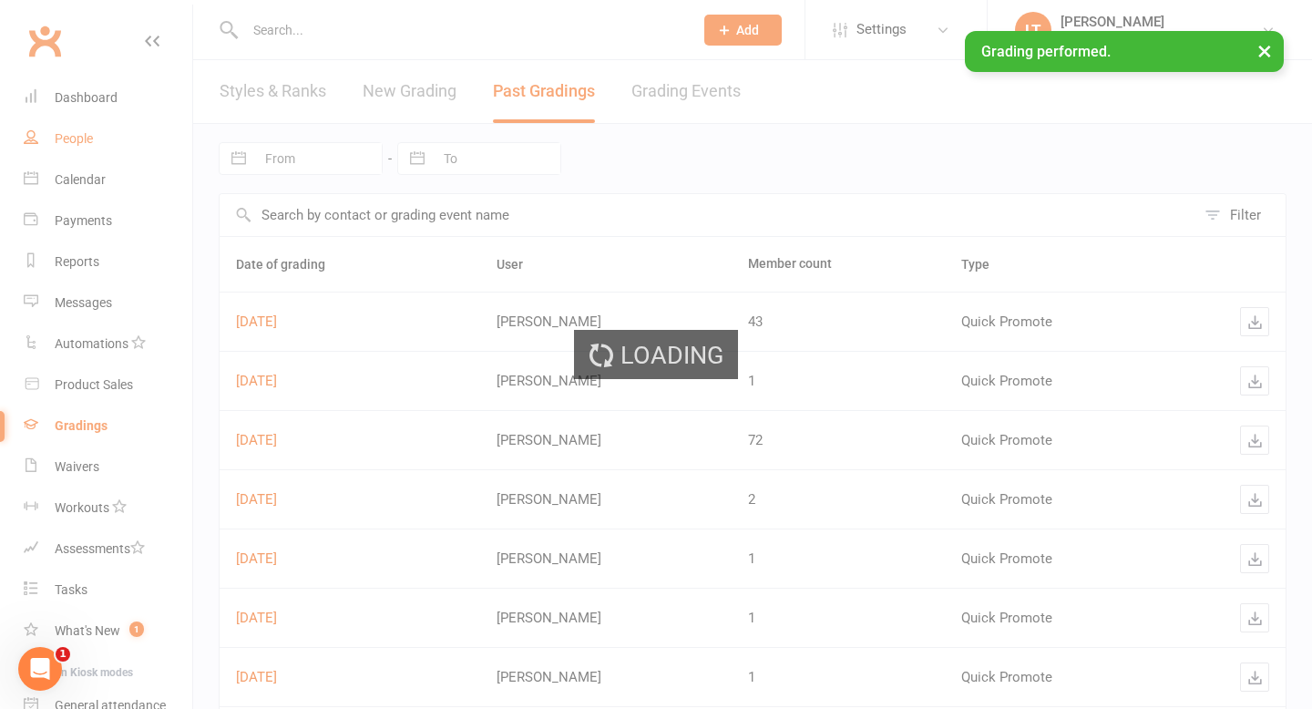
select select "100"
